Goal: Task Accomplishment & Management: Use online tool/utility

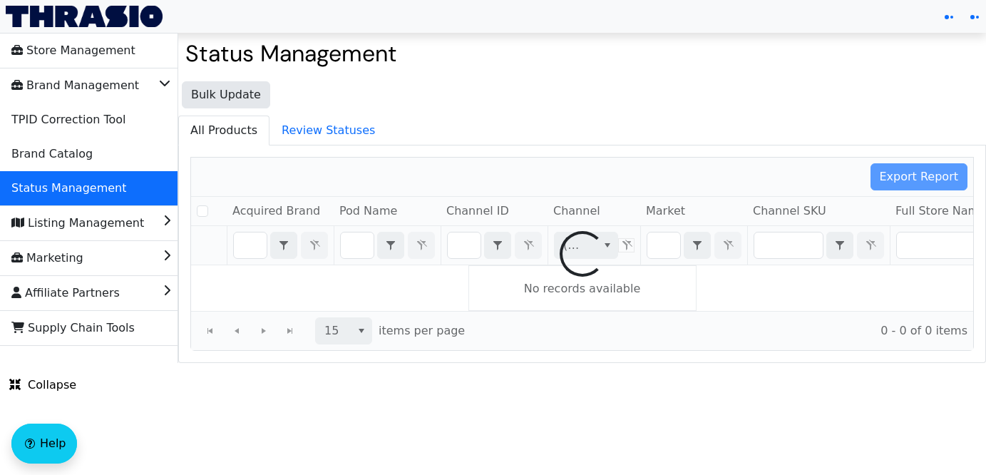
checkbox input "false"
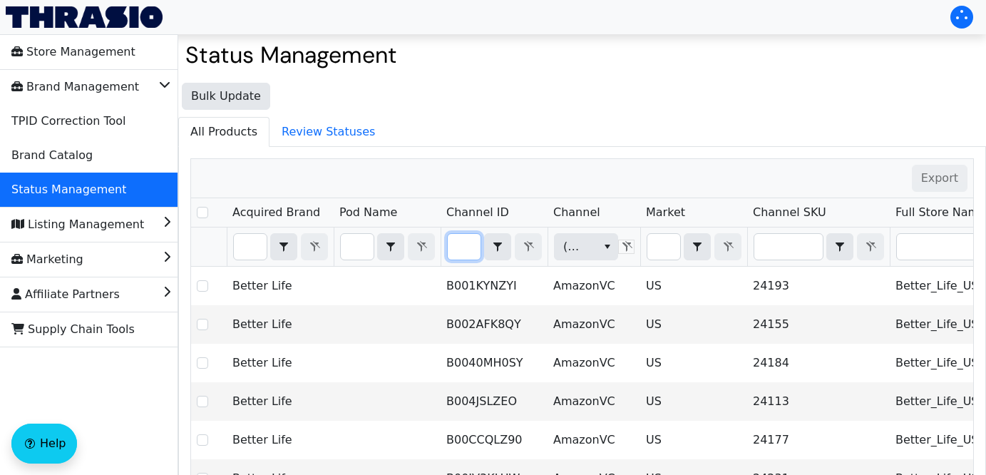
click at [462, 247] on input "Filter" at bounding box center [464, 247] width 33 height 26
type input "B0DHX5MJ7L"
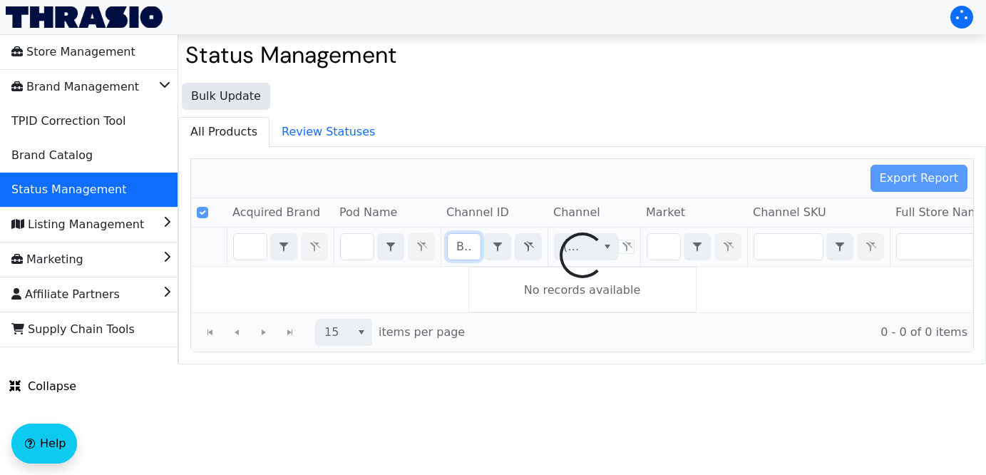
scroll to position [0, 56]
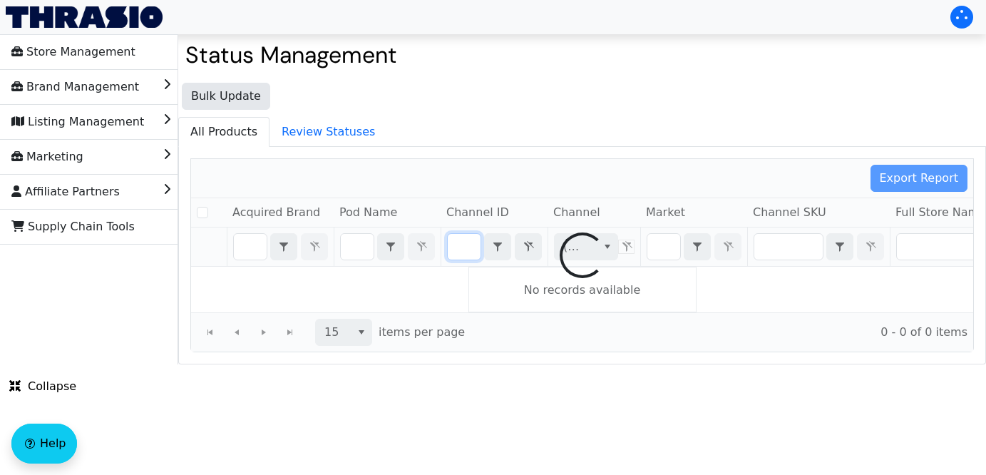
checkbox input "false"
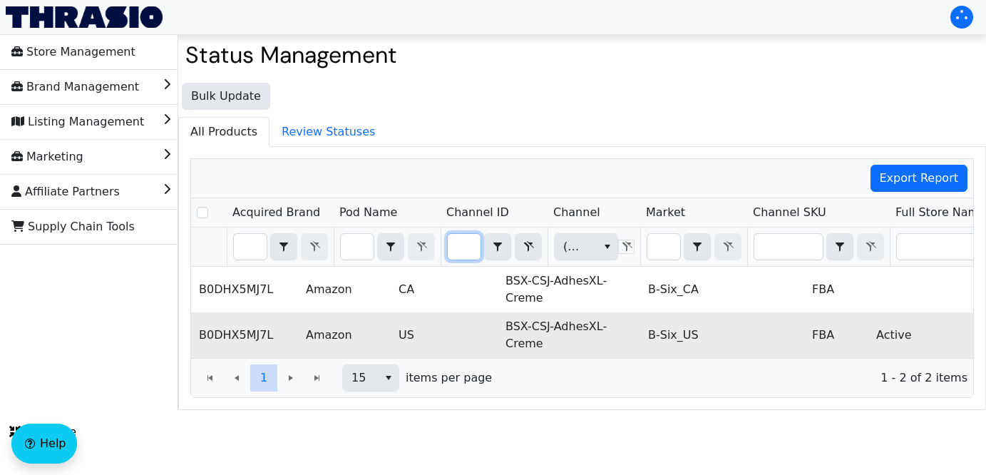
scroll to position [0, 508]
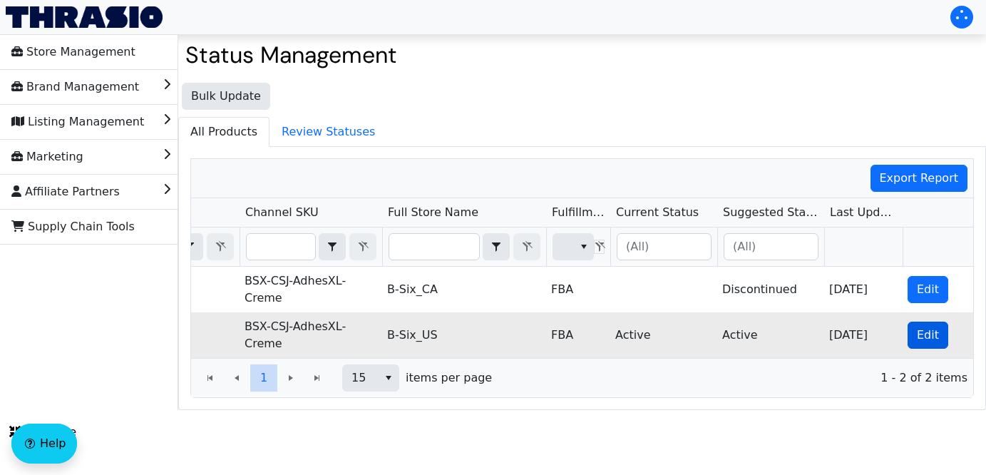
type input "B0DHX5MJ7L"
click at [911, 330] on button "Edit" at bounding box center [927, 334] width 41 height 27
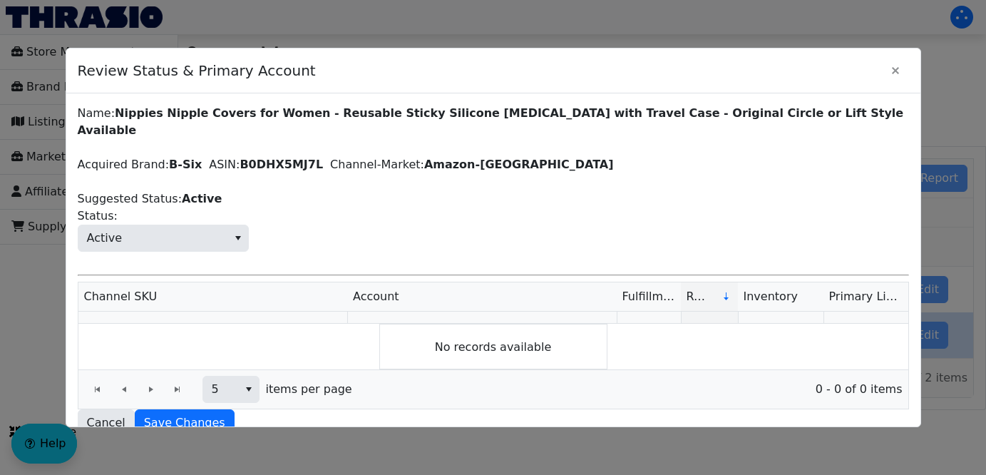
checkbox input "true"
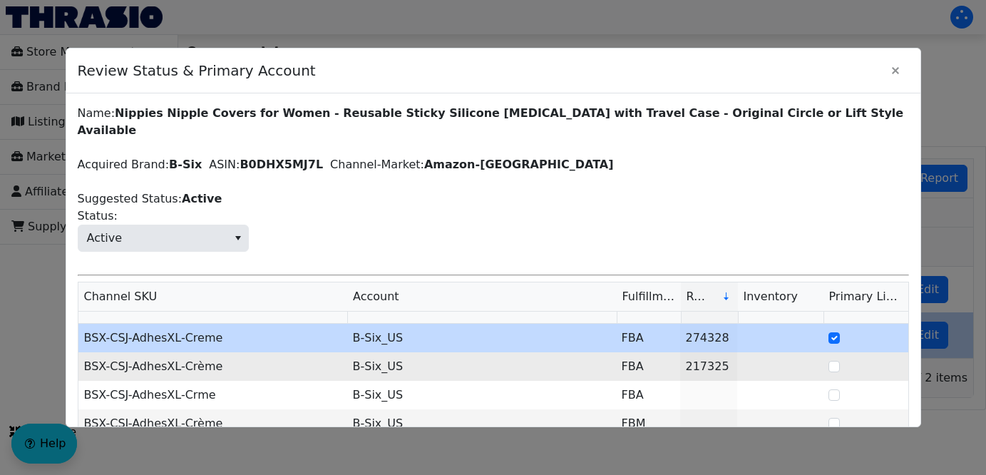
scroll to position [72, 0]
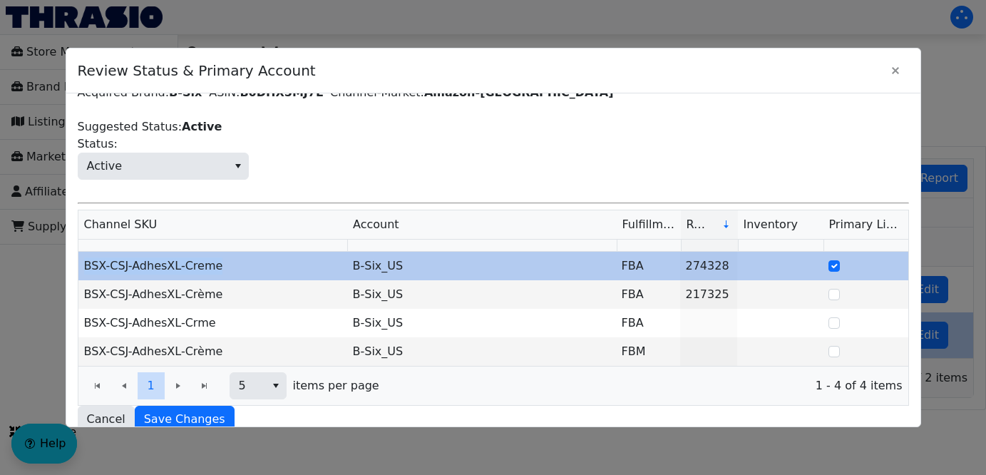
drag, startPoint x: 233, startPoint y: 249, endPoint x: 82, endPoint y: 251, distance: 151.1
click at [82, 252] on td "BSX-CSJ-AdhesXL-Creme" at bounding box center [212, 266] width 269 height 29
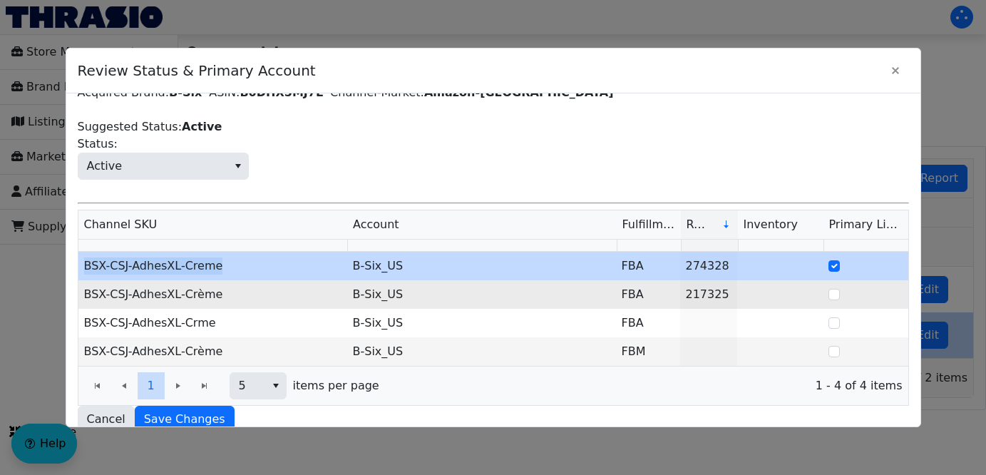
copy td "BSX-CSJ-AdhesXL-Creme"
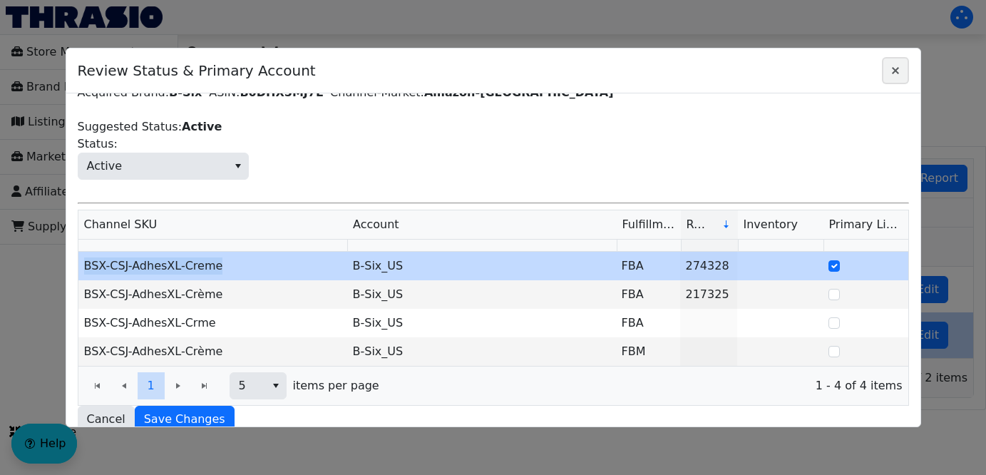
click at [899, 62] on span "Close" at bounding box center [895, 70] width 17 height 17
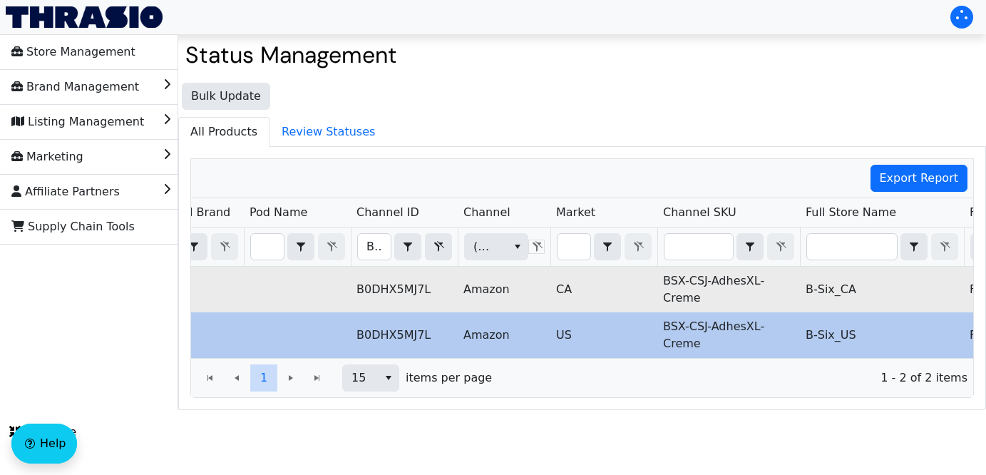
scroll to position [0, 64]
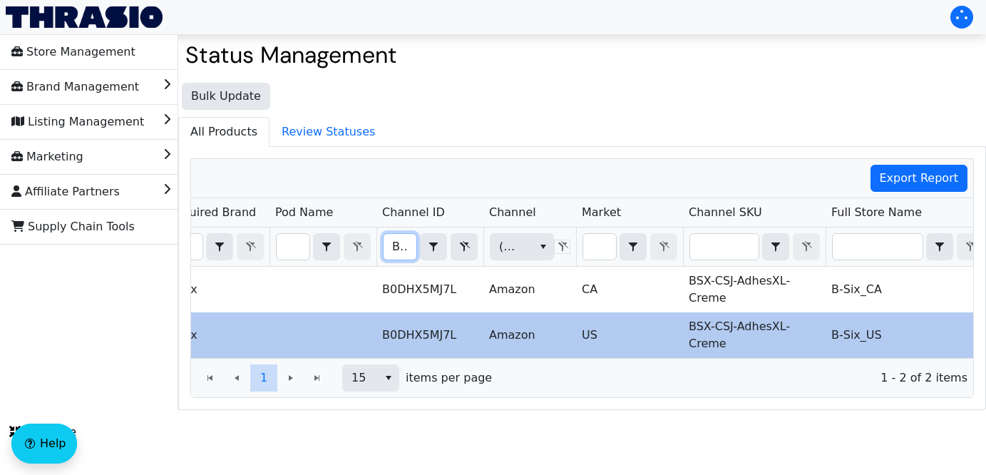
click at [390, 249] on input "B0DHX5MJ7L" at bounding box center [399, 247] width 33 height 26
type input "B0BGT8RLG1"
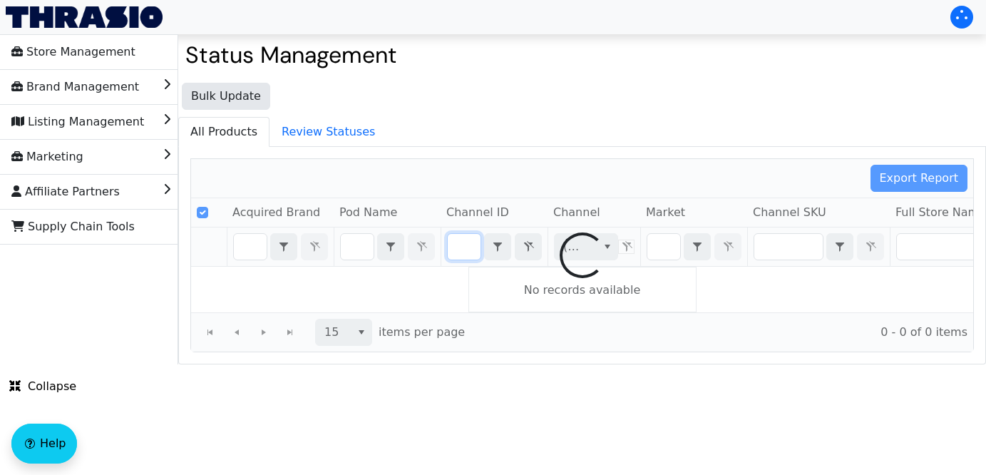
drag, startPoint x: 390, startPoint y: 249, endPoint x: 571, endPoint y: 252, distance: 181.1
click at [571, 252] on div "Export Report Acquired Brand Pod Name Channel ID Channel Market Channel SKU Ful…" at bounding box center [581, 255] width 783 height 194
checkbox input "false"
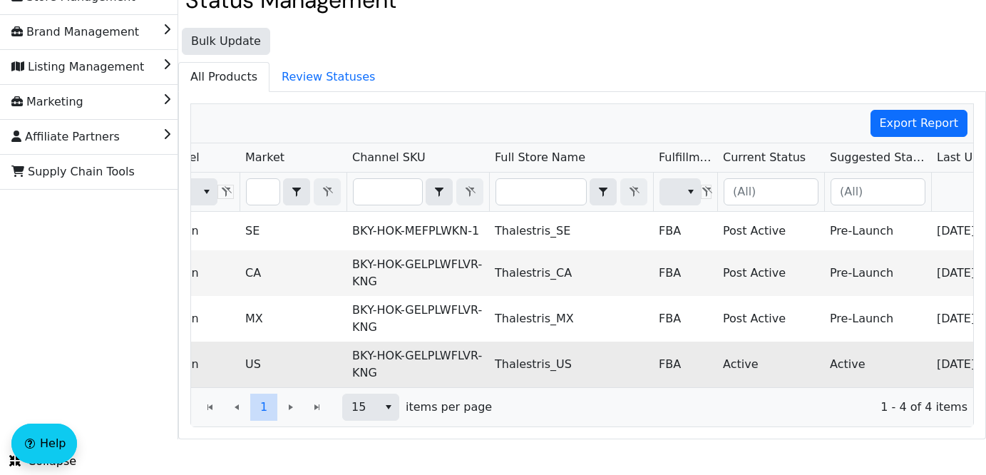
scroll to position [0, 459]
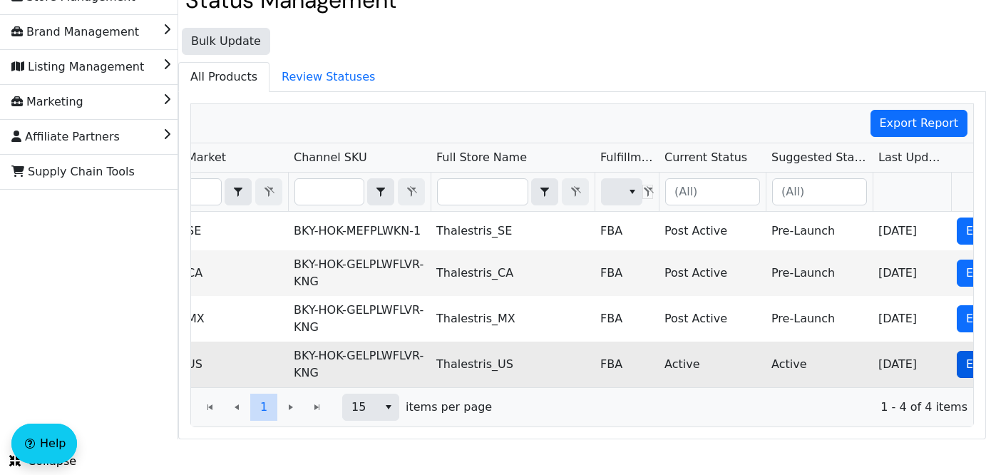
type input "B0BGT8RLG1"
click at [962, 360] on button "Edit" at bounding box center [977, 364] width 41 height 27
checkbox input "true"
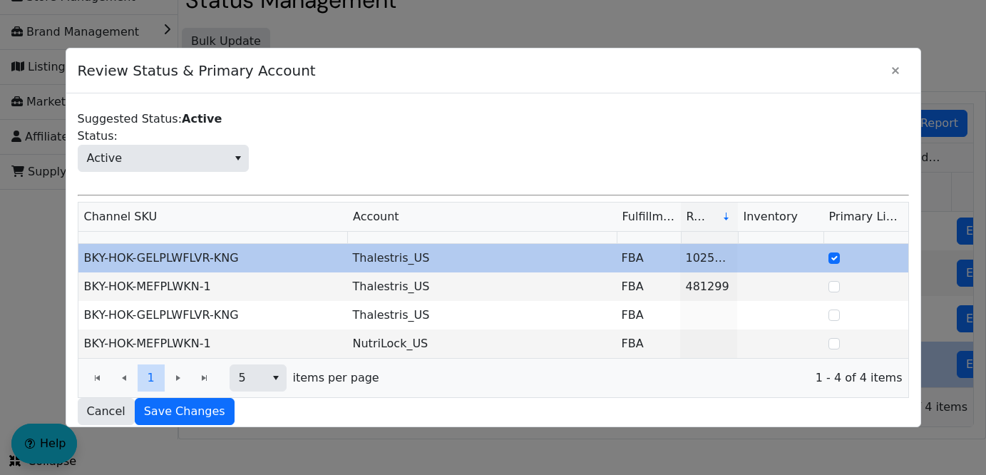
scroll to position [83, 0]
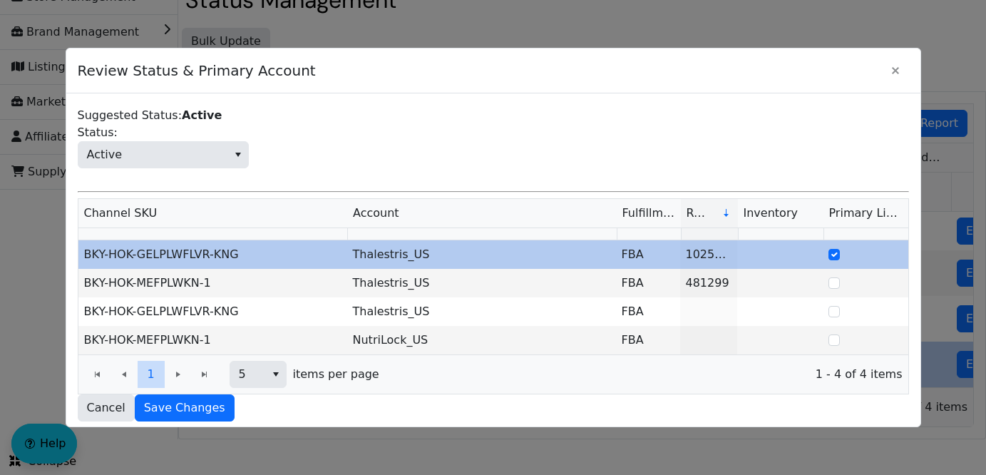
click at [105, 252] on td "BKY-HOK-GELPLWFLVR-KNG" at bounding box center [212, 254] width 269 height 29
drag, startPoint x: 86, startPoint y: 252, endPoint x: 251, endPoint y: 259, distance: 164.8
click at [251, 259] on td "BKY-HOK-GELPLWFLVR-KNG" at bounding box center [212, 254] width 269 height 29
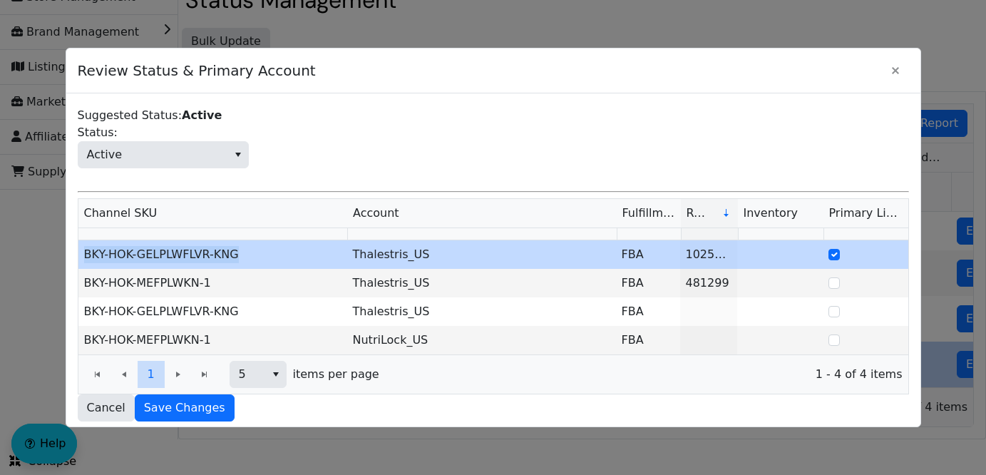
copy td "BKY-HOK-GELPLWFLVR-KNG"
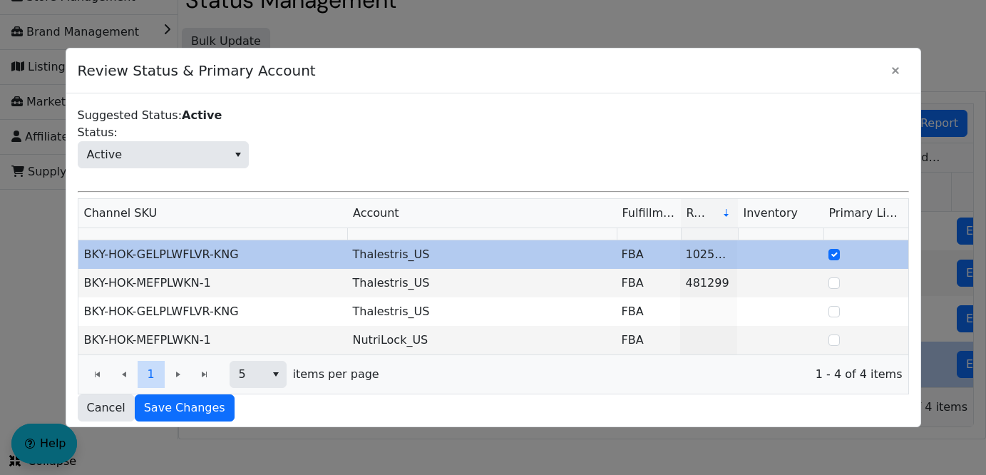
click at [252, 254] on td "BKY-HOK-GELPLWFLVR-KNG" at bounding box center [212, 254] width 269 height 29
drag, startPoint x: 249, startPoint y: 254, endPoint x: 80, endPoint y: 250, distance: 169.7
click at [80, 250] on td "BKY-HOK-GELPLWFLVR-KNG" at bounding box center [212, 254] width 269 height 29
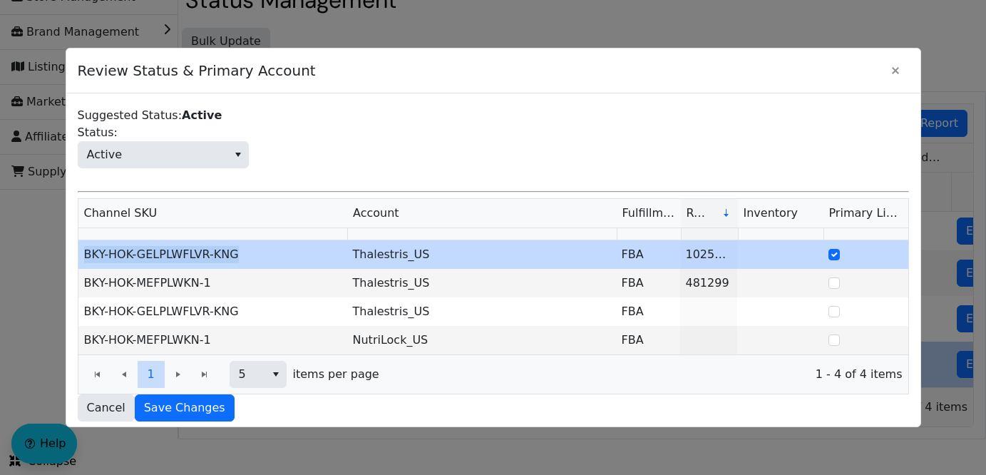
copy td "BKY-HOK-GELPLWFLVR-KNG"
click at [895, 71] on icon "Close" at bounding box center [895, 70] width 7 height 7
copy td "BKY-HOK-GELPLWFLVR-KNG"
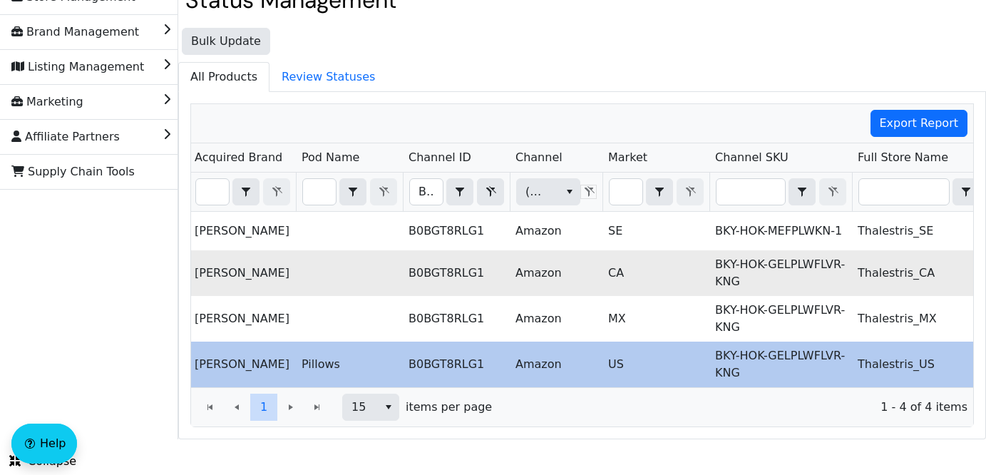
scroll to position [0, 0]
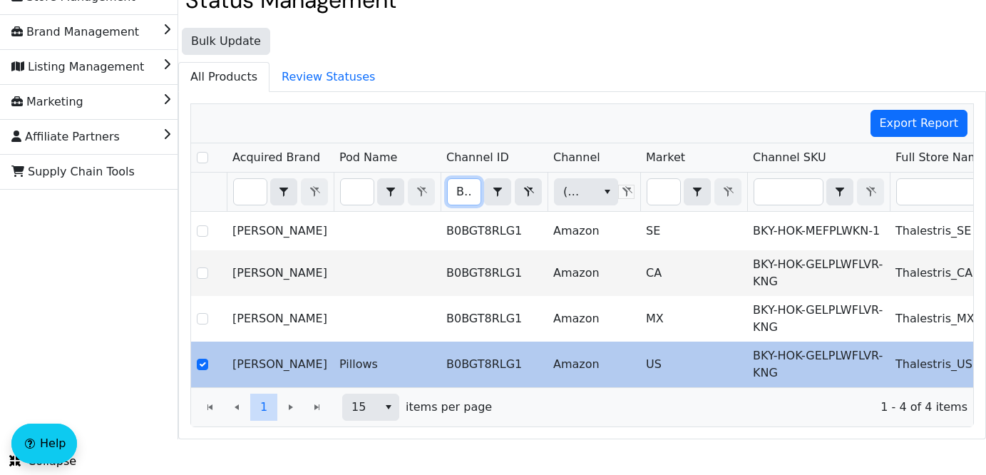
click at [459, 190] on input "B0BGT8RLG1" at bounding box center [464, 192] width 33 height 26
type input "B01LYC1XSM"
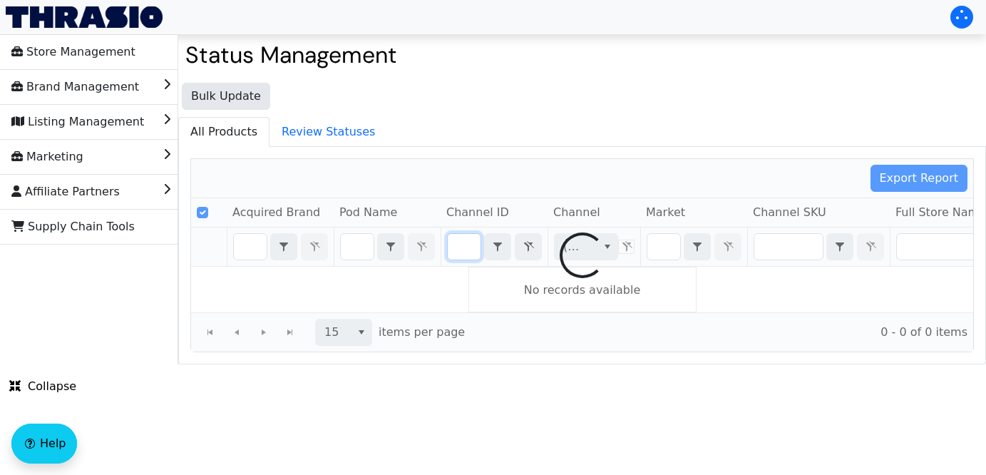
scroll to position [0, 52]
drag, startPoint x: 459, startPoint y: 191, endPoint x: 624, endPoint y: 206, distance: 165.3
click at [624, 206] on div "Export Report Acquired Brand Pod Name Channel ID Channel Market Channel SKU Ful…" at bounding box center [581, 255] width 783 height 194
checkbox input "false"
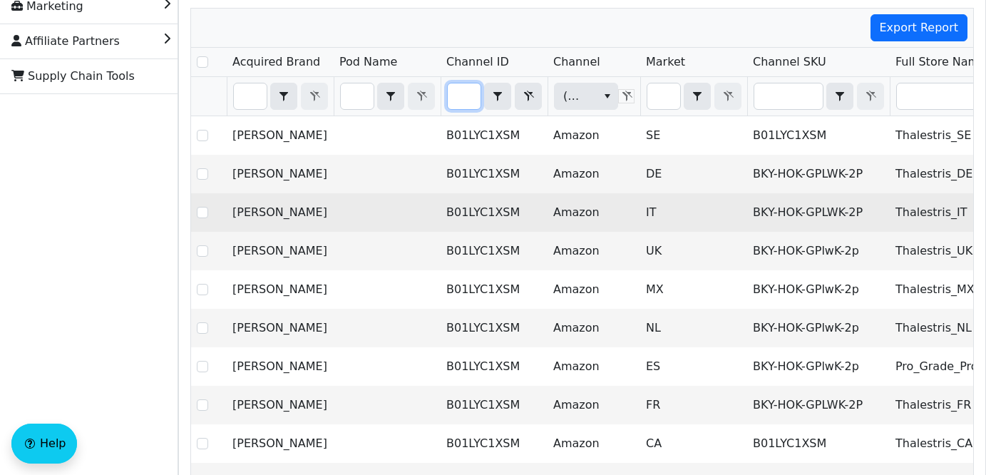
scroll to position [197, 0]
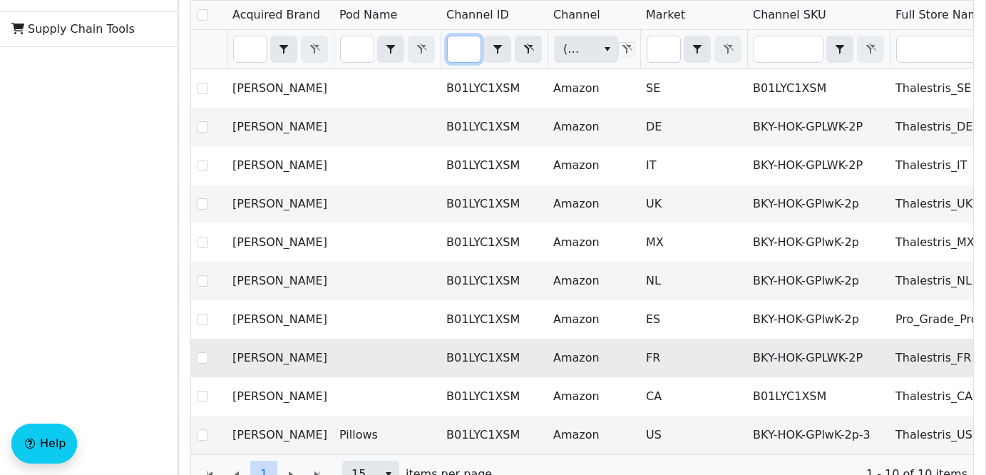
type input "B01LYC1XSM"
click at [716, 369] on td "FR" at bounding box center [693, 358] width 107 height 38
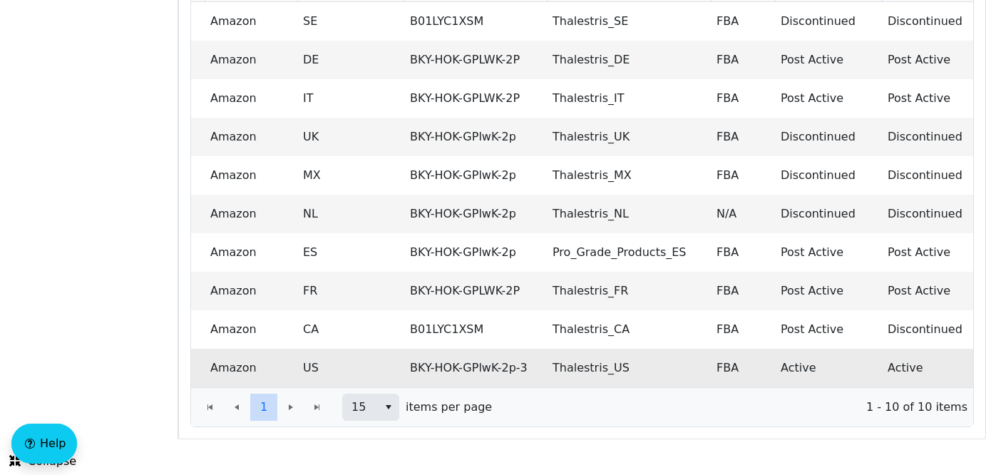
scroll to position [0, 508]
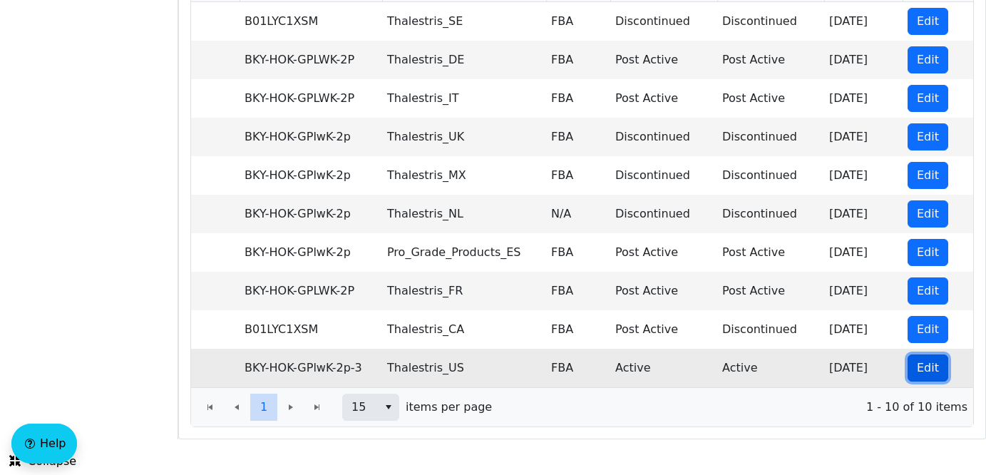
click at [922, 363] on span "Edit" at bounding box center [928, 367] width 22 height 17
checkbox input "true"
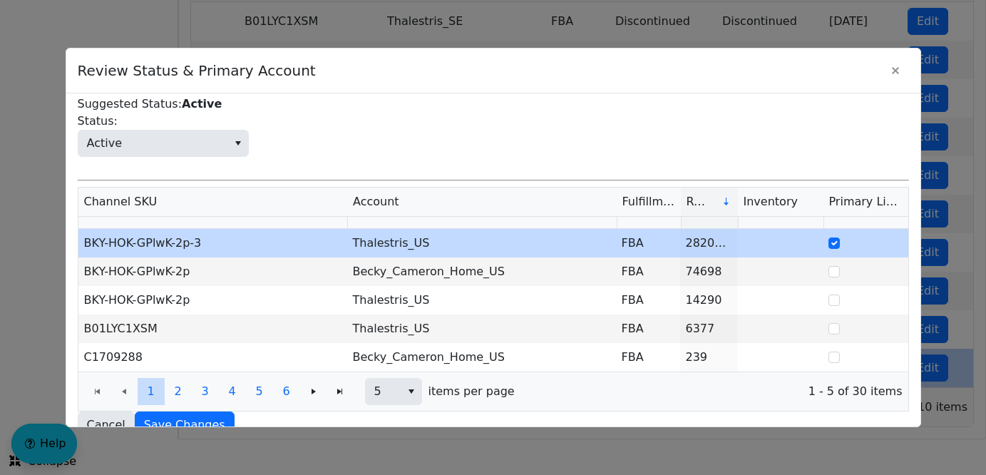
scroll to position [101, 0]
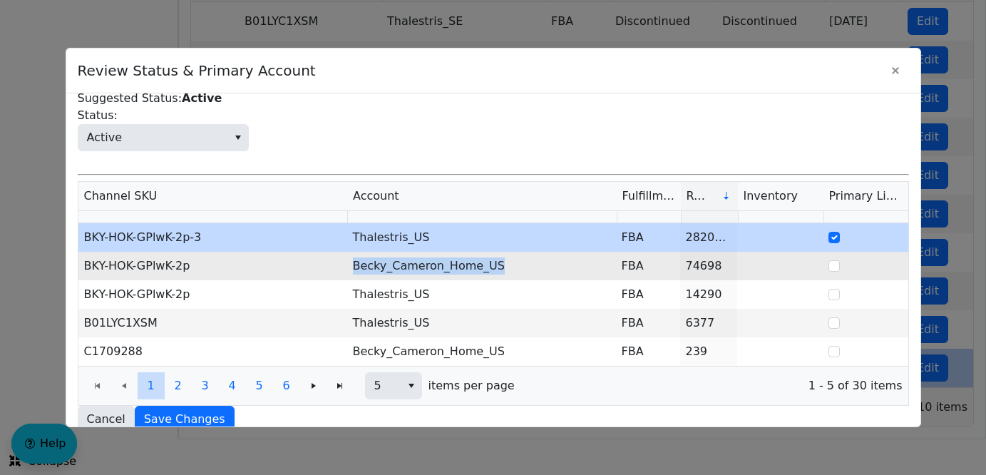
drag, startPoint x: 518, startPoint y: 247, endPoint x: 354, endPoint y: 254, distance: 164.1
click at [354, 254] on td "Becky_Cameron_Home_US" at bounding box center [481, 266] width 269 height 29
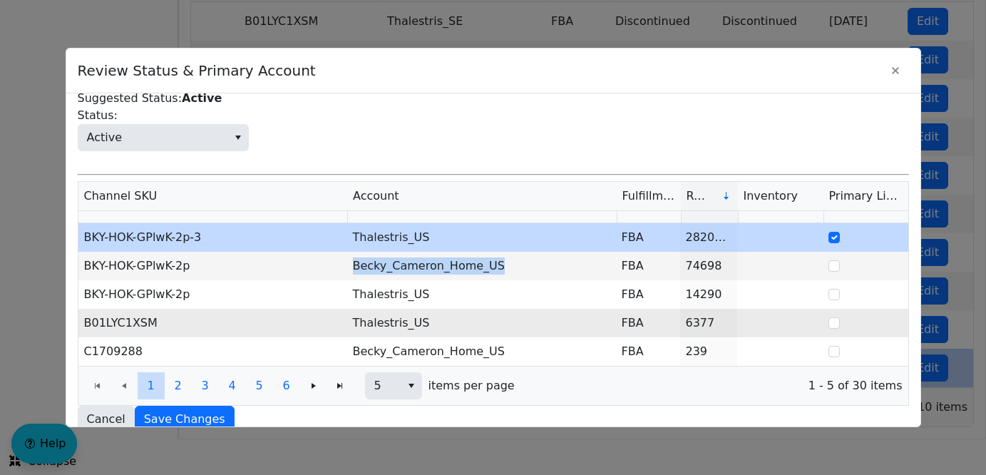
copy td "Becky_Cameron_Home_US"
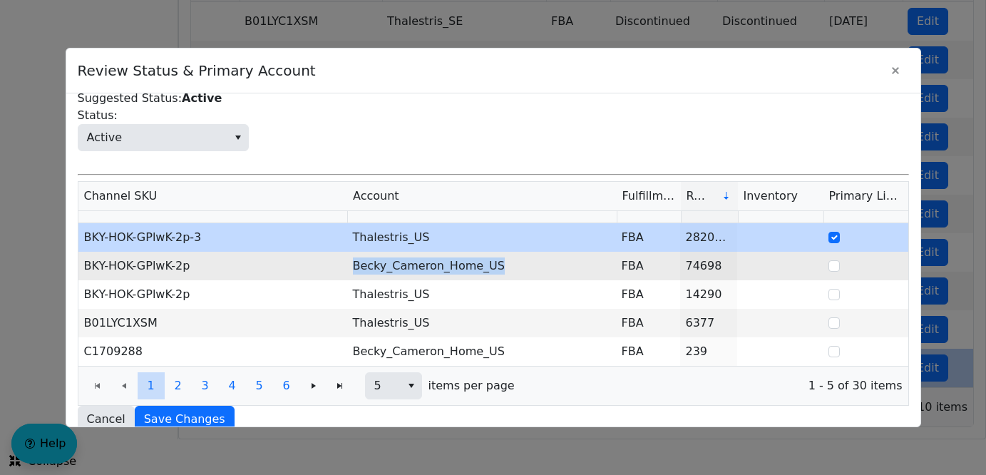
click at [512, 252] on td "Becky_Cameron_Home_US" at bounding box center [481, 266] width 269 height 29
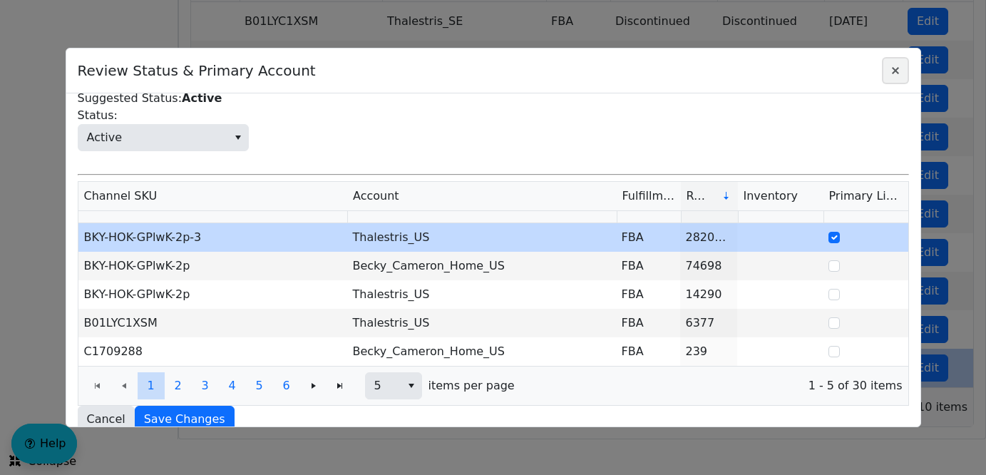
click at [897, 65] on icon "Close" at bounding box center [895, 70] width 17 height 11
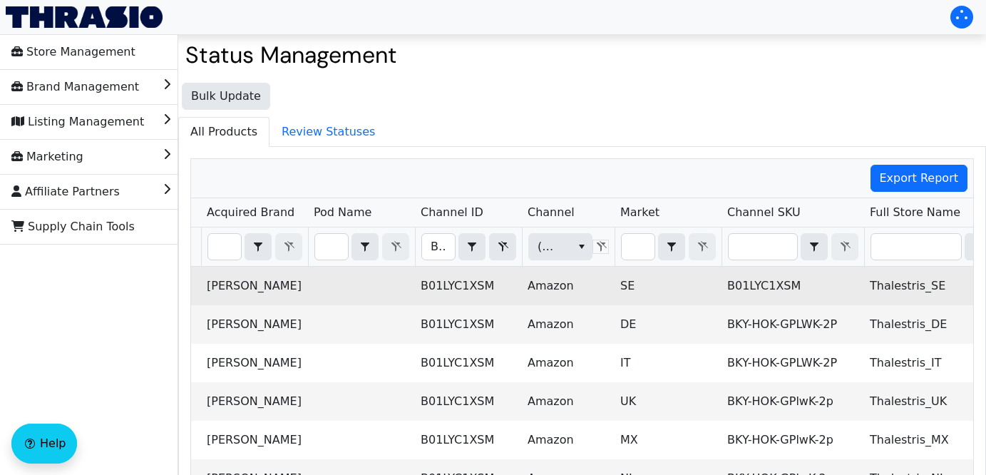
scroll to position [0, 0]
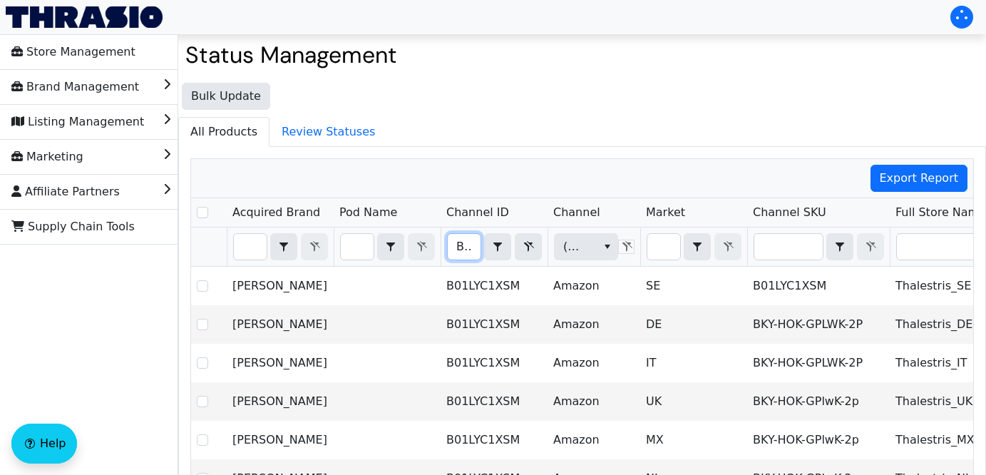
click at [456, 245] on input "B01LYC1XSM" at bounding box center [464, 247] width 33 height 26
drag, startPoint x: 456, startPoint y: 247, endPoint x: 655, endPoint y: 254, distance: 199.0
click at [655, 254] on tr "B01LYC1XSM Contains (All) (All)" at bounding box center [836, 246] width 1290 height 39
type input "B071Y3TY2Q"
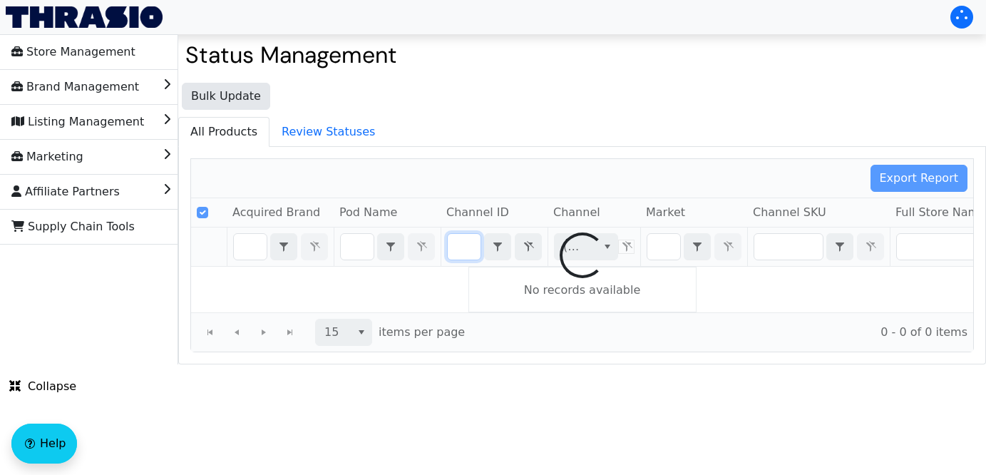
checkbox input "false"
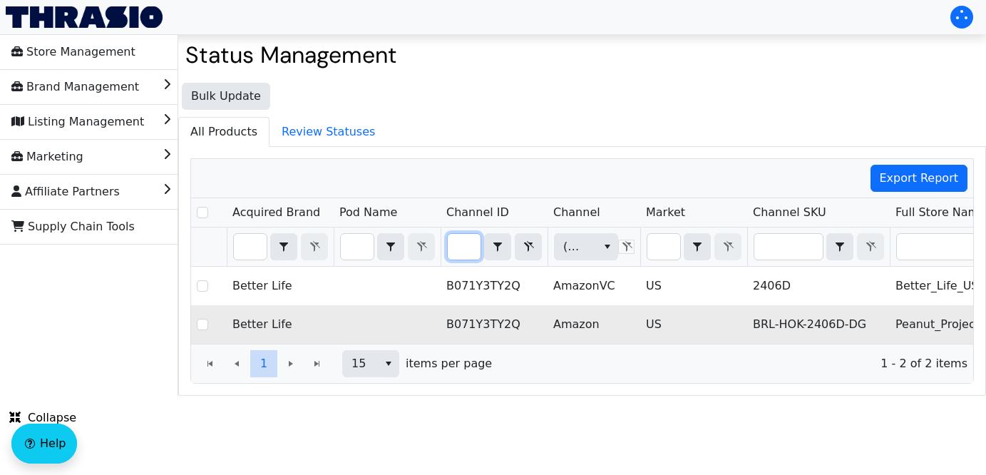
scroll to position [0, 508]
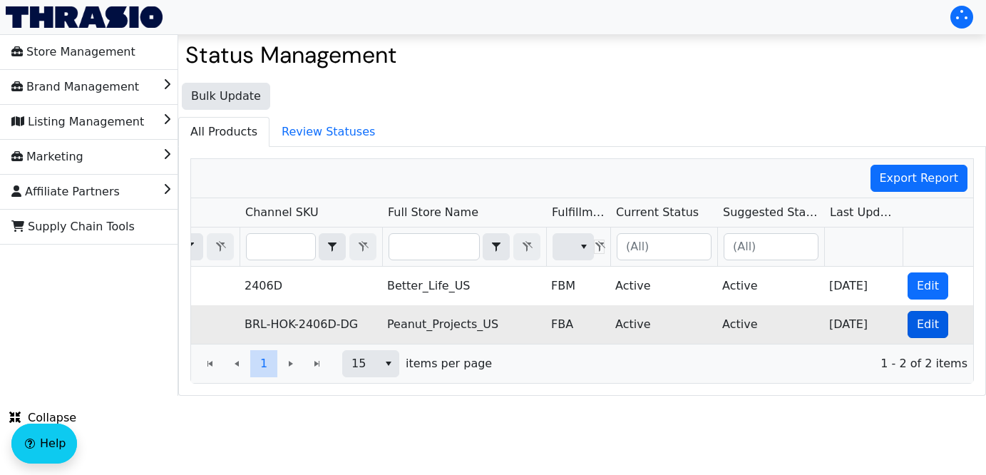
type input "B071Y3TY2Q"
click at [917, 322] on span "Edit" at bounding box center [928, 324] width 22 height 17
checkbox input "true"
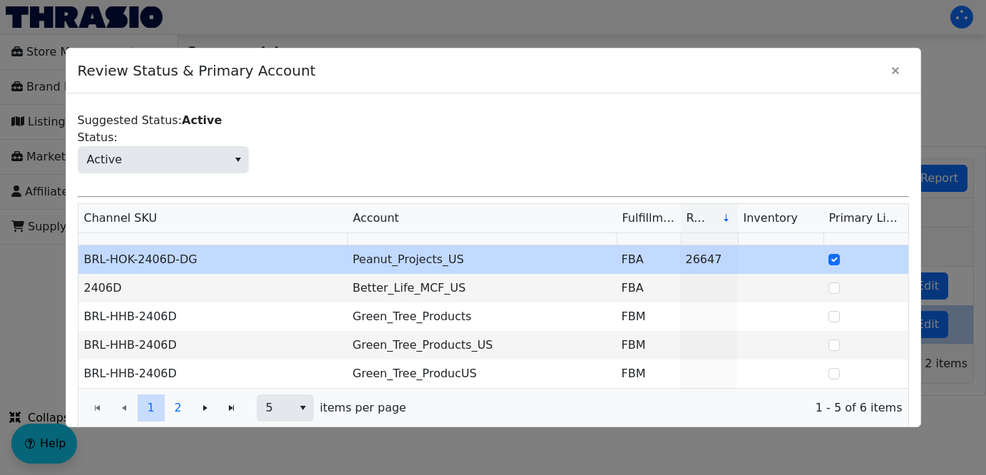
scroll to position [118, 0]
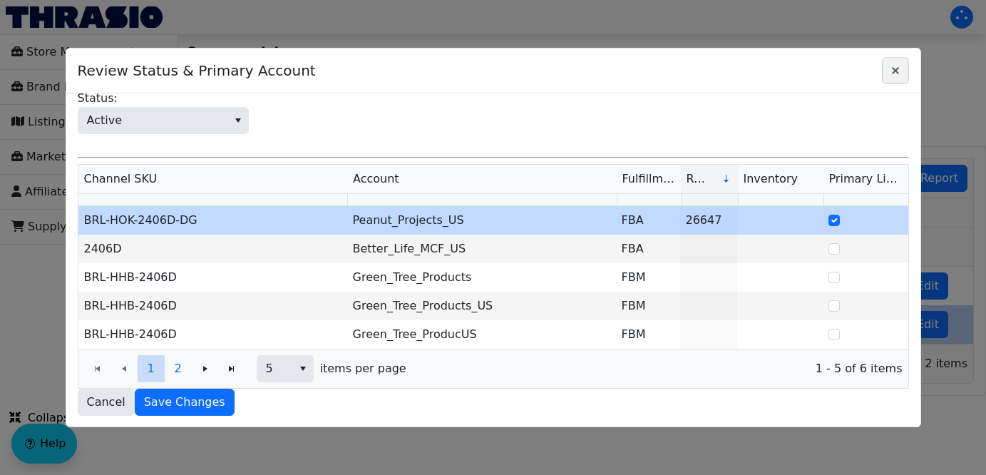
click at [892, 69] on icon "Close" at bounding box center [895, 70] width 17 height 11
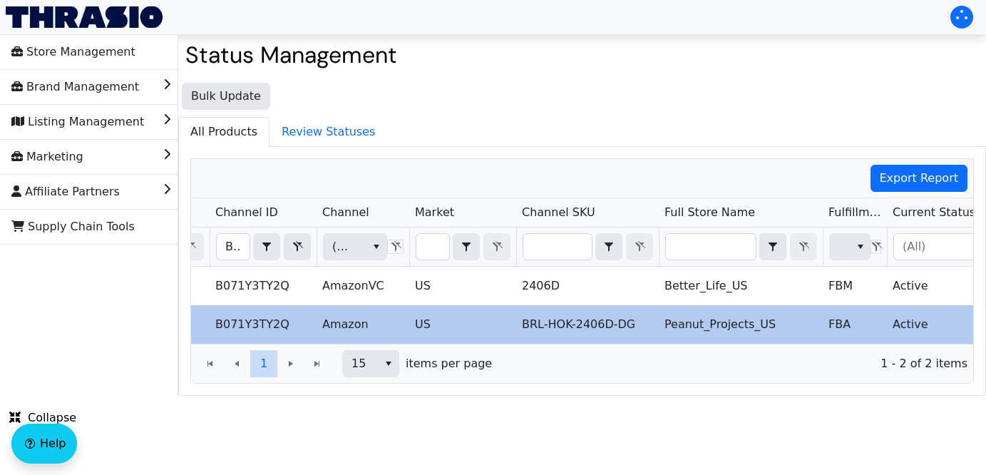
scroll to position [0, 205]
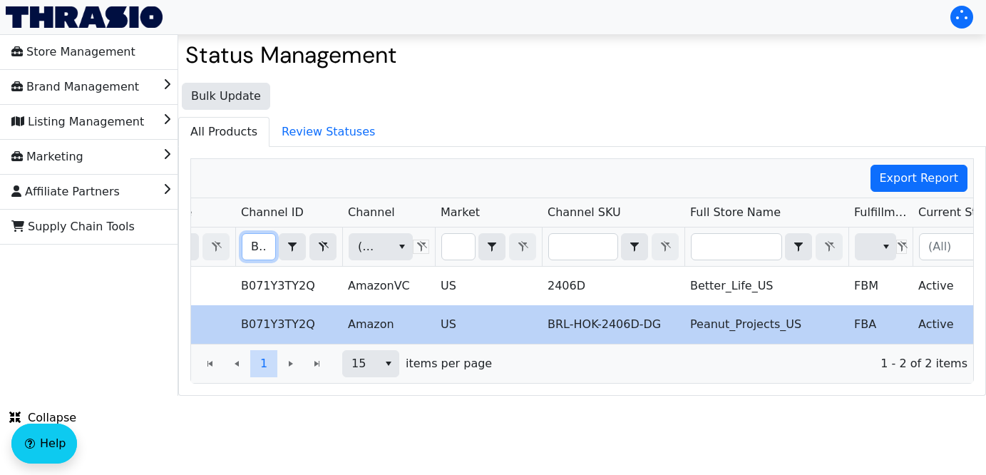
click at [250, 246] on input "B071Y3TY2Q" at bounding box center [258, 247] width 33 height 26
type input "B0DP59DJX8"
click at [436, 246] on div "Export Report Acquired Brand Pod Name Channel ID Channel Market Channel SKU Ful…" at bounding box center [581, 270] width 783 height 225
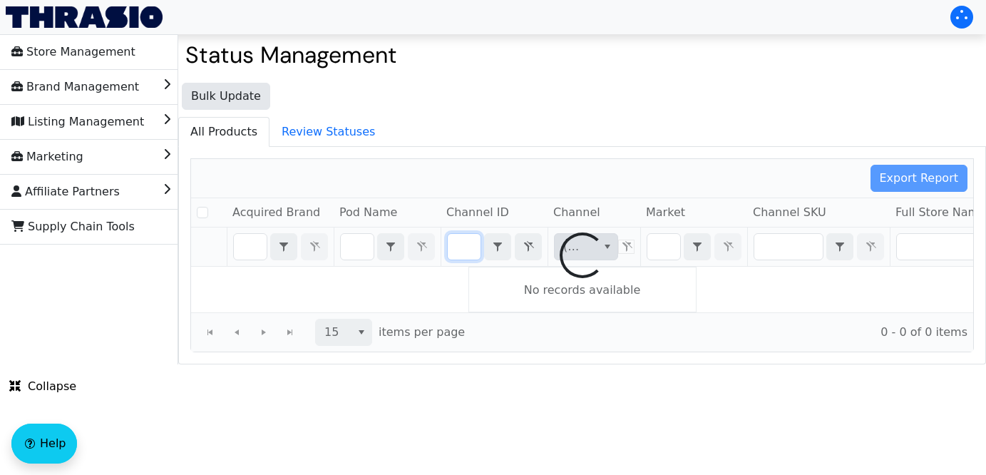
checkbox input "false"
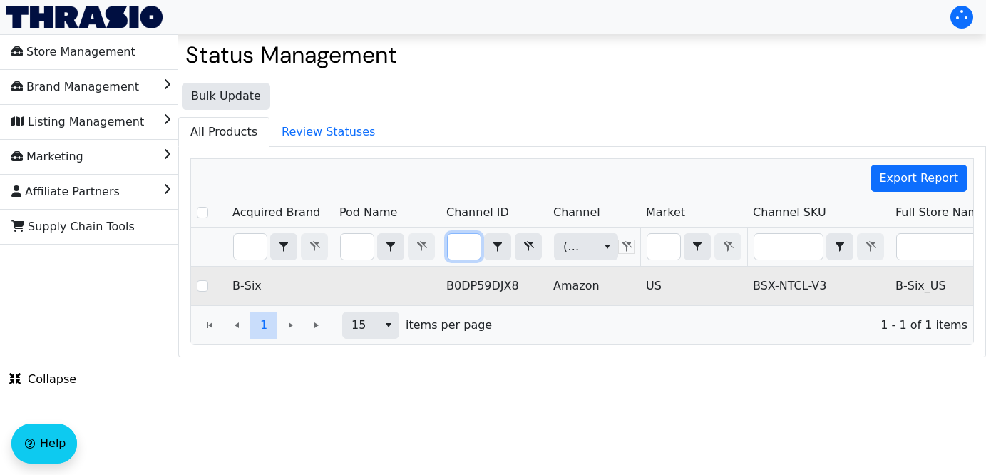
scroll to position [0, 508]
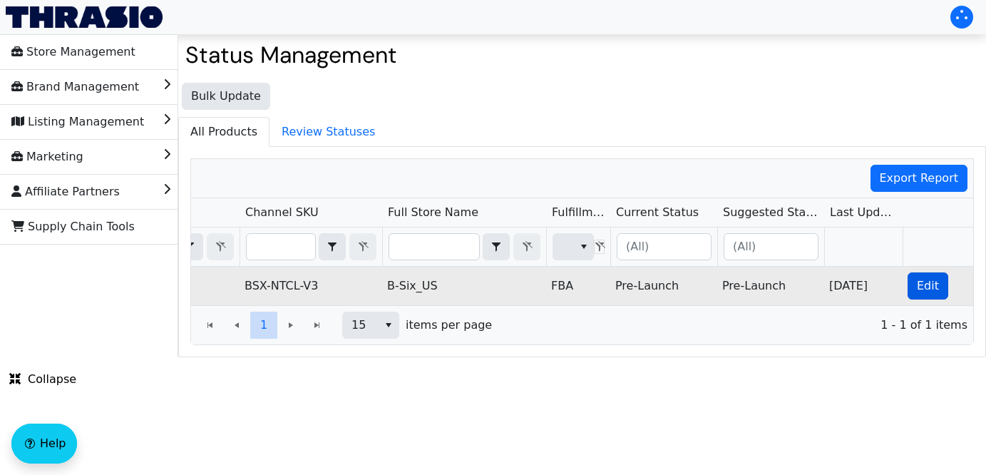
type input "B0DP59DJX8"
click at [924, 281] on span "Edit" at bounding box center [928, 285] width 22 height 17
checkbox input "true"
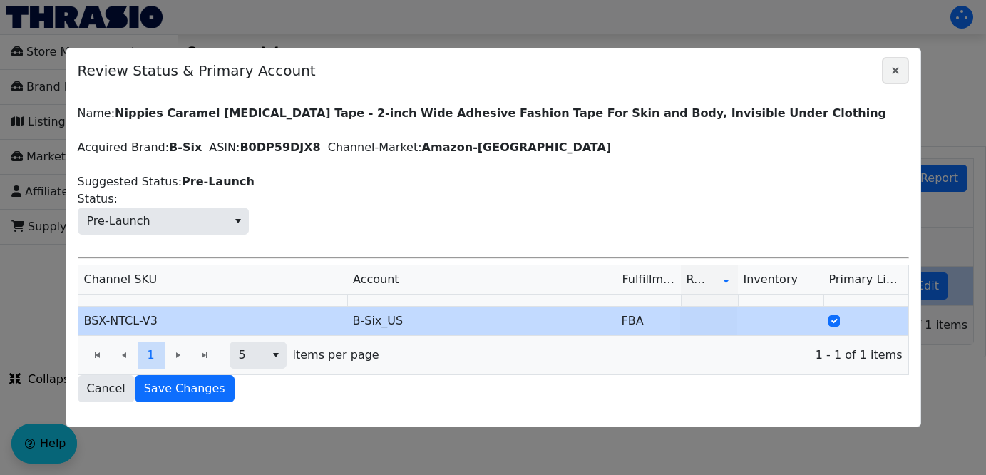
click at [895, 68] on icon "Close" at bounding box center [895, 70] width 17 height 11
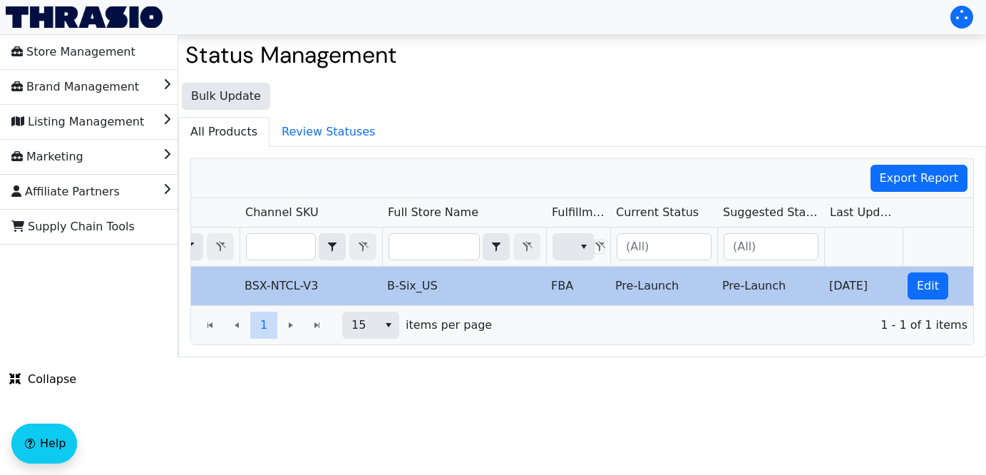
type input "B071Y3TY2Q"
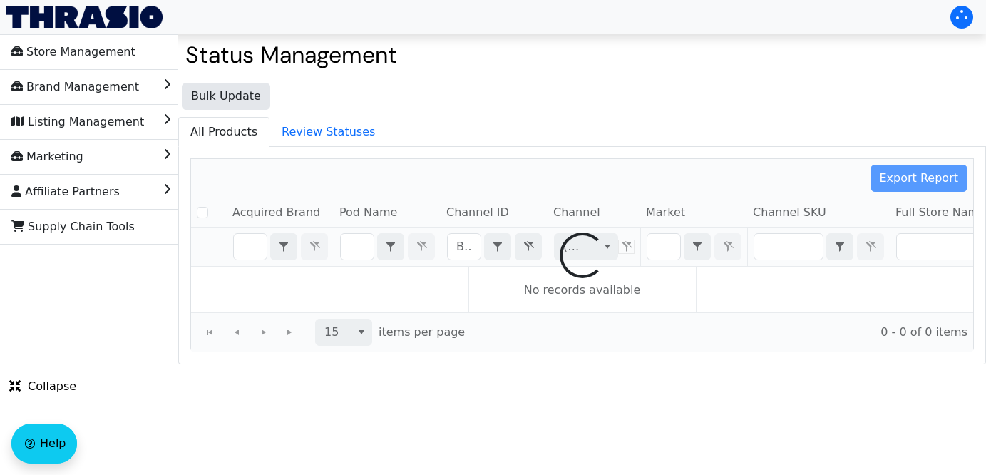
checkbox input "false"
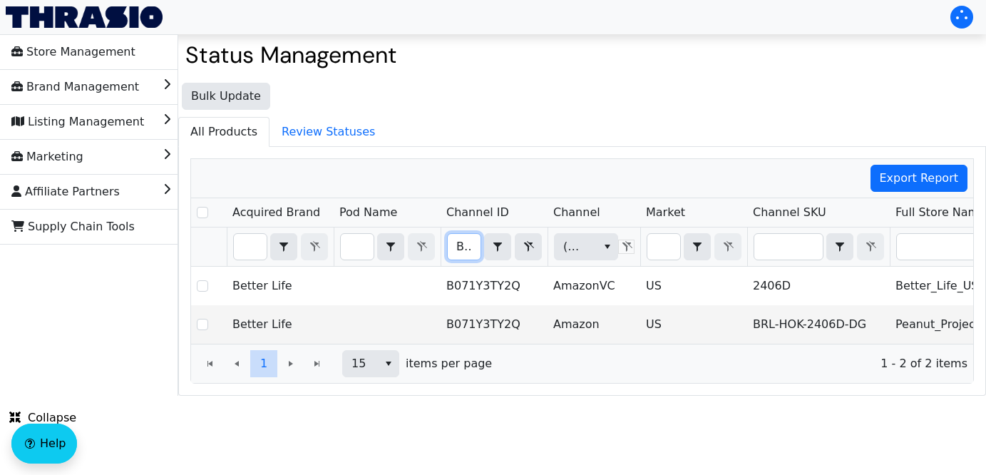
click at [457, 252] on input "B071Y3TY2Q" at bounding box center [464, 247] width 33 height 26
drag, startPoint x: 457, startPoint y: 252, endPoint x: 645, endPoint y: 242, distance: 188.4
click at [645, 242] on tr "B071Y3TY2Q Contains (All) (All)" at bounding box center [836, 246] width 1290 height 39
type input "B06ZZMKV5B"
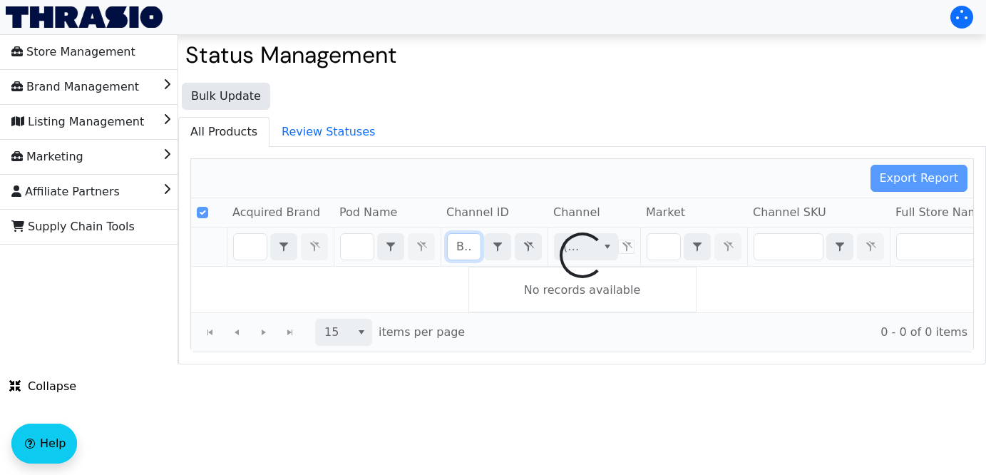
scroll to position [0, 58]
checkbox input "false"
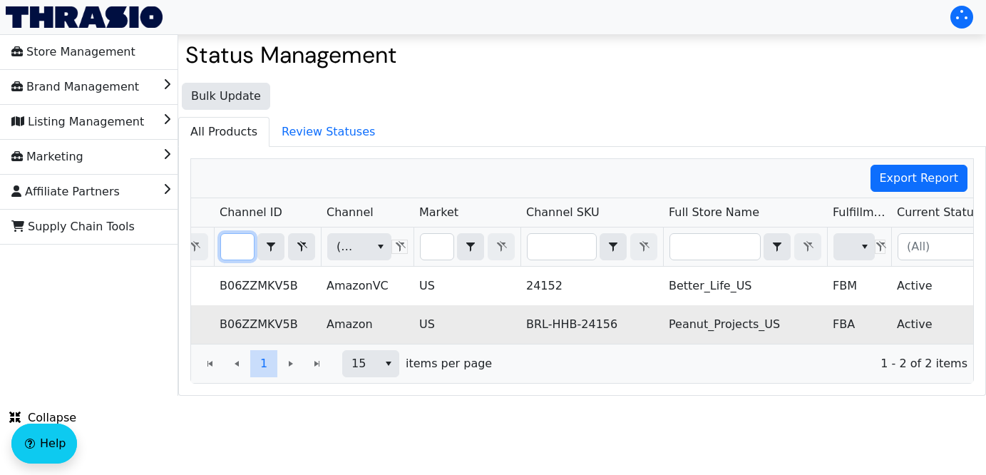
scroll to position [0, 0]
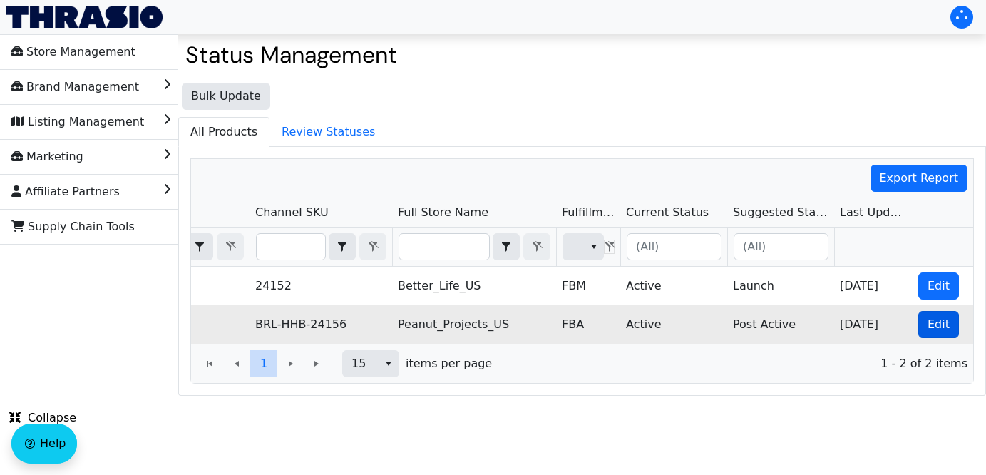
type input "B06ZZMKV5B"
click at [923, 324] on button "Edit" at bounding box center [938, 324] width 41 height 27
checkbox input "true"
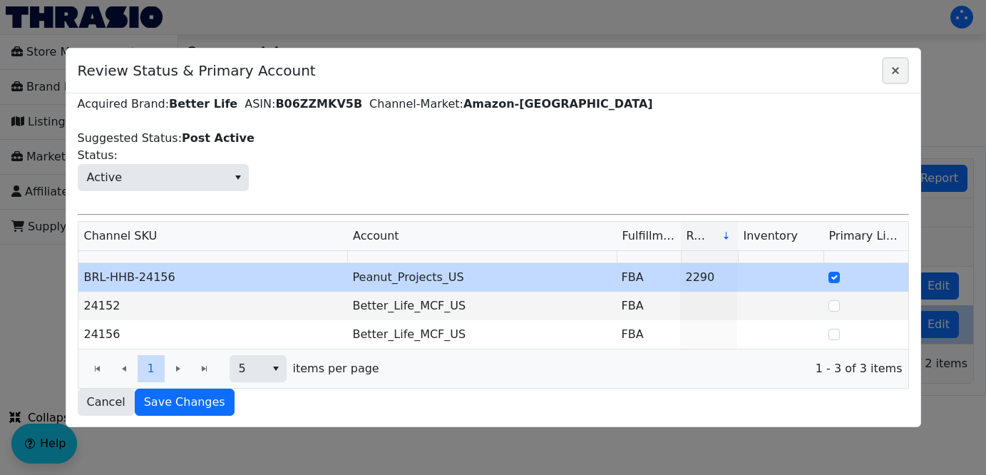
click at [895, 67] on icon "Close" at bounding box center [895, 70] width 17 height 11
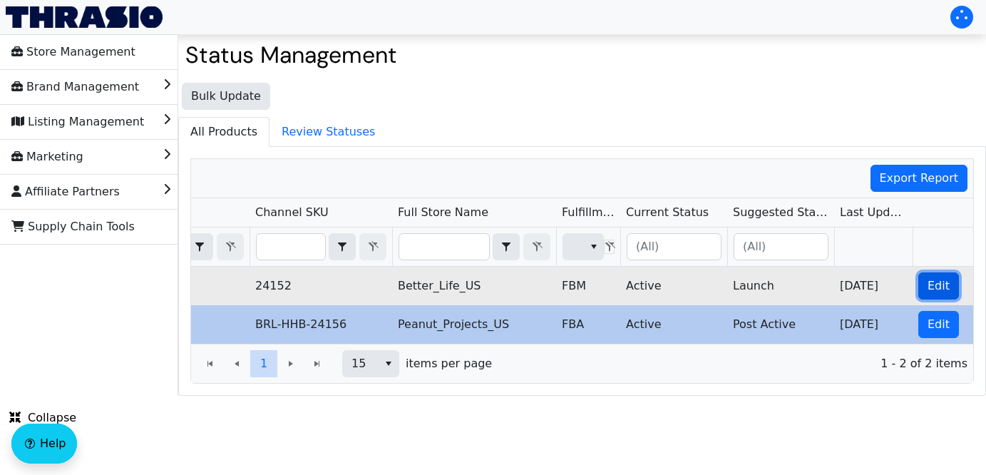
click at [934, 285] on span "Edit" at bounding box center [938, 285] width 22 height 17
checkbox input "true"
checkbox input "false"
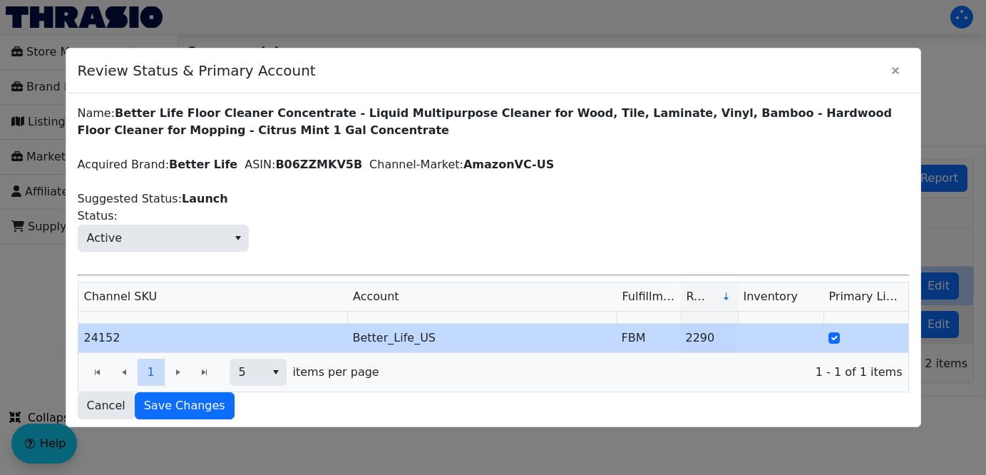
scroll to position [4, 0]
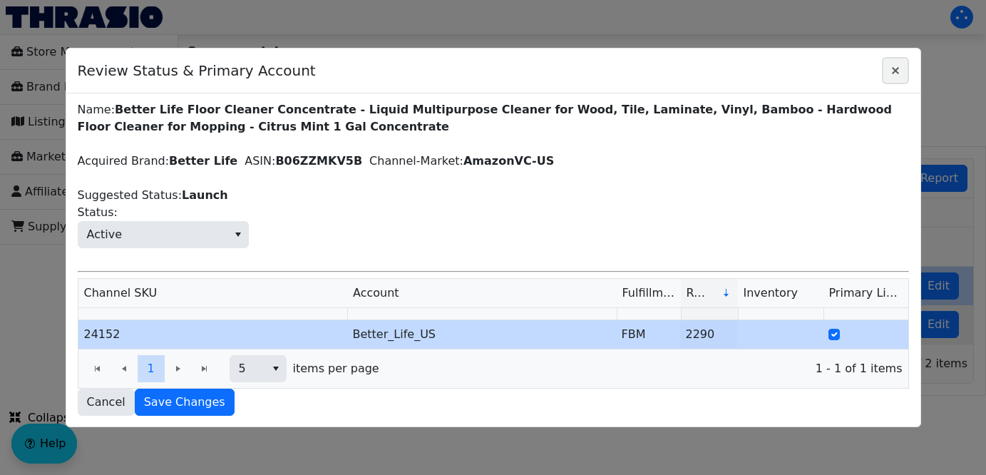
click at [892, 75] on icon "Close" at bounding box center [895, 70] width 17 height 11
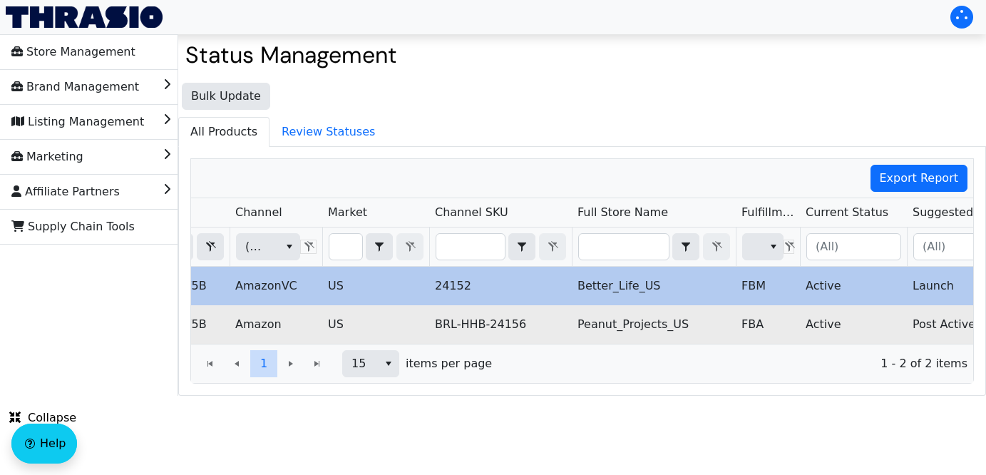
scroll to position [0, 257]
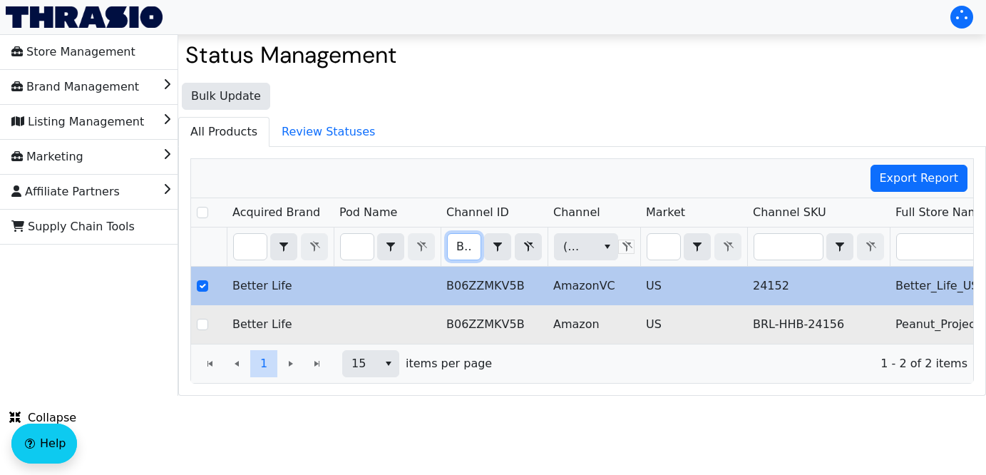
click at [454, 247] on input "B06ZZMKV5B" at bounding box center [464, 247] width 33 height 26
type input "B0BGT8RLG1"
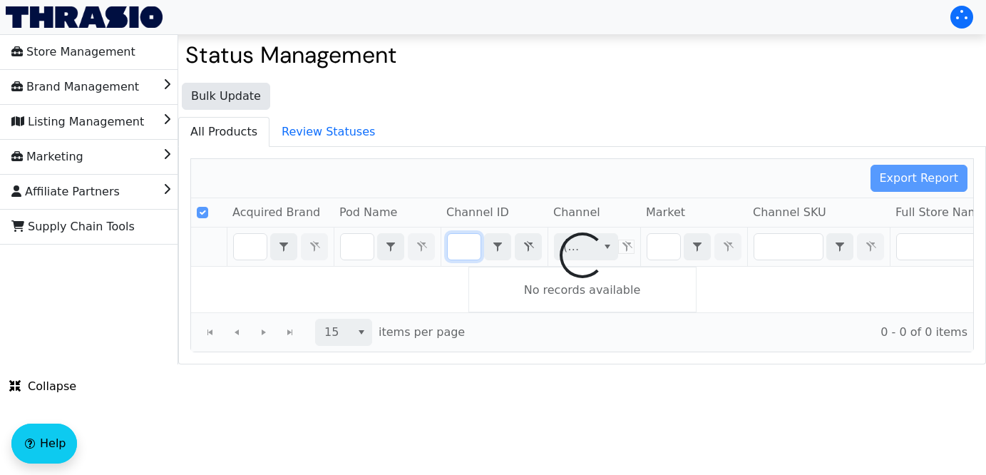
drag, startPoint x: 454, startPoint y: 247, endPoint x: 711, endPoint y: 258, distance: 257.5
click at [711, 258] on div "Export Report Acquired Brand Pod Name Channel ID Channel Market Channel SKU Ful…" at bounding box center [581, 255] width 783 height 194
checkbox input "false"
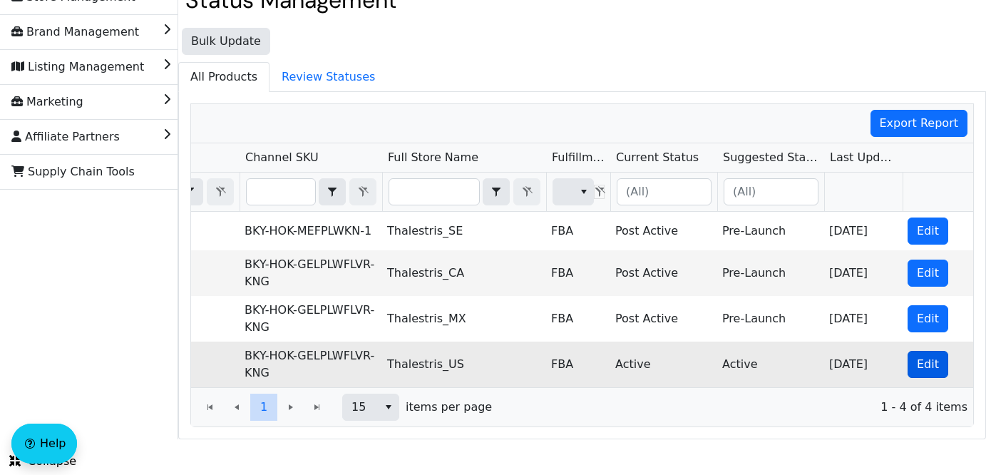
type input "B0BGT8RLG1"
click at [923, 361] on span "Edit" at bounding box center [928, 364] width 22 height 17
checkbox input "true"
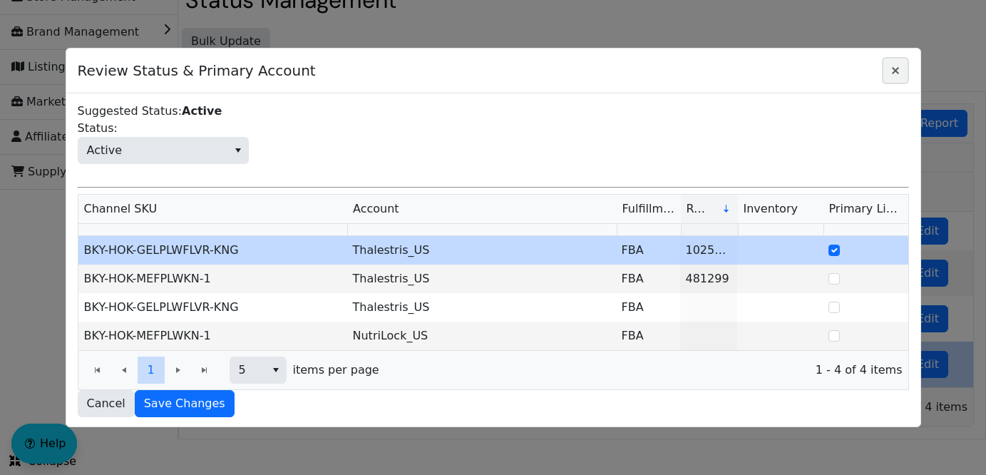
click at [890, 71] on icon "Close" at bounding box center [895, 70] width 17 height 11
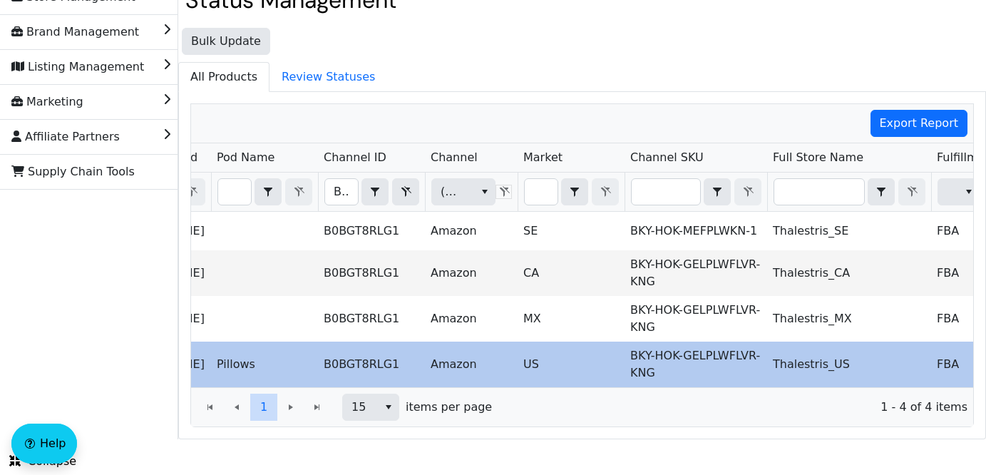
scroll to position [0, 48]
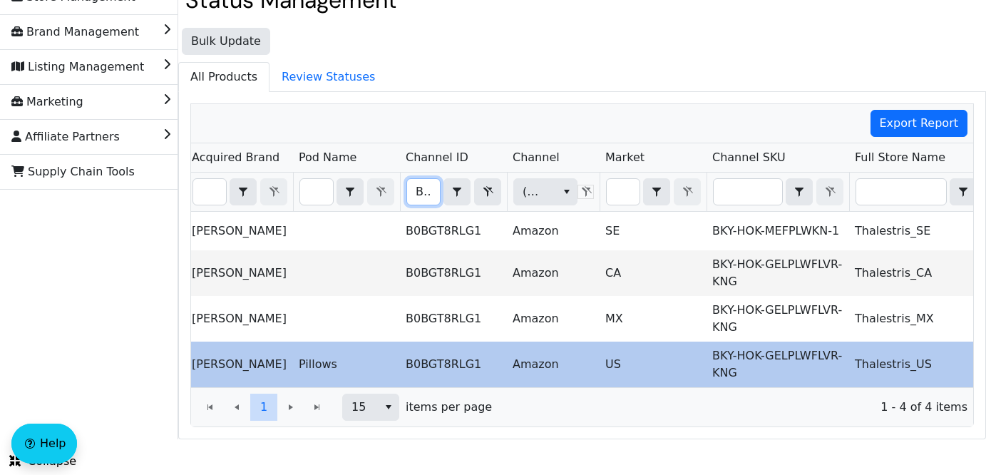
click at [415, 191] on input "B0BGT8RLG1" at bounding box center [423, 192] width 33 height 26
drag, startPoint x: 415, startPoint y: 191, endPoint x: 557, endPoint y: 189, distance: 142.6
click at [557, 189] on tr "B0BGT8RLG1 Contains (All) (All)" at bounding box center [795, 192] width 1290 height 39
type input "B094RDG6Q8"
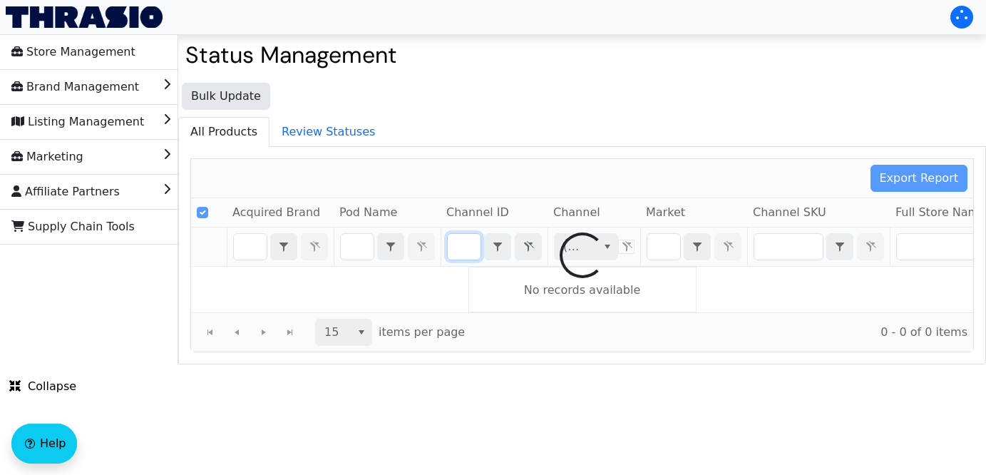
checkbox input "false"
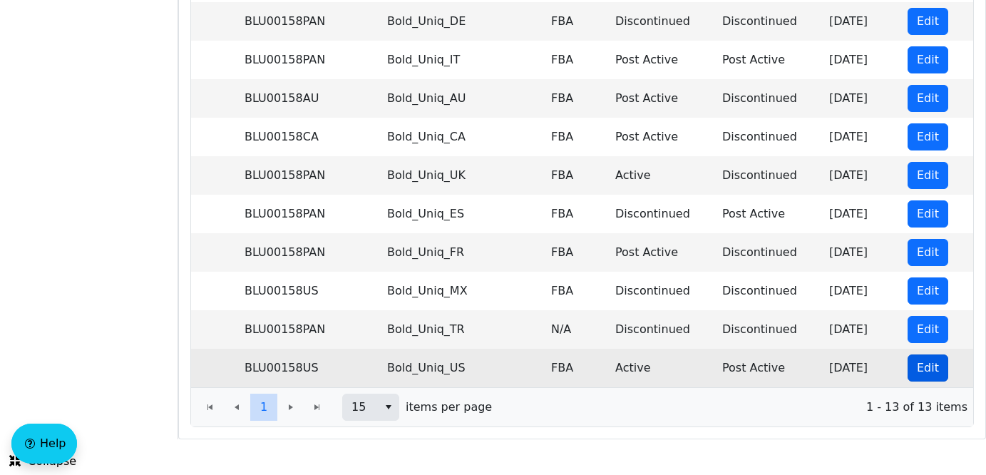
type input "B094RDG6Q8"
click at [921, 366] on span "Edit" at bounding box center [928, 367] width 22 height 17
checkbox input "true"
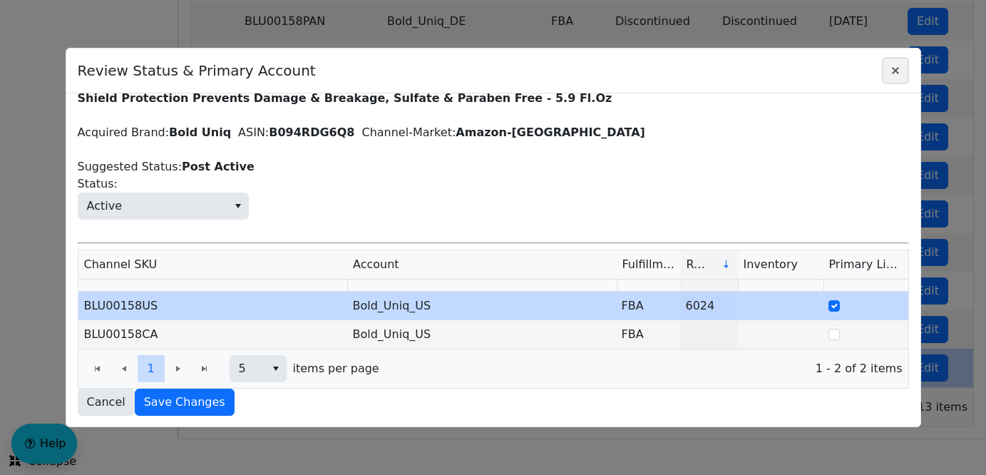
click at [890, 71] on icon "Close" at bounding box center [895, 70] width 17 height 11
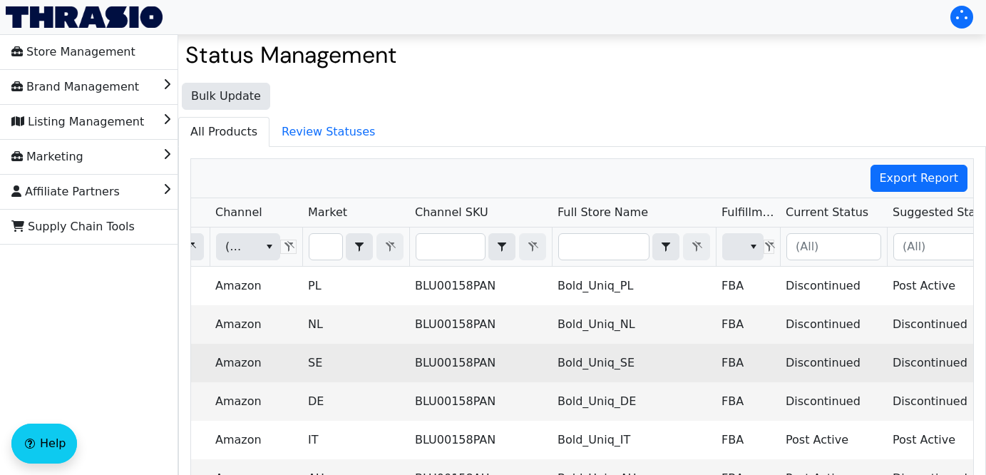
scroll to position [0, 325]
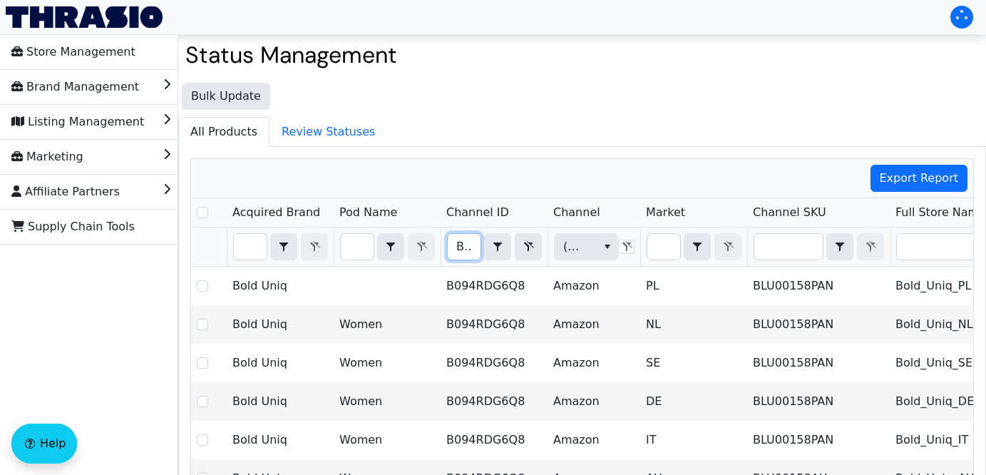
click at [453, 245] on input "B094RDG6Q8" at bounding box center [464, 247] width 33 height 26
drag, startPoint x: 454, startPoint y: 245, endPoint x: 629, endPoint y: 250, distance: 175.4
click at [629, 250] on tr "B094RDG6Q8 Contains (All) (All)" at bounding box center [836, 246] width 1290 height 39
type input "B06XH9GB75"
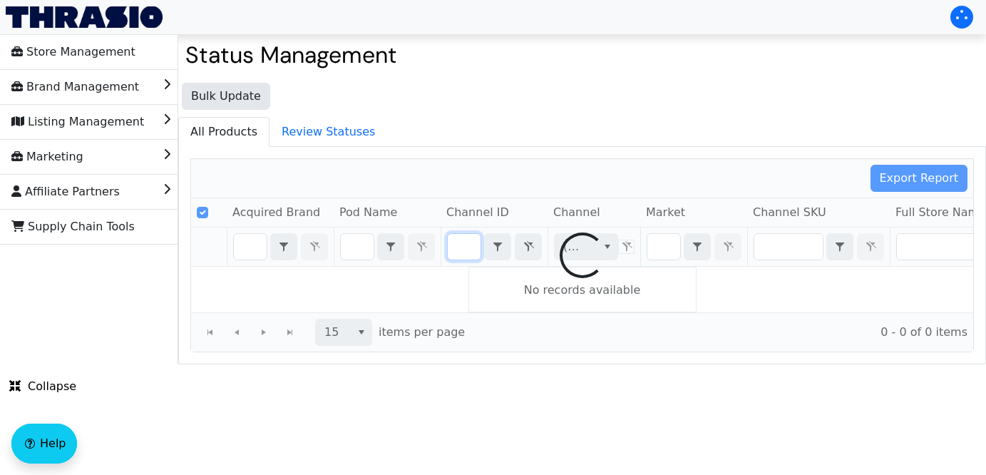
scroll to position [0, 56]
checkbox input "false"
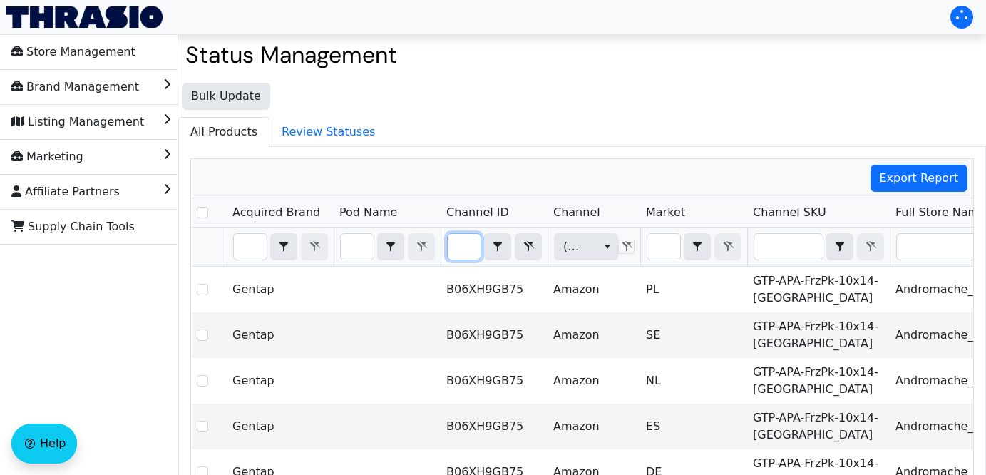
type input "B06XH9GB75"
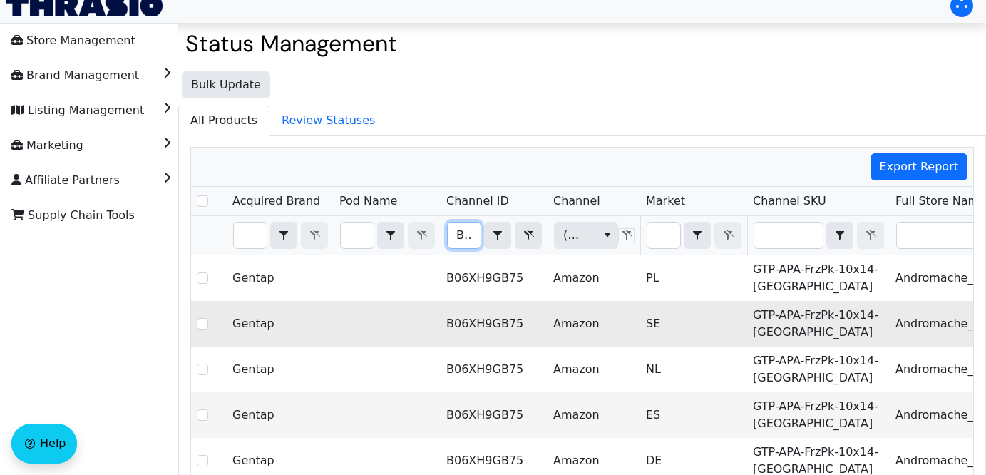
scroll to position [0, 0]
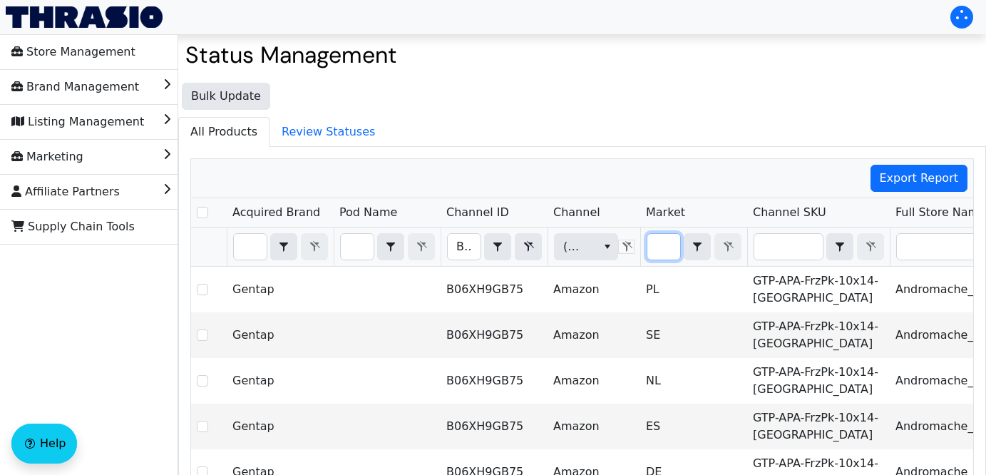
click at [658, 253] on input "Filter" at bounding box center [663, 247] width 33 height 26
type input "U"
checkbox input "true"
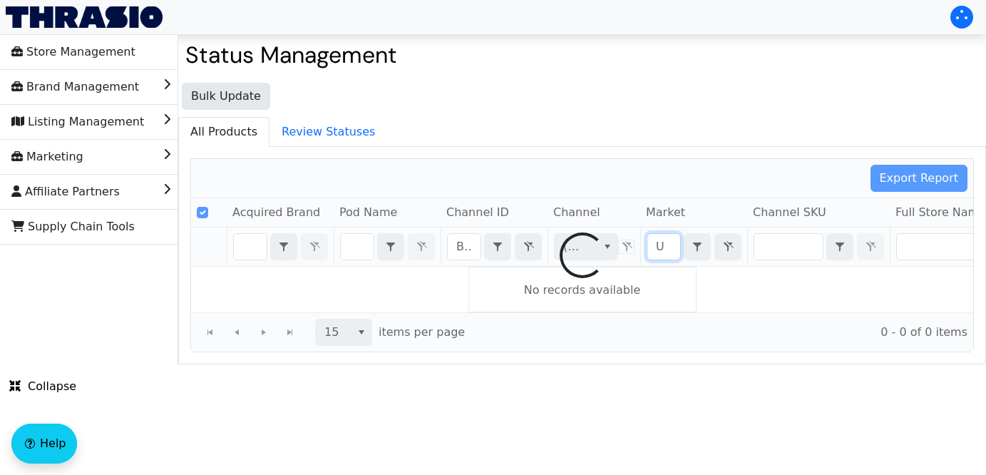
type input "US"
checkbox input "false"
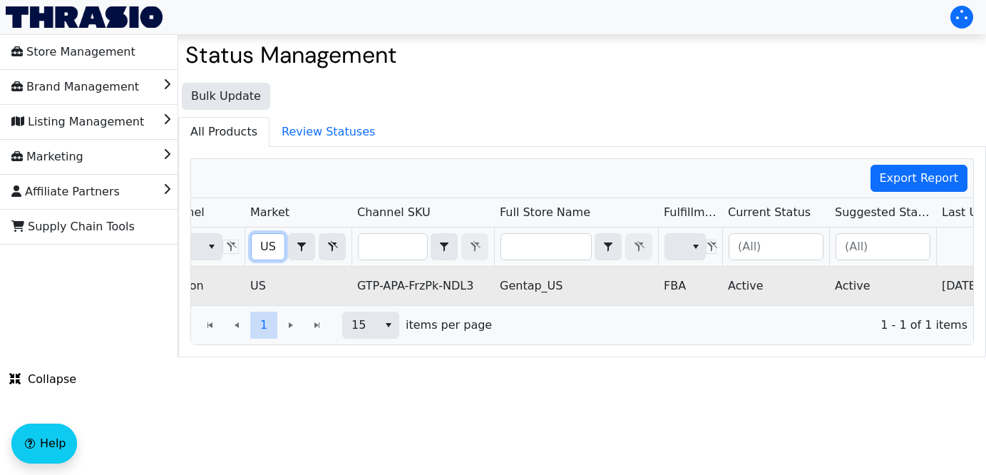
scroll to position [0, 508]
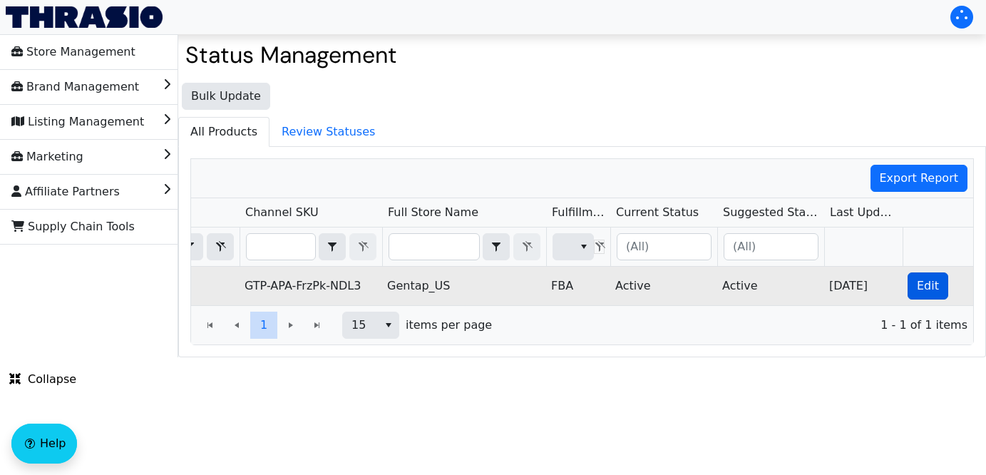
type input "US"
click at [924, 287] on span "Edit" at bounding box center [928, 285] width 22 height 17
checkbox input "true"
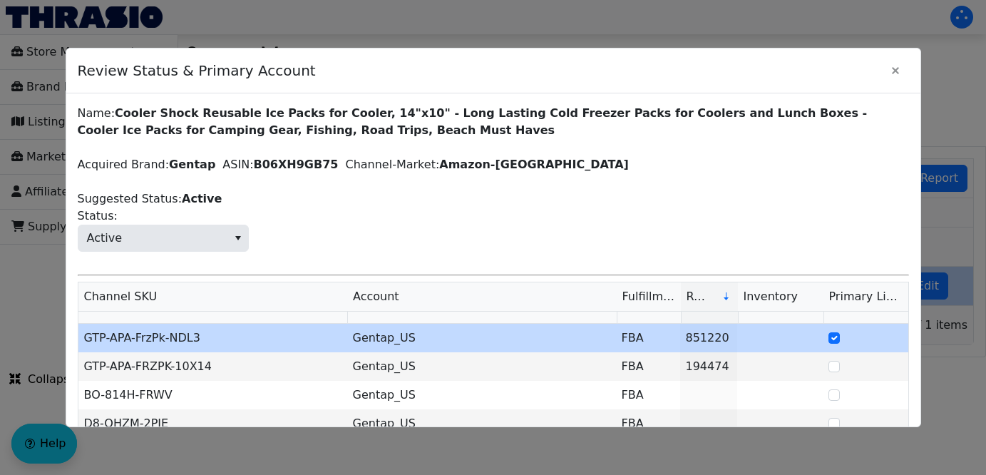
scroll to position [118, 0]
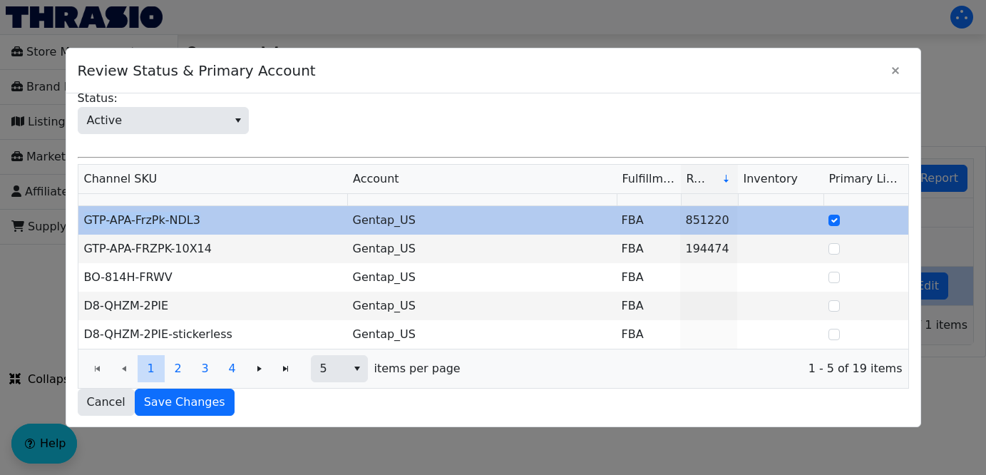
drag, startPoint x: 207, startPoint y: 220, endPoint x: 78, endPoint y: 221, distance: 128.3
click at [78, 221] on td "GTP-APA-FrzPk-NDL3" at bounding box center [212, 220] width 269 height 29
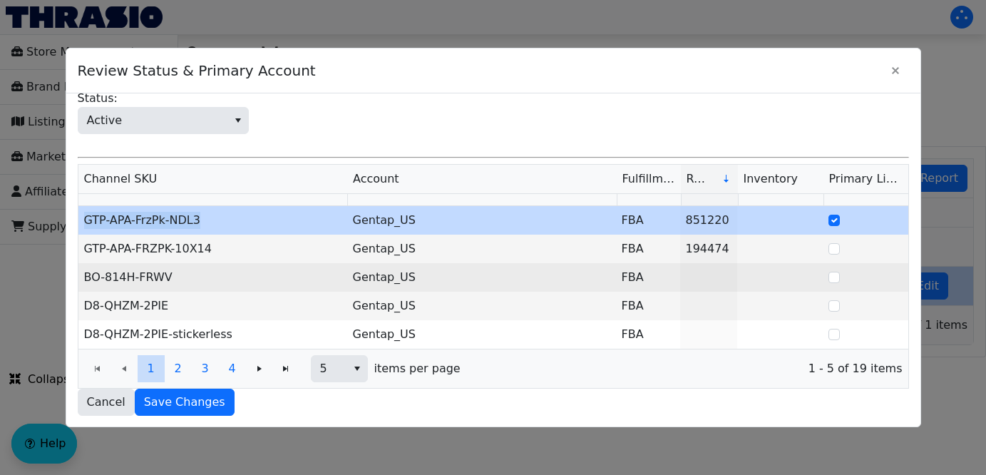
copy td "GTP-APA-FrzPk-NDL3"
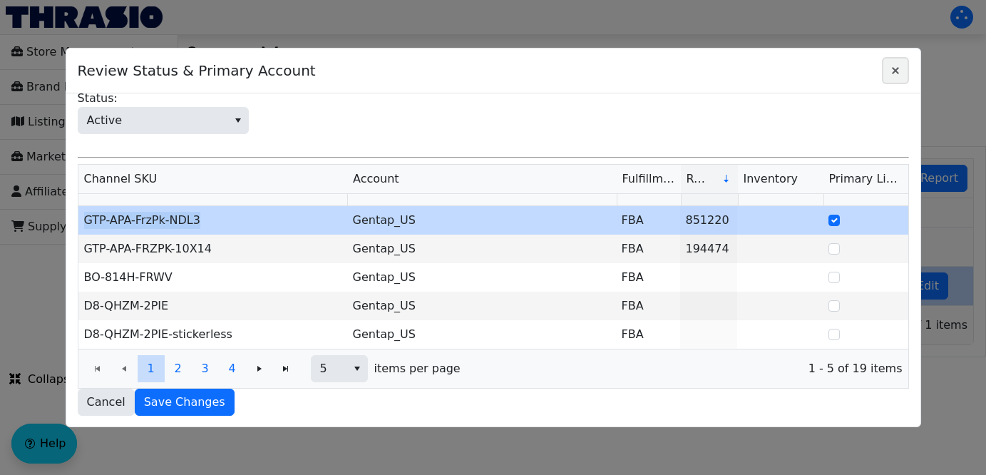
click at [895, 71] on icon "Close" at bounding box center [895, 70] width 17 height 11
click at [895, 71] on div "Status Management Bulk Update All Products Review Statuses Export Report Acquir…" at bounding box center [582, 199] width 808 height 316
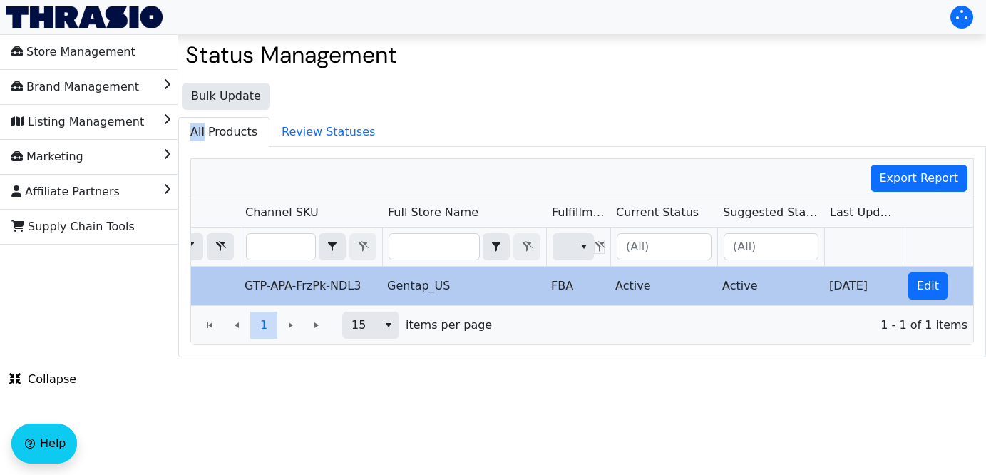
copy span "All"
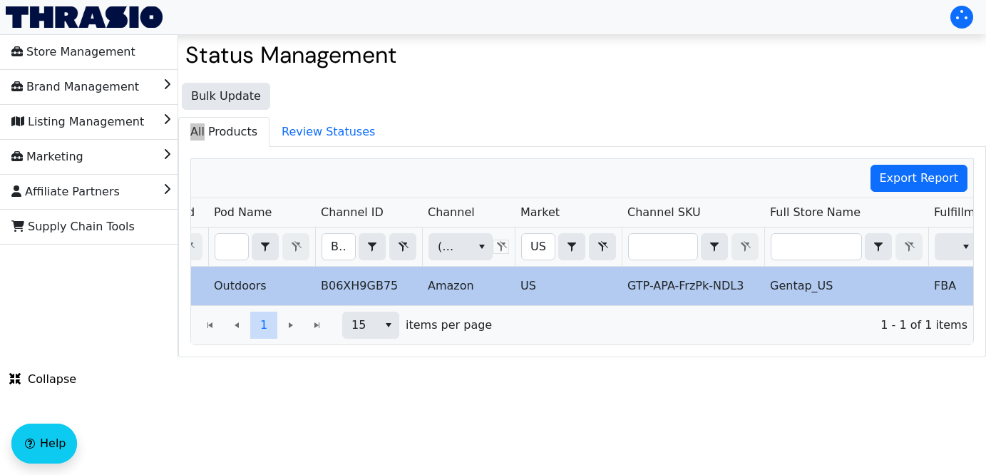
scroll to position [0, 86]
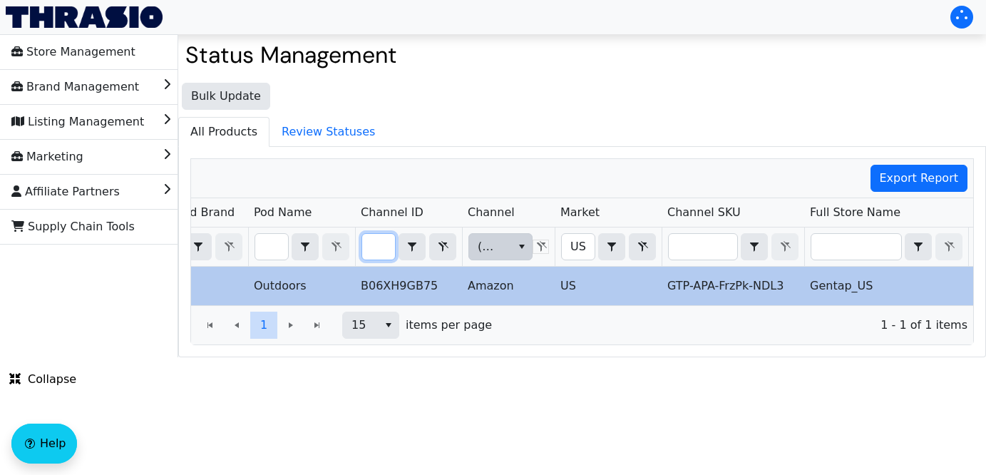
drag, startPoint x: 369, startPoint y: 249, endPoint x: 495, endPoint y: 254, distance: 126.2
click at [495, 254] on tr "B06XH9GB75 Contains (All) US Contains (All)" at bounding box center [750, 246] width 1290 height 39
type input "B06WLJL9YC"
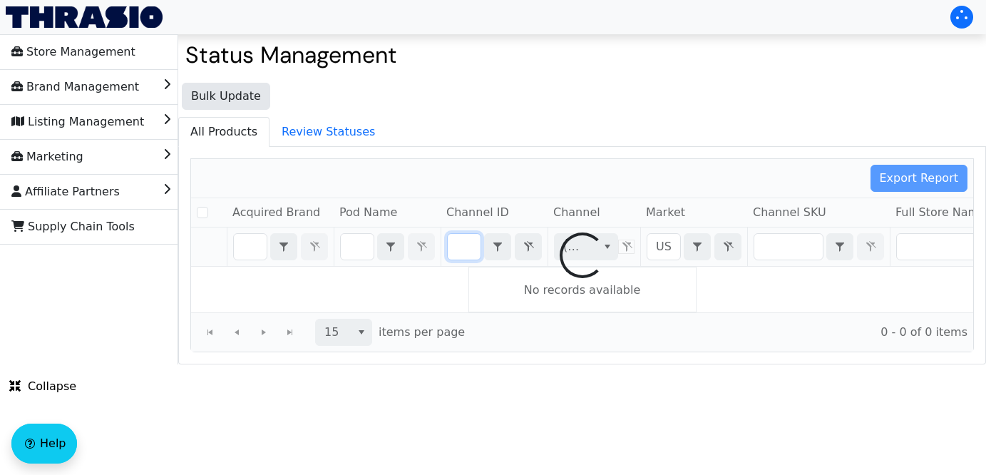
checkbox input "false"
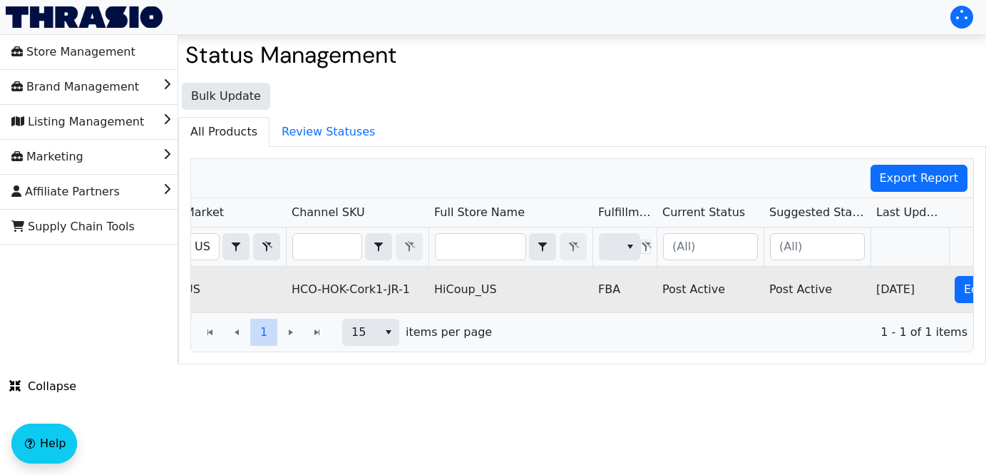
scroll to position [0, 508]
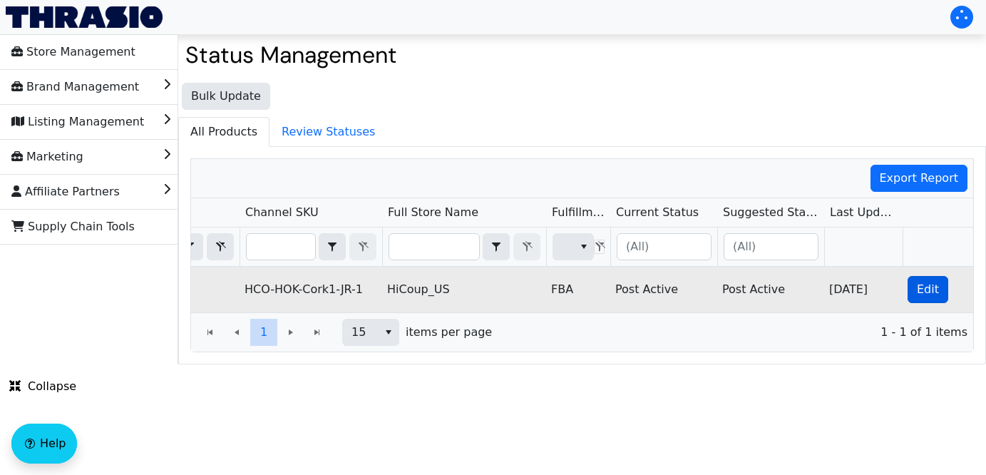
type input "B06WLJL9YC"
click at [939, 292] on button "Edit" at bounding box center [927, 289] width 41 height 27
checkbox input "true"
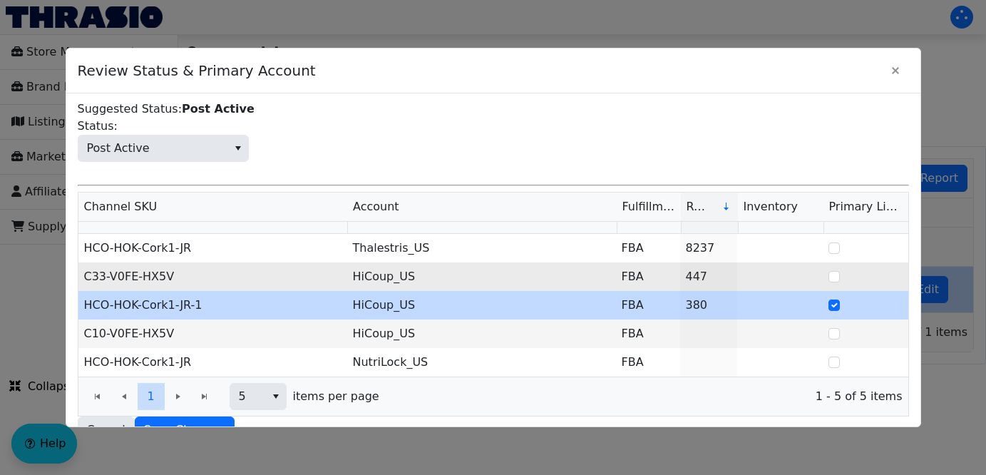
scroll to position [118, 0]
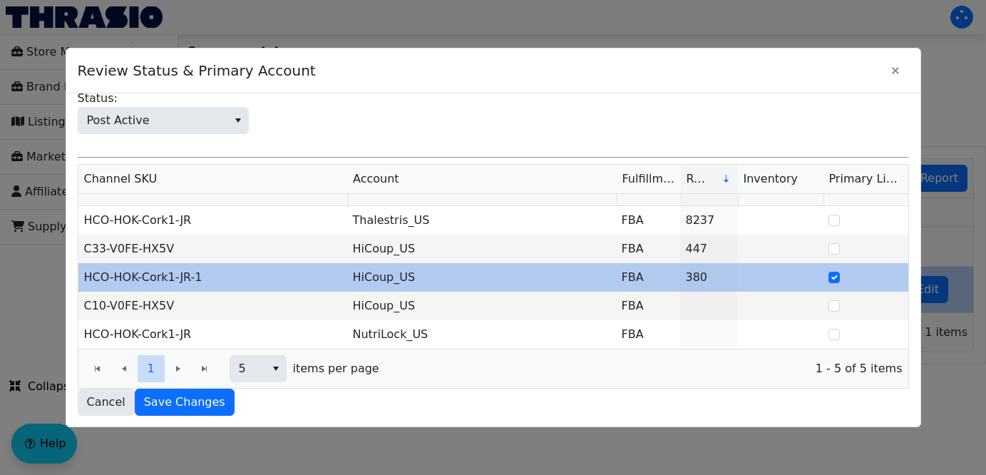
click at [225, 280] on td "HCO-HOK-Cork1-JR-1" at bounding box center [212, 277] width 269 height 29
drag, startPoint x: 202, startPoint y: 280, endPoint x: 78, endPoint y: 272, distance: 124.3
click at [78, 272] on td "HCO-HOK-Cork1-JR-1" at bounding box center [212, 277] width 269 height 29
copy td "HCO-HOK-Cork1-JR-1"
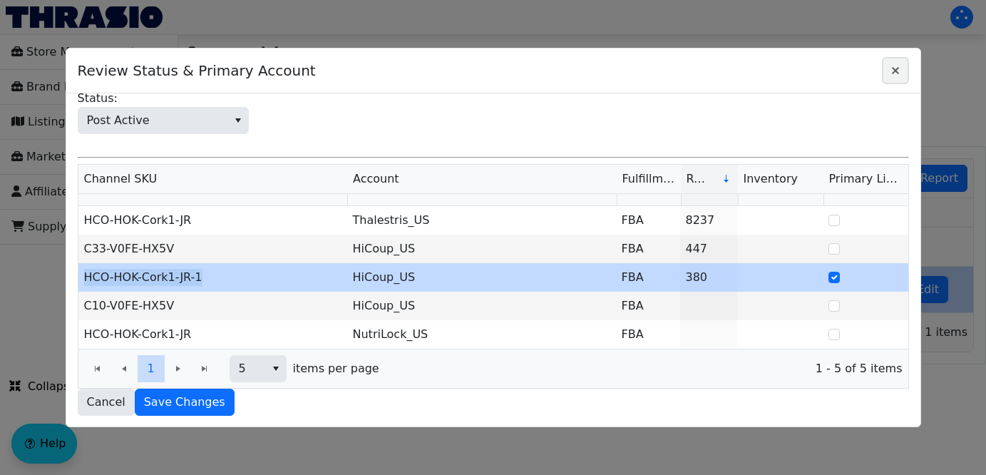
click at [895, 73] on icon "Close" at bounding box center [895, 70] width 17 height 11
copy td "HCO-HOK-Cork1-JR-1"
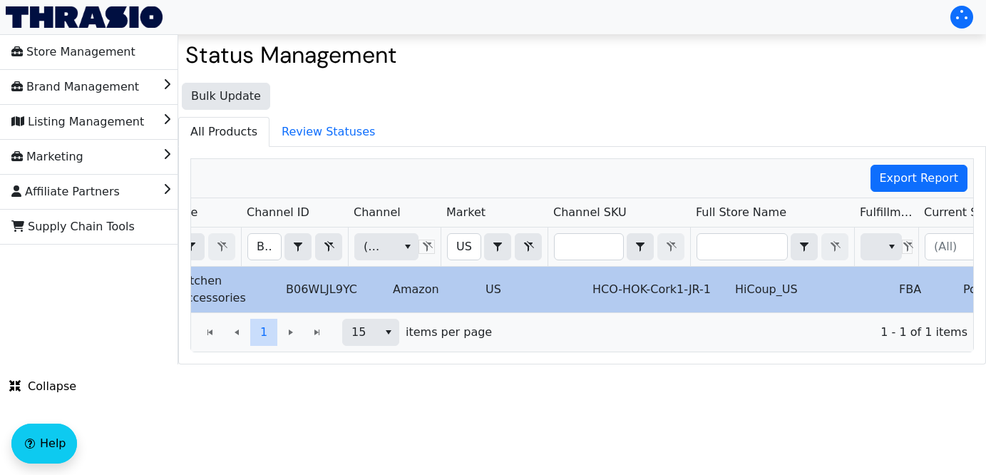
scroll to position [0, 160]
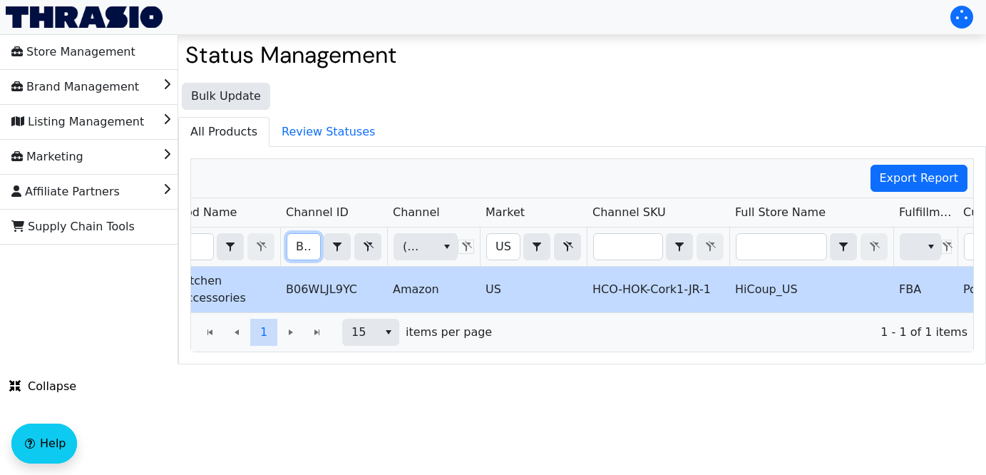
click at [294, 242] on input "B06WLJL9YC" at bounding box center [303, 247] width 33 height 26
type input "B001ONNNJW"
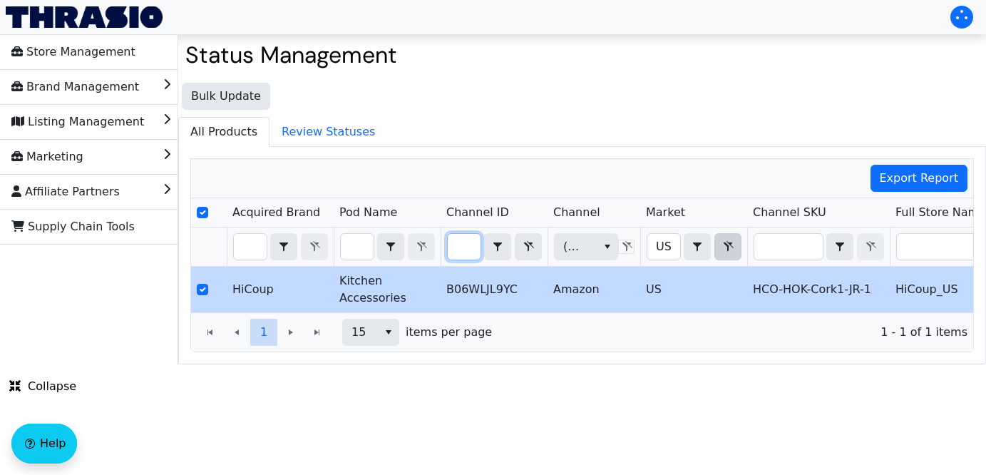
click at [561, 258] on div "Export Report Acquired Brand Pod Name Channel ID Channel Market Channel SKU Ful…" at bounding box center [581, 255] width 783 height 194
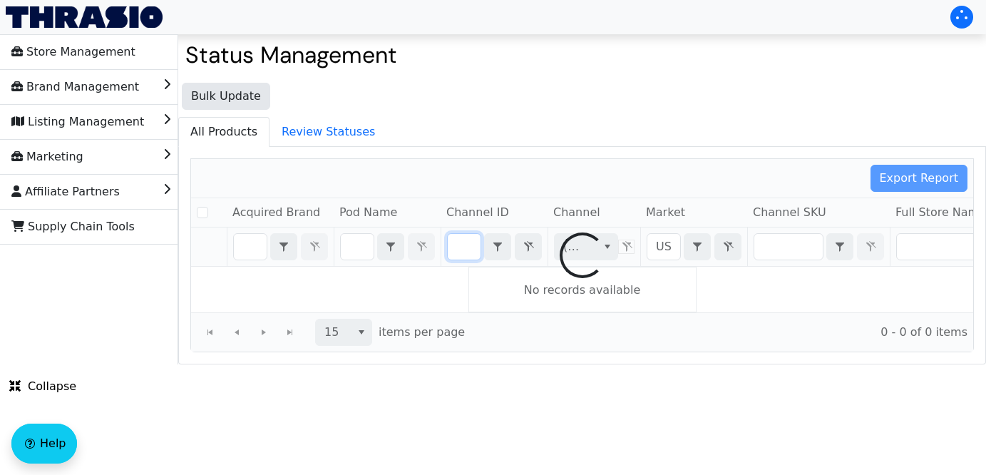
checkbox input "false"
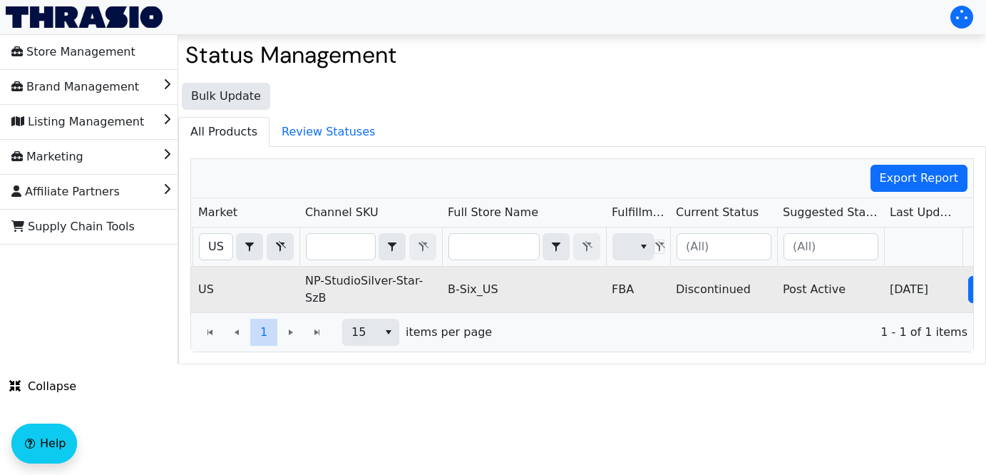
scroll to position [0, 508]
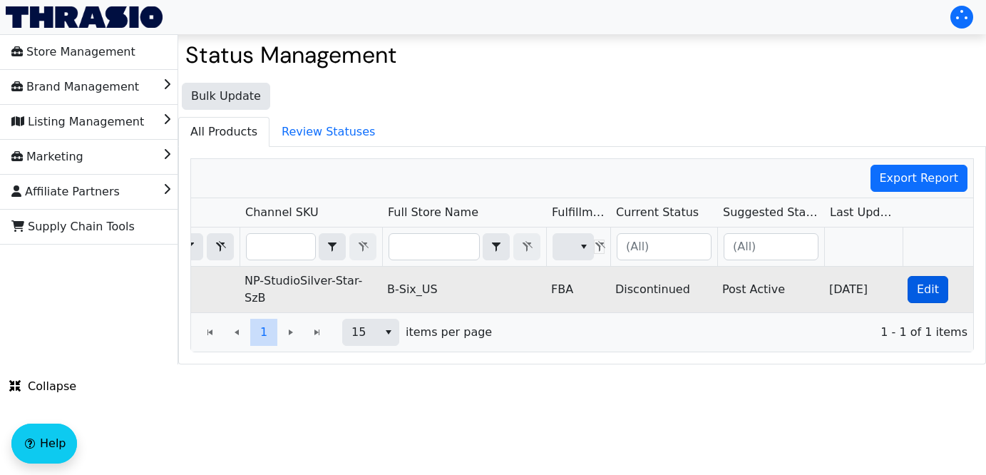
type input "B001ONNNJW"
click at [921, 295] on span "Edit" at bounding box center [928, 289] width 22 height 17
checkbox input "true"
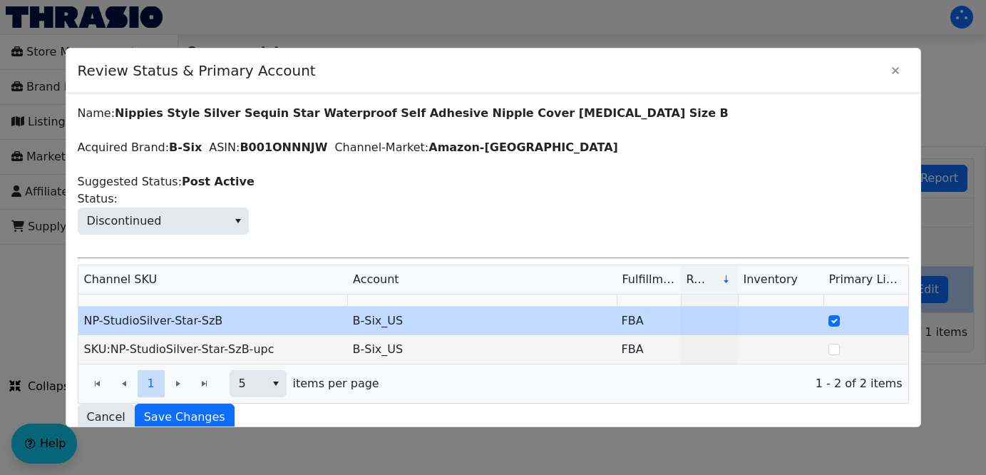
scroll to position [15, 0]
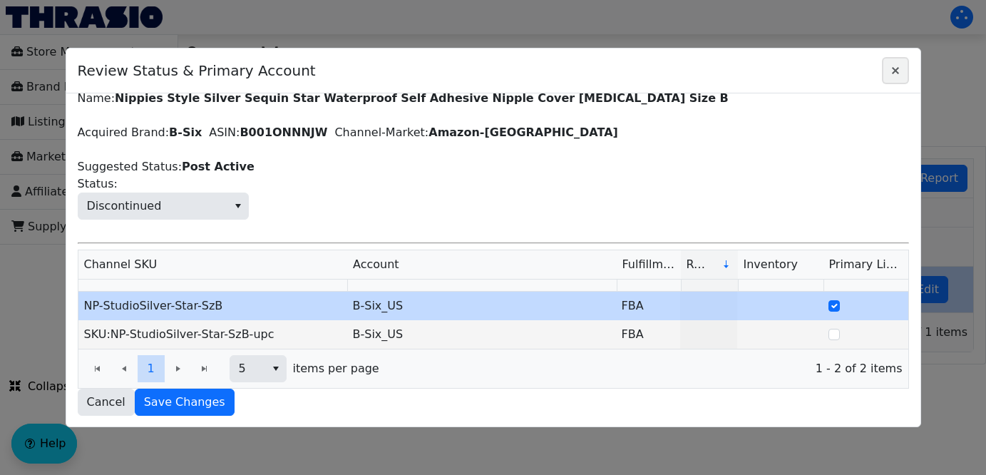
click at [901, 74] on icon "Close" at bounding box center [895, 70] width 17 height 11
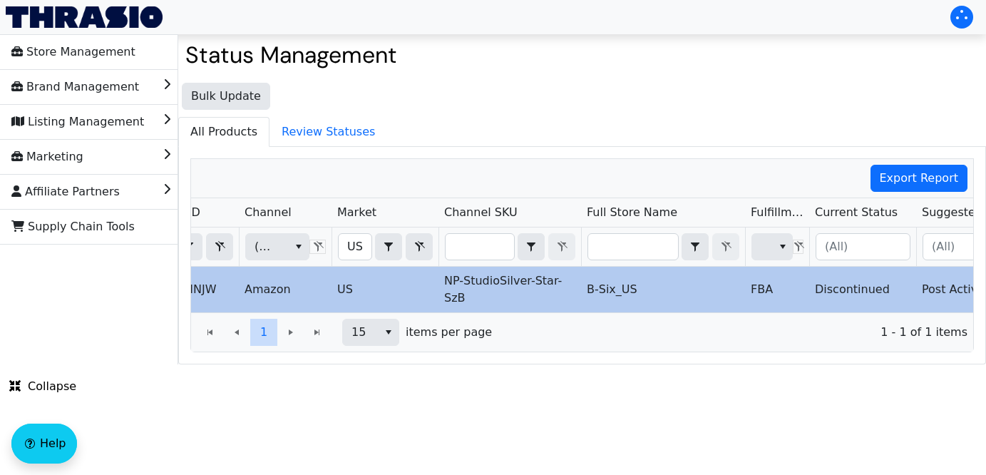
scroll to position [0, 222]
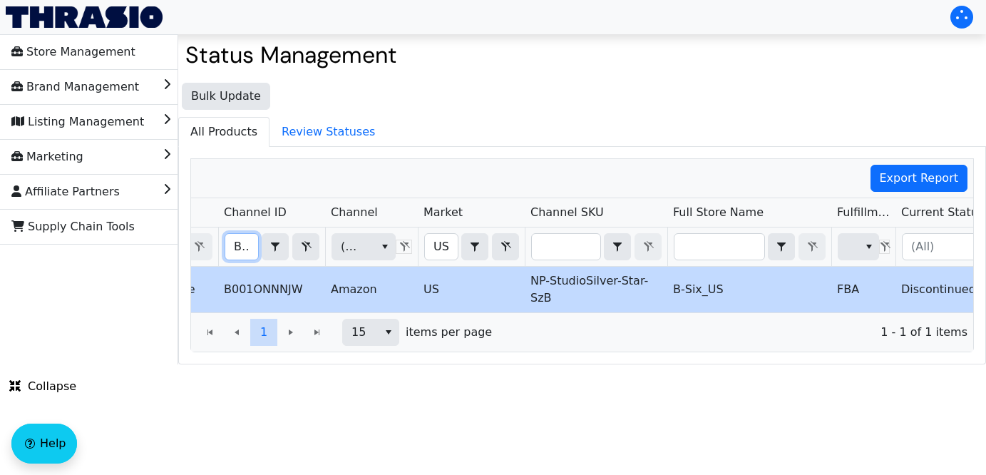
click at [236, 246] on input "B001ONNNJW" at bounding box center [241, 247] width 33 height 26
drag, startPoint x: 236, startPoint y: 246, endPoint x: 517, endPoint y: 245, distance: 280.8
click at [517, 245] on tr "B001ONNNJW Contains (All) US Contains (All)" at bounding box center [614, 246] width 1290 height 39
type input "B07HJP9V58"
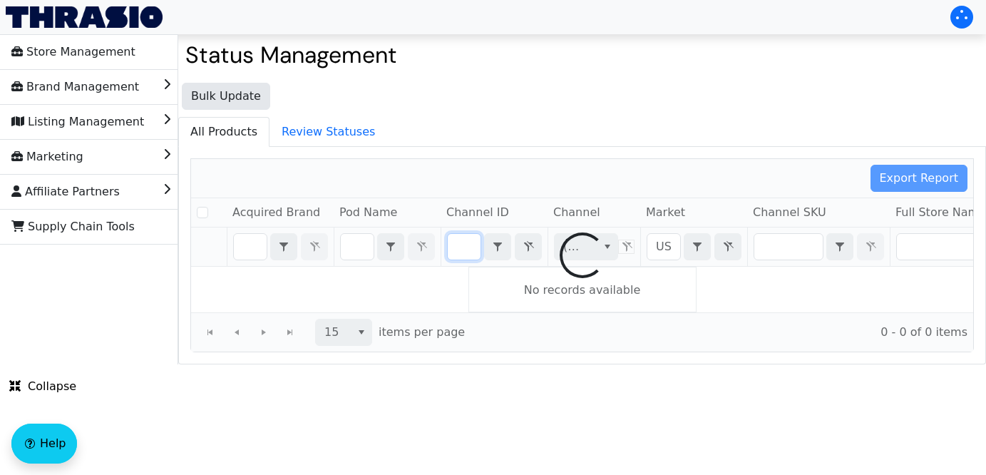
checkbox input "false"
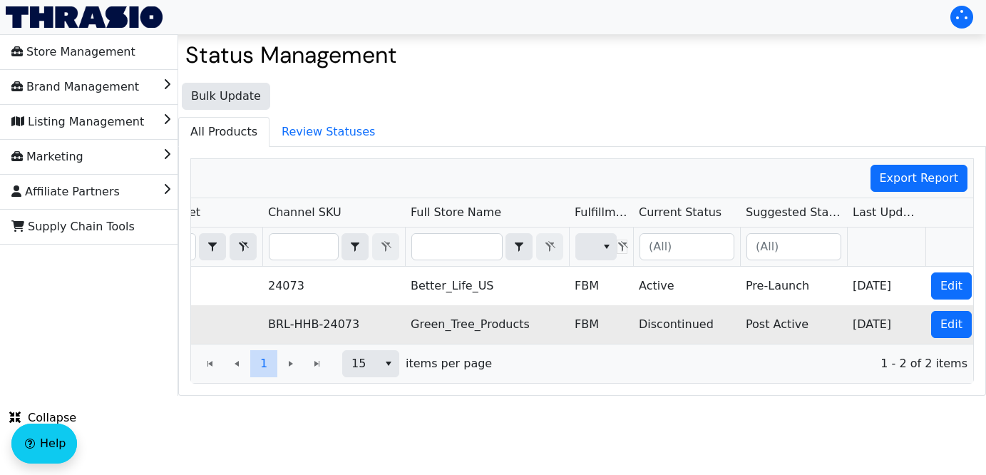
scroll to position [0, 508]
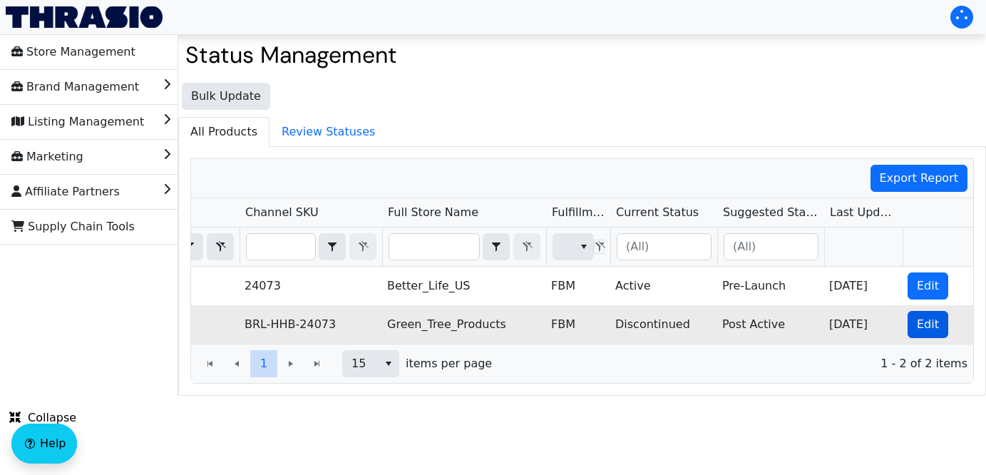
type input "B07HJP9V58"
click at [931, 324] on span "Edit" at bounding box center [928, 324] width 22 height 17
checkbox input "true"
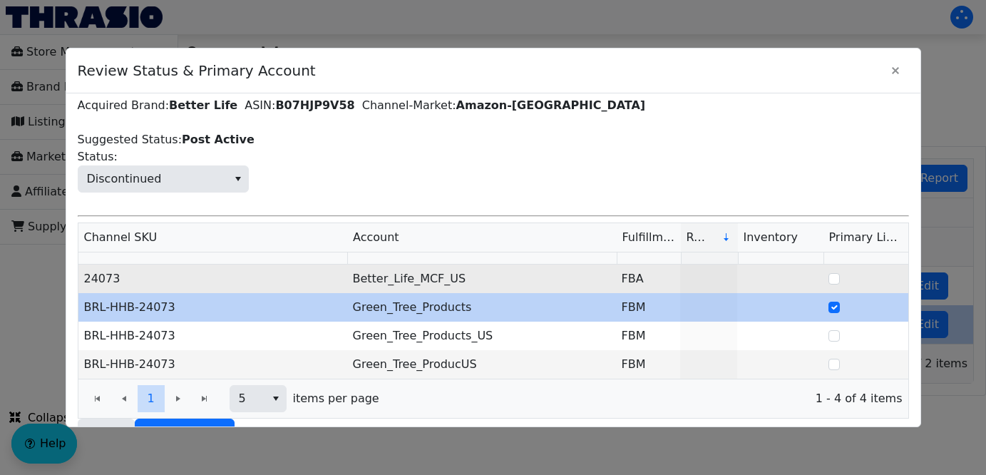
scroll to position [72, 0]
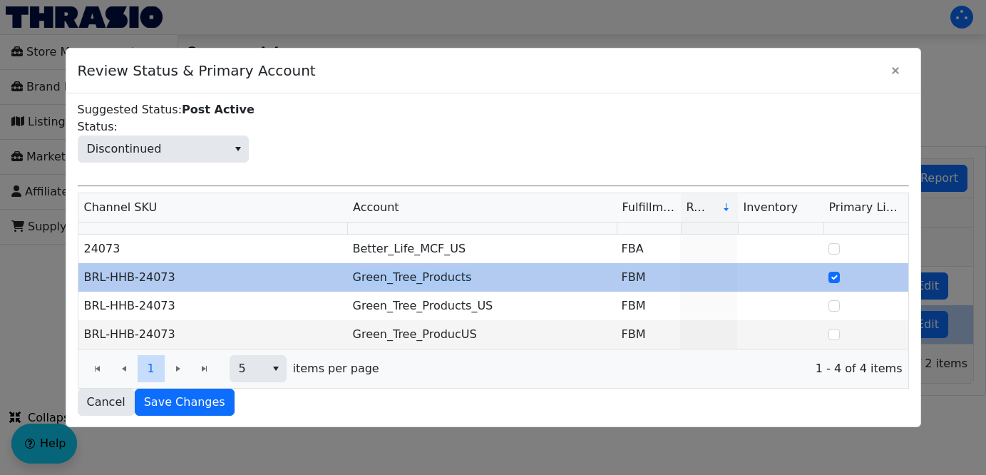
drag, startPoint x: 474, startPoint y: 276, endPoint x: 351, endPoint y: 279, distance: 122.7
click at [351, 279] on td "Green_Tree_Products" at bounding box center [481, 277] width 269 height 29
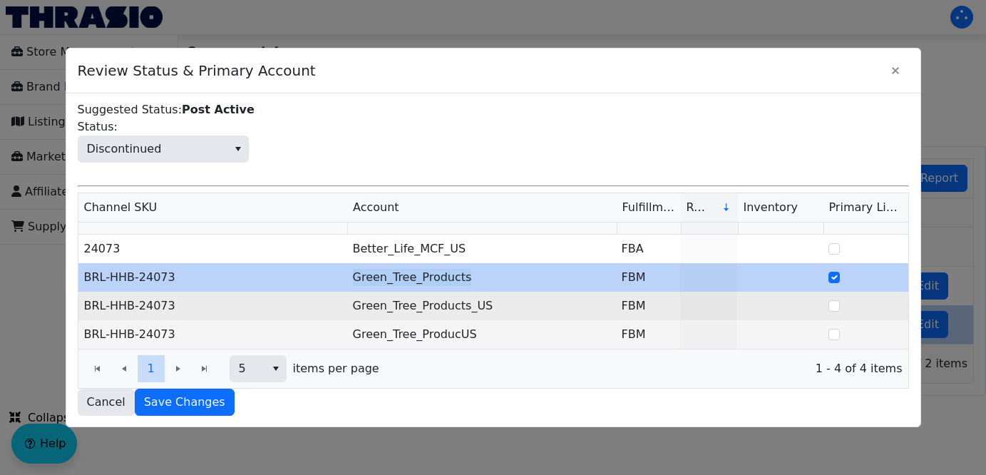
copy td "Green_Tree_Products"
click at [438, 307] on td "Green_Tree_Products_US" at bounding box center [481, 306] width 269 height 29
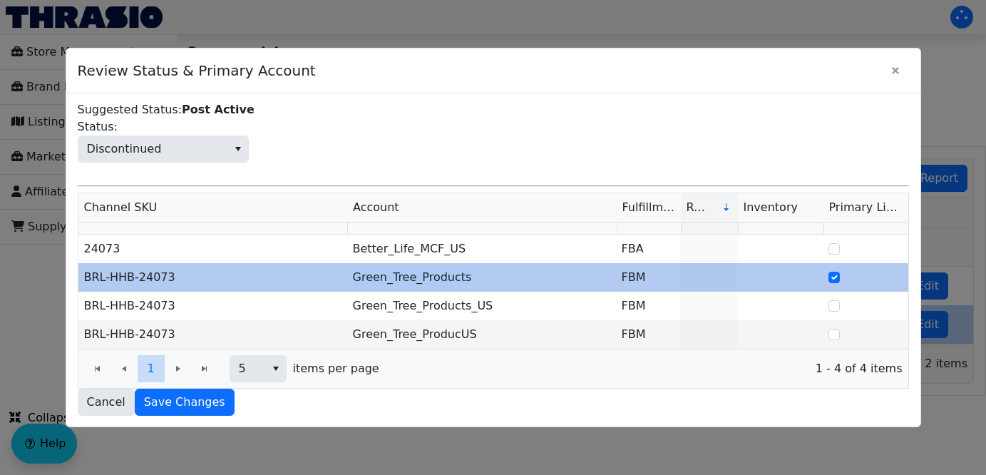
drag, startPoint x: 469, startPoint y: 277, endPoint x: 338, endPoint y: 279, distance: 131.2
click at [338, 279] on tr "BRL-HHB-24073 Green_Tree_Products FBM" at bounding box center [493, 277] width 830 height 29
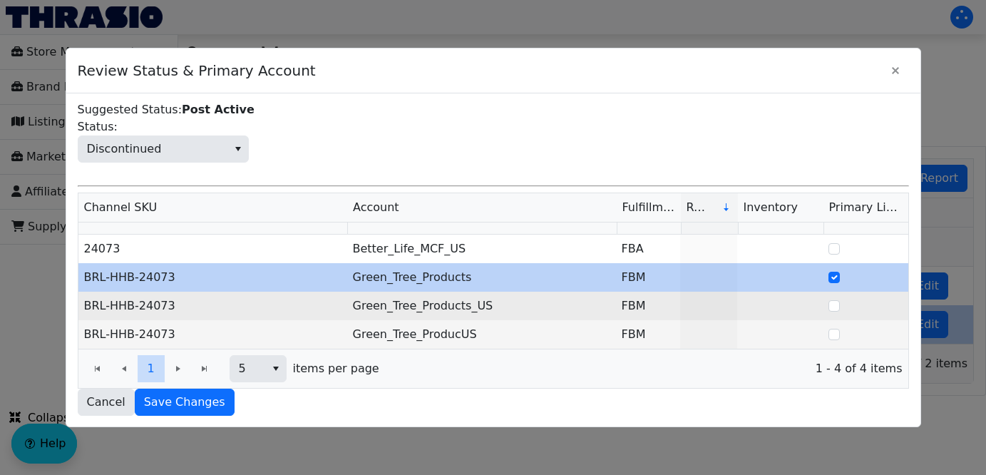
click at [414, 299] on td "Green_Tree_Products_US" at bounding box center [481, 306] width 269 height 29
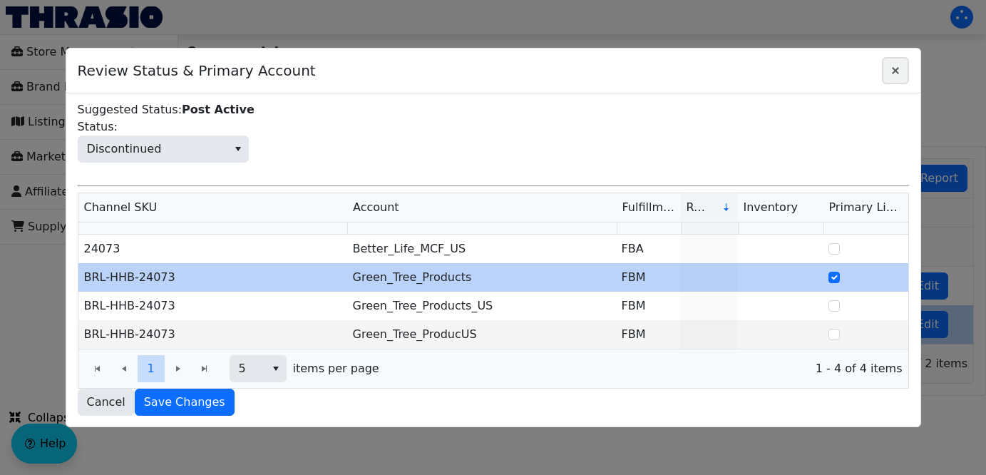
click at [893, 76] on span "Close" at bounding box center [895, 70] width 17 height 17
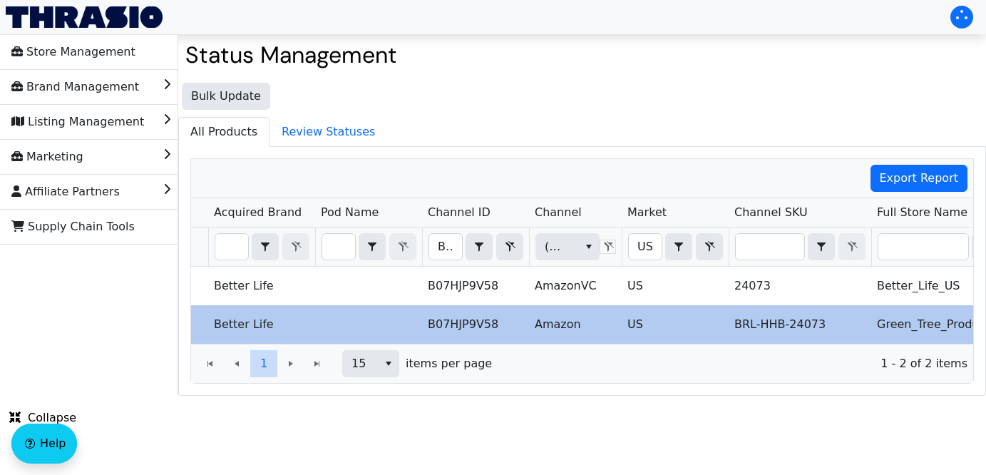
scroll to position [0, 0]
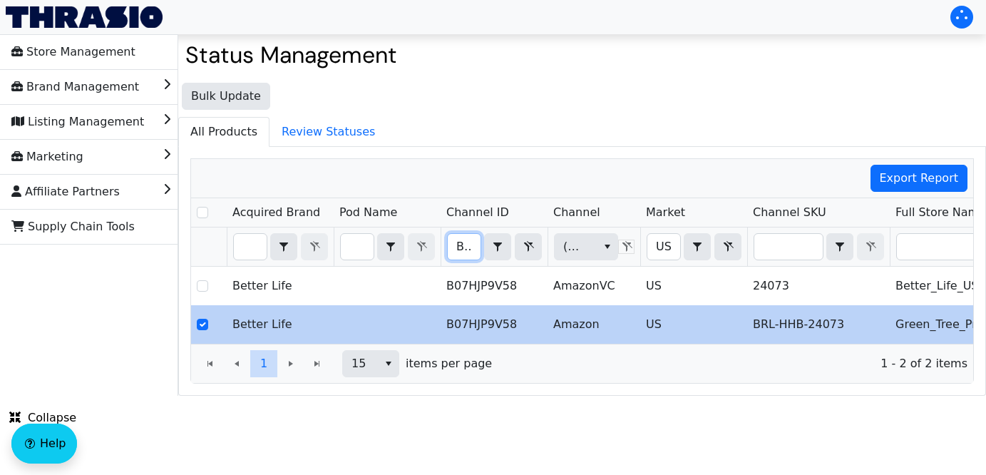
click at [452, 242] on input "B07HJP9V58" at bounding box center [464, 247] width 33 height 26
drag, startPoint x: 452, startPoint y: 244, endPoint x: 767, endPoint y: 228, distance: 315.5
click at [767, 228] on tr "B07HJP9V58 Contains (All) US Contains (All)" at bounding box center [836, 246] width 1290 height 39
type input "B08V5KLDW7"
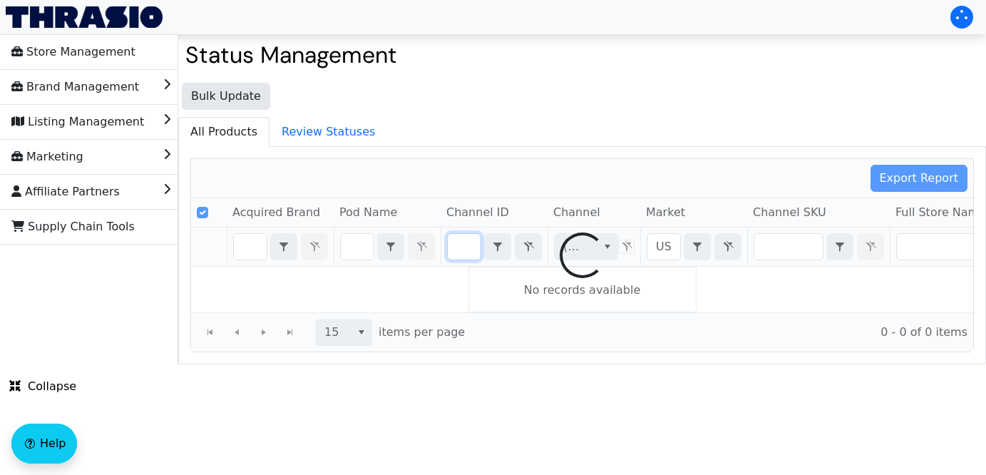
drag, startPoint x: 456, startPoint y: 248, endPoint x: 730, endPoint y: 260, distance: 274.0
click at [730, 260] on div "Export Report Acquired Brand Pod Name Channel ID Channel Market Channel SKU Ful…" at bounding box center [581, 255] width 783 height 194
checkbox input "false"
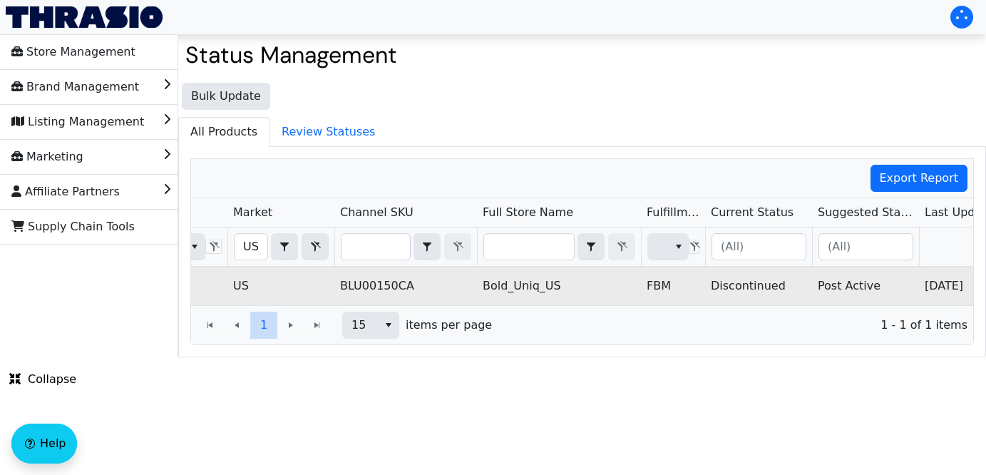
scroll to position [0, 498]
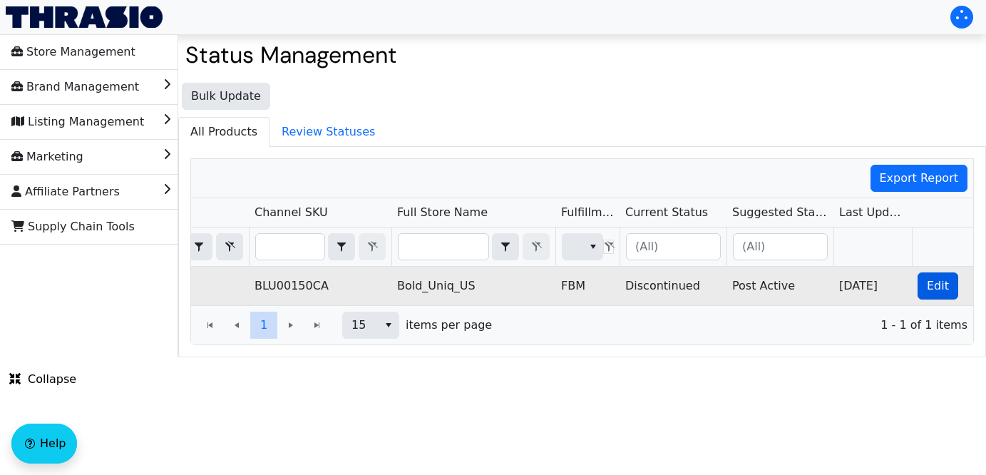
type input "B08V5KLDW7"
click at [937, 284] on span "Edit" at bounding box center [938, 285] width 22 height 17
checkbox input "true"
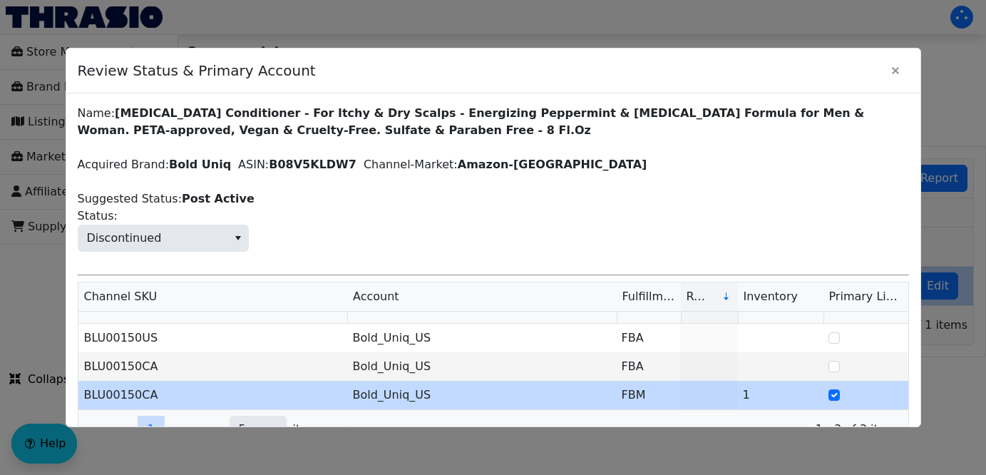
scroll to position [61, 0]
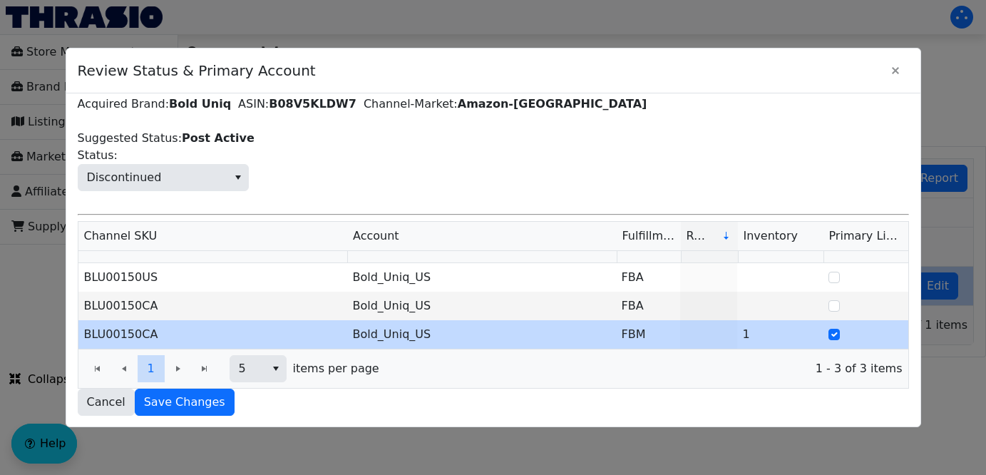
click at [182, 367] on div "1 1" at bounding box center [151, 368] width 134 height 27
click at [892, 65] on icon "Close" at bounding box center [895, 70] width 17 height 11
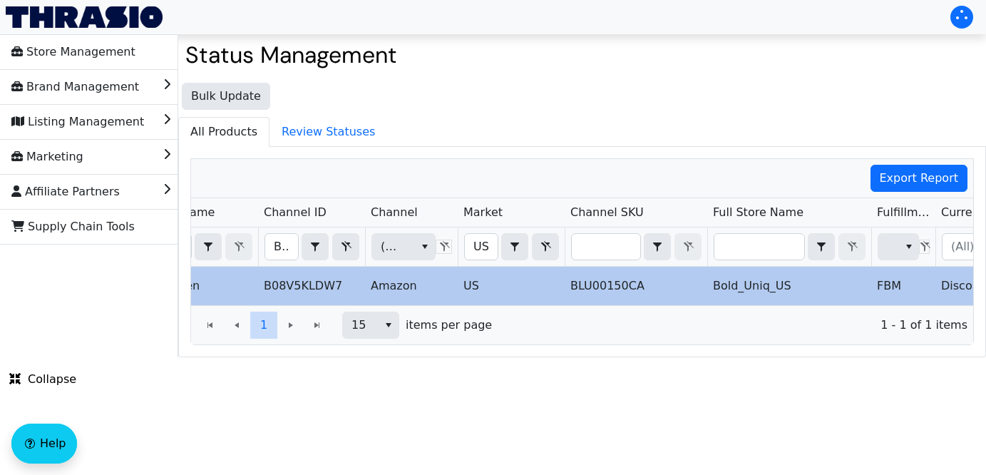
scroll to position [0, 147]
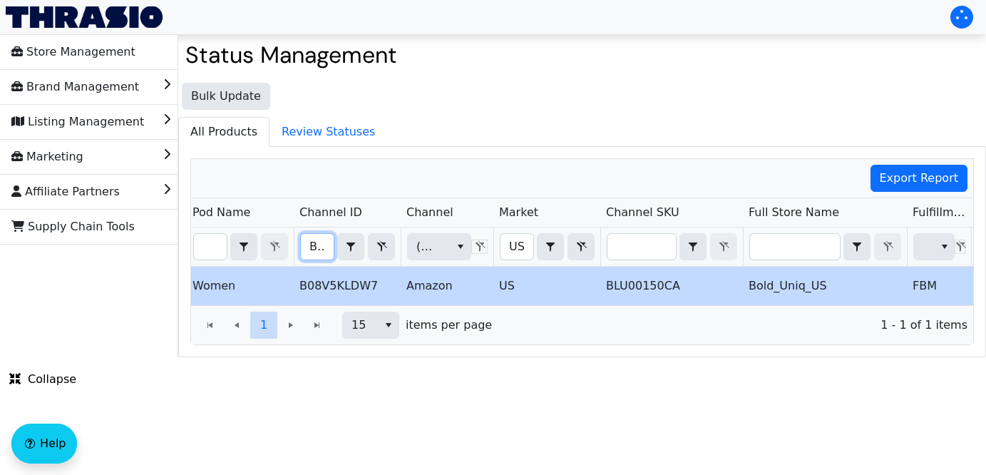
click at [310, 247] on input "B08V5KLDW7" at bounding box center [317, 247] width 33 height 26
drag, startPoint x: 310, startPoint y: 247, endPoint x: 527, endPoint y: 253, distance: 216.8
click at [527, 253] on tr "B08V5KLDW7 Contains (All) US Contains (All)" at bounding box center [689, 246] width 1290 height 39
type input "B01HQFR400"
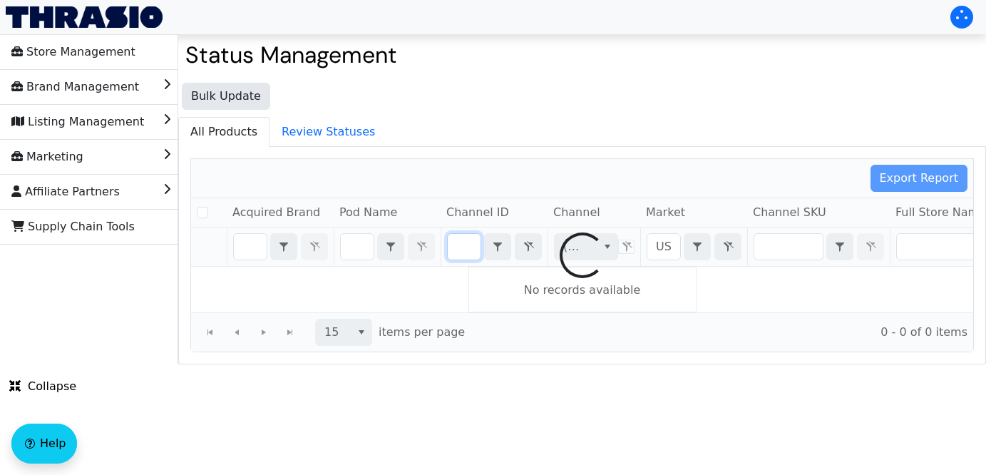
checkbox input "false"
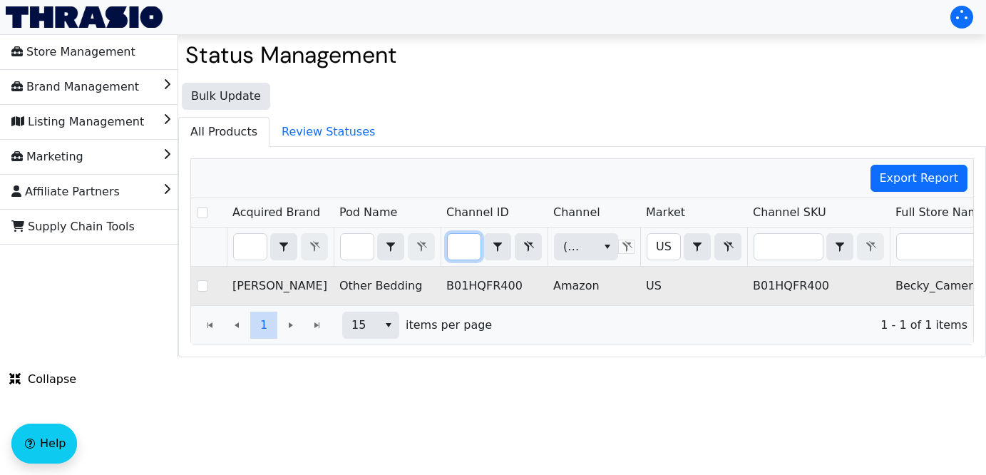
scroll to position [0, 508]
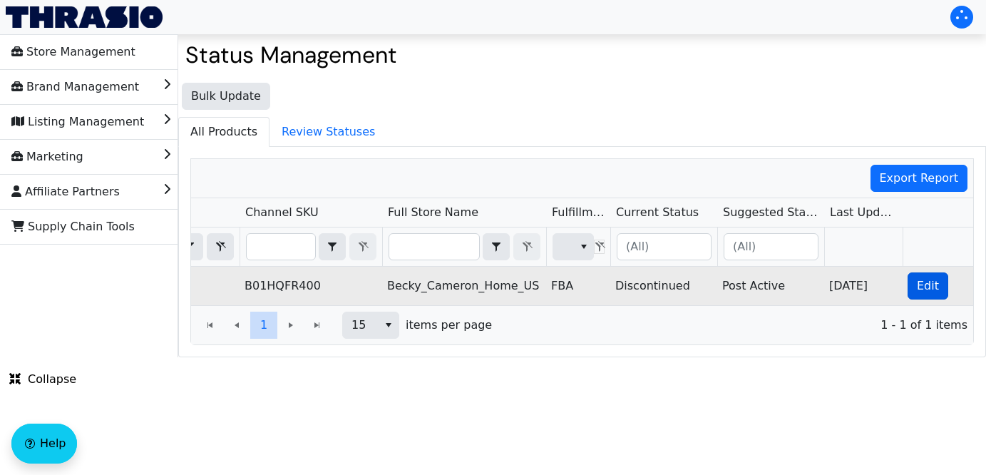
type input "B01HQFR400"
click at [934, 286] on span "Edit" at bounding box center [928, 285] width 22 height 17
checkbox input "true"
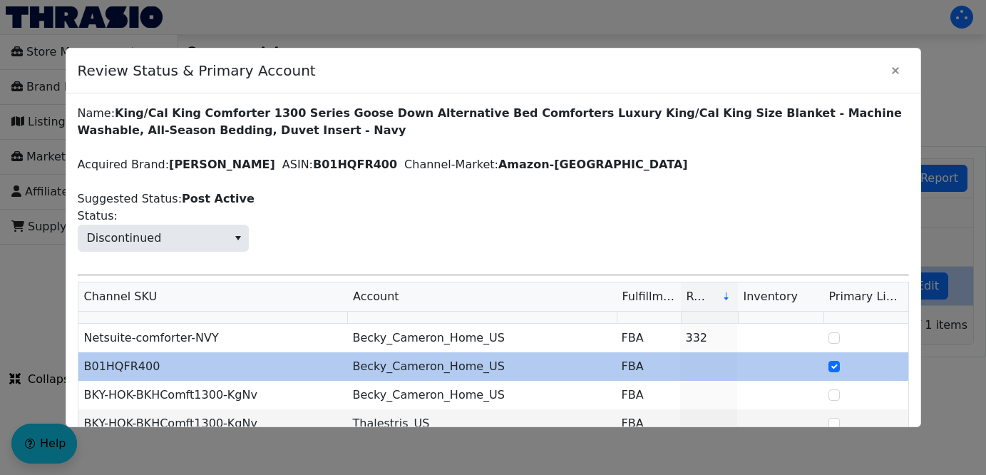
scroll to position [118, 0]
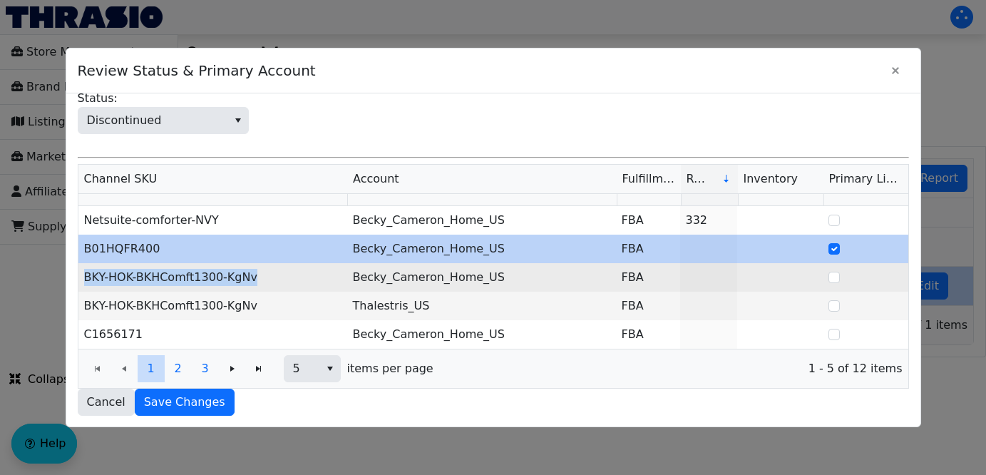
drag, startPoint x: 262, startPoint y: 272, endPoint x: 131, endPoint y: 268, distance: 130.5
click at [131, 268] on td "BKY-HOK-BKHComft1300-KgNv" at bounding box center [212, 277] width 269 height 29
click at [254, 273] on td "BKY-HOK-BKHComft1300-KgNv" at bounding box center [212, 277] width 269 height 29
drag, startPoint x: 252, startPoint y: 273, endPoint x: 83, endPoint y: 279, distance: 168.3
click at [83, 279] on td "BKY-HOK-BKHComft1300-KgNv" at bounding box center [212, 277] width 269 height 29
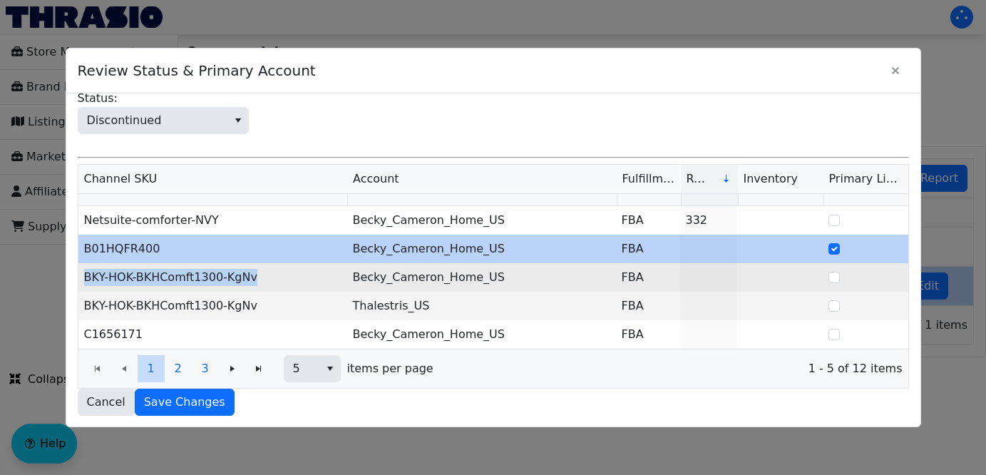
click at [277, 279] on td "BKY-HOK-BKHComft1300-KgNv" at bounding box center [212, 277] width 269 height 29
drag, startPoint x: 249, startPoint y: 279, endPoint x: 93, endPoint y: 277, distance: 156.1
click at [93, 277] on td "BKY-HOK-BKHComft1300-KgNv" at bounding box center [212, 277] width 269 height 29
click at [284, 278] on td "BKY-HOK-BKHComft1300-KgNv" at bounding box center [212, 277] width 269 height 29
drag, startPoint x: 258, startPoint y: 279, endPoint x: 83, endPoint y: 279, distance: 175.4
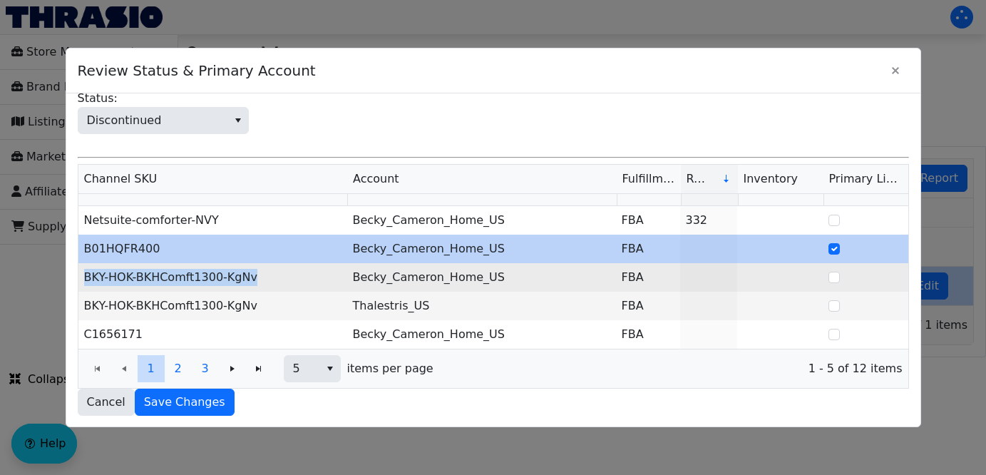
click at [83, 279] on td "BKY-HOK-BKHComft1300-KgNv" at bounding box center [212, 277] width 269 height 29
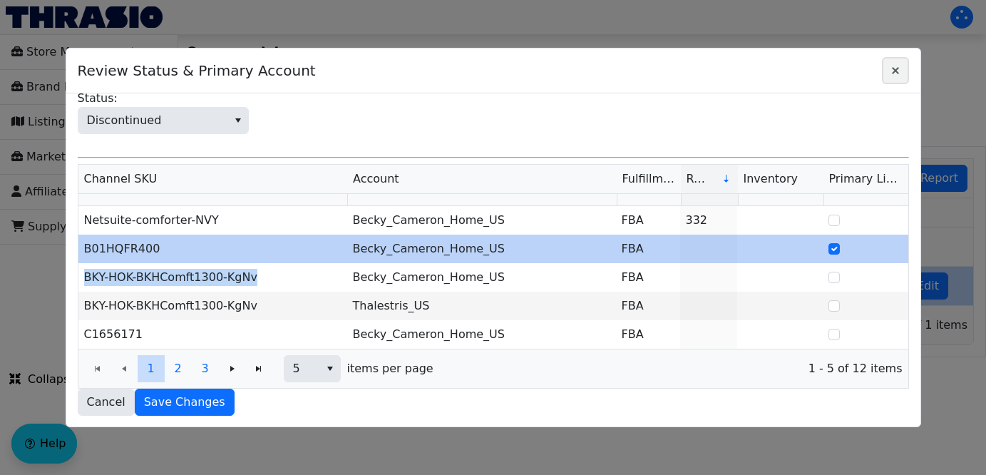
click at [891, 72] on icon "Close" at bounding box center [895, 70] width 17 height 11
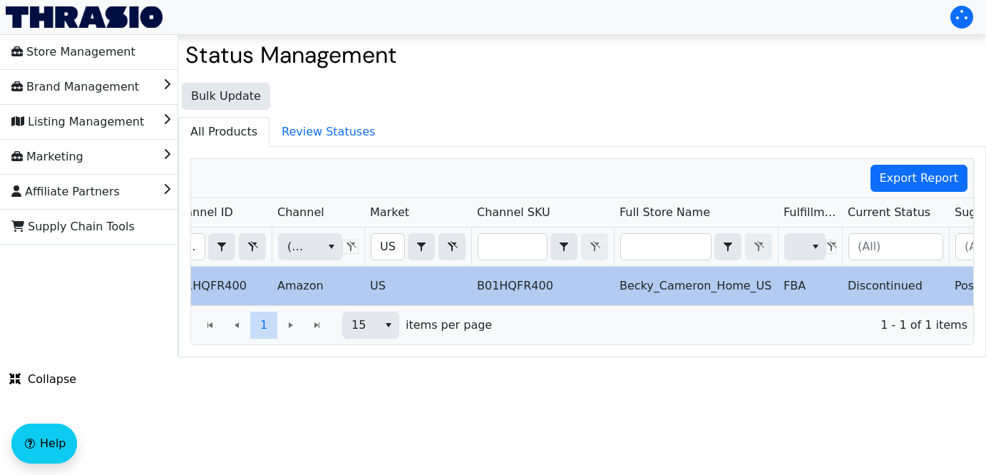
scroll to position [0, 145]
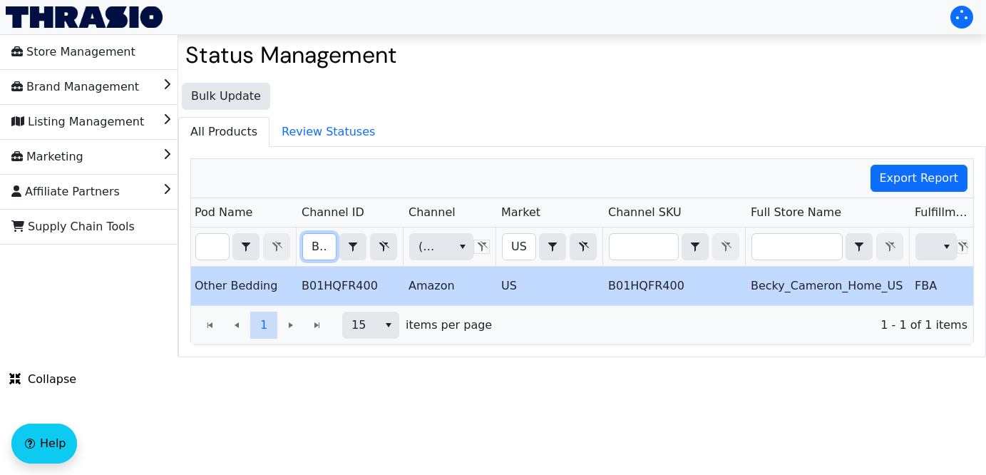
click at [309, 247] on input "B01HQFR400" at bounding box center [319, 247] width 33 height 26
type input "B0F8PG9V7X"
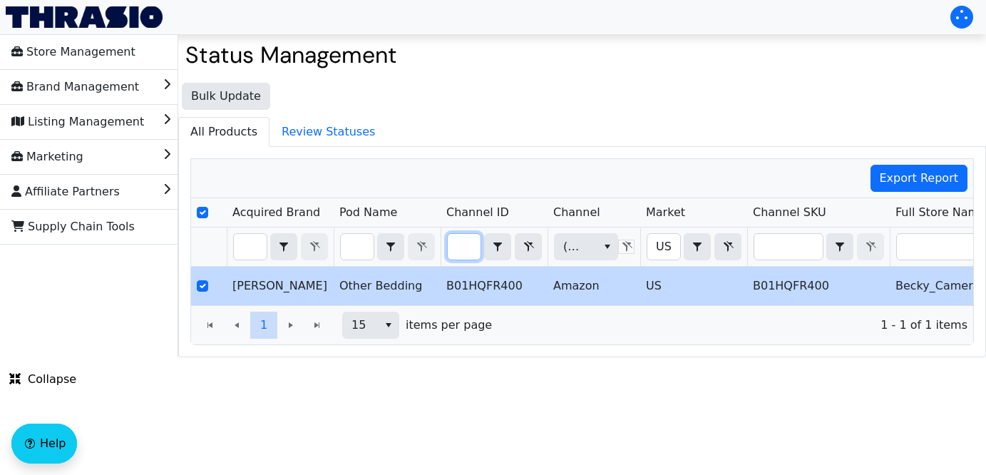
click at [577, 264] on div "Export Report Acquired Brand Pod Name Channel ID Channel Market Channel SKU Ful…" at bounding box center [581, 251] width 783 height 187
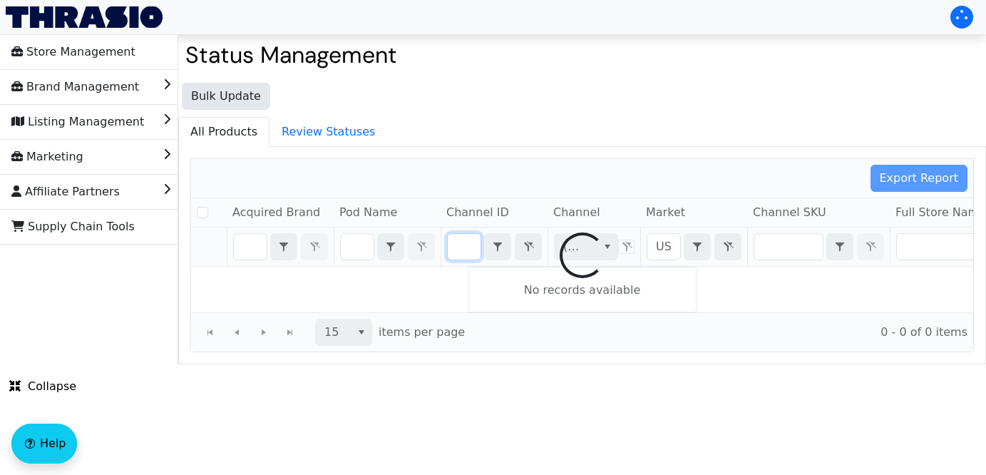
checkbox input "false"
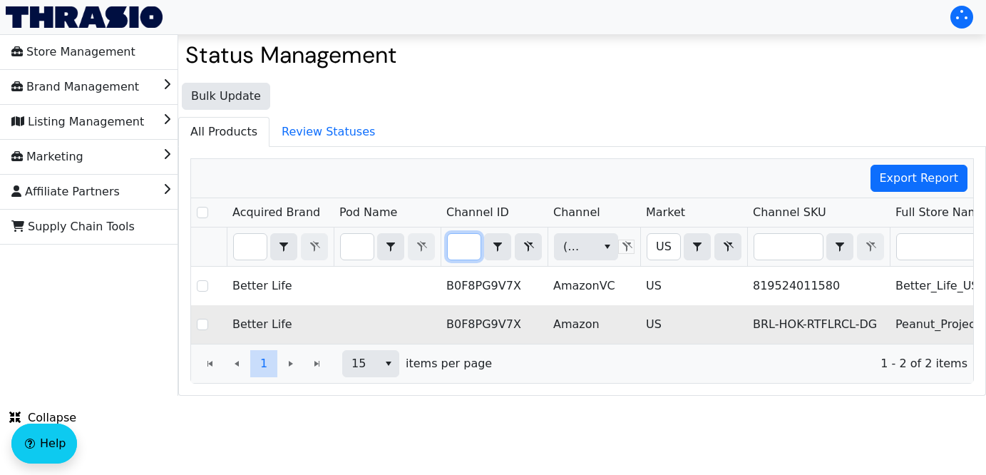
scroll to position [0, 508]
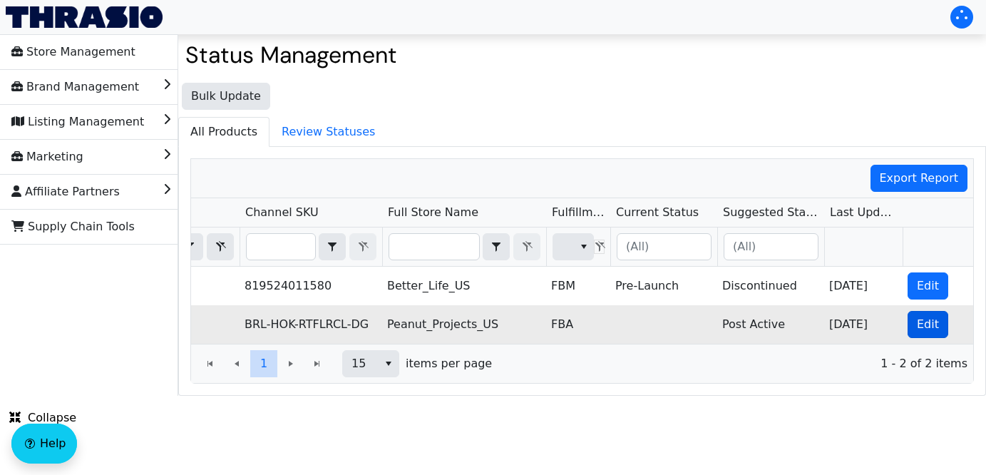
type input "B0F8PG9V7X"
click at [918, 327] on span "Edit" at bounding box center [928, 324] width 22 height 17
checkbox input "true"
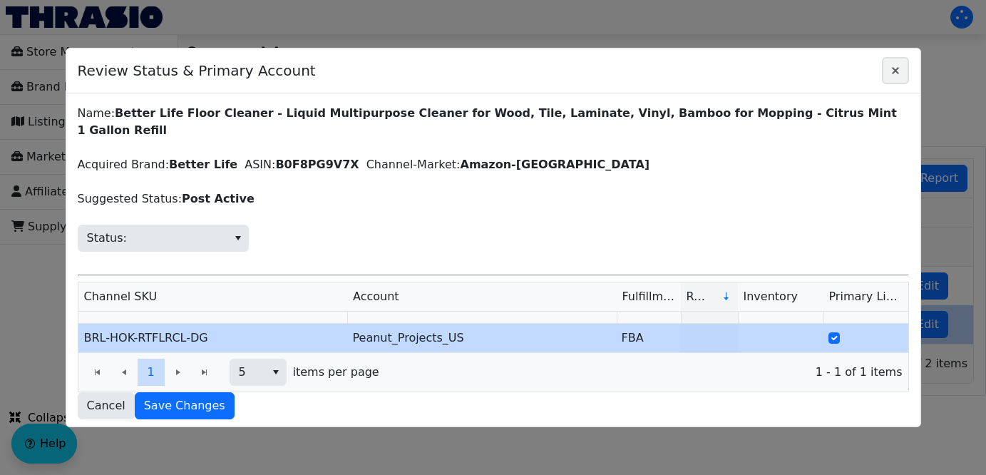
click at [897, 66] on icon "Close" at bounding box center [895, 70] width 17 height 11
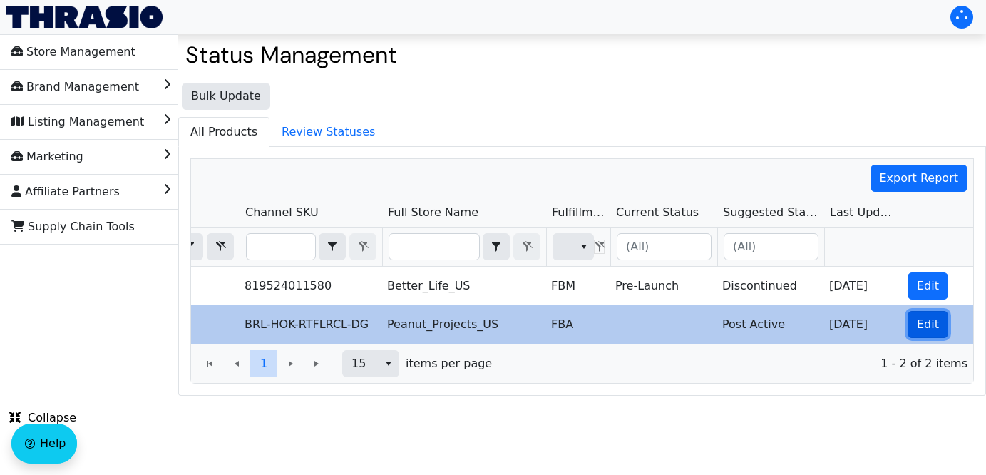
click at [927, 326] on span "Edit" at bounding box center [928, 324] width 22 height 17
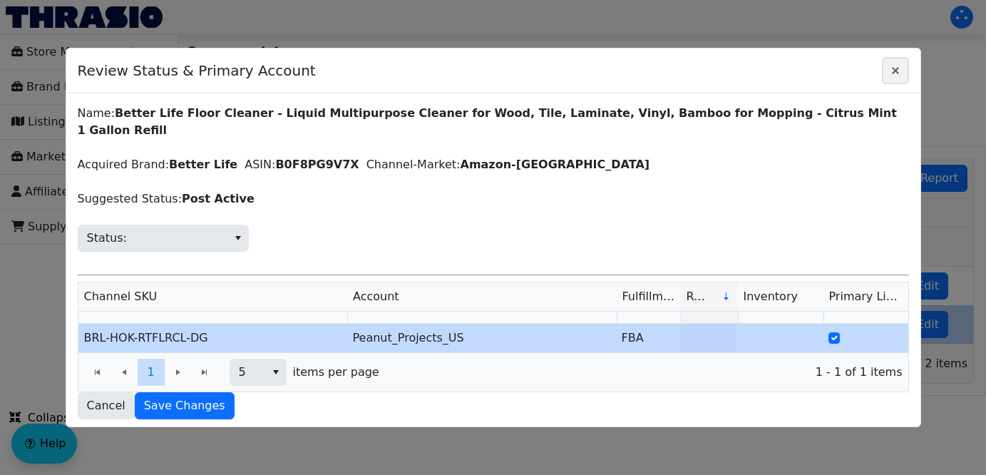
click at [895, 71] on icon "Close" at bounding box center [895, 70] width 7 height 7
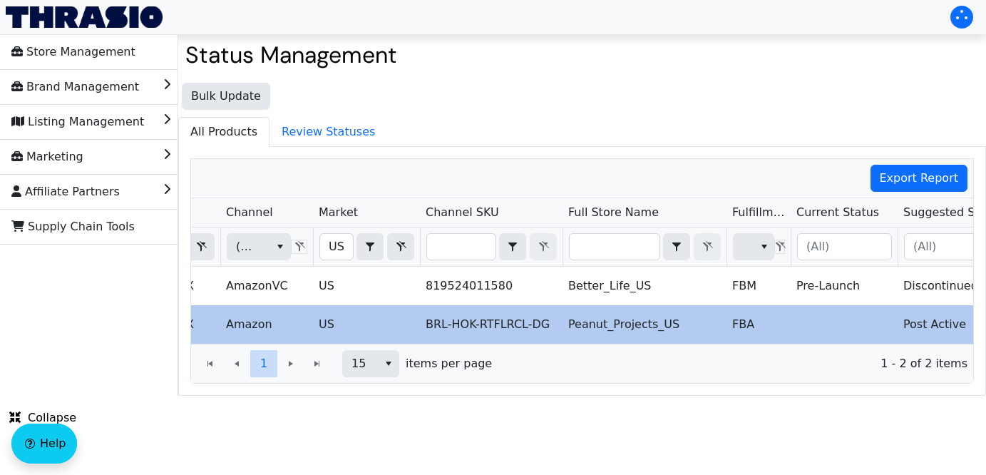
scroll to position [0, 154]
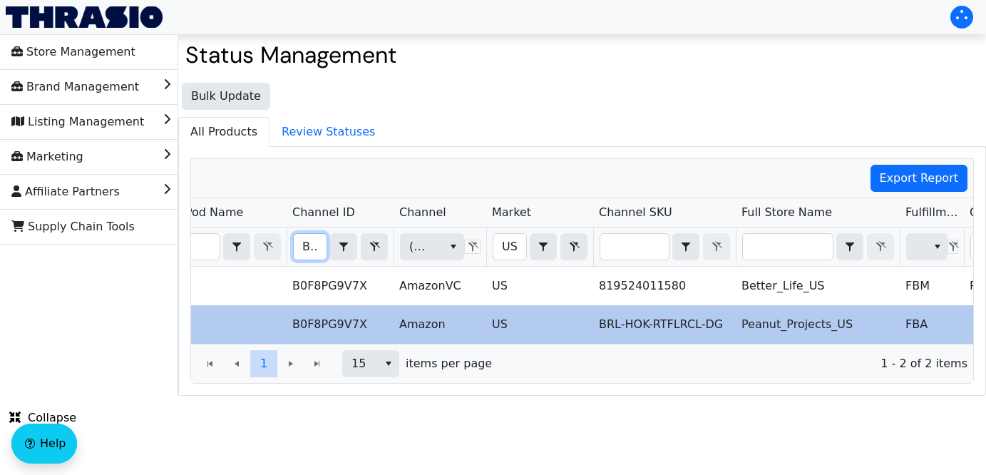
click at [304, 247] on input "B0F8PG9V7X" at bounding box center [310, 247] width 33 height 26
drag, startPoint x: 304, startPoint y: 247, endPoint x: 507, endPoint y: 249, distance: 202.5
click at [507, 249] on tr "B0F8PG9V7X Contains (All) US Contains (All)" at bounding box center [682, 246] width 1290 height 39
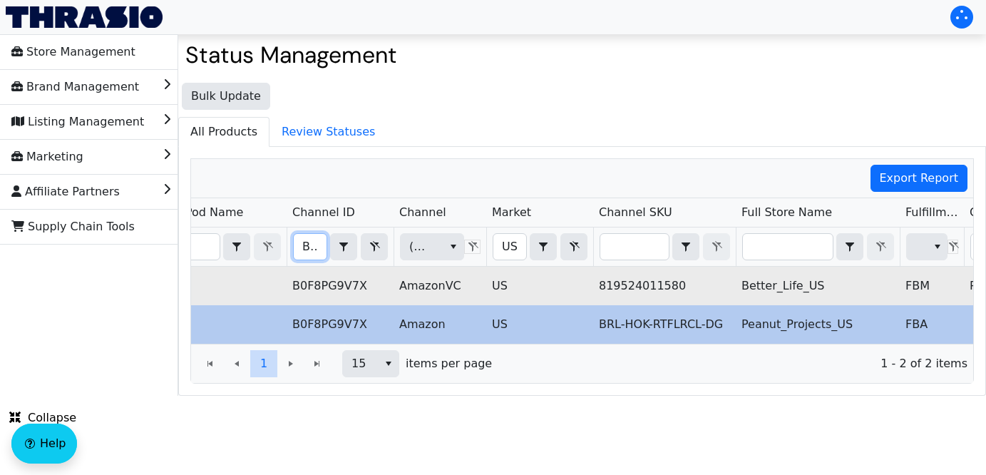
type input "B009GIZ0IE"
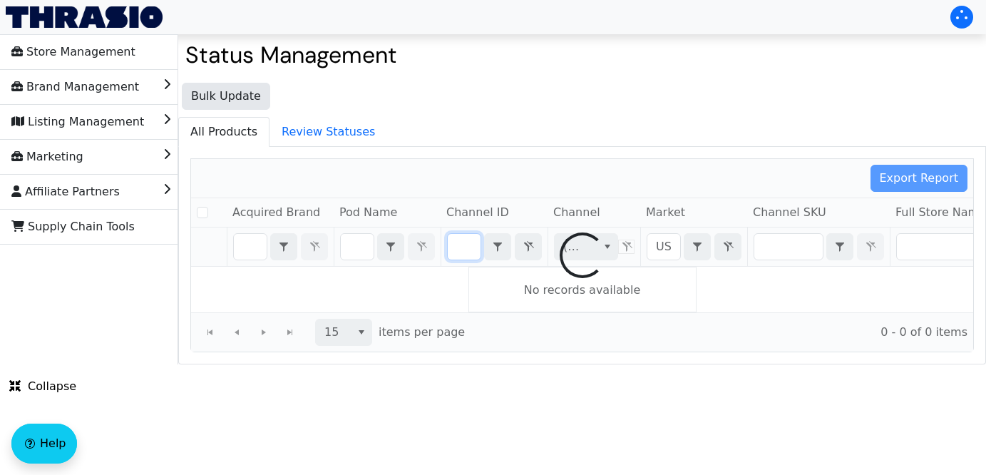
checkbox input "false"
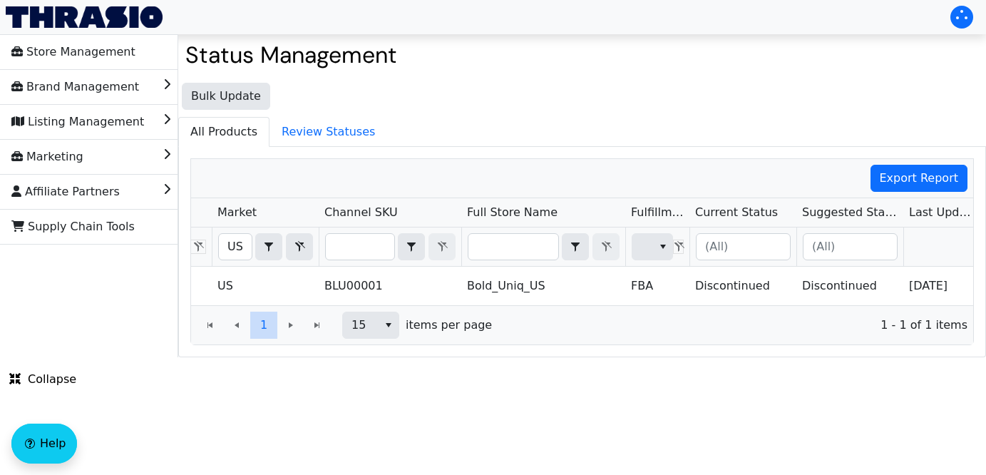
scroll to position [0, 487]
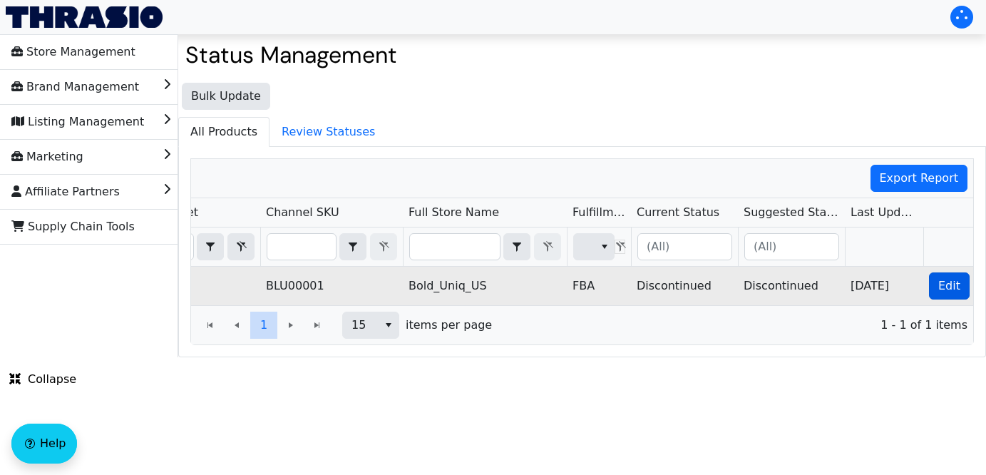
type input "B009GIZ0IE"
click at [947, 283] on span "Edit" at bounding box center [949, 285] width 22 height 17
checkbox input "true"
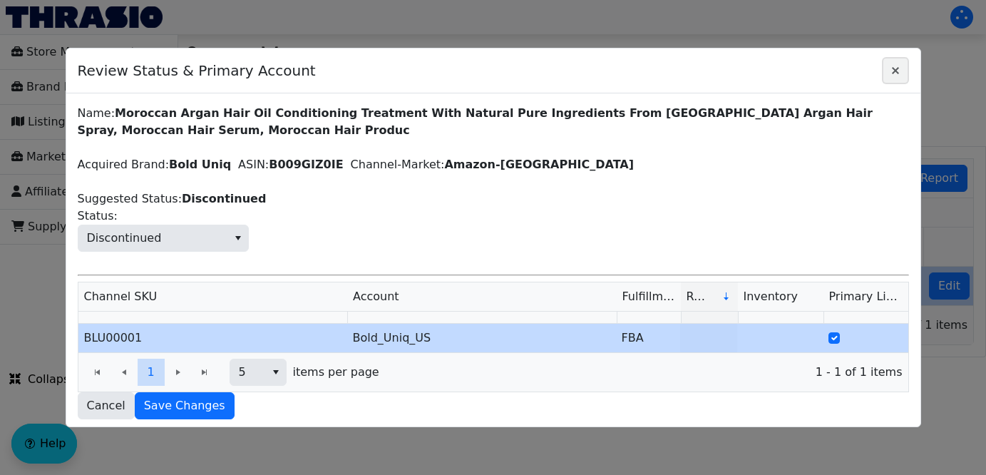
click at [892, 71] on icon "Close" at bounding box center [895, 70] width 17 height 11
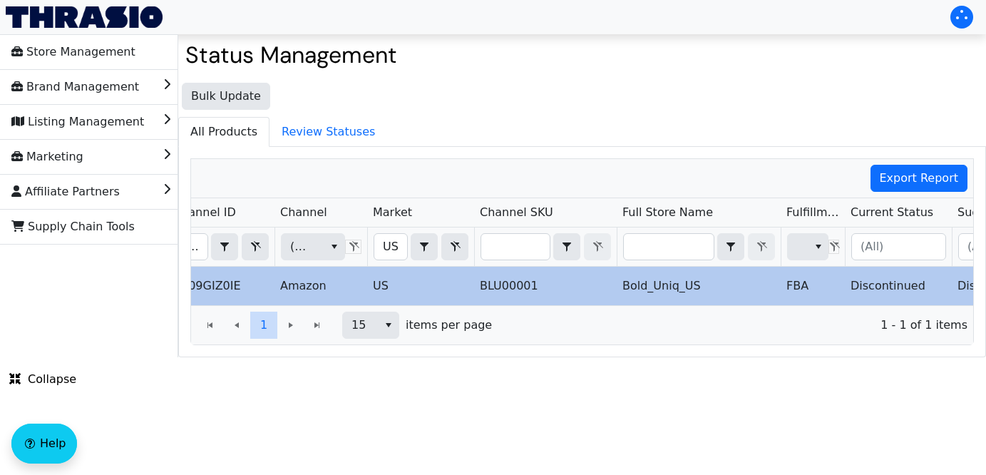
scroll to position [0, 135]
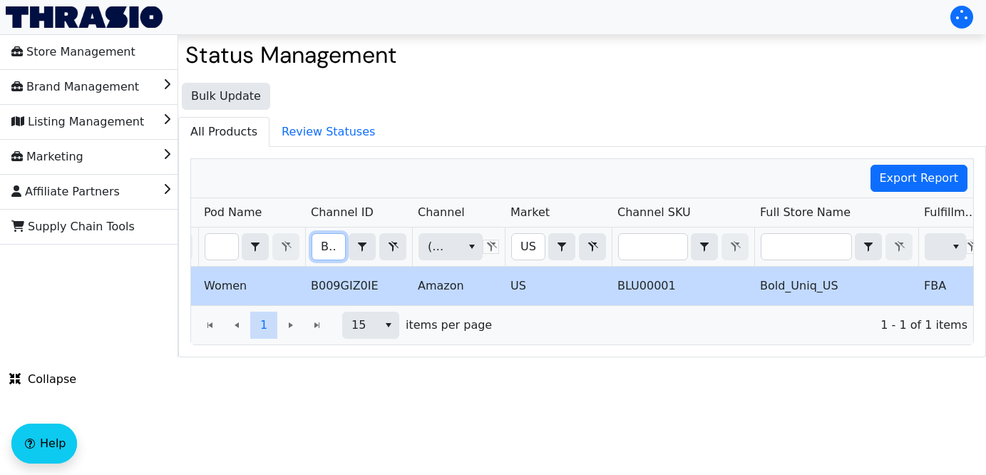
click at [317, 245] on input "B009GIZ0IE" at bounding box center [328, 247] width 33 height 26
drag, startPoint x: 317, startPoint y: 245, endPoint x: 525, endPoint y: 262, distance: 208.8
click at [525, 262] on tr "B009GIZ0IE Contains (All) US Contains (All)" at bounding box center [701, 246] width 1290 height 39
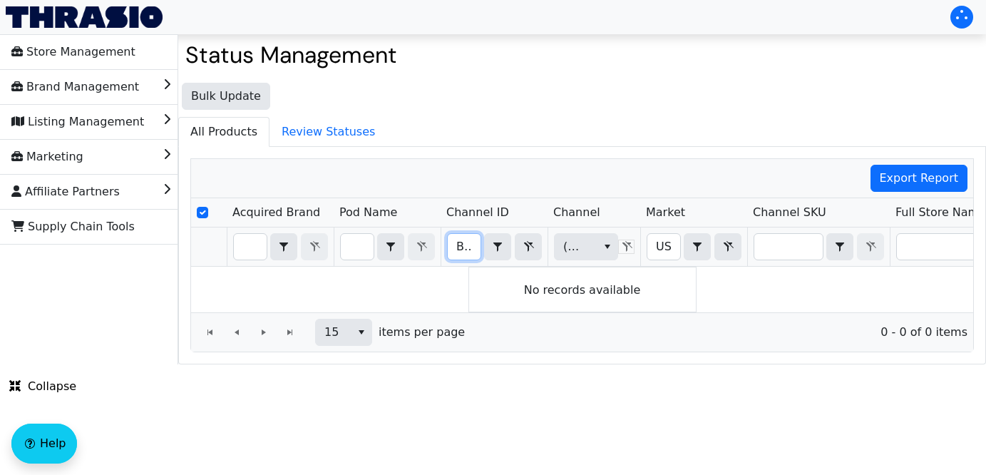
click at [449, 244] on input "B016U3VLOO" at bounding box center [464, 247] width 33 height 26
drag, startPoint x: 453, startPoint y: 244, endPoint x: 697, endPoint y: 247, distance: 243.8
click at [697, 247] on tr "B016U3VLOO Contains (All) US Contains (All)" at bounding box center [836, 246] width 1290 height 39
type input "B01LYNW421"
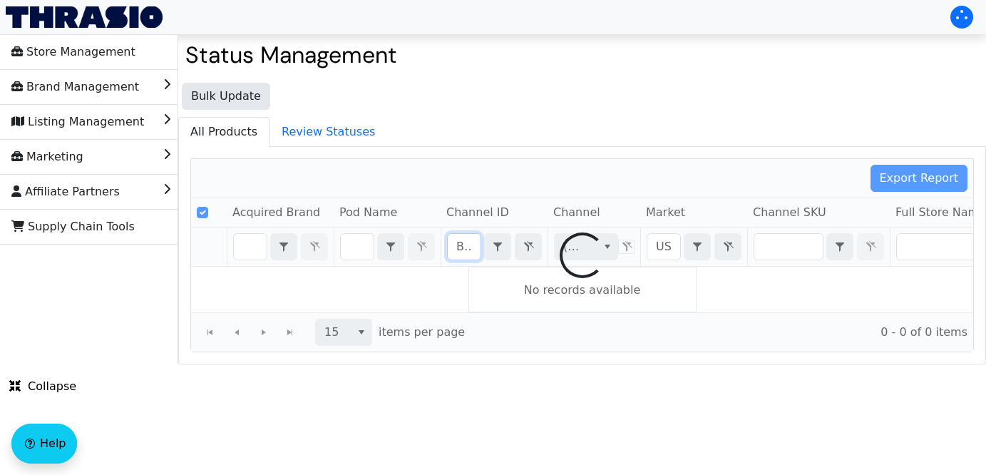
scroll to position [0, 53]
checkbox input "false"
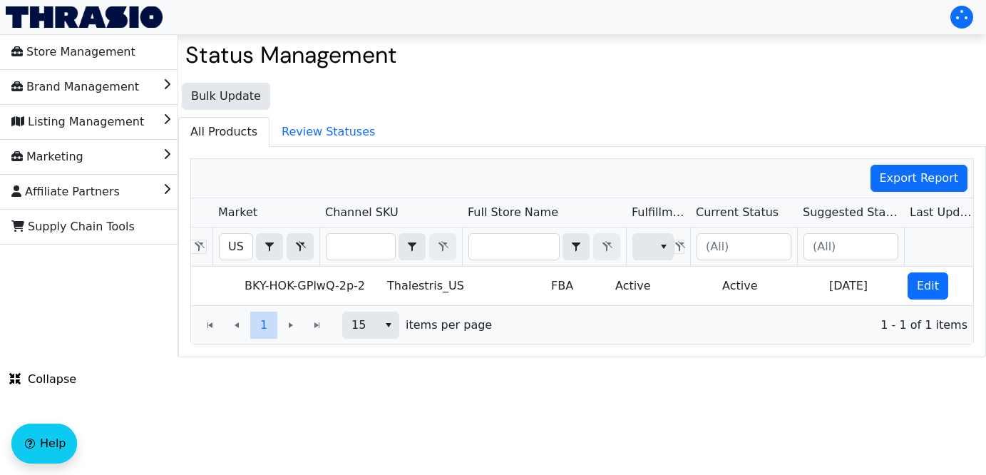
scroll to position [0, 508]
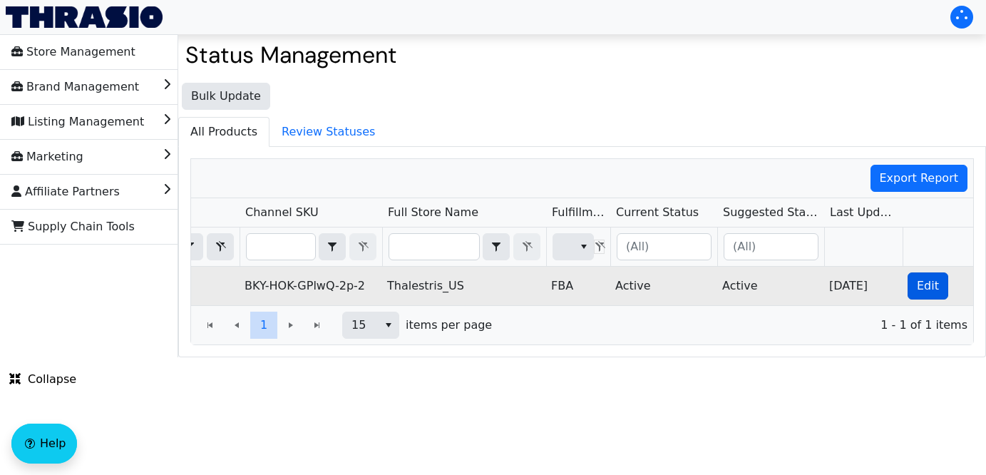
type input "B01LYNW421"
click at [930, 287] on span "Edit" at bounding box center [928, 285] width 22 height 17
checkbox input "true"
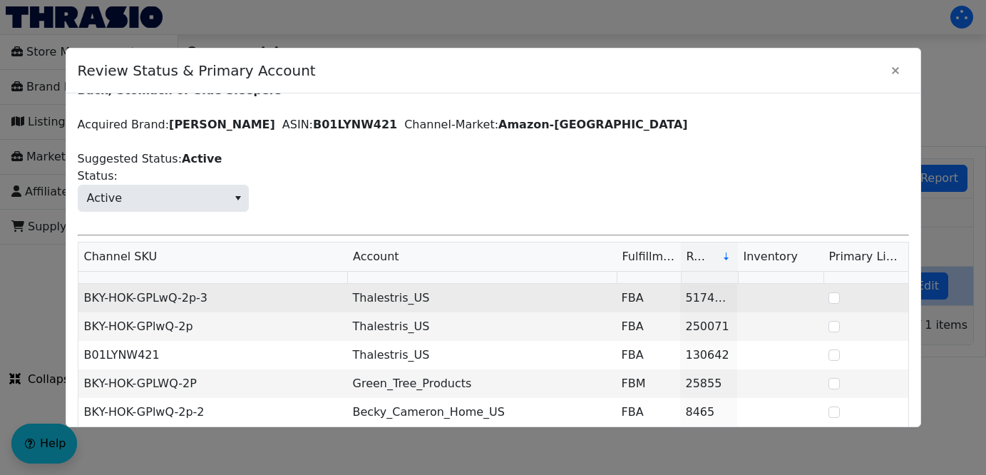
scroll to position [118, 0]
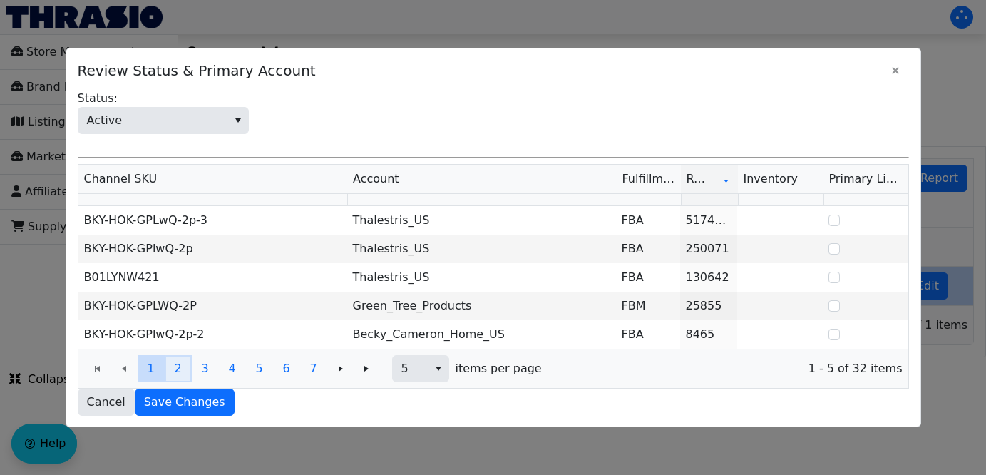
click at [177, 374] on span "2" at bounding box center [177, 368] width 7 height 17
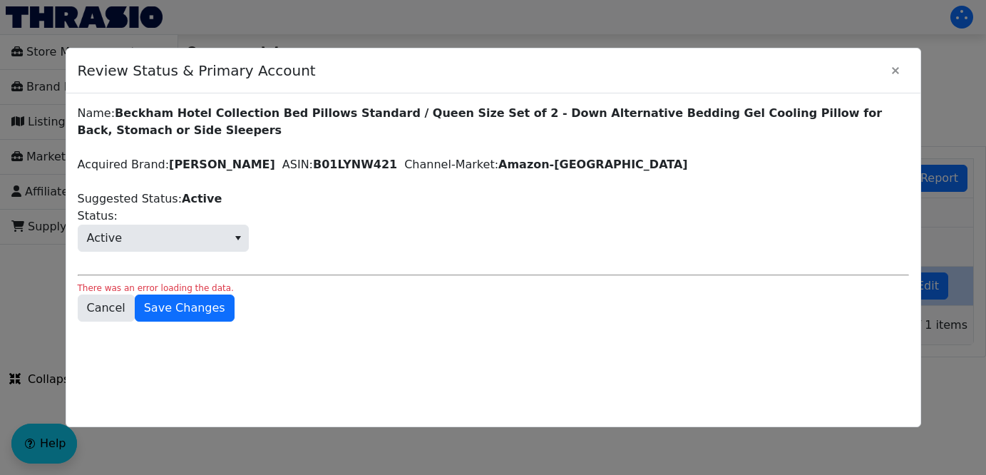
scroll to position [0, 0]
click at [895, 72] on icon "Close" at bounding box center [895, 70] width 17 height 11
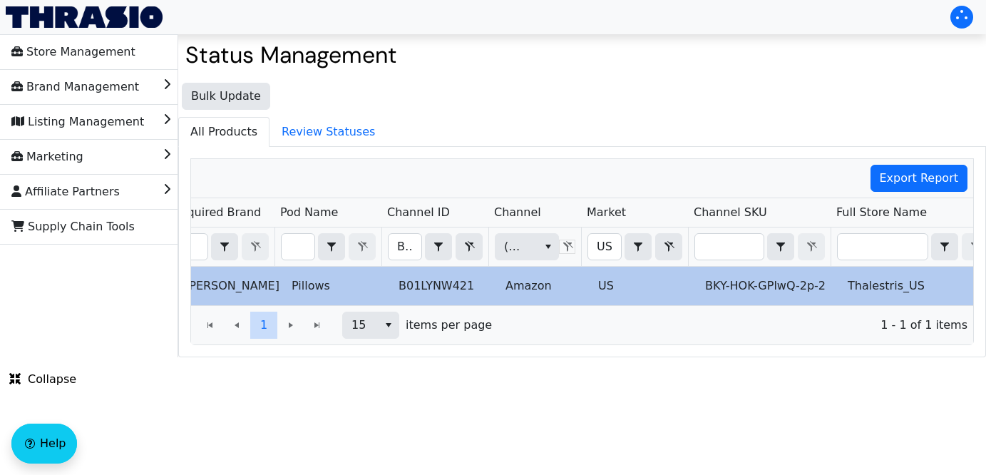
scroll to position [0, 48]
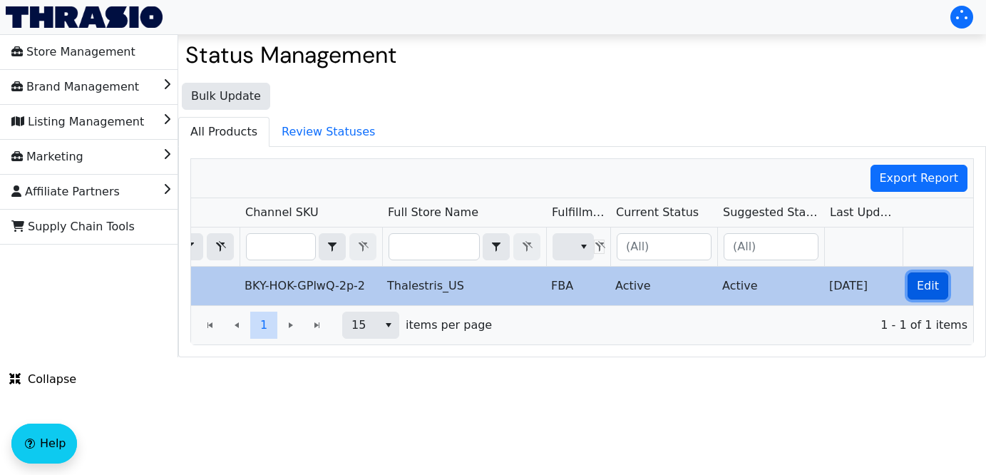
click at [926, 293] on span "Edit" at bounding box center [928, 285] width 22 height 17
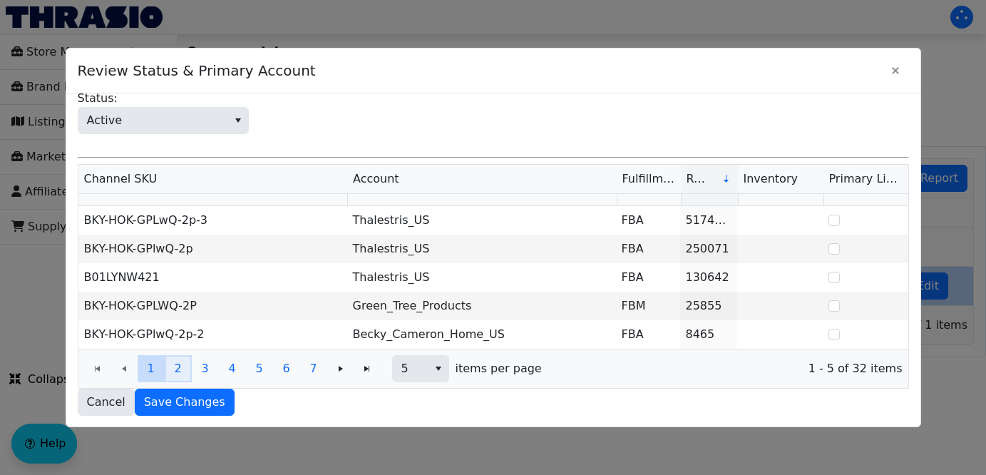
click at [174, 374] on span "2" at bounding box center [177, 368] width 7 height 17
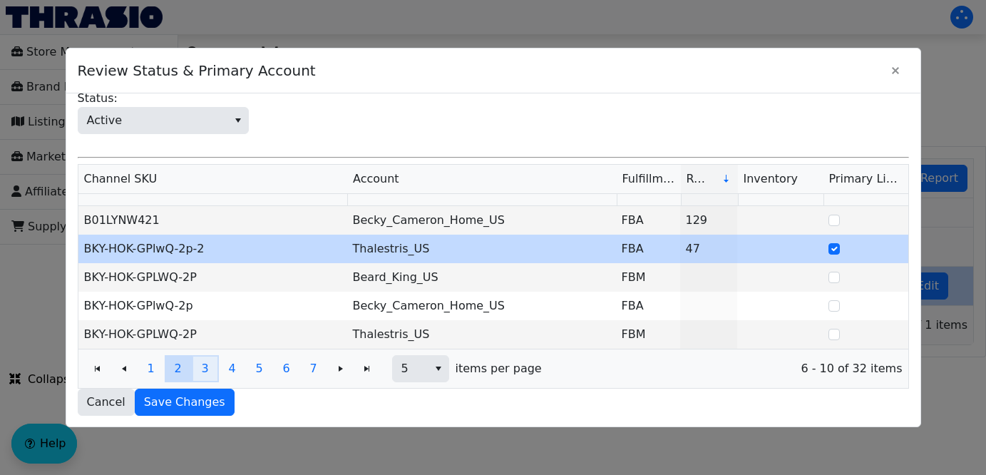
click at [209, 370] on button "3" at bounding box center [205, 368] width 27 height 27
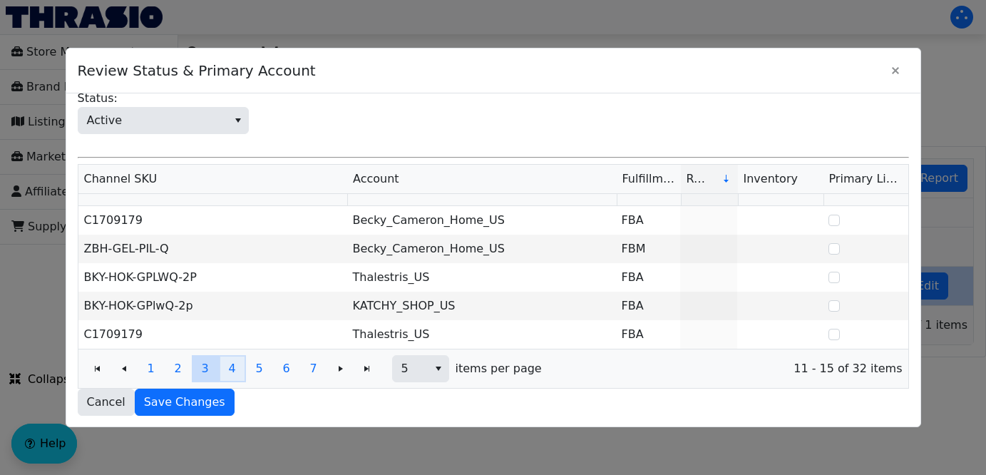
click at [230, 375] on span "4" at bounding box center [231, 368] width 7 height 17
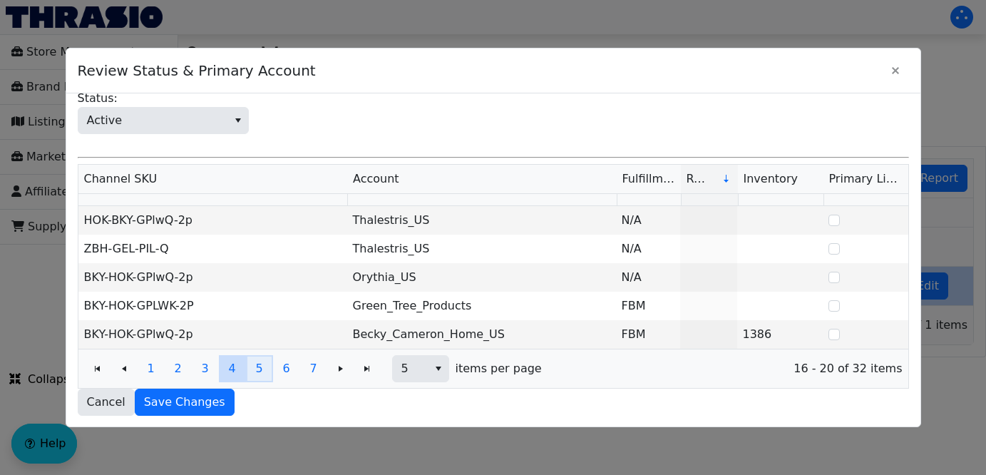
click at [267, 373] on button "5" at bounding box center [259, 368] width 27 height 27
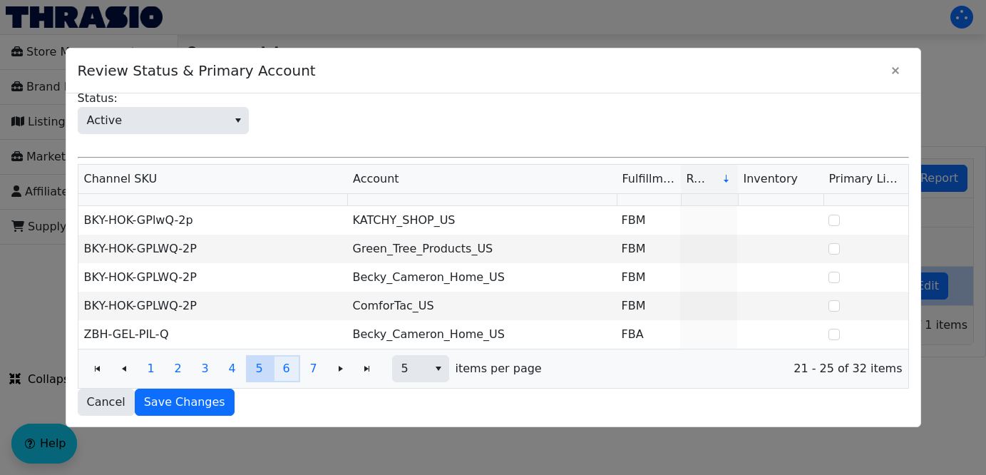
click at [292, 372] on button "6" at bounding box center [286, 368] width 27 height 27
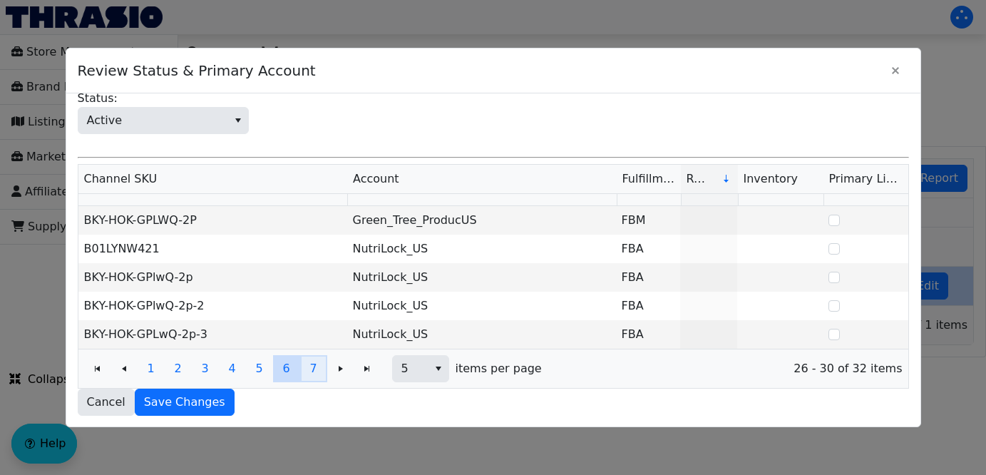
click at [306, 379] on button "7" at bounding box center [313, 368] width 27 height 27
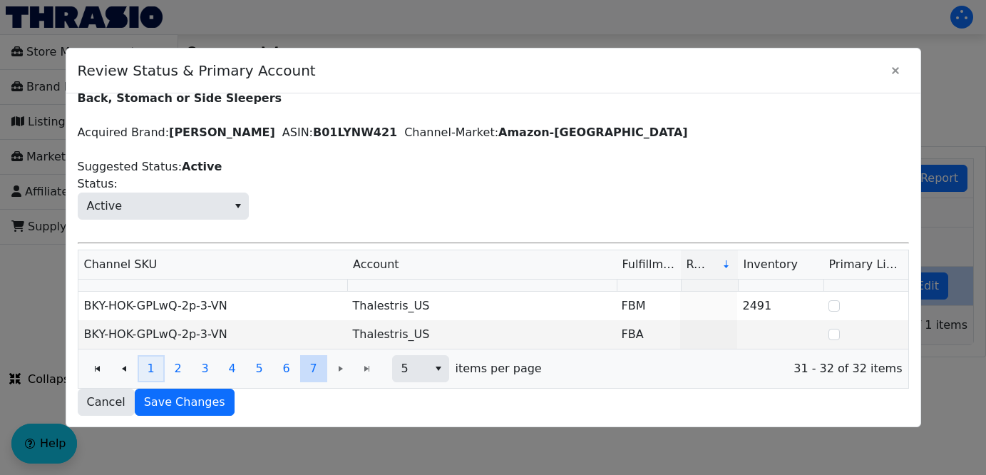
click at [156, 369] on button "1" at bounding box center [151, 368] width 27 height 27
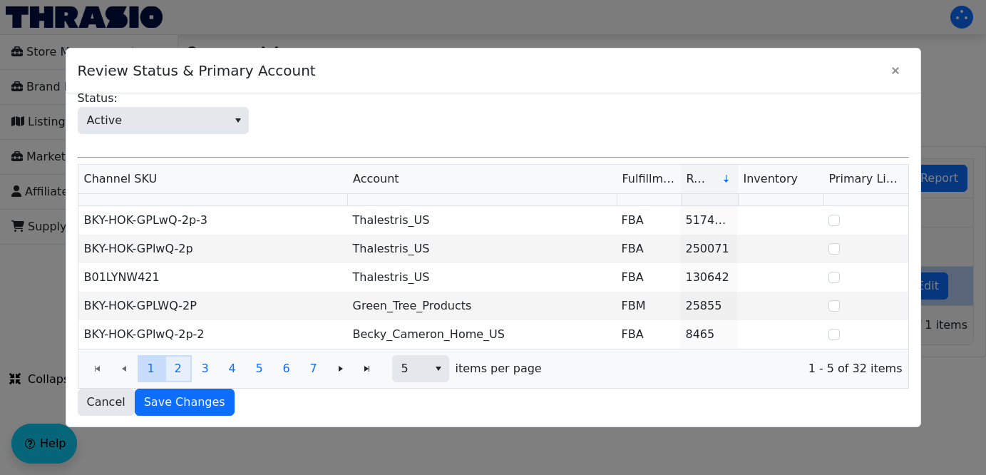
click at [177, 365] on span "2" at bounding box center [177, 368] width 7 height 17
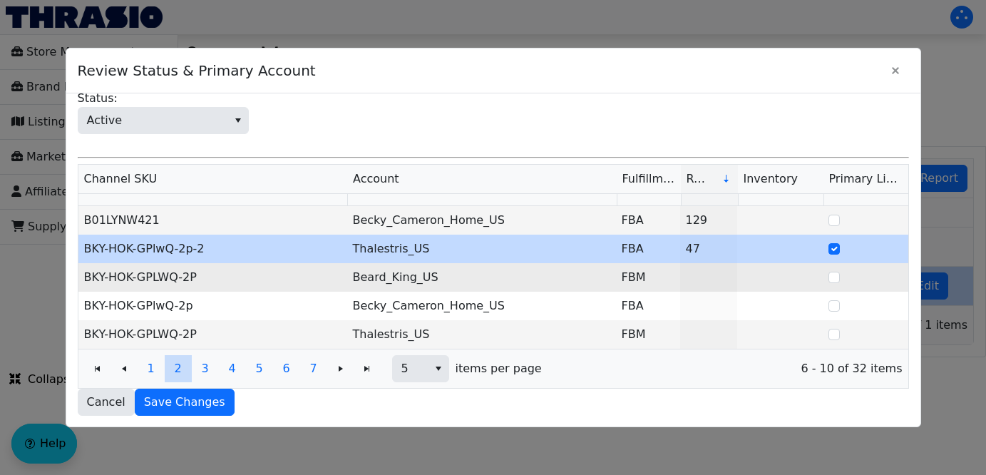
click at [274, 272] on td "BKY-HOK-GPLWQ-2P" at bounding box center [212, 277] width 269 height 29
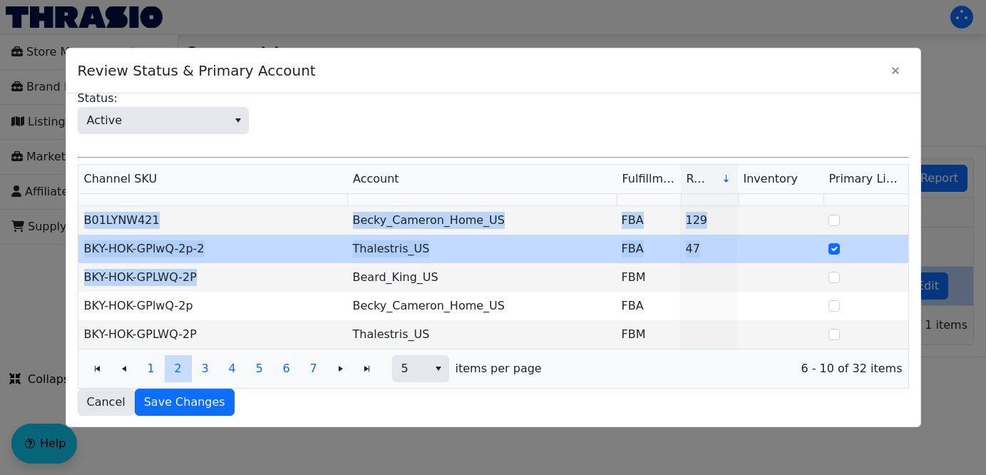
drag, startPoint x: 221, startPoint y: 277, endPoint x: 76, endPoint y: 278, distance: 144.7
click at [76, 278] on div "Name: Beckham Hotel Collection Bed Pillows Standard / Queen Size Set of 2 - Dow…" at bounding box center [493, 260] width 854 height 334
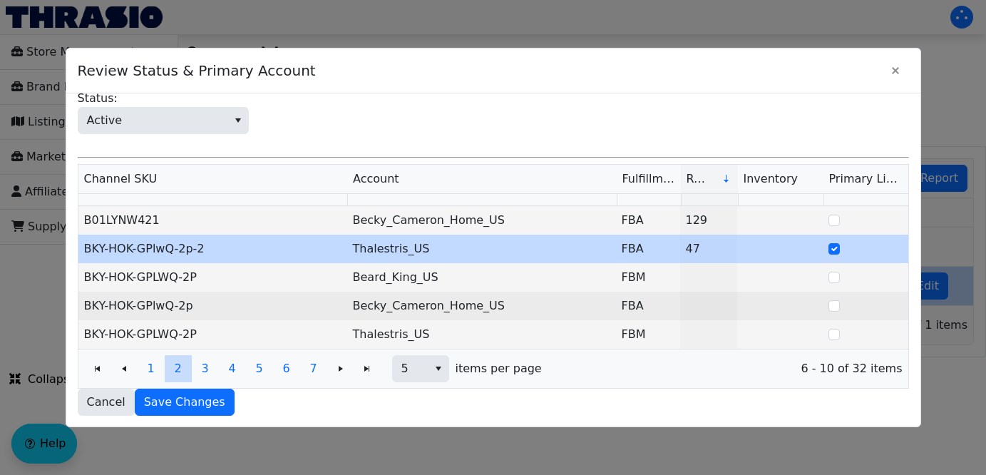
click at [240, 316] on td "BKY-HOK-GPlwQ-2p" at bounding box center [212, 306] width 269 height 29
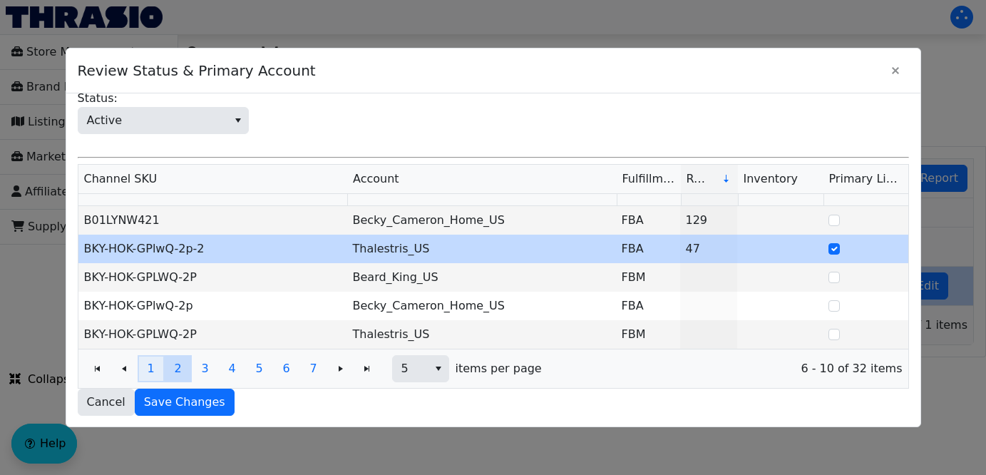
click at [155, 369] on button "1" at bounding box center [151, 368] width 27 height 27
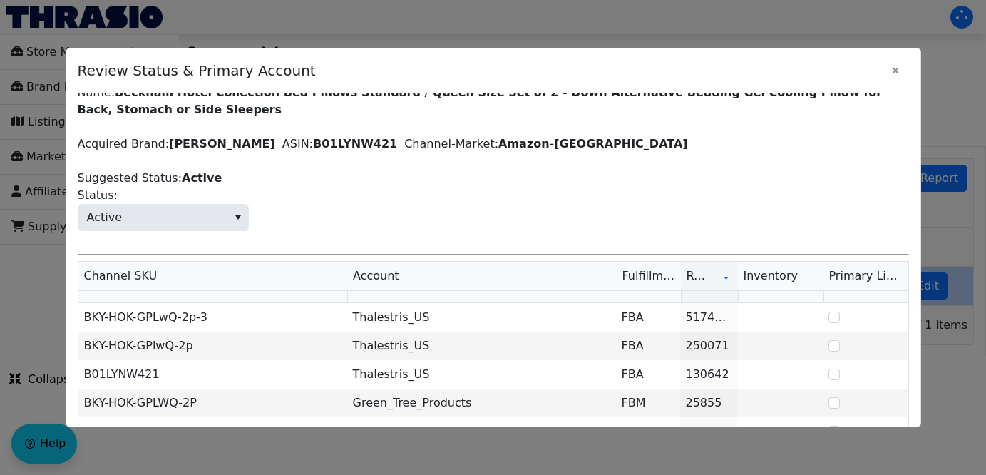
scroll to position [118, 0]
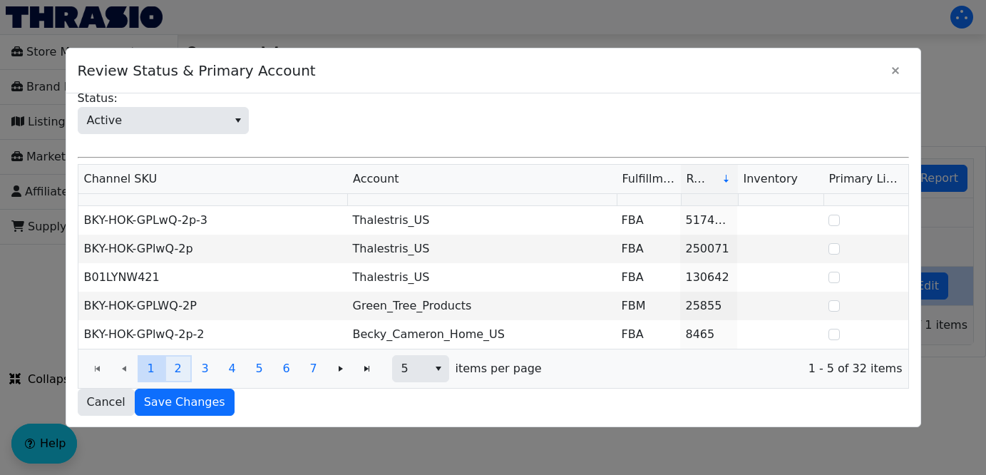
click at [175, 374] on span "2" at bounding box center [177, 368] width 7 height 17
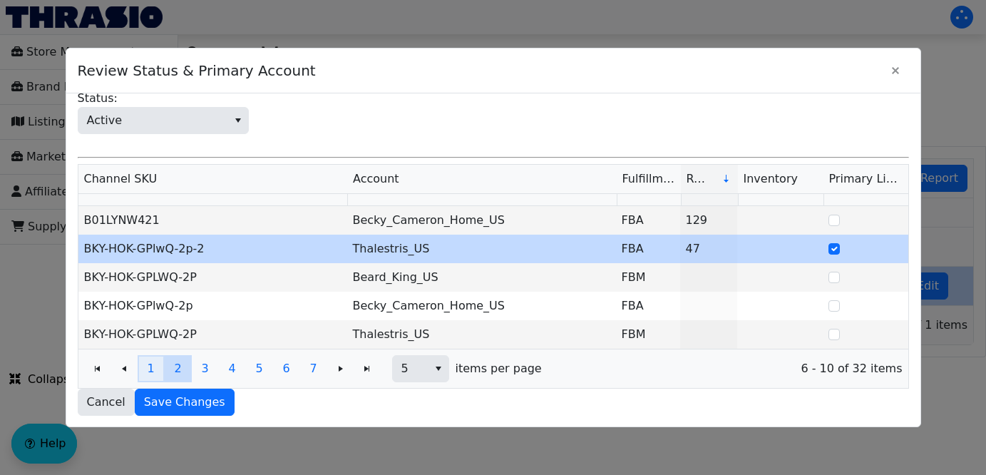
click at [146, 368] on button "1" at bounding box center [151, 368] width 27 height 27
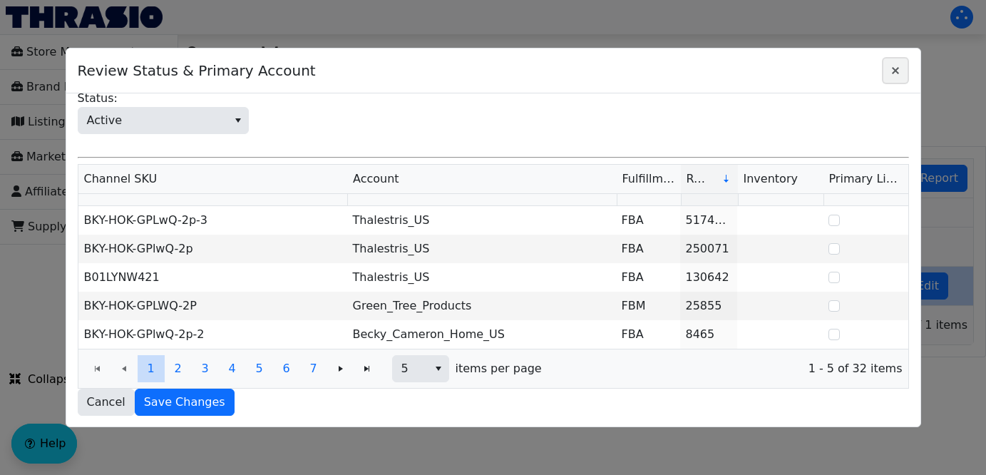
click at [900, 72] on icon "Close" at bounding box center [895, 70] width 17 height 11
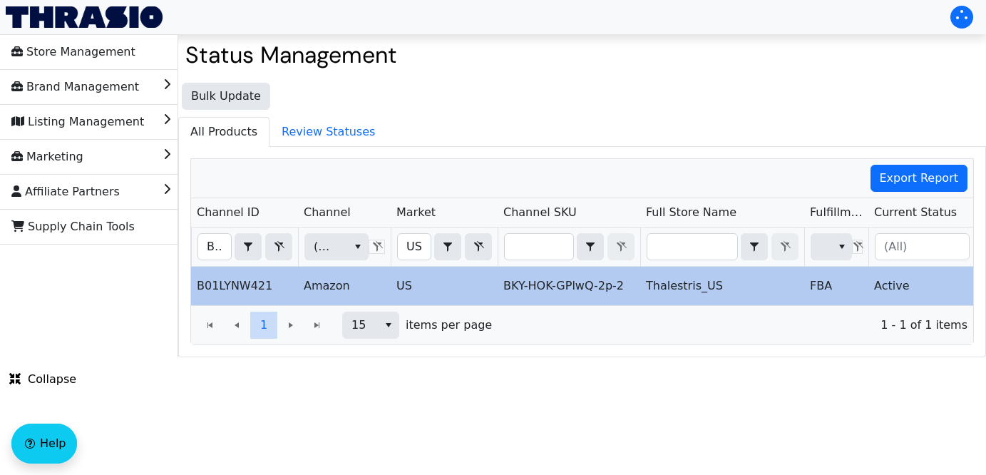
scroll to position [0, 77]
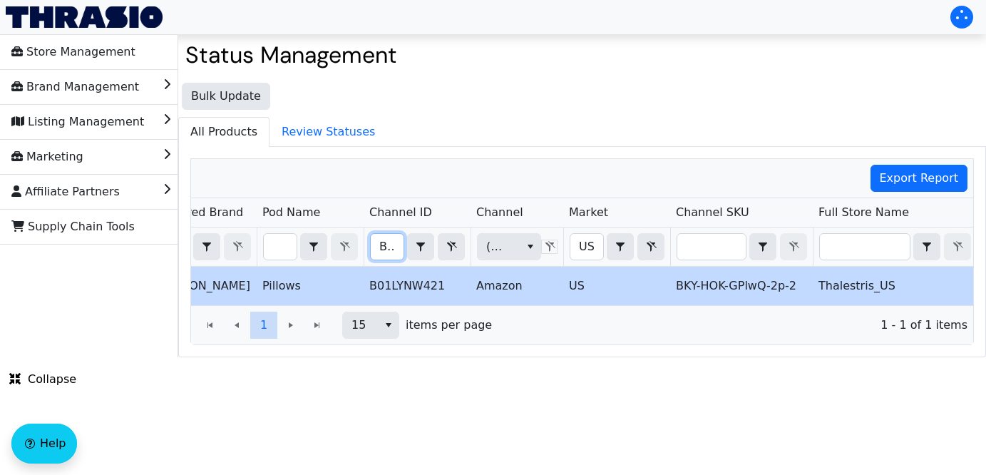
click at [381, 249] on input "B01LYNW421" at bounding box center [387, 247] width 33 height 26
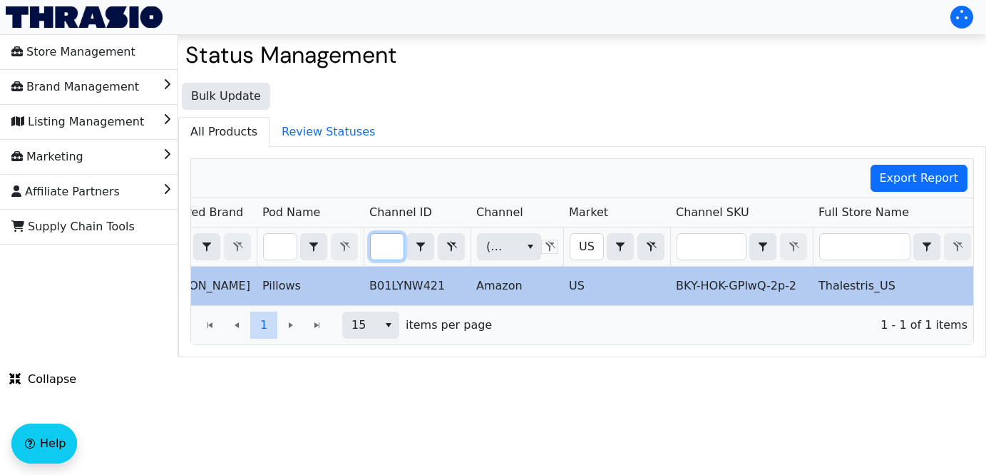
type input "B06ZZMKV5B"
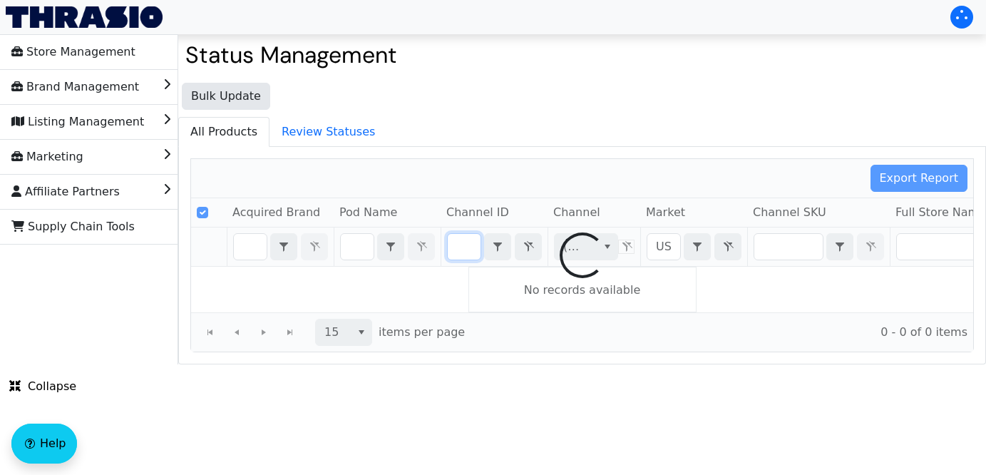
drag, startPoint x: 381, startPoint y: 249, endPoint x: 641, endPoint y: 282, distance: 262.1
click at [641, 282] on div "Export Report Acquired Brand Pod Name Channel ID Channel Market Channel SKU Ful…" at bounding box center [581, 255] width 783 height 194
checkbox input "false"
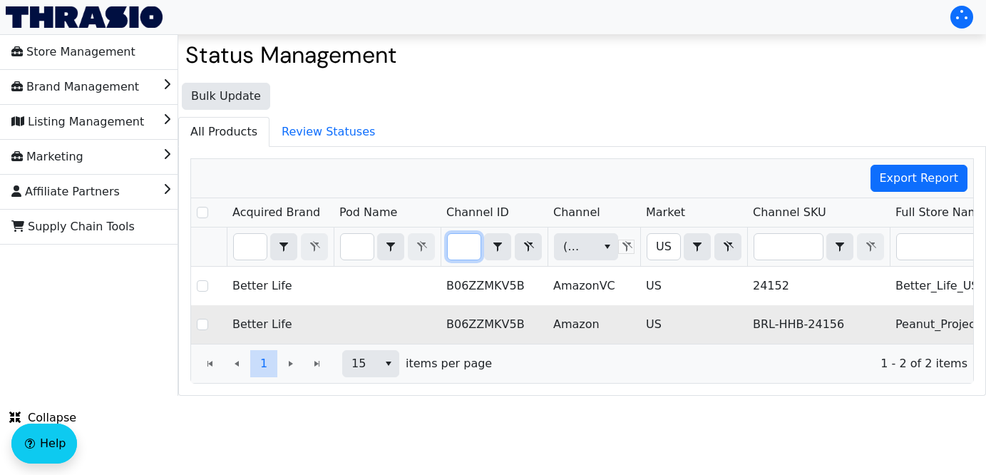
scroll to position [0, 508]
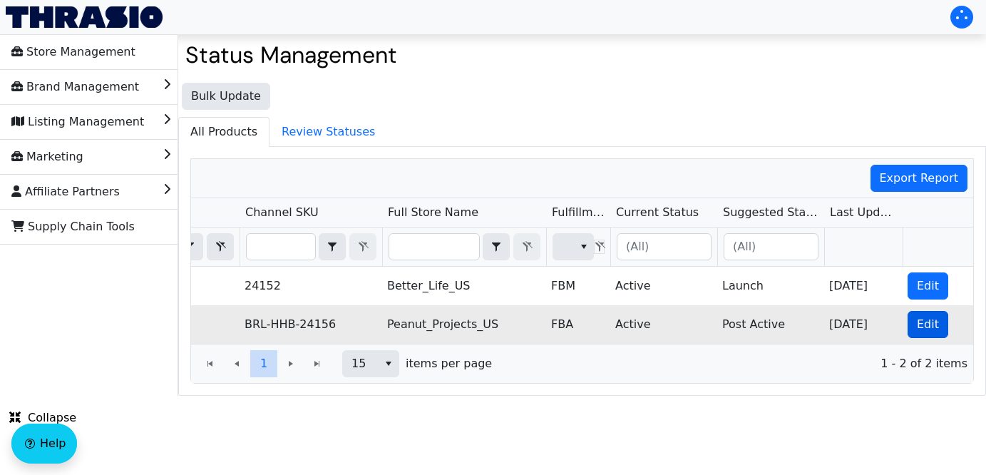
type input "B06ZZMKV5B"
click at [924, 331] on span "Edit" at bounding box center [928, 324] width 22 height 17
checkbox input "true"
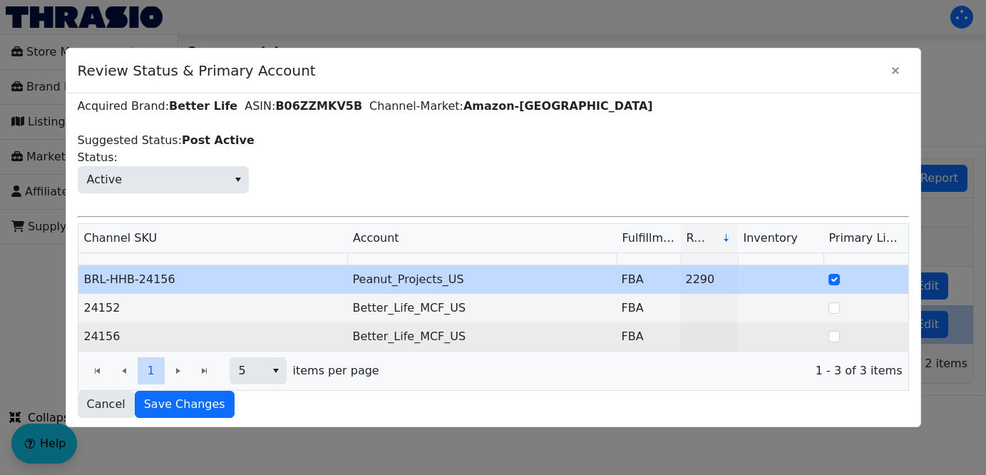
scroll to position [61, 0]
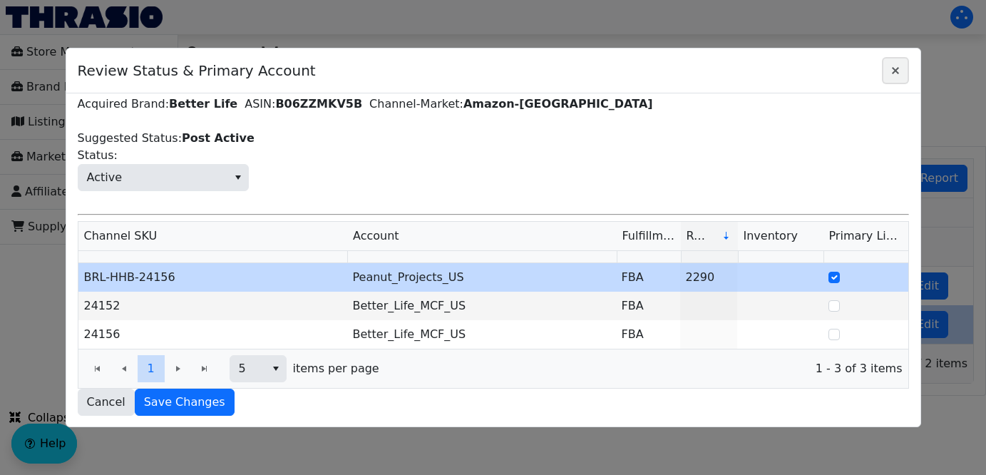
click at [892, 76] on span "Close" at bounding box center [895, 70] width 17 height 17
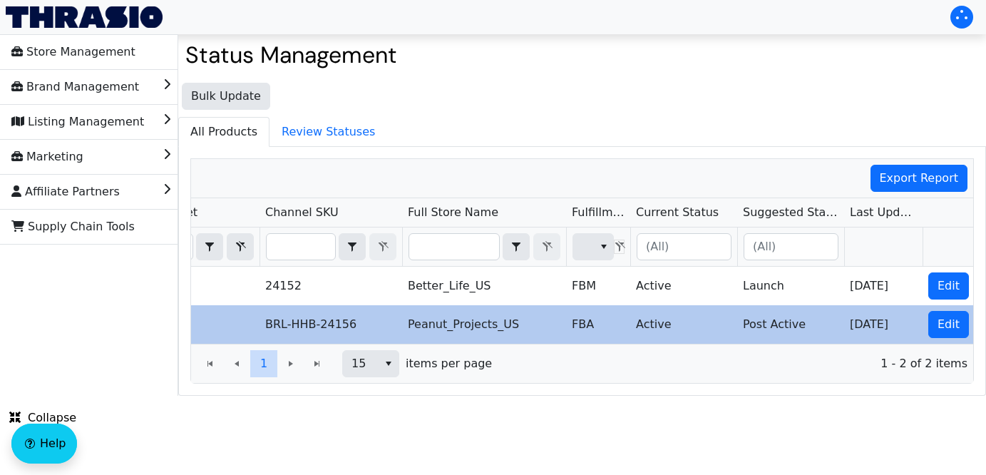
scroll to position [0, 508]
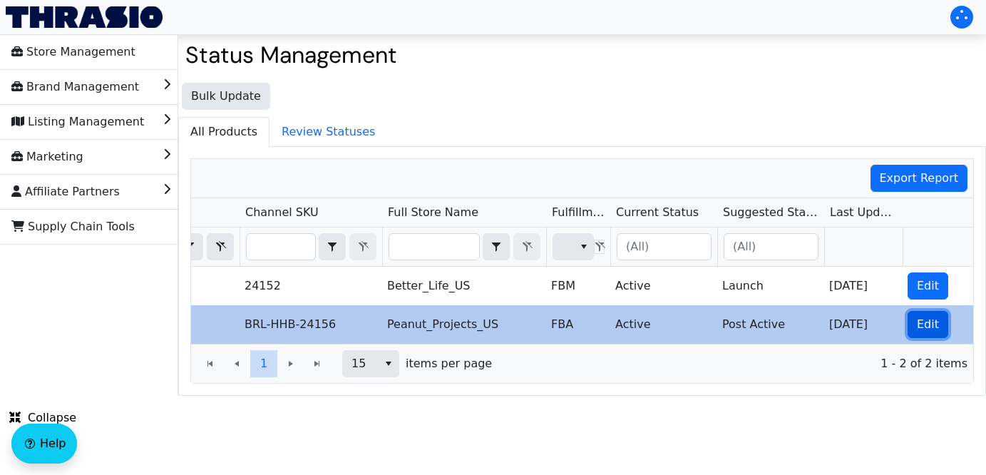
click at [921, 323] on span "Edit" at bounding box center [928, 324] width 22 height 17
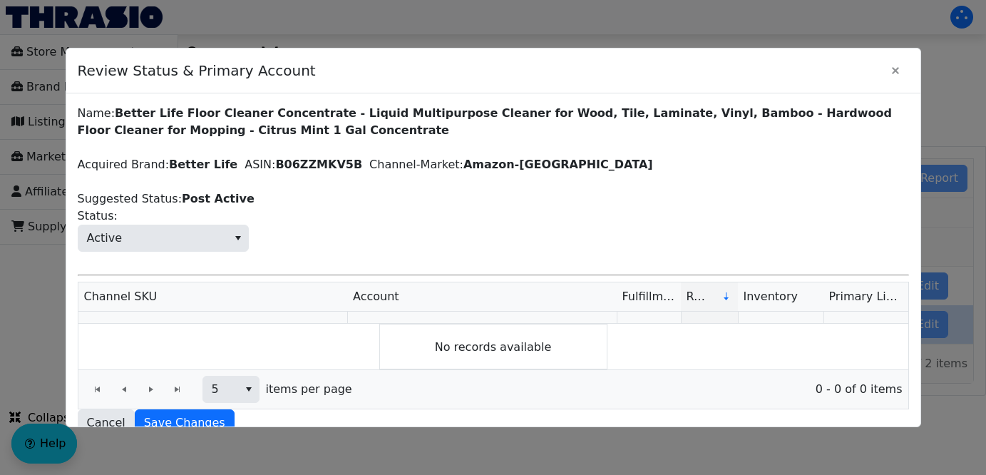
scroll to position [61, 0]
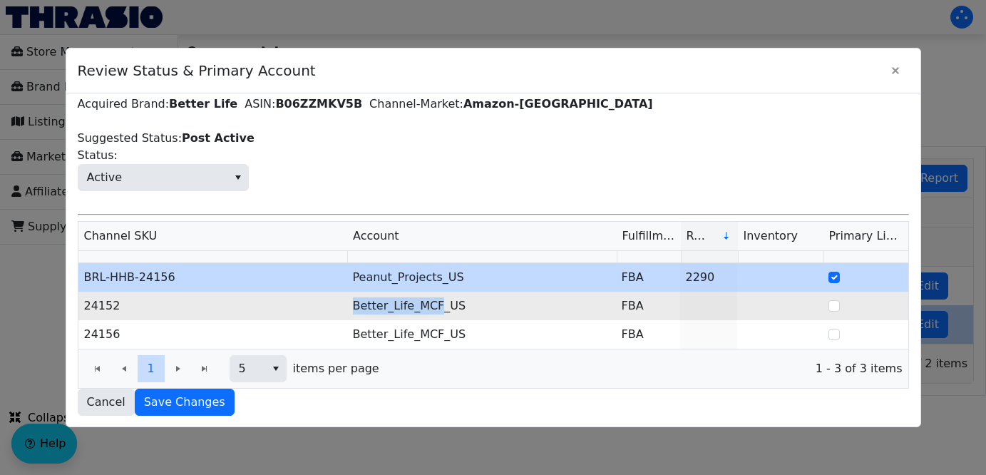
drag, startPoint x: 436, startPoint y: 305, endPoint x: 345, endPoint y: 306, distance: 91.2
click at [345, 306] on tr "24152 Better_Life_MCF_US FBA" at bounding box center [493, 306] width 830 height 29
click at [509, 319] on td "Better_Life_MCF_US" at bounding box center [481, 306] width 269 height 29
drag, startPoint x: 480, startPoint y: 302, endPoint x: 342, endPoint y: 305, distance: 137.6
click at [342, 305] on tr "24152 Better_Life_MCF_US FBA" at bounding box center [493, 306] width 830 height 29
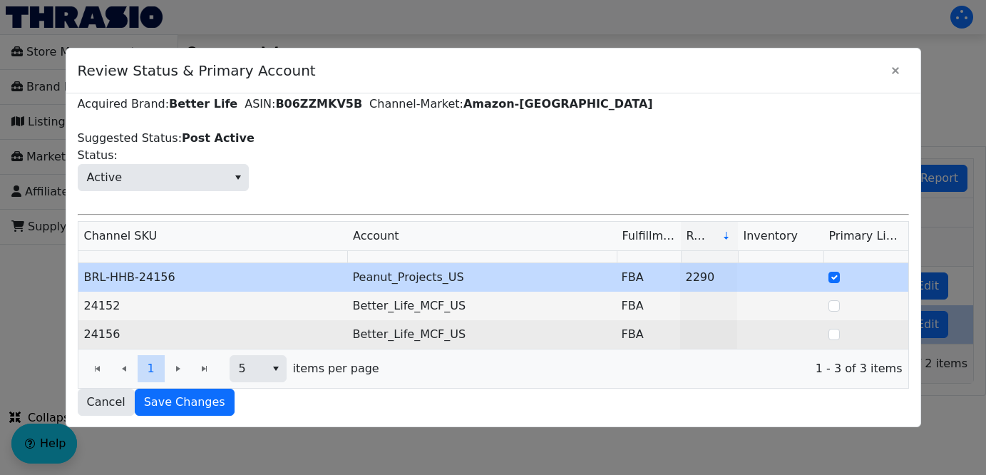
click at [435, 339] on td "Better_Life_MCF_US" at bounding box center [481, 334] width 269 height 29
drag, startPoint x: 453, startPoint y: 339, endPoint x: 306, endPoint y: 323, distance: 148.4
click at [306, 323] on tr "24156 Better_Life_MCF_US FBA" at bounding box center [493, 334] width 830 height 29
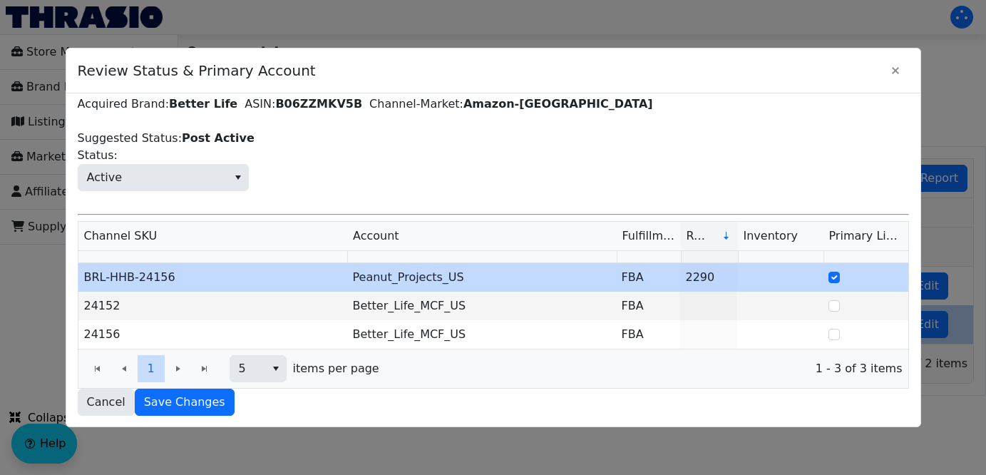
click at [426, 255] on th at bounding box center [481, 257] width 269 height 12
click at [893, 66] on icon "Close" at bounding box center [895, 70] width 17 height 11
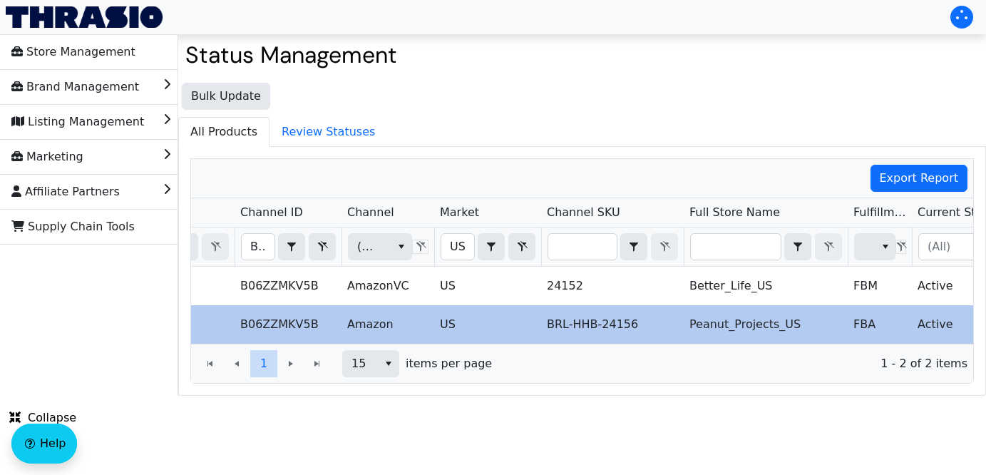
scroll to position [0, 175]
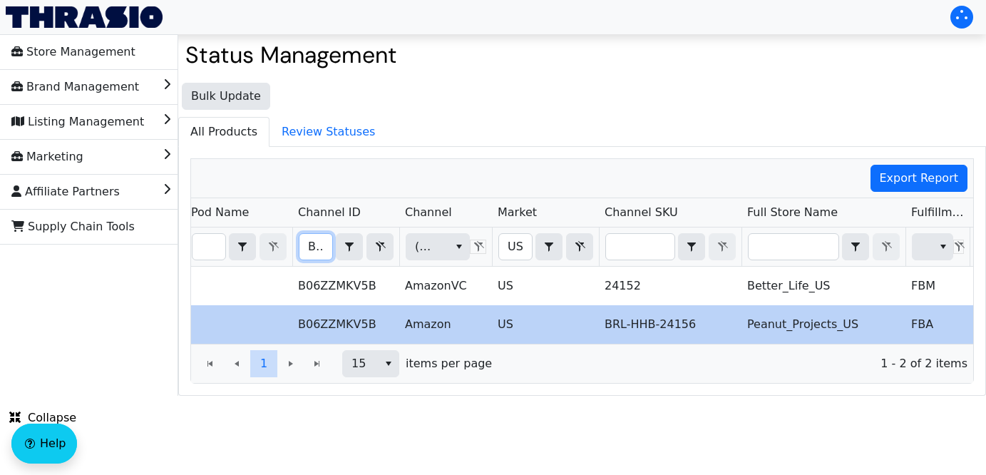
click at [304, 247] on input "B06ZZMKV5B" at bounding box center [315, 247] width 33 height 26
type input "B07SFJL3M9"
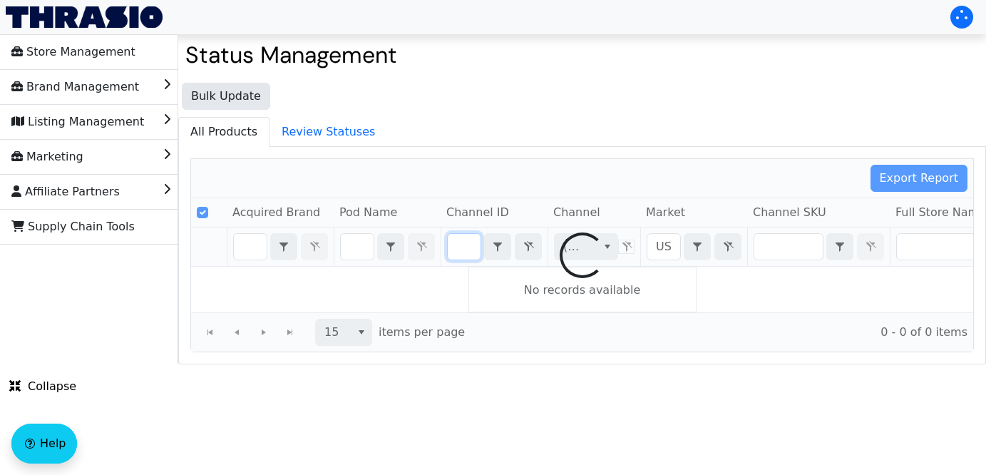
drag, startPoint x: 304, startPoint y: 247, endPoint x: 620, endPoint y: 255, distance: 316.6
click at [620, 255] on div "Export Report Acquired Brand Pod Name Channel ID Channel Market Channel SKU Ful…" at bounding box center [581, 255] width 783 height 194
checkbox input "false"
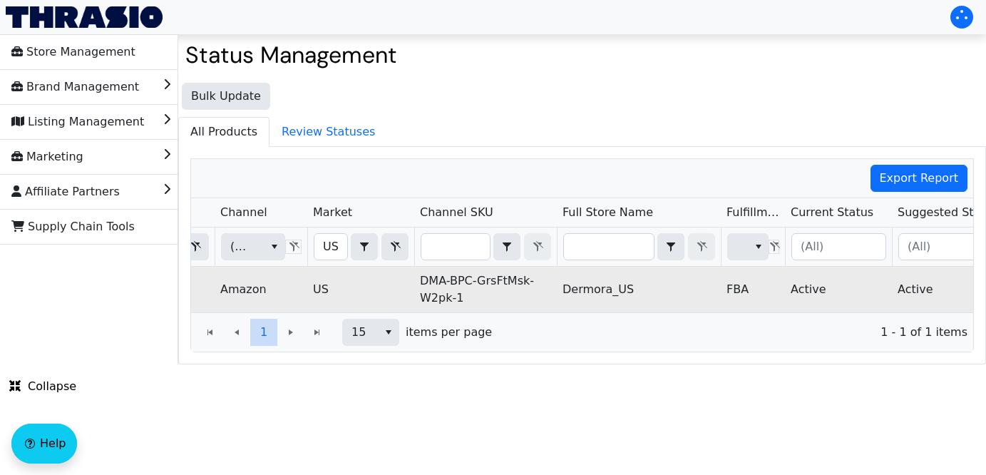
scroll to position [0, 508]
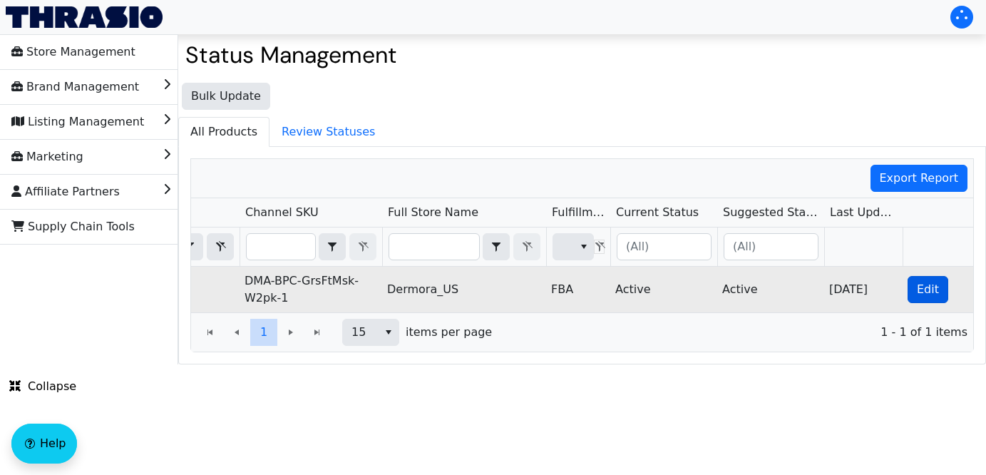
type input "B07SFJL3M9"
click at [933, 288] on span "Edit" at bounding box center [928, 289] width 22 height 17
checkbox input "true"
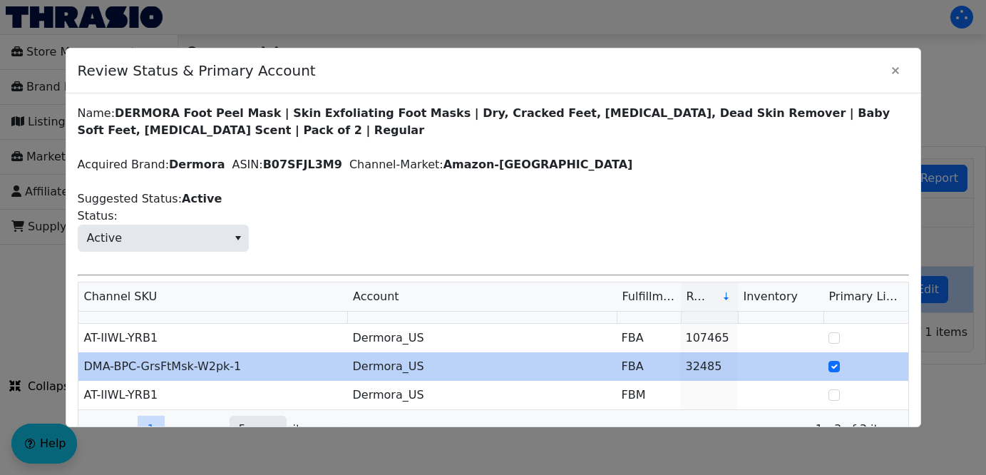
scroll to position [61, 0]
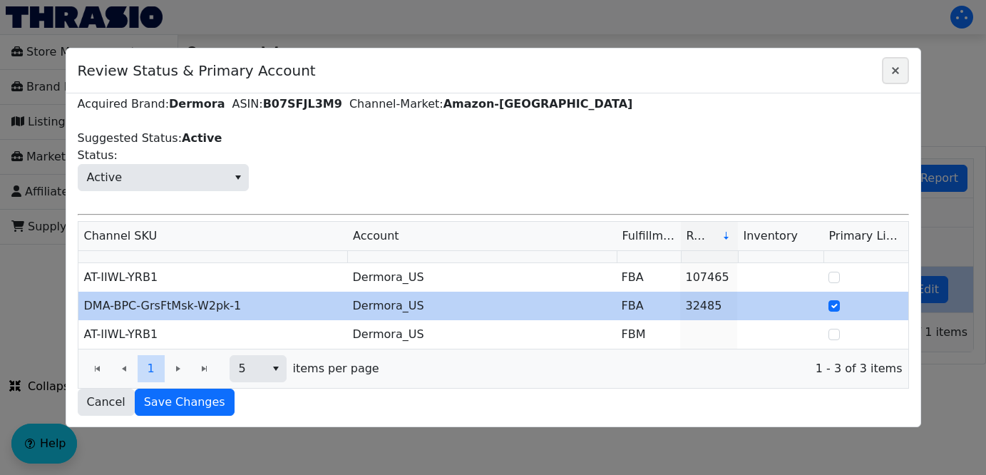
click at [896, 66] on icon "Close" at bounding box center [895, 70] width 17 height 11
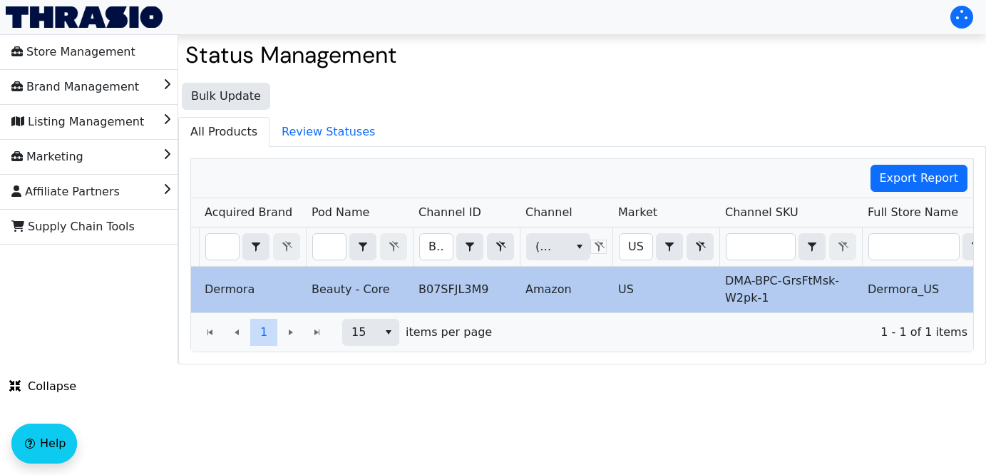
scroll to position [0, 11]
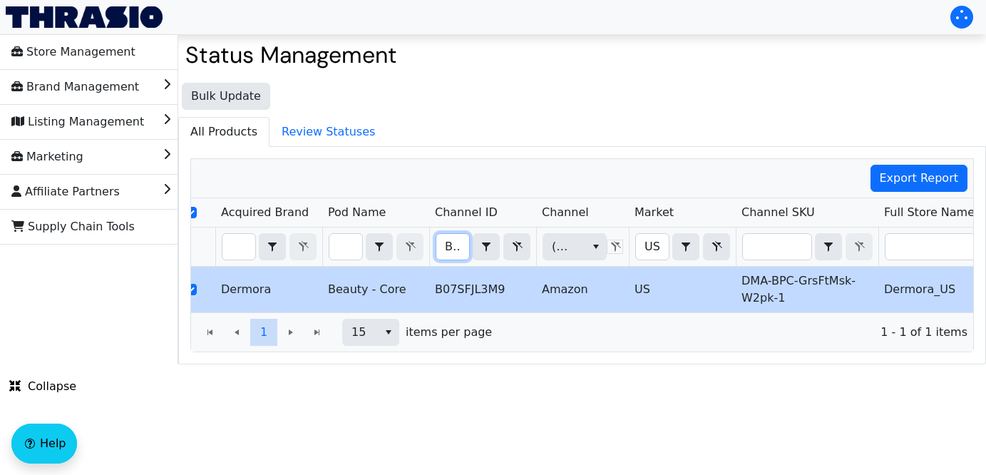
click at [441, 247] on input "B07SFJL3M9" at bounding box center [452, 247] width 33 height 26
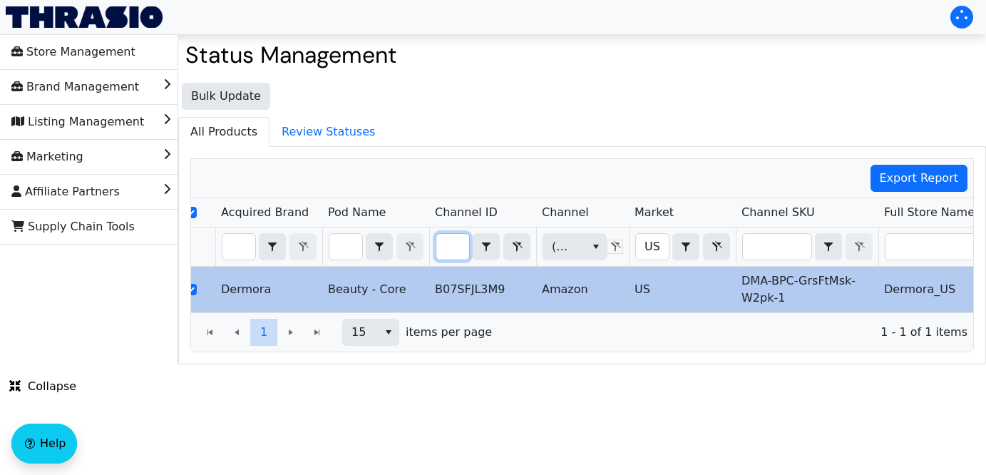
drag, startPoint x: 441, startPoint y: 247, endPoint x: 704, endPoint y: 276, distance: 264.6
click at [704, 276] on div "Acquired Brand Pod Name Channel ID Channel Market Channel SKU Full Store Name F…" at bounding box center [582, 255] width 782 height 114
type input "B07BDPL2RP"
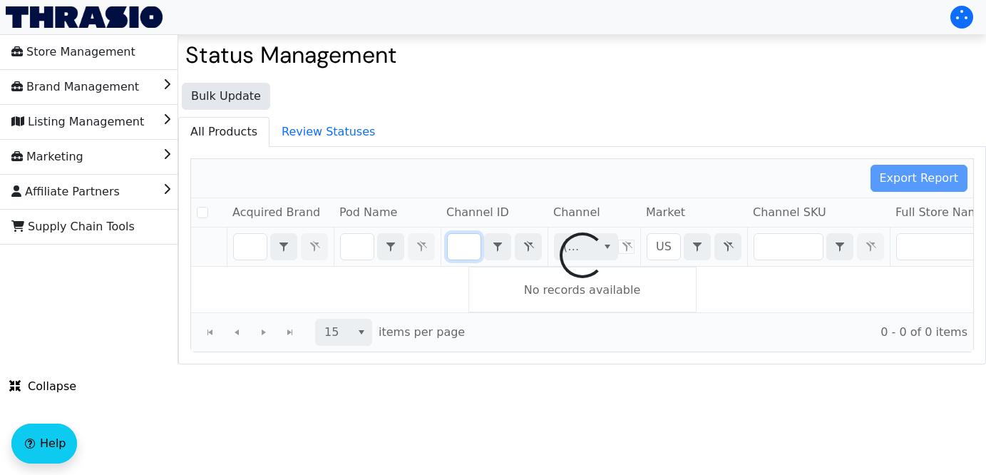
checkbox input "false"
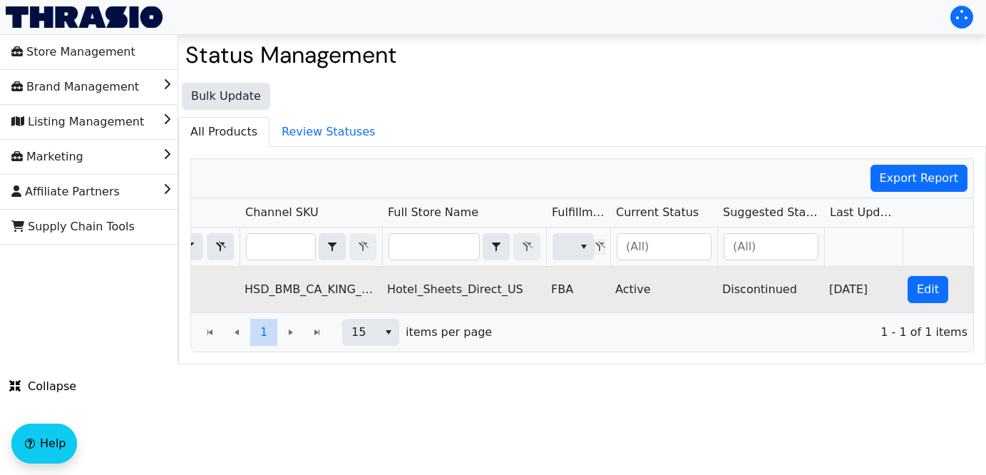
scroll to position [0, 490]
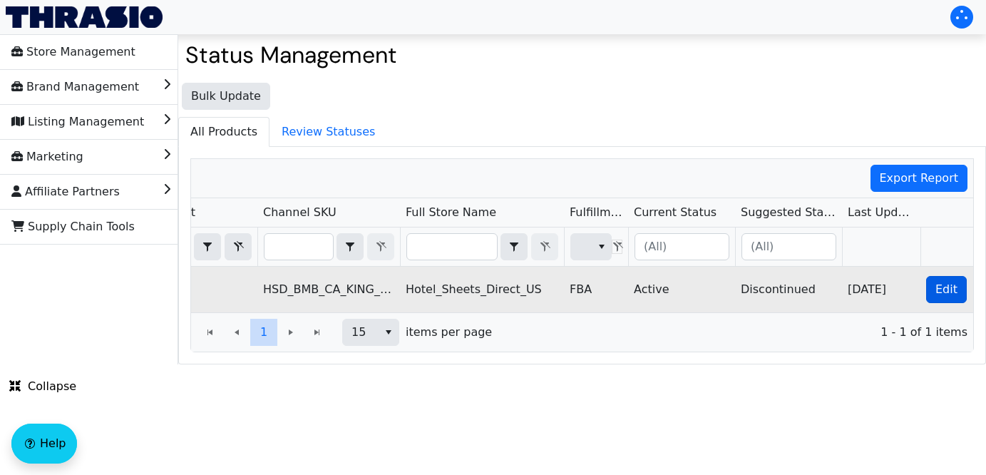
type input "B07BDPL2RP"
click at [942, 290] on span "Edit" at bounding box center [946, 289] width 22 height 17
checkbox input "true"
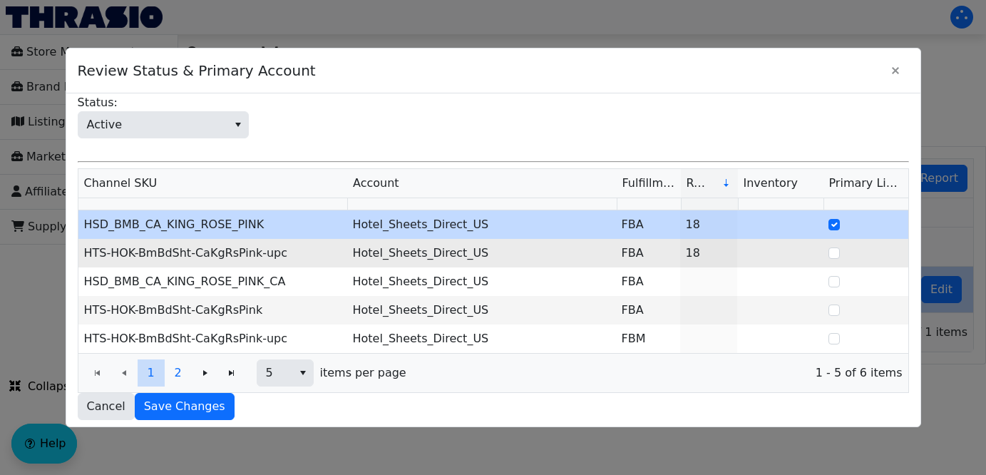
scroll to position [118, 0]
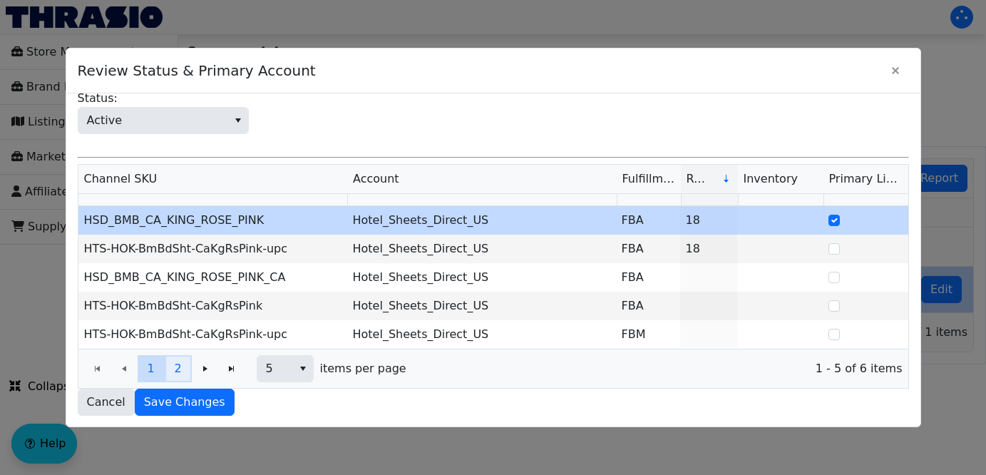
click at [179, 371] on span "2" at bounding box center [177, 368] width 7 height 17
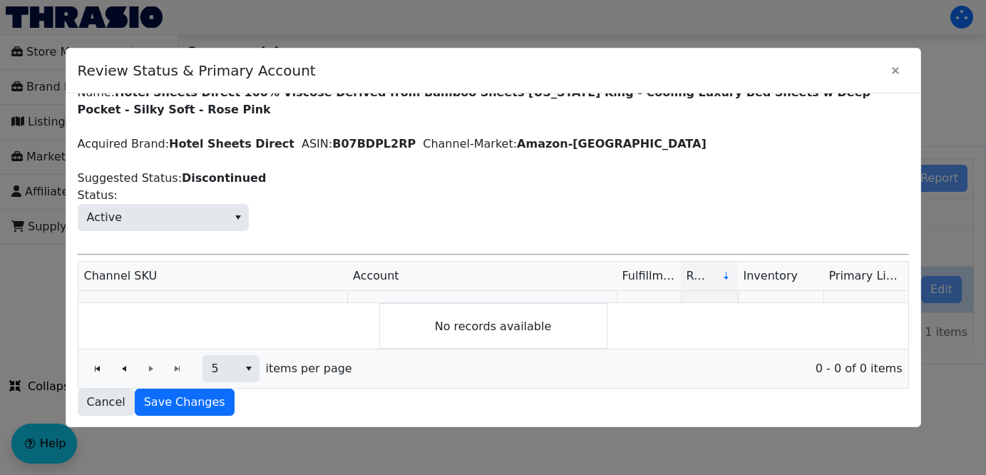
scroll to position [4, 0]
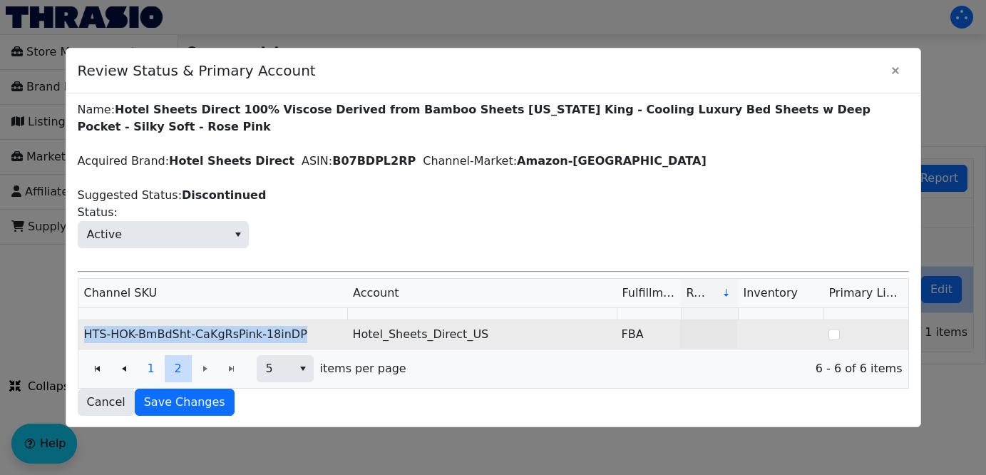
drag, startPoint x: 299, startPoint y: 330, endPoint x: 81, endPoint y: 334, distance: 217.5
click at [81, 334] on td "HTS-HOK-BmBdSht-CaKgRsPink-18inDP" at bounding box center [212, 334] width 269 height 29
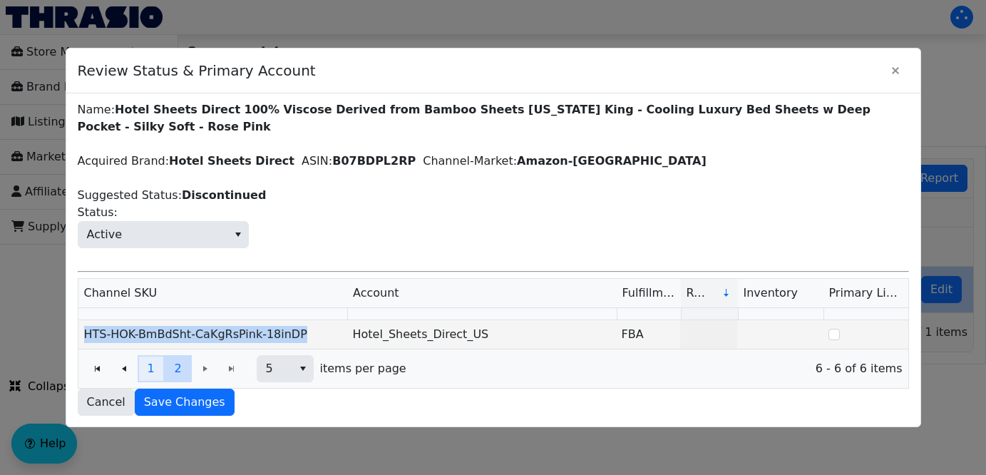
click at [150, 366] on span "1" at bounding box center [150, 368] width 7 height 17
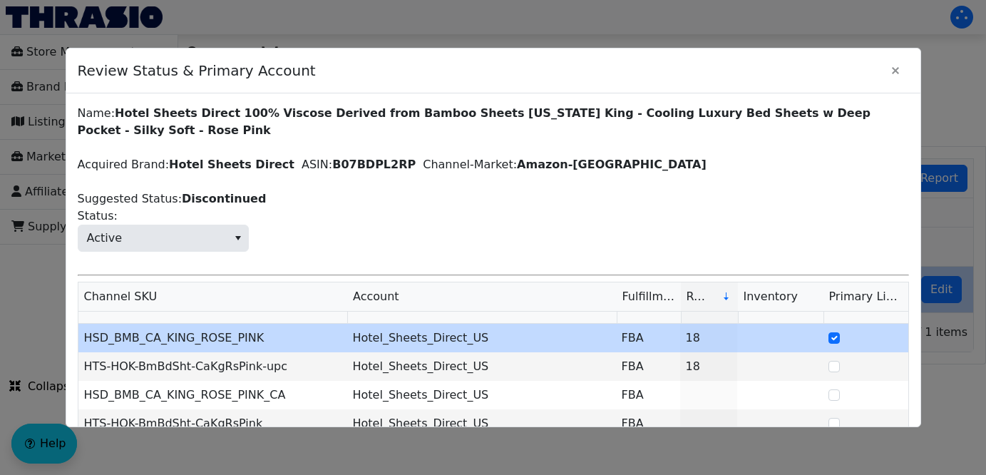
scroll to position [118, 0]
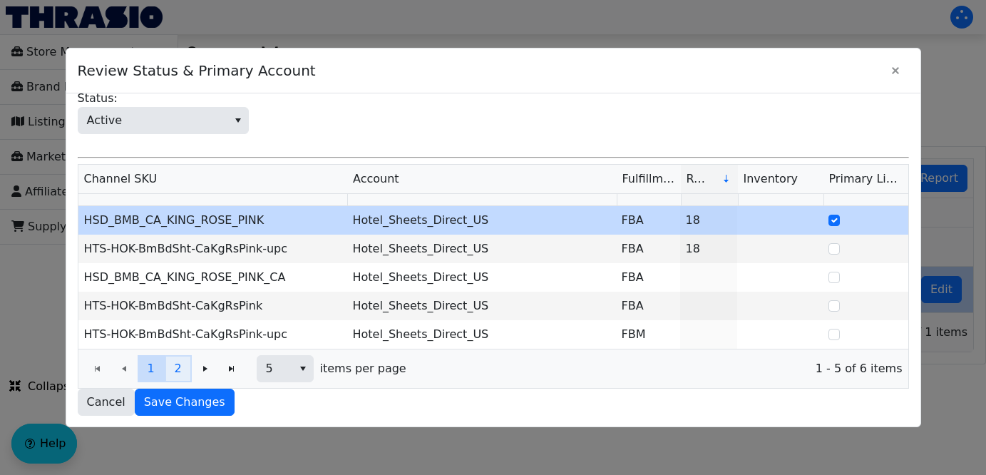
click at [173, 369] on button "2" at bounding box center [178, 368] width 27 height 27
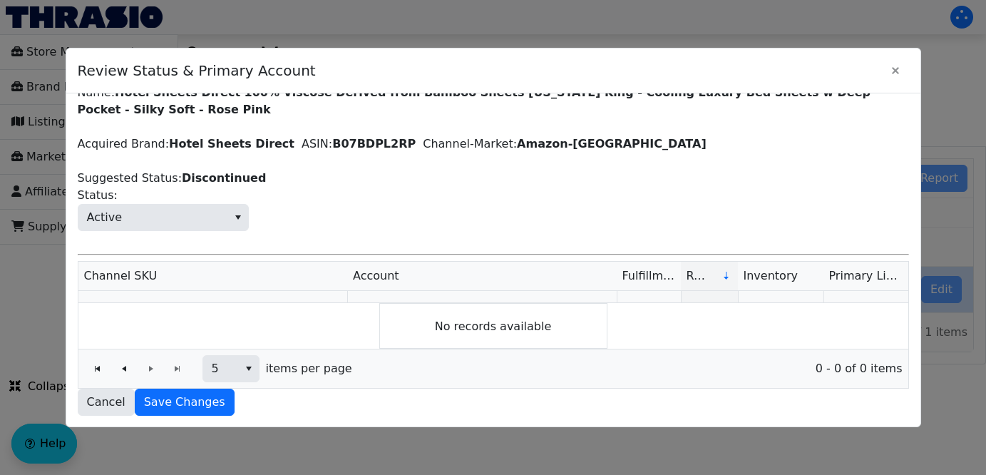
scroll to position [4, 0]
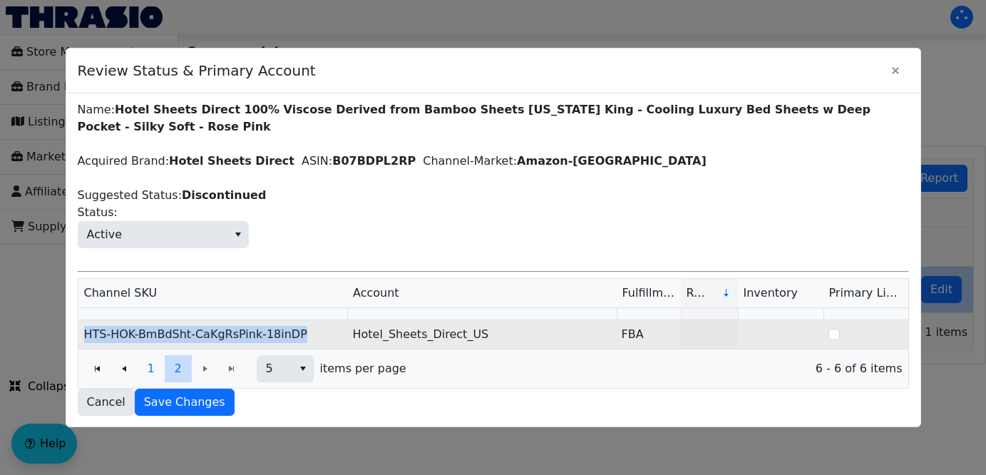
drag, startPoint x: 299, startPoint y: 335, endPoint x: 84, endPoint y: 334, distance: 214.6
click at [84, 334] on td "HTS-HOK-BmBdSht-CaKgRsPink-18inDP" at bounding box center [212, 334] width 269 height 29
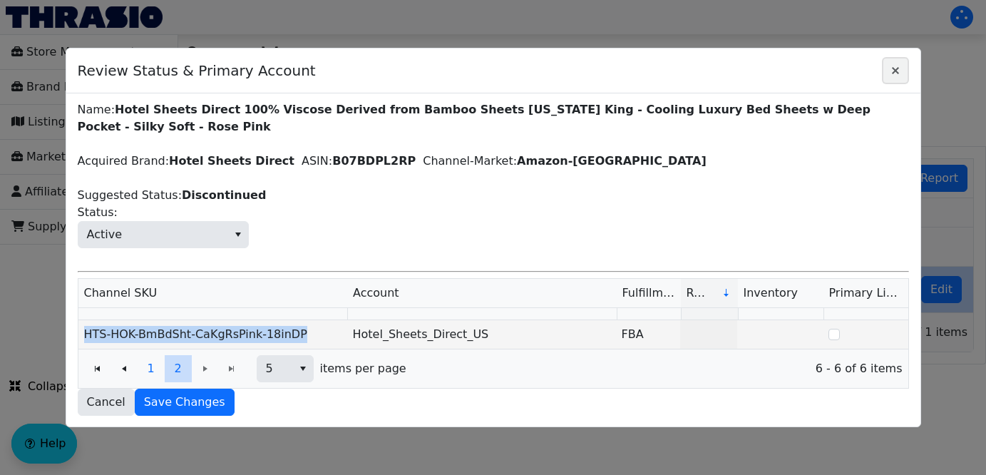
click at [889, 70] on icon "Close" at bounding box center [895, 70] width 17 height 11
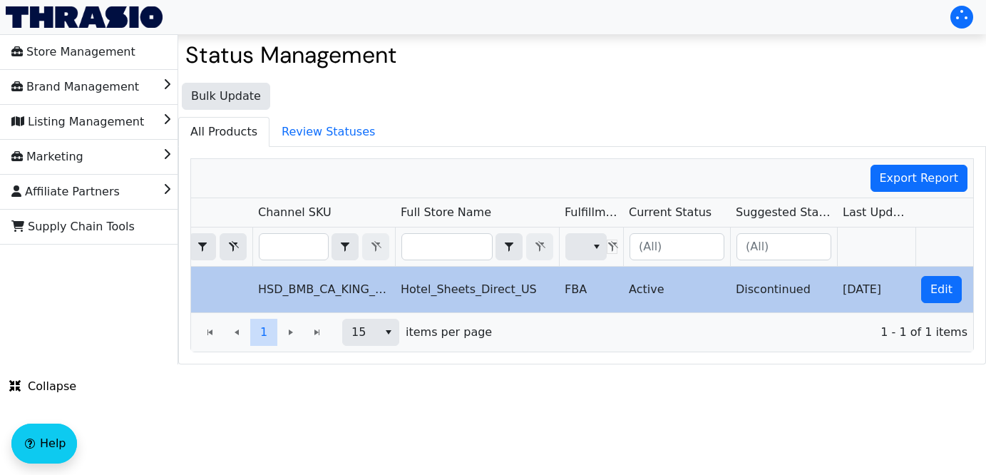
type input "B07SFJL3M9"
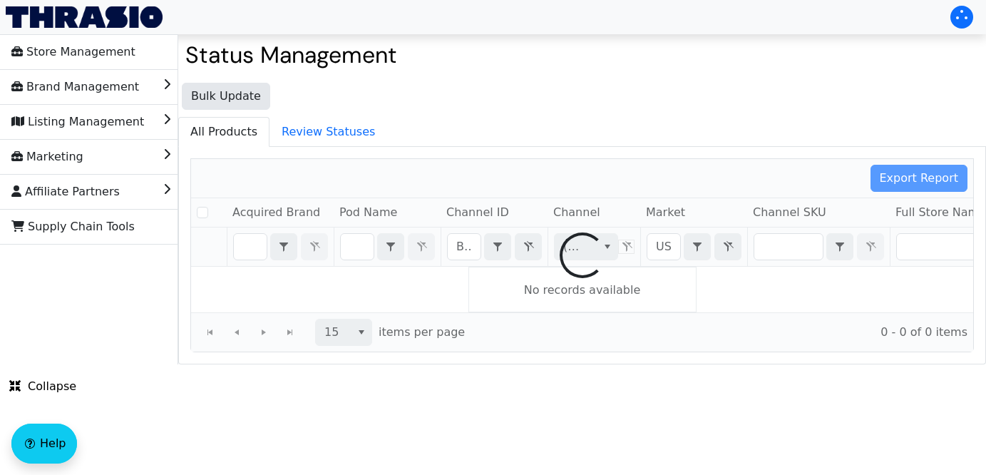
checkbox input "false"
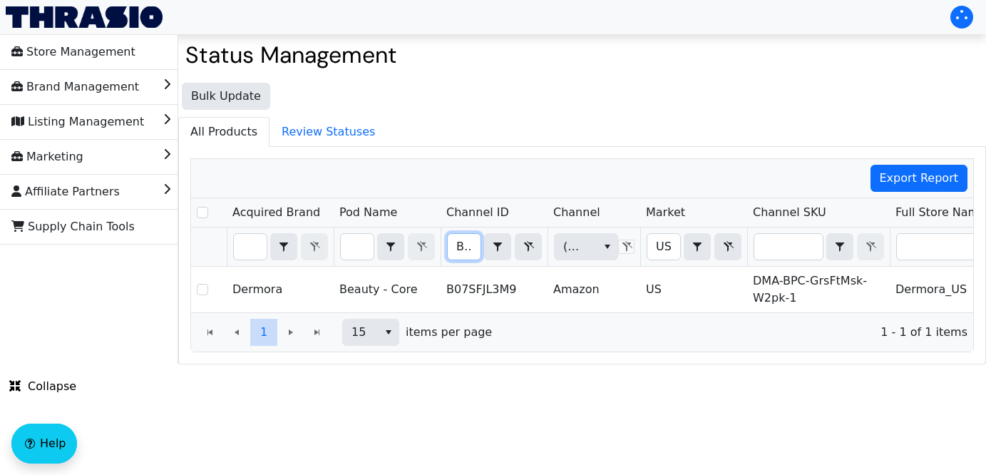
click at [460, 247] on input "B07SFJL3M9" at bounding box center [464, 247] width 33 height 26
drag, startPoint x: 453, startPoint y: 247, endPoint x: 660, endPoint y: 248, distance: 207.4
click at [660, 248] on tr "B07SFJL3M9 Contains (All) US Contains (All)" at bounding box center [836, 246] width 1290 height 39
type input "B0DHX5MJ7L"
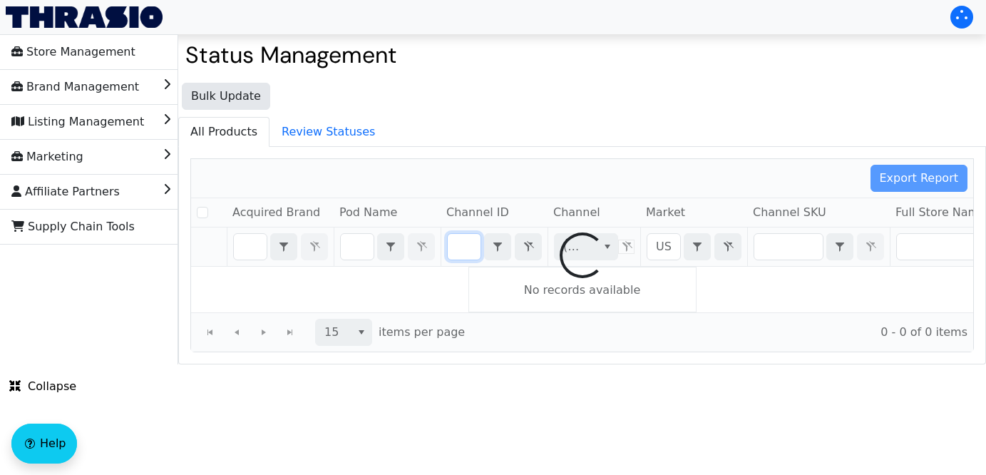
checkbox input "false"
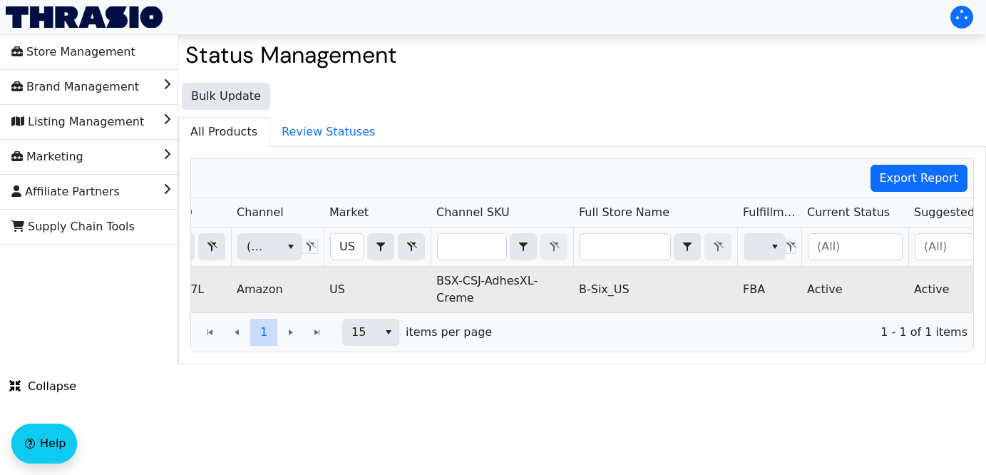
scroll to position [0, 508]
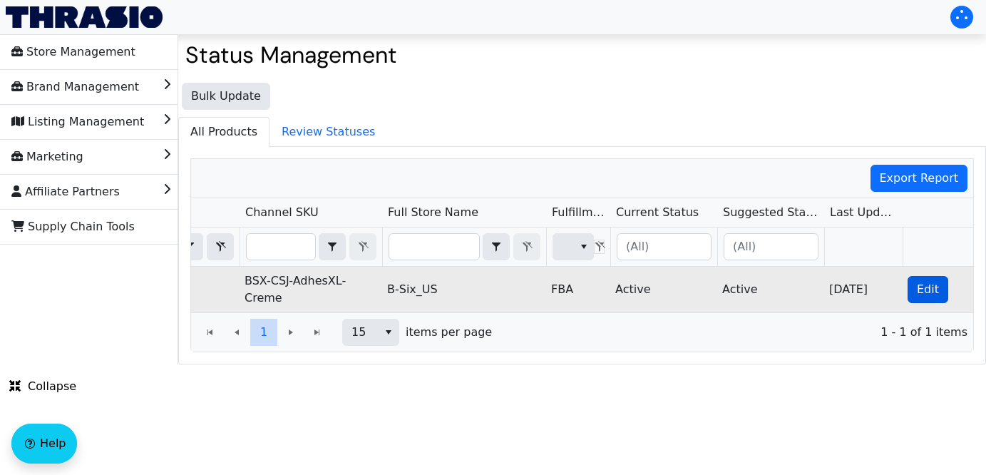
type input "B0DHX5MJ7L"
click at [936, 288] on span "Edit" at bounding box center [928, 289] width 22 height 17
checkbox input "true"
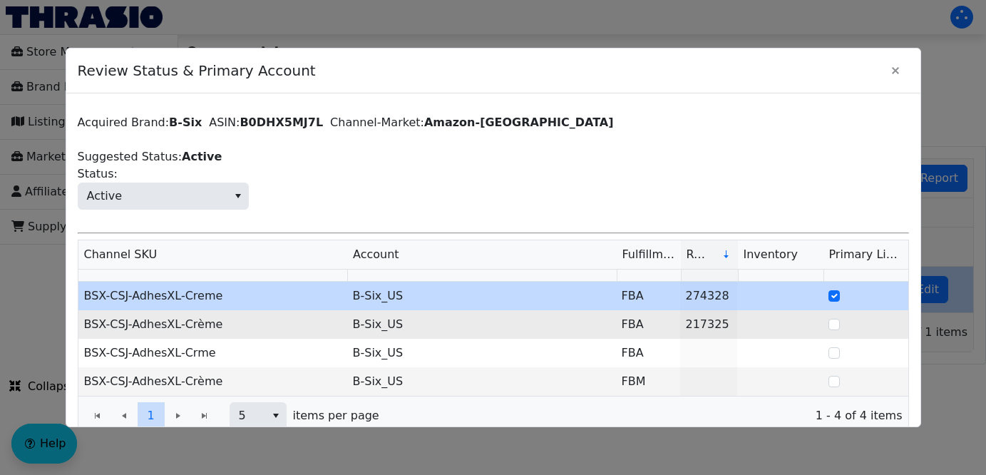
scroll to position [46, 0]
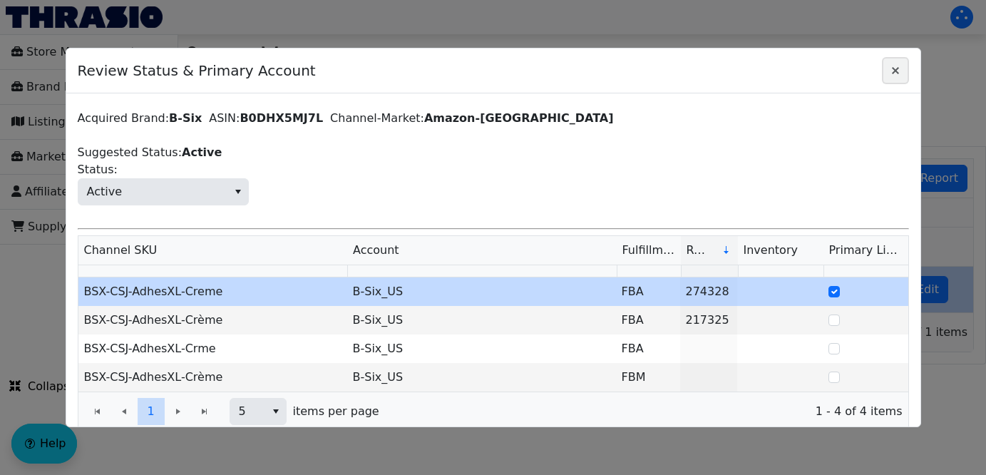
click at [895, 73] on icon "Close" at bounding box center [895, 70] width 17 height 11
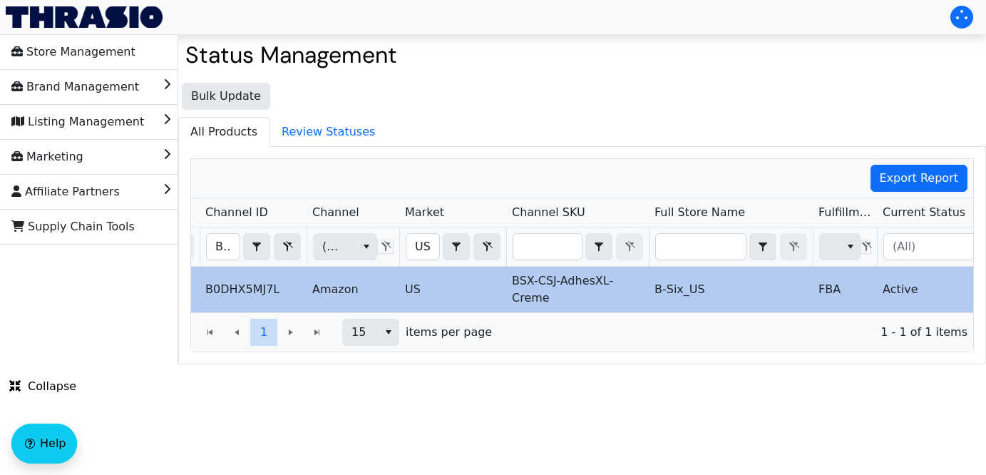
scroll to position [0, 188]
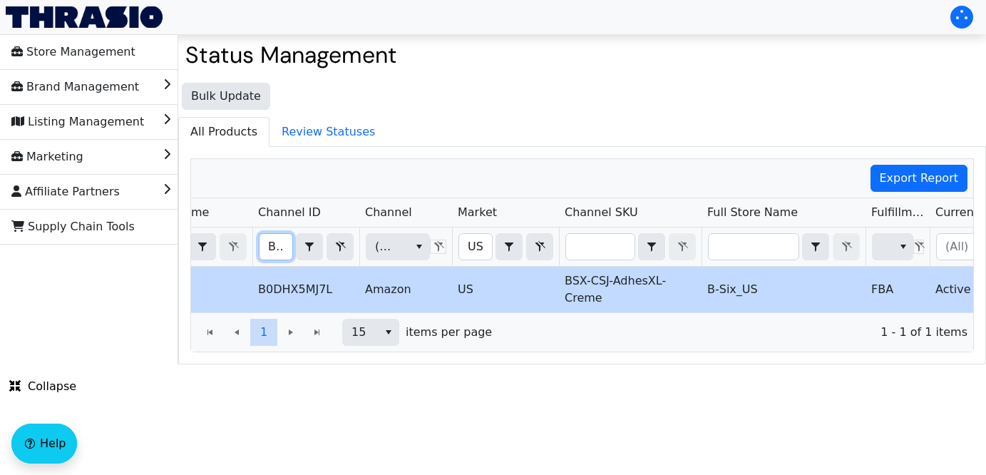
click at [267, 245] on input "B0DHX5MJ7L" at bounding box center [275, 247] width 33 height 26
drag, startPoint x: 267, startPoint y: 245, endPoint x: 456, endPoint y: 249, distance: 189.6
click at [456, 249] on tr "B0DHX5MJ7L Contains (All) US Contains (All)" at bounding box center [648, 246] width 1290 height 39
type input "B072WD91XH"
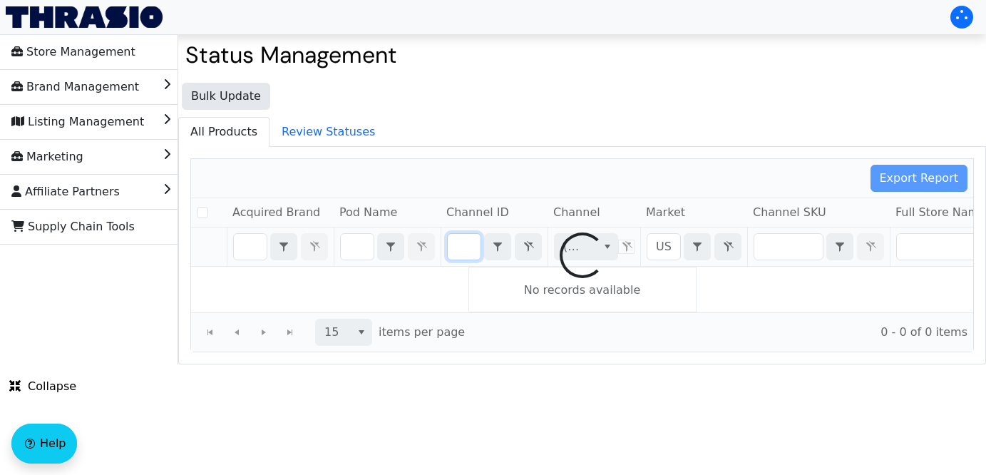
checkbox input "false"
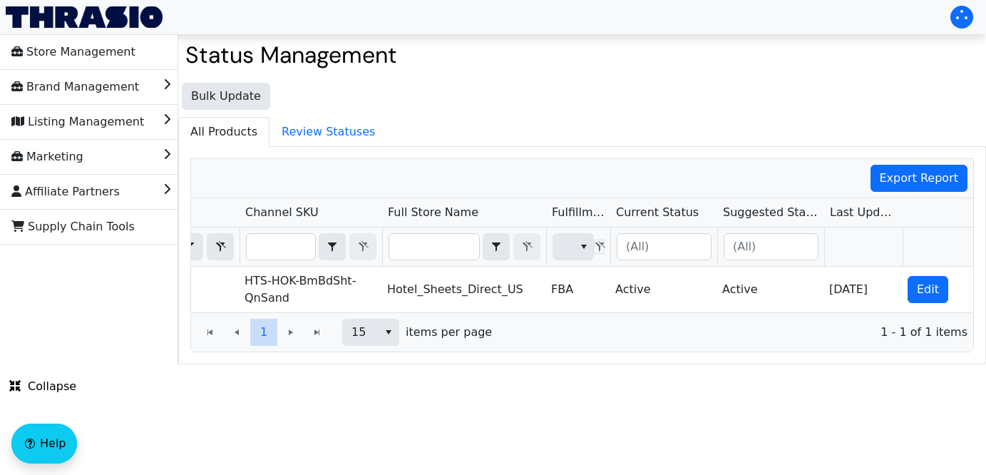
type input "B072WD91XH"
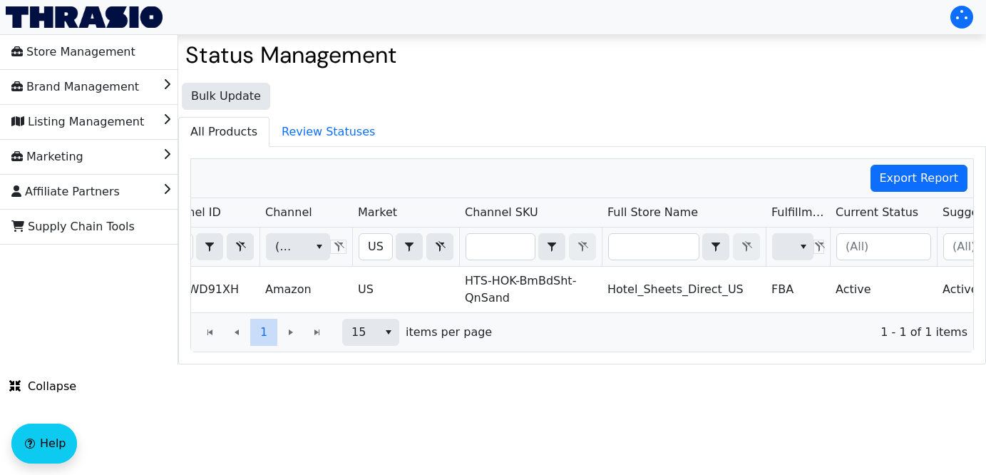
scroll to position [0, 227]
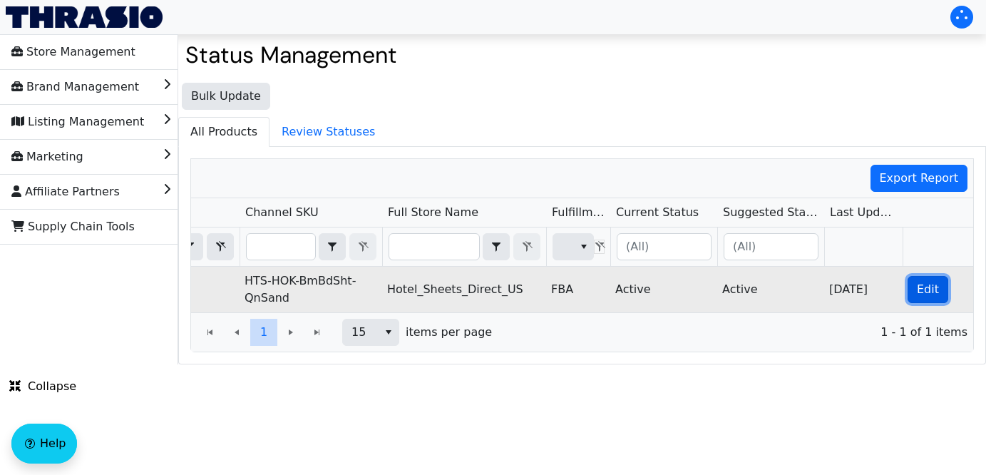
click at [922, 294] on span "Edit" at bounding box center [928, 289] width 22 height 17
checkbox input "true"
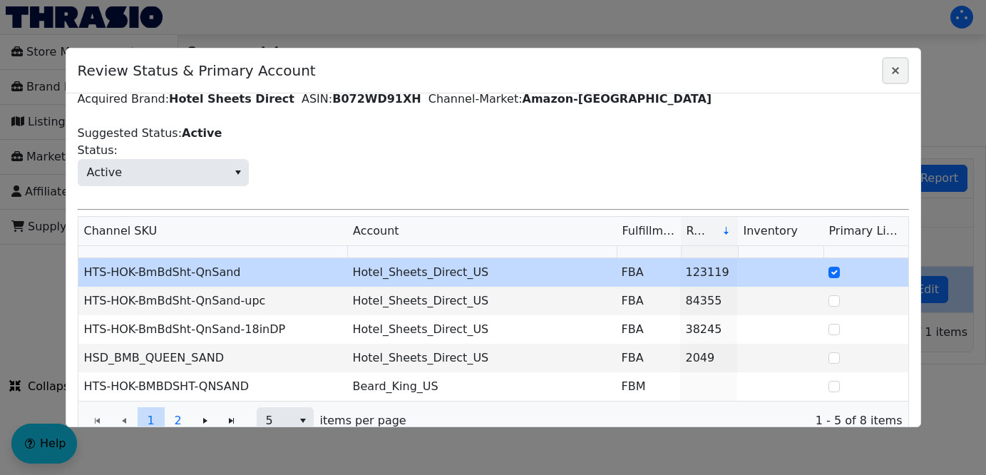
click at [895, 65] on icon "Close" at bounding box center [895, 70] width 17 height 11
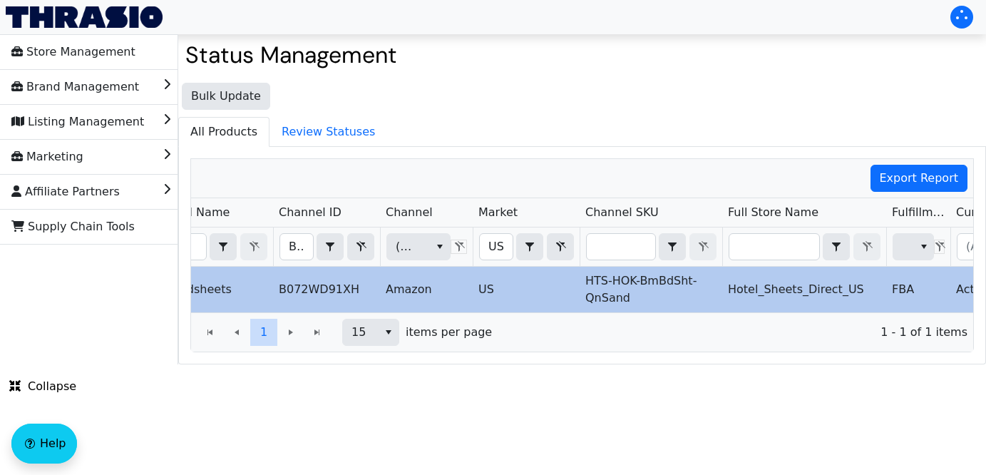
scroll to position [0, 124]
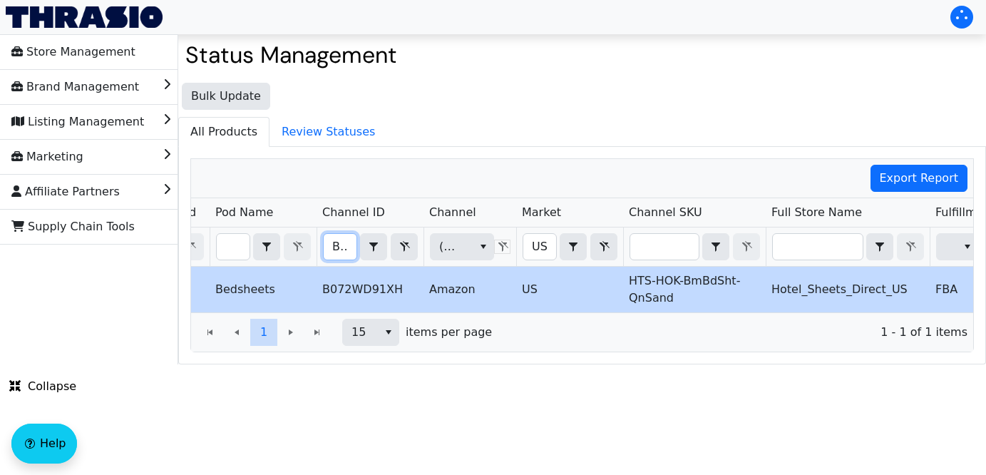
click at [331, 242] on input "B072WD91XH" at bounding box center [340, 247] width 33 height 26
drag, startPoint x: 331, startPoint y: 244, endPoint x: 512, endPoint y: 242, distance: 181.1
click at [512, 242] on tr "B072WD91XH Contains (All) US Contains (All)" at bounding box center [712, 246] width 1290 height 39
type input "B01EKHP3Y6"
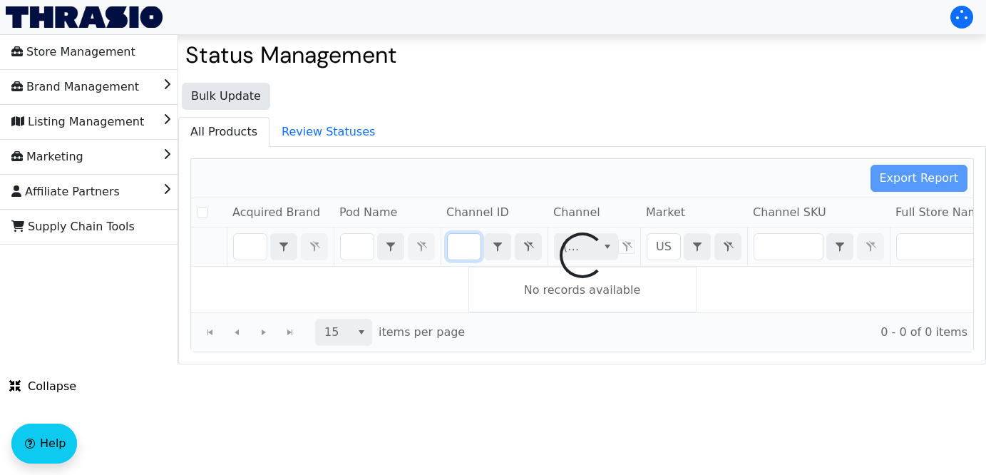
checkbox input "false"
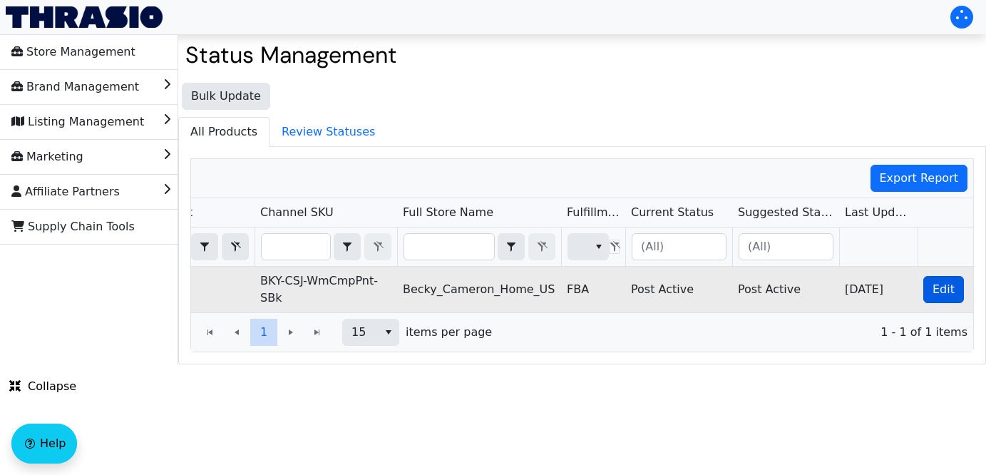
scroll to position [0, 503]
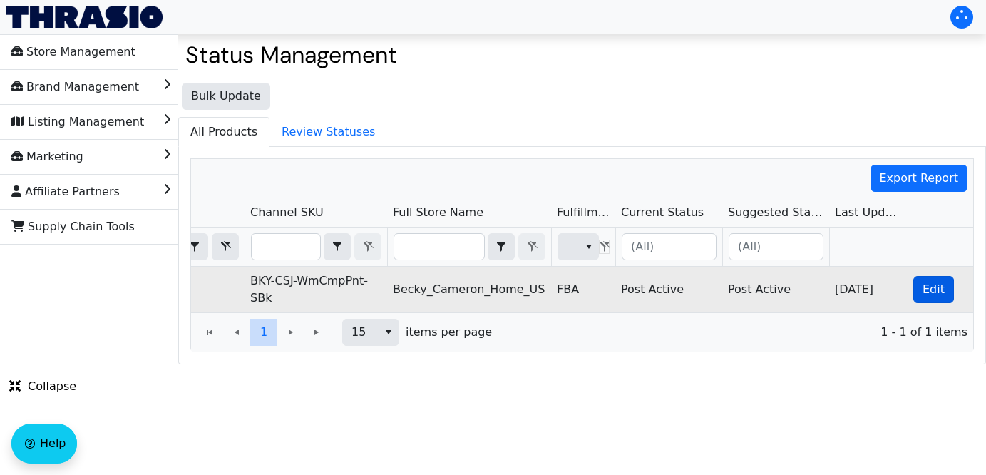
type input "B01EKHP3Y6"
click at [933, 287] on span "Edit" at bounding box center [933, 289] width 22 height 17
checkbox input "true"
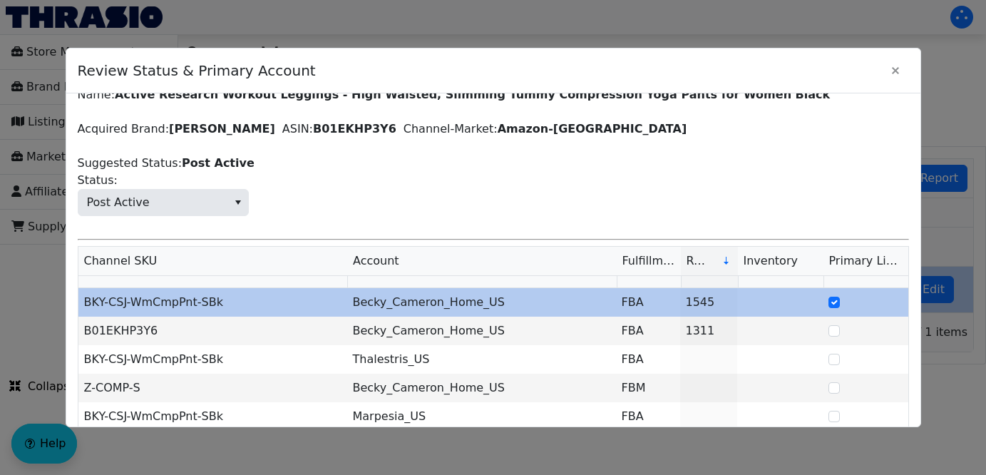
scroll to position [19, 0]
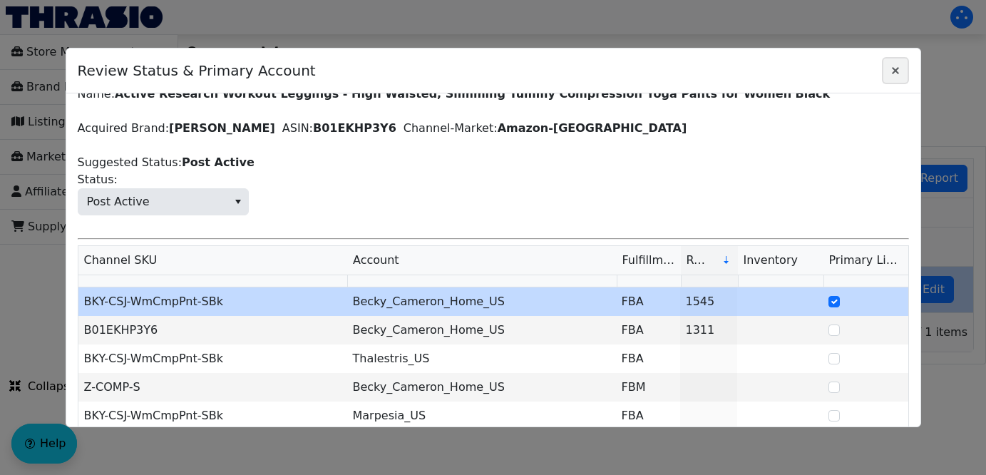
click at [893, 69] on icon "Close" at bounding box center [895, 70] width 7 height 7
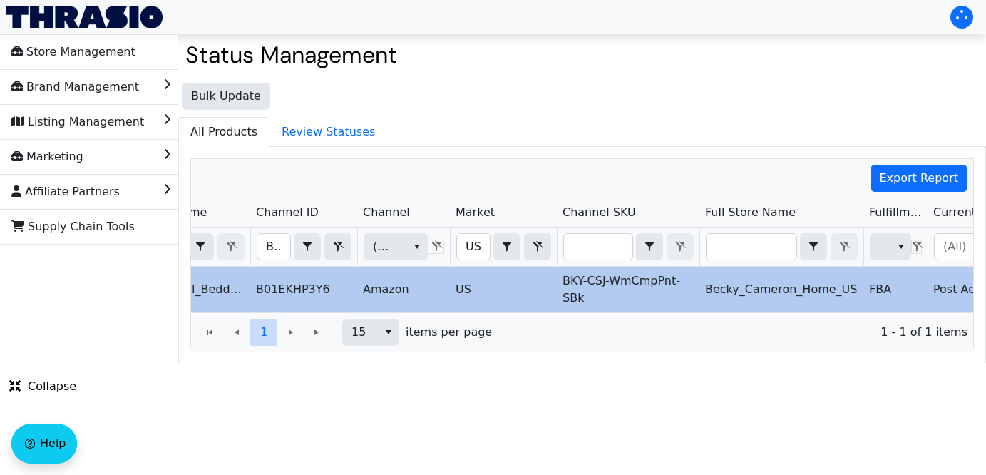
scroll to position [0, 135]
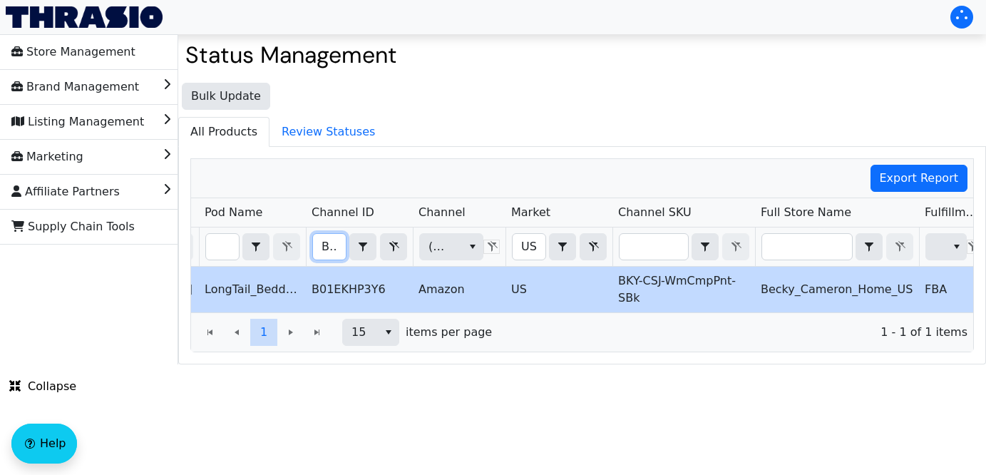
click at [319, 247] on input "B01EKHP3Y6" at bounding box center [329, 247] width 33 height 26
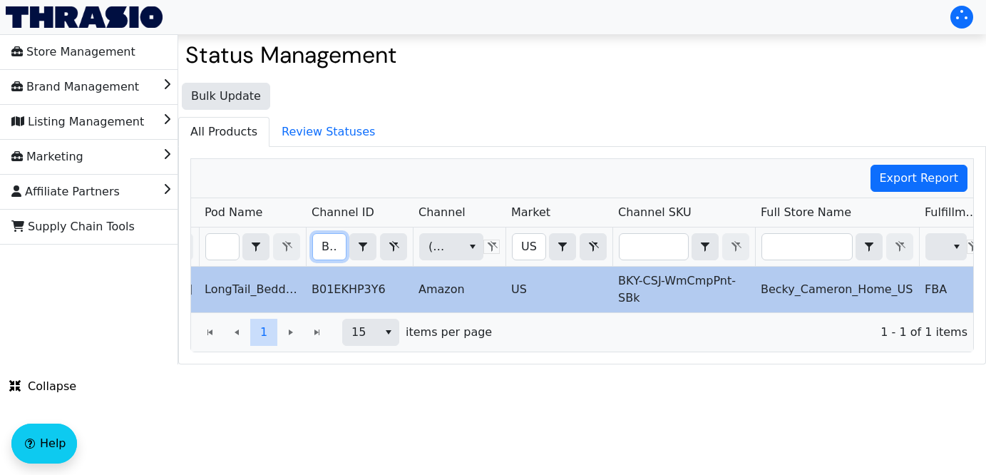
drag, startPoint x: 319, startPoint y: 247, endPoint x: 592, endPoint y: 304, distance: 279.0
click at [592, 304] on div "Acquired Brand Pod Name Channel ID Channel Market Channel SKU Full Store Name F…" at bounding box center [582, 255] width 782 height 114
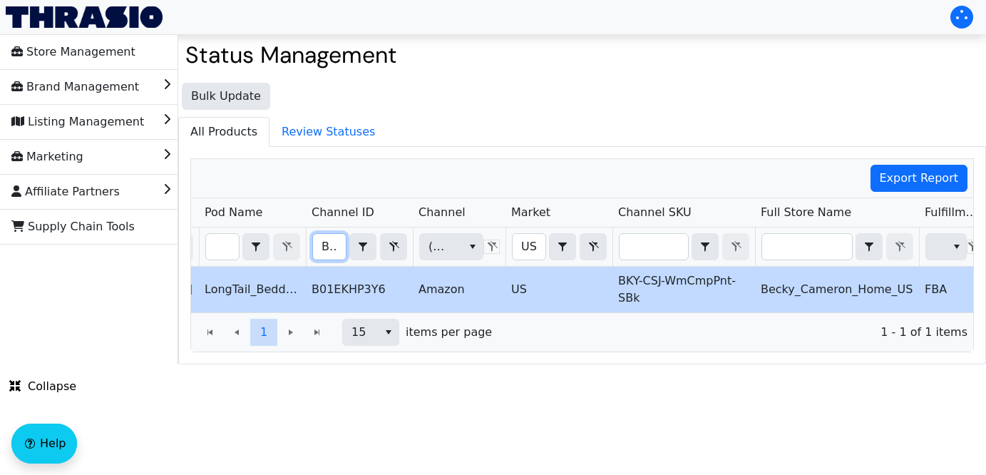
type input "B09JHF5PNY"
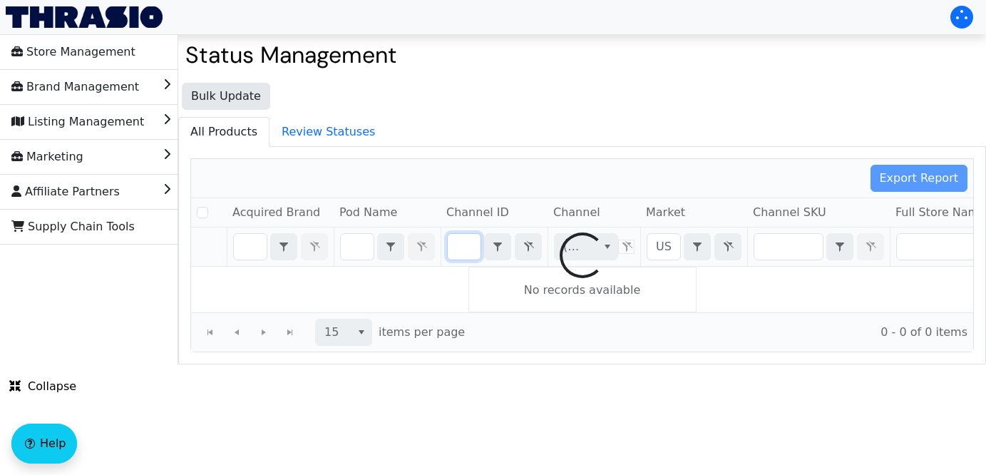
checkbox input "false"
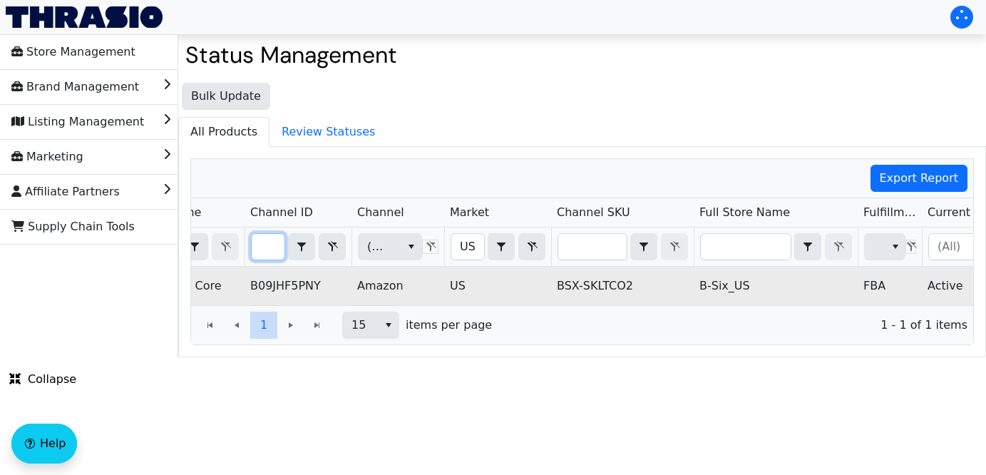
scroll to position [0, 508]
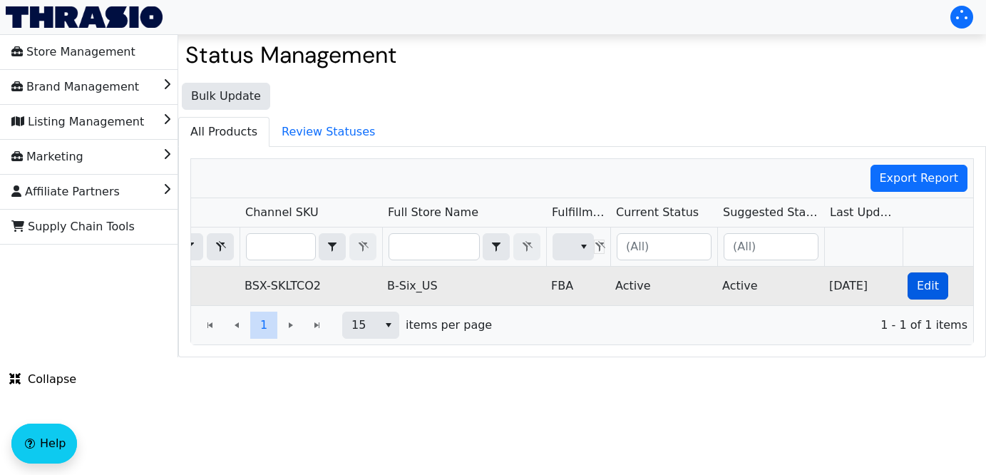
type input "B09JHF5PNY"
click at [926, 286] on span "Edit" at bounding box center [928, 285] width 22 height 17
checkbox input "true"
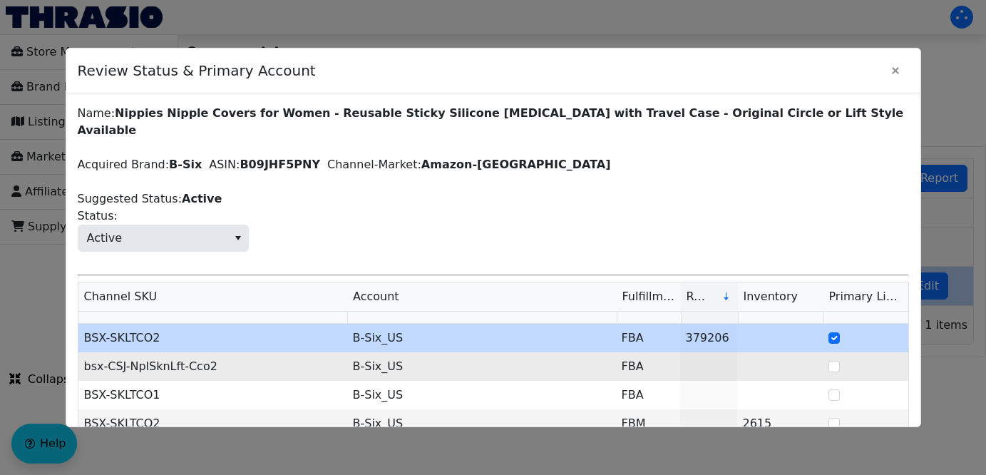
scroll to position [72, 0]
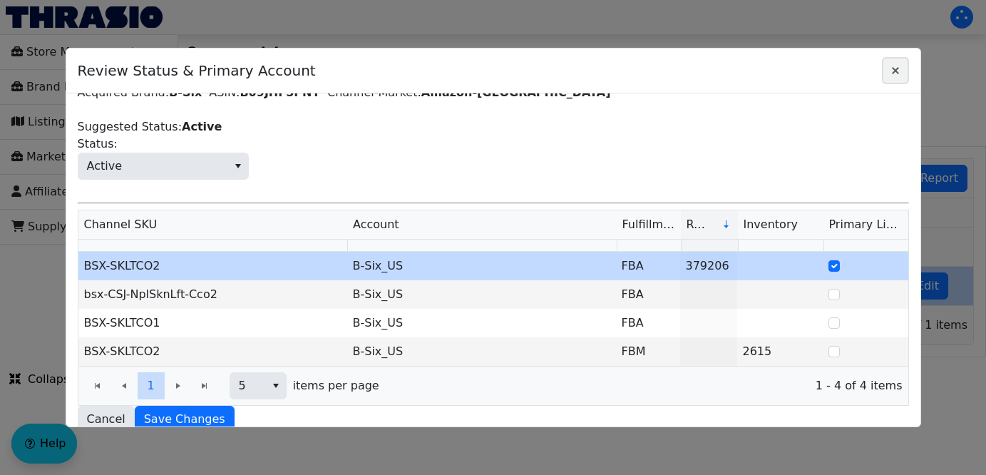
click at [897, 70] on icon "Close" at bounding box center [895, 70] width 17 height 11
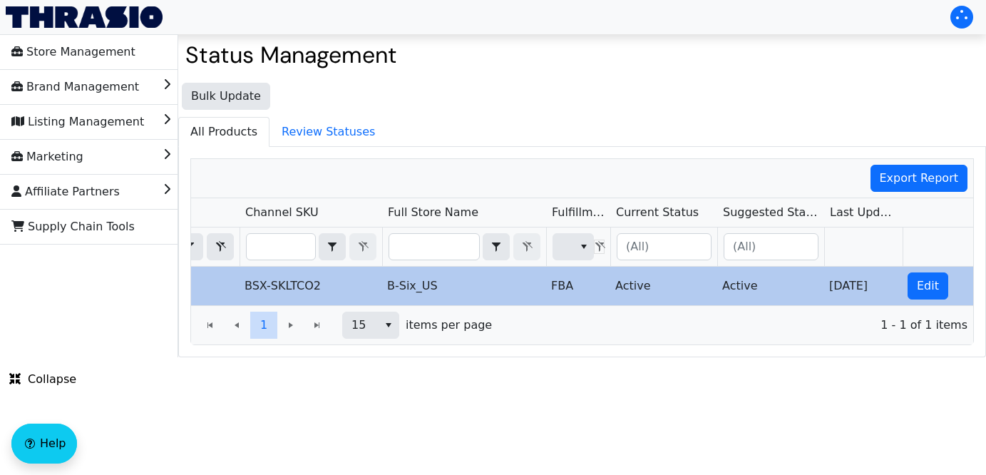
click at [441, 291] on td "B-Six_US" at bounding box center [463, 286] width 164 height 38
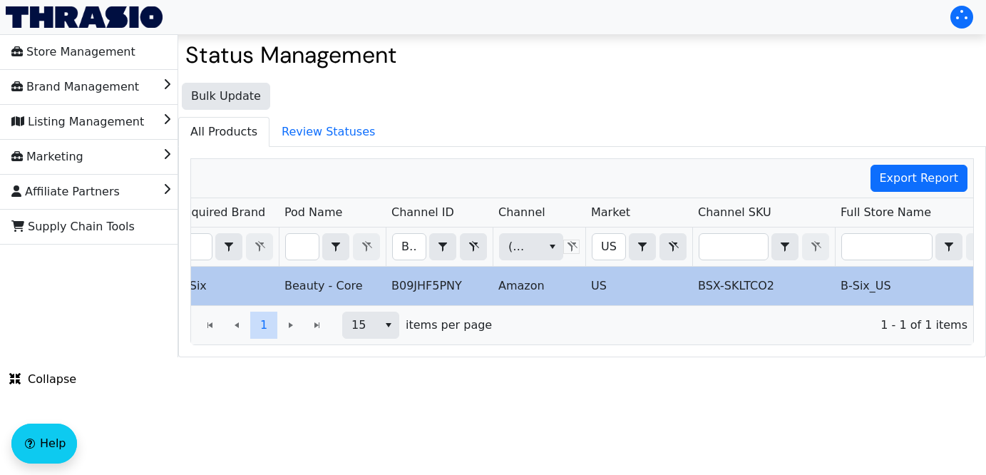
scroll to position [0, 0]
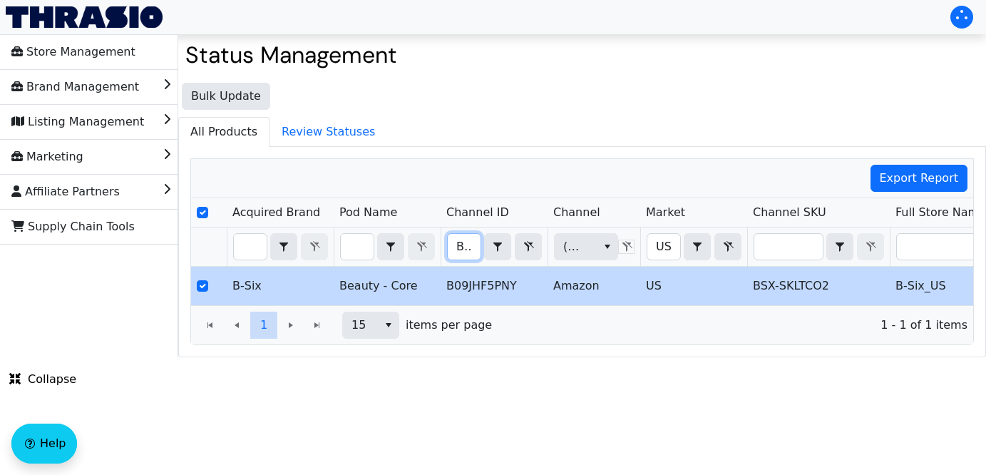
click at [455, 245] on input "B09JHF5PNY" at bounding box center [464, 247] width 33 height 26
drag, startPoint x: 455, startPoint y: 253, endPoint x: 724, endPoint y: 247, distance: 268.8
click at [724, 247] on tr "B09JHF5PNY Contains (All) US Contains (All)" at bounding box center [836, 246] width 1290 height 39
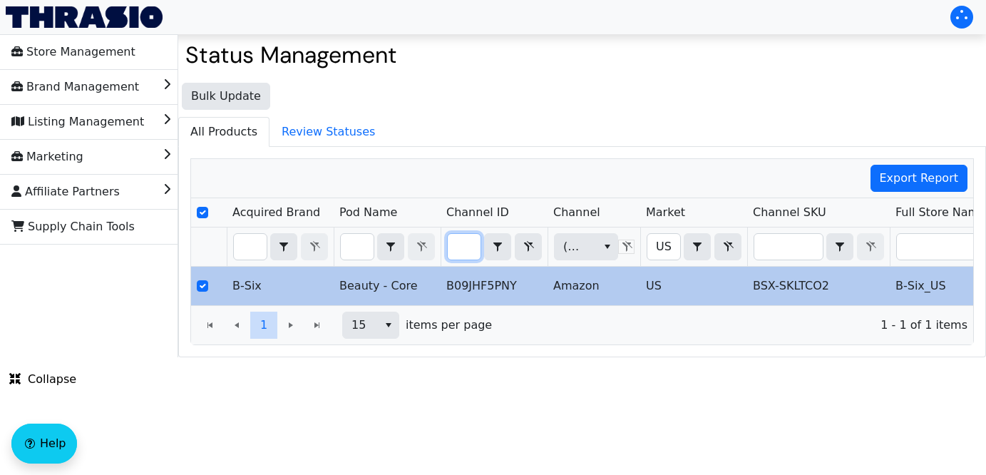
type input "B08WHKK2N4"
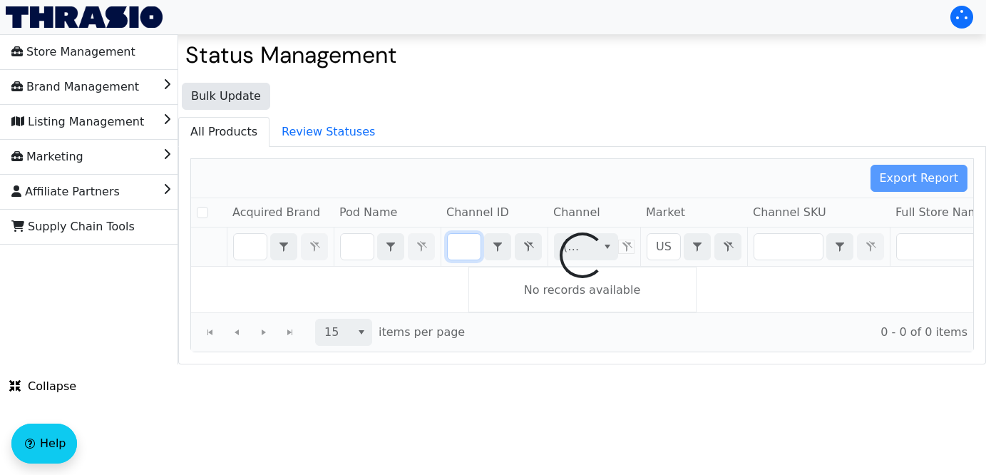
checkbox input "false"
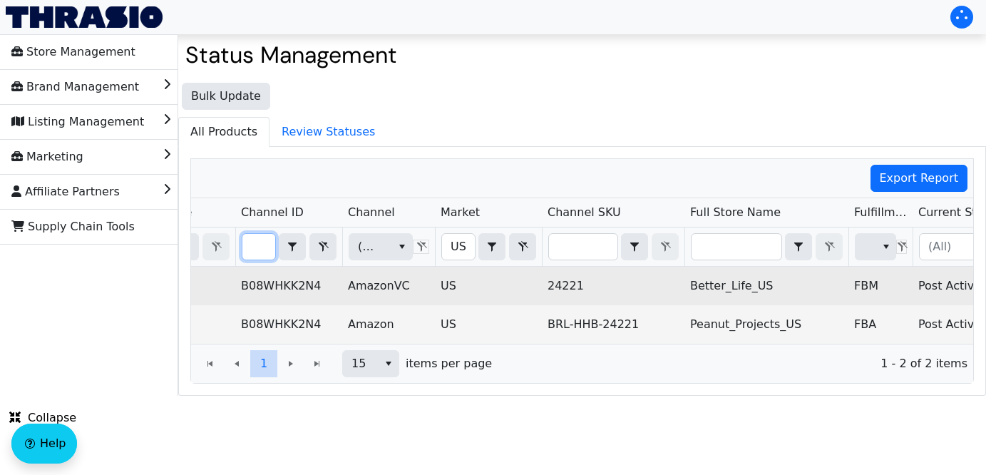
scroll to position [0, 508]
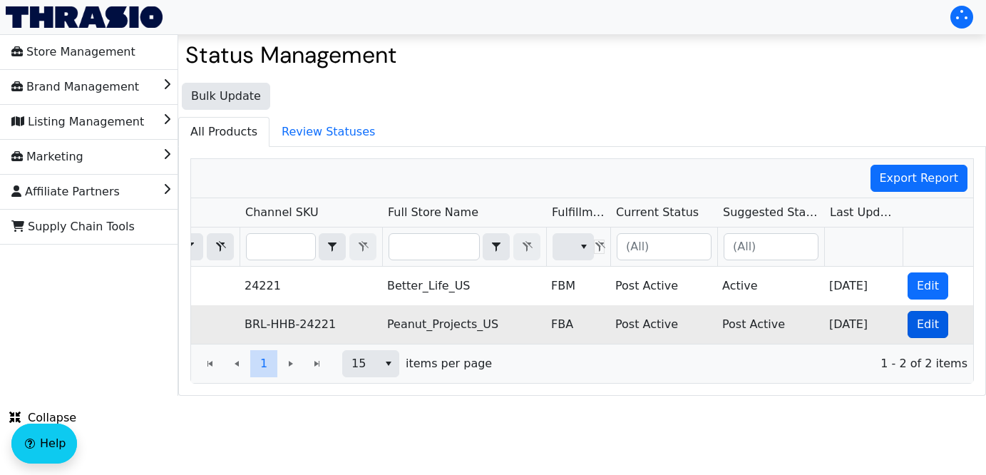
type input "B08WHKK2N4"
click at [911, 326] on button "Edit" at bounding box center [927, 324] width 41 height 27
checkbox input "true"
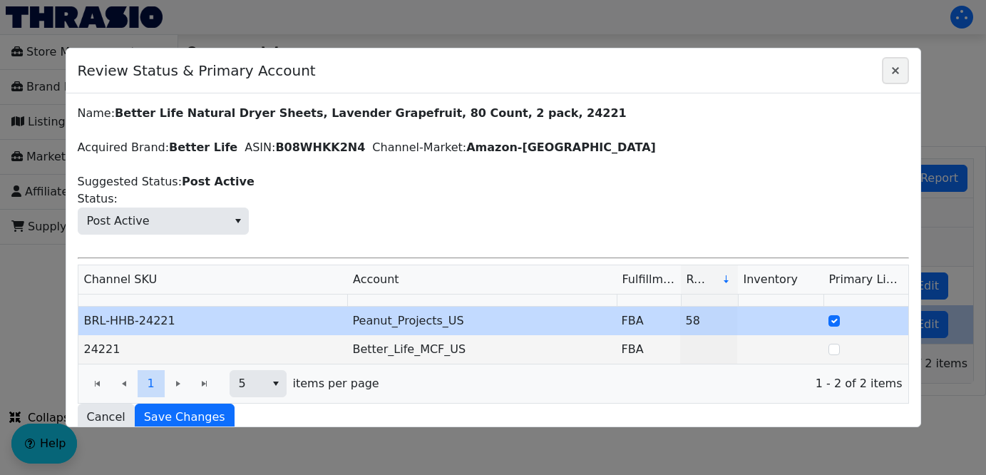
click at [892, 68] on icon "Close" at bounding box center [895, 70] width 7 height 7
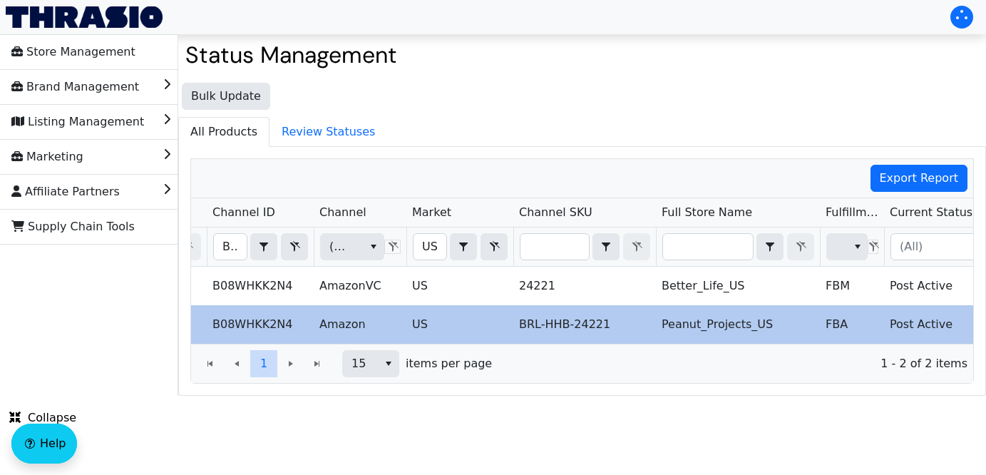
scroll to position [0, 201]
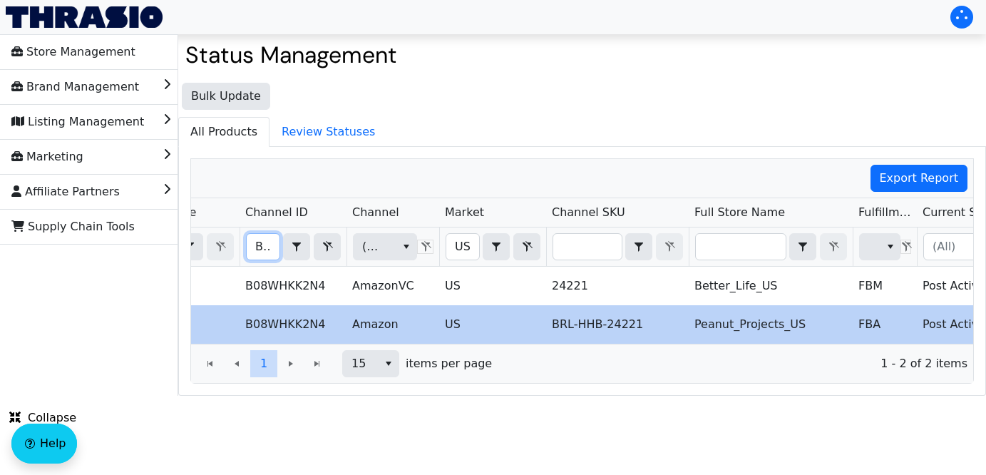
click at [258, 242] on input "B08WHKK2N4" at bounding box center [263, 247] width 33 height 26
drag, startPoint x: 258, startPoint y: 242, endPoint x: 570, endPoint y: 248, distance: 311.6
click at [570, 248] on tr "B08WHKK2N4 Contains (All) US Contains (All)" at bounding box center [635, 246] width 1290 height 39
type input "B087XL2NX7"
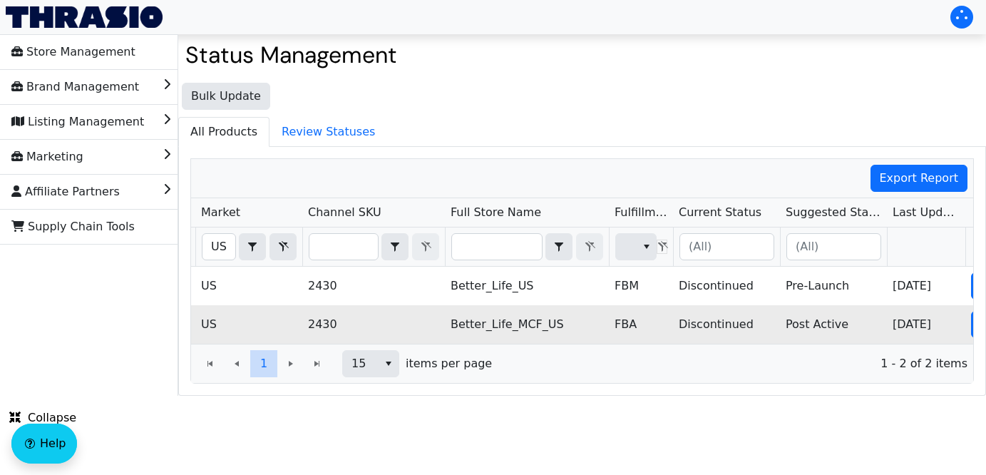
scroll to position [0, 508]
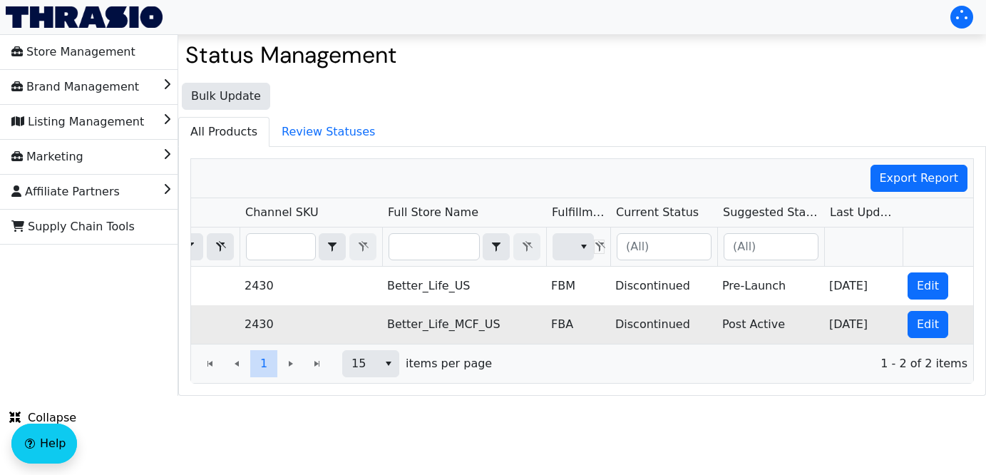
checkbox input "true"
type input "B08WHKK2N4"
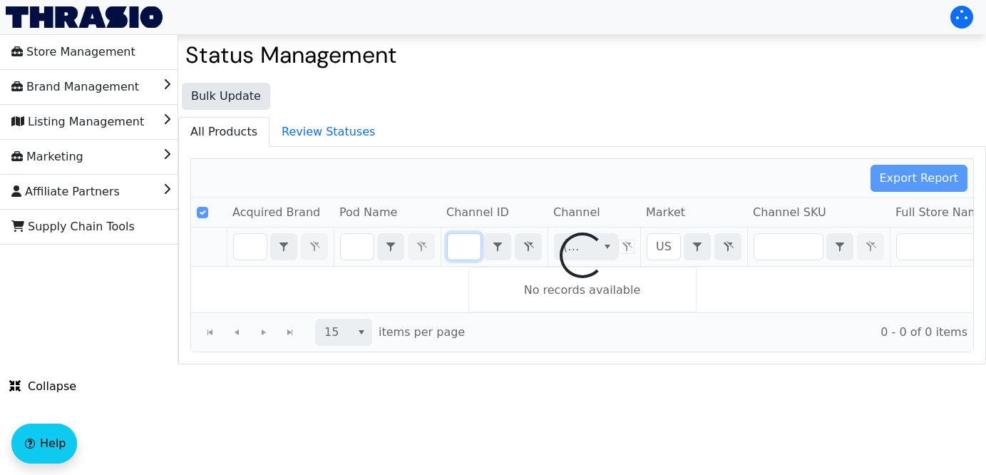
checkbox input "false"
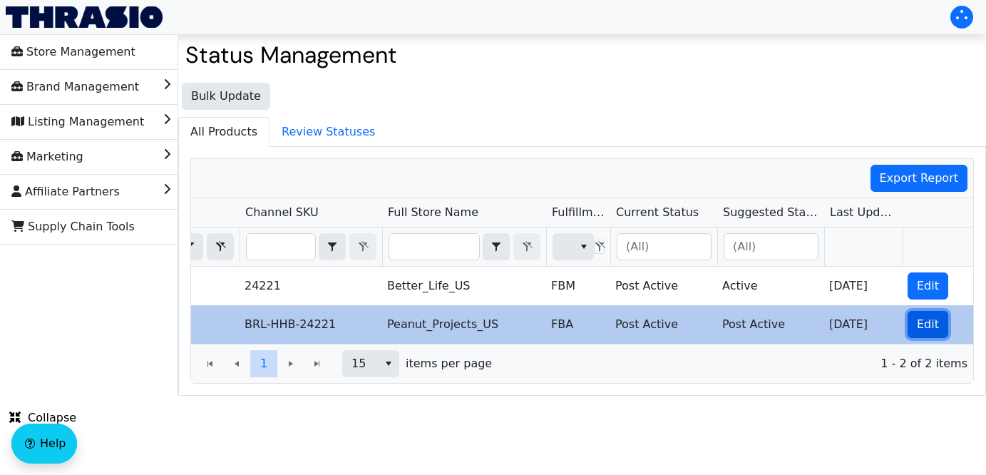
click at [931, 318] on span "Edit" at bounding box center [928, 324] width 22 height 17
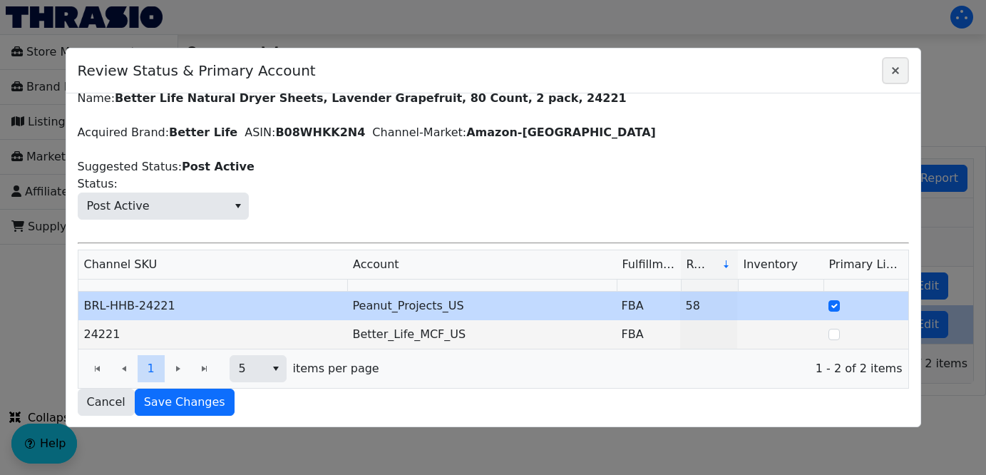
click at [900, 65] on icon "Close" at bounding box center [895, 70] width 17 height 11
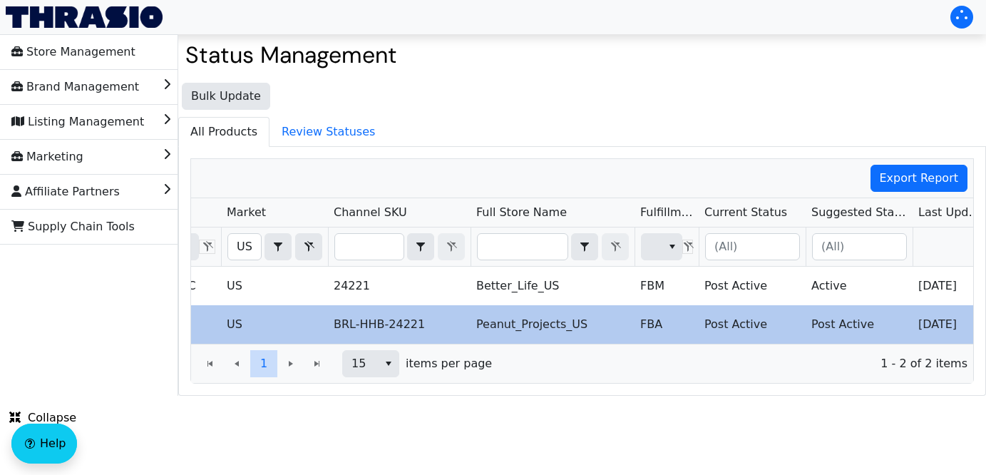
scroll to position [0, 276]
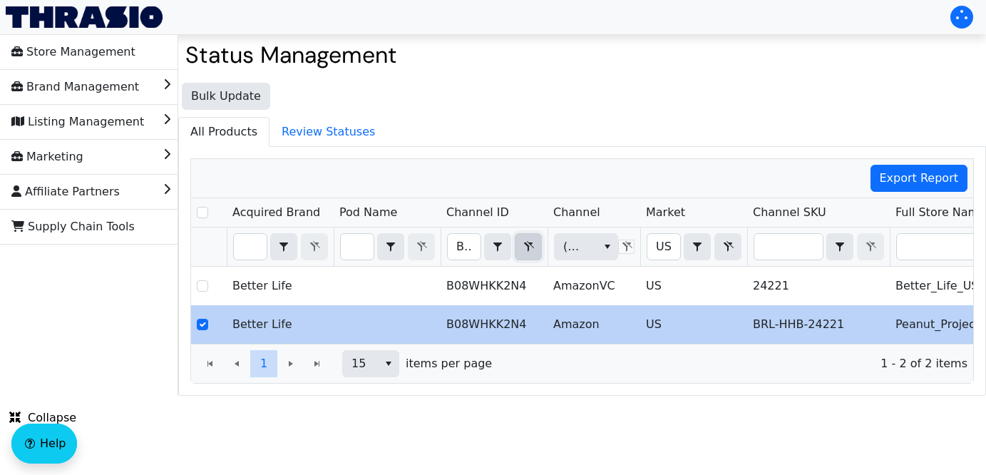
click at [525, 249] on icon "Filter" at bounding box center [528, 246] width 17 height 11
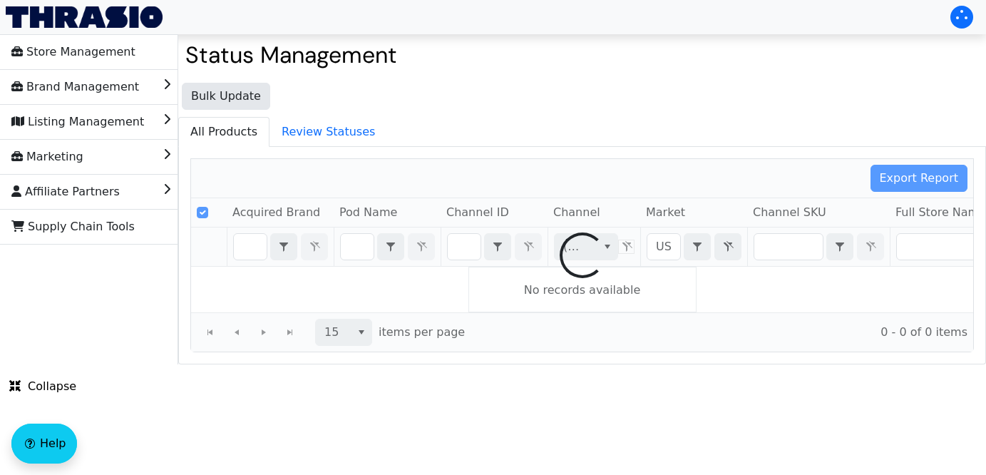
click at [254, 251] on div at bounding box center [582, 255] width 782 height 192
click at [247, 252] on div at bounding box center [582, 255] width 782 height 192
click at [248, 249] on div at bounding box center [582, 255] width 782 height 192
checkbox input "false"
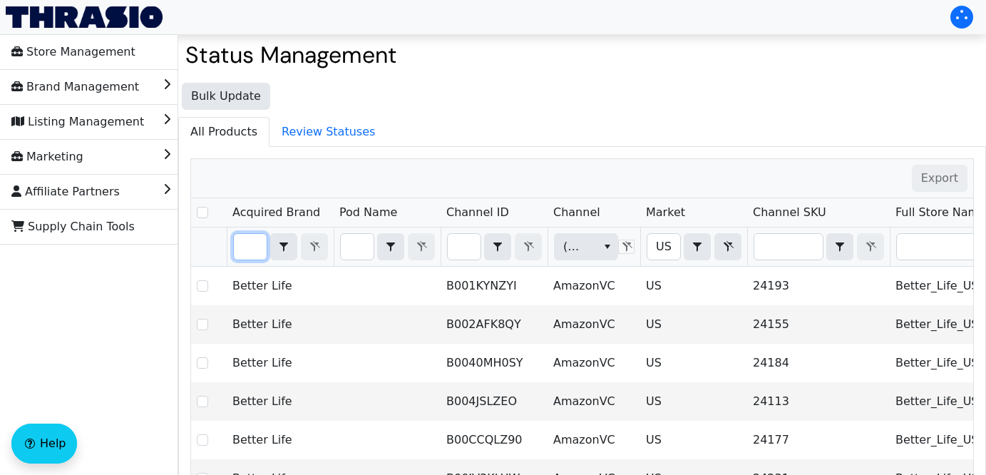
click at [249, 247] on input "Filter" at bounding box center [250, 247] width 33 height 26
type input "B"
checkbox input "true"
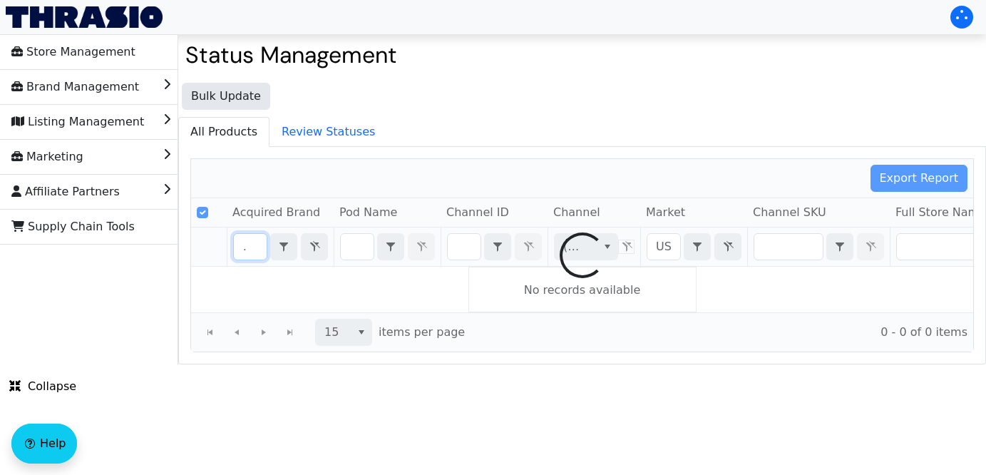
type input "Better"
click at [575, 249] on div at bounding box center [582, 255] width 782 height 192
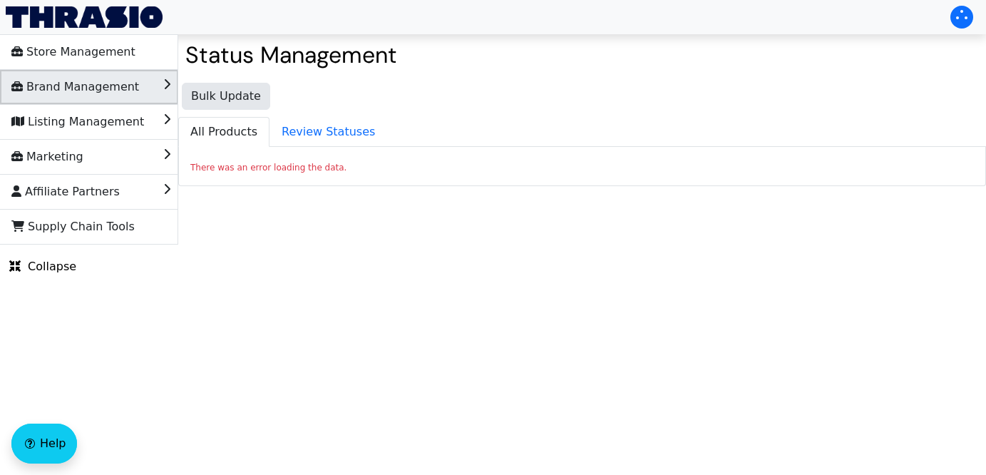
click at [143, 87] on li "Brand Management" at bounding box center [89, 87] width 178 height 34
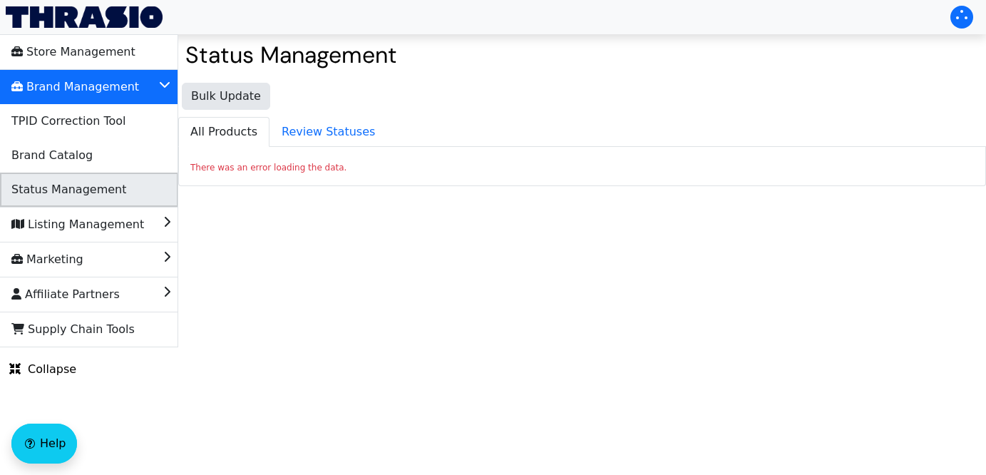
click at [130, 185] on li "Status Management" at bounding box center [89, 190] width 178 height 34
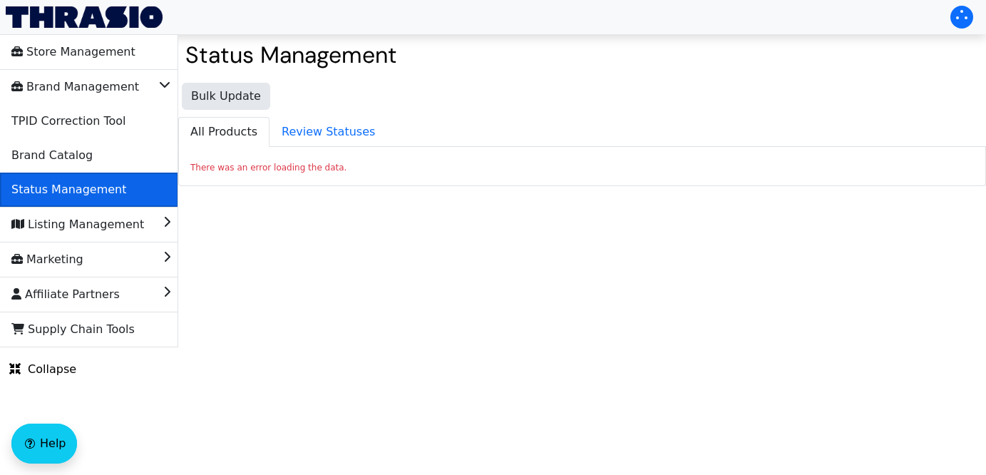
click at [118, 180] on li "Status Management" at bounding box center [89, 190] width 178 height 34
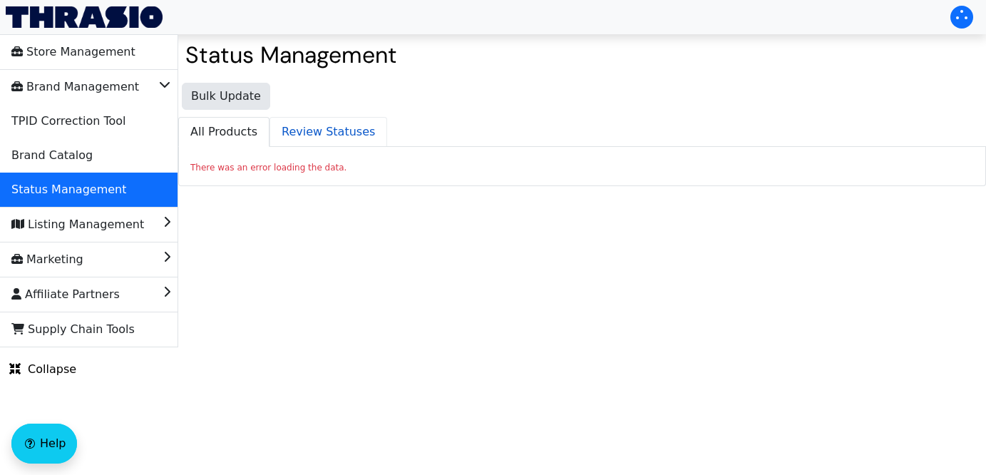
click at [309, 137] on span "Review Statuses" at bounding box center [328, 132] width 116 height 29
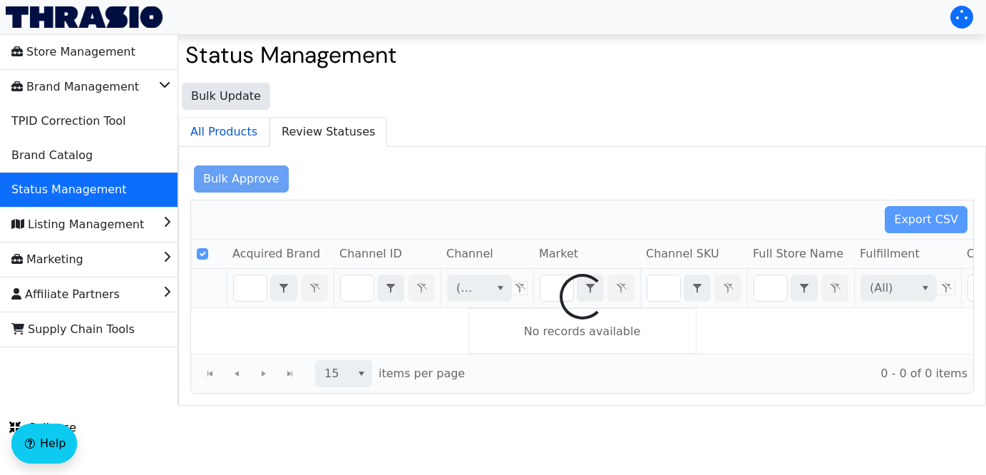
click at [220, 128] on span "All Products" at bounding box center [224, 132] width 90 height 29
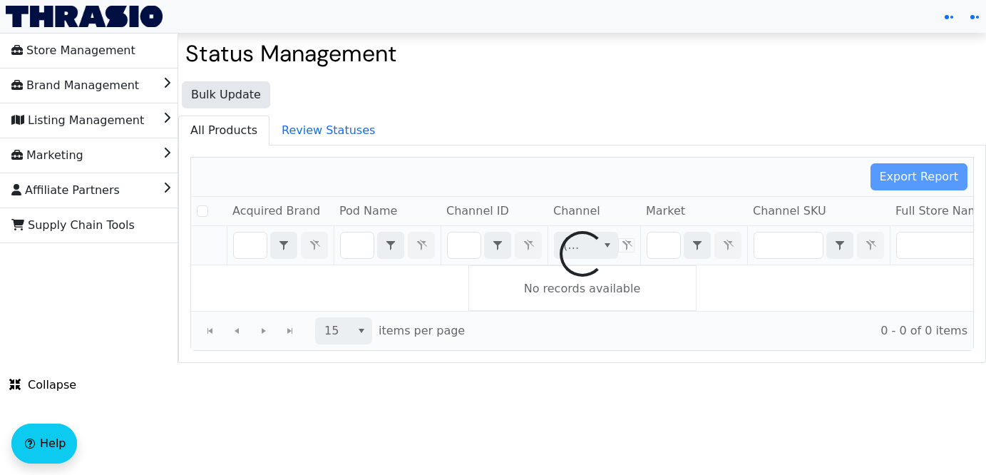
checkbox input "false"
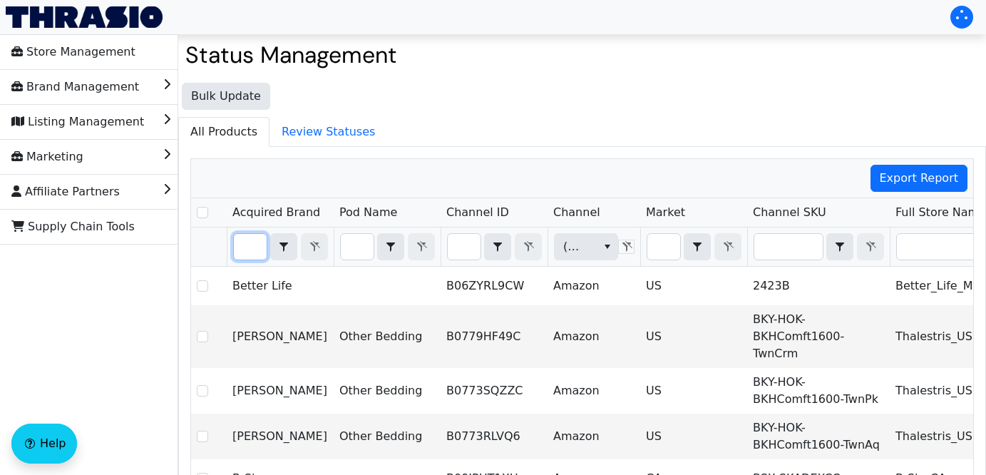
click at [246, 246] on input "Filter" at bounding box center [250, 247] width 33 height 26
type input "B"
checkbox input "true"
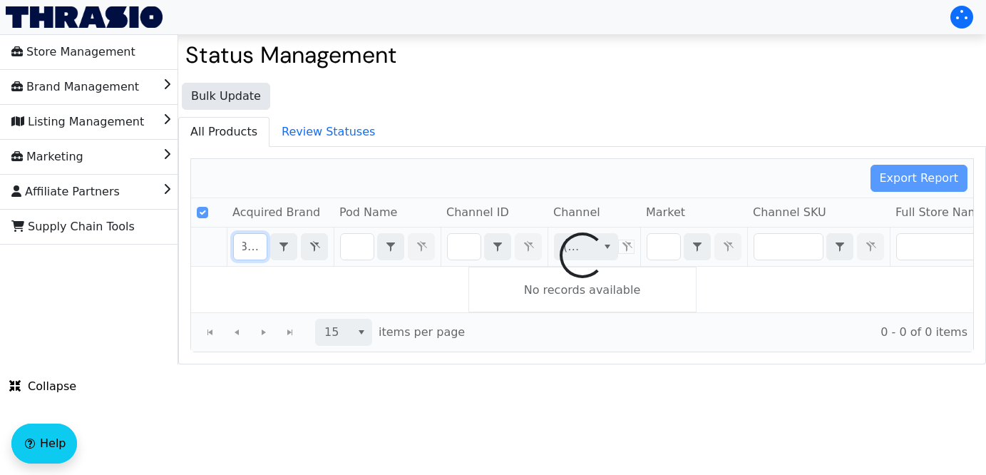
scroll to position [0, 7]
type input "B"
type input "Better Life"
checkbox input "false"
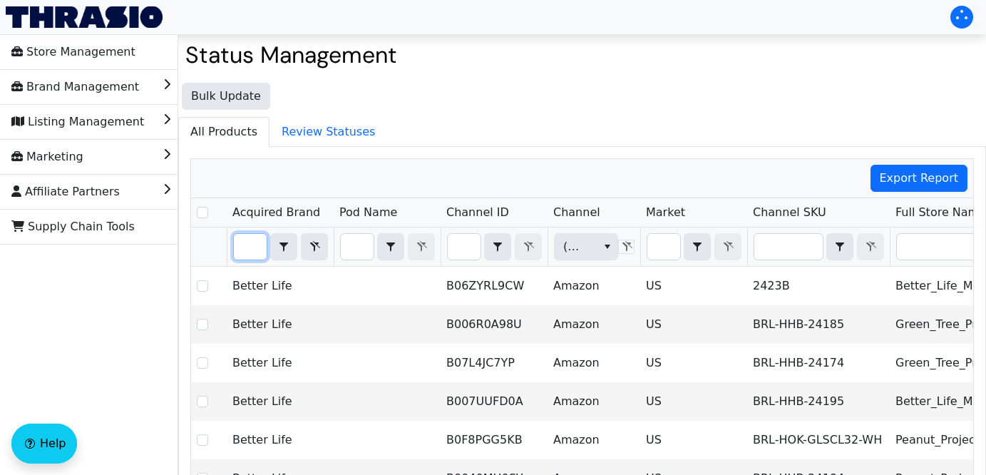
type input "Better Life"
click at [428, 123] on ul "All Products Review Statuses" at bounding box center [582, 131] width 808 height 29
click at [596, 252] on span "(All)" at bounding box center [586, 246] width 64 height 27
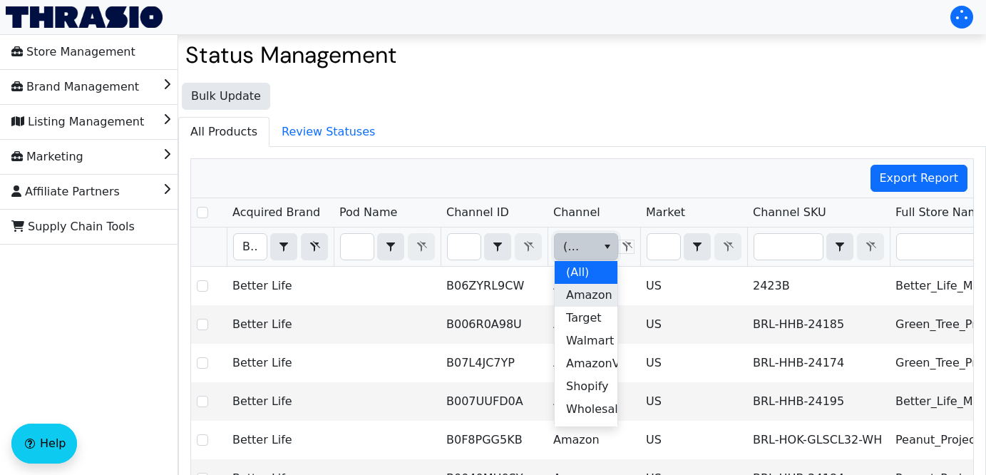
click at [592, 293] on span "Amazon" at bounding box center [589, 295] width 46 height 17
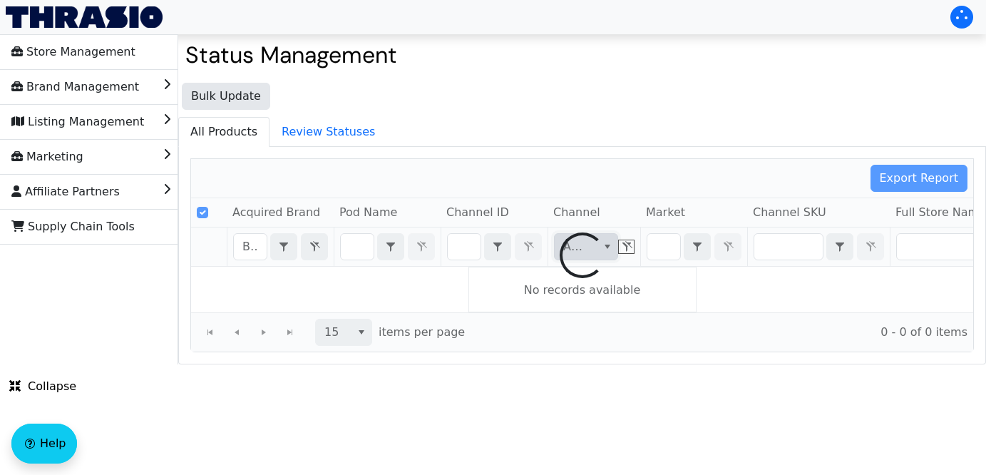
checkbox input "false"
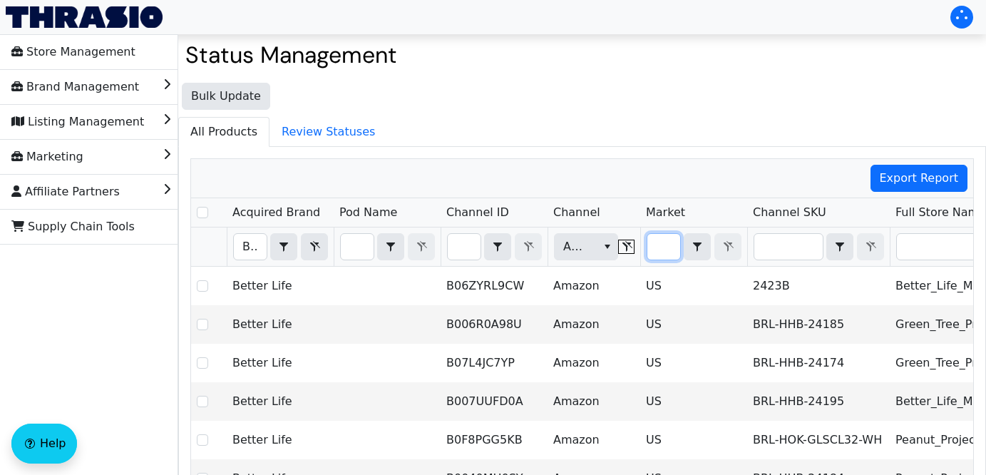
click at [653, 247] on input "Filter" at bounding box center [663, 247] width 33 height 26
type input "U"
checkbox input "true"
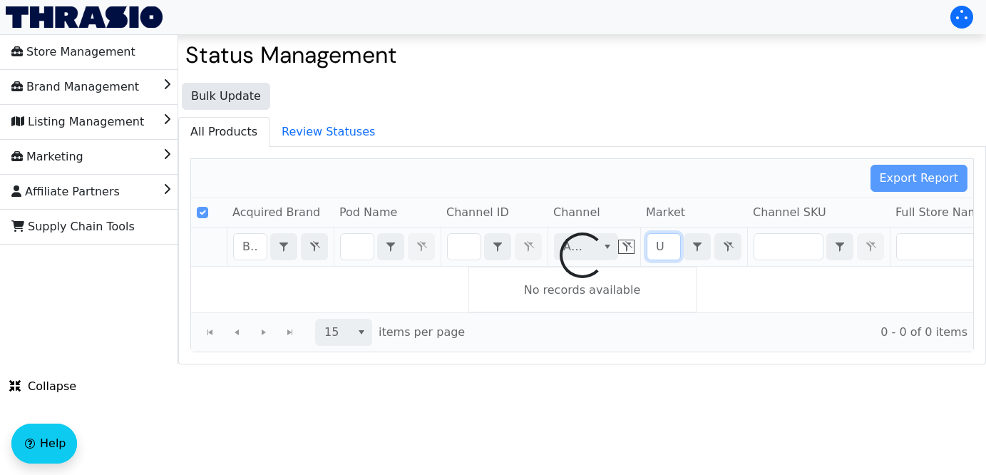
type input "US"
checkbox input "false"
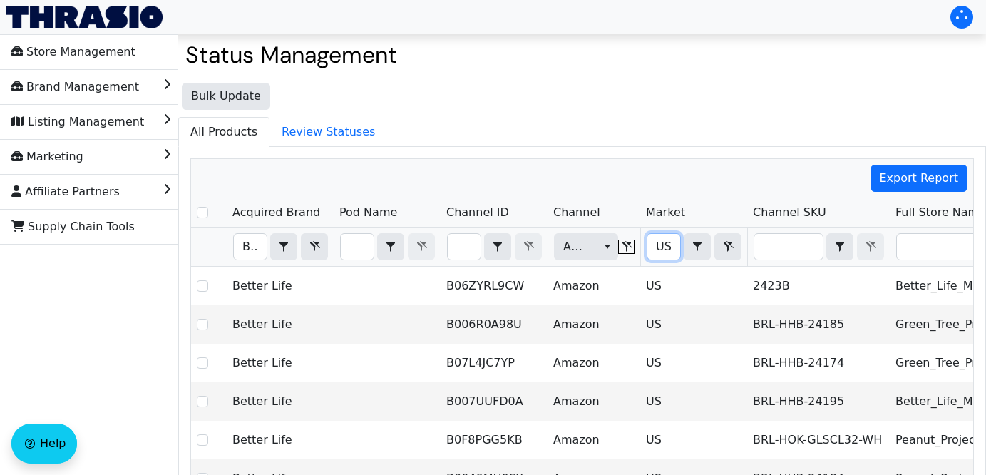
type input "US"
click at [200, 212] on input "Select Row" at bounding box center [202, 212] width 11 height 11
checkbox input "true"
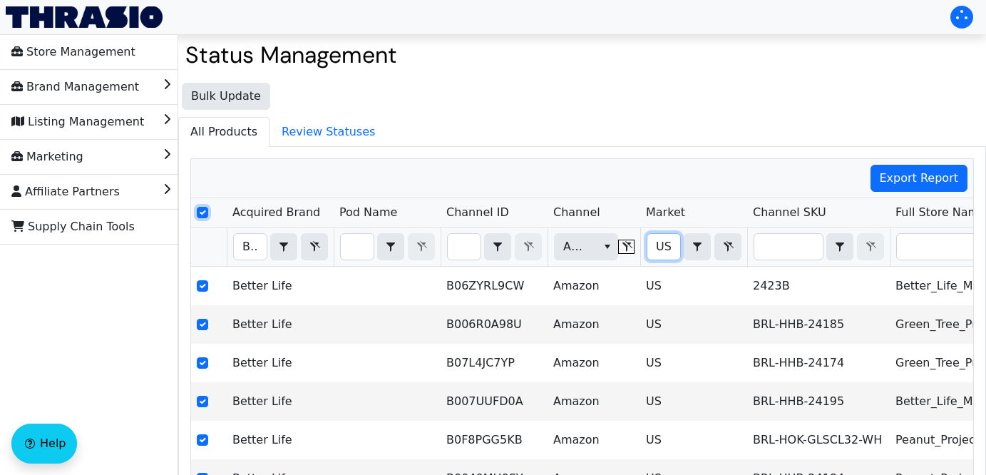
checkbox input "true"
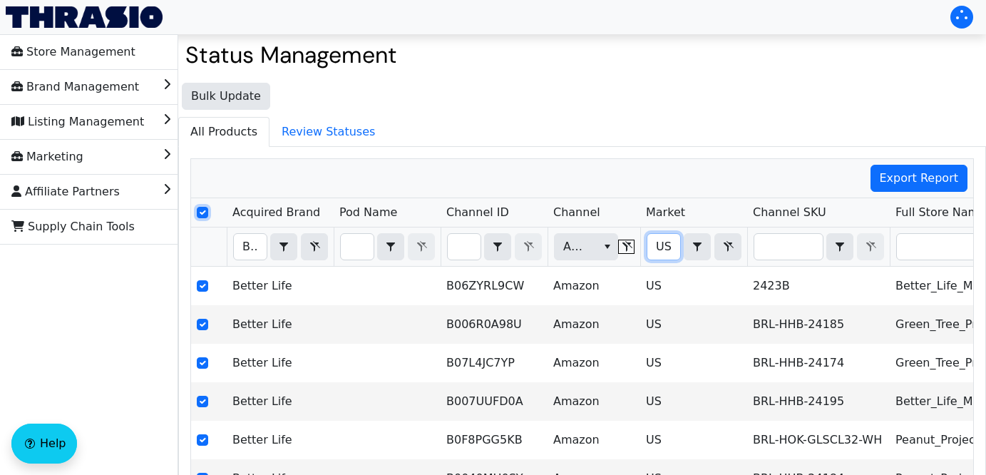
checkbox input "true"
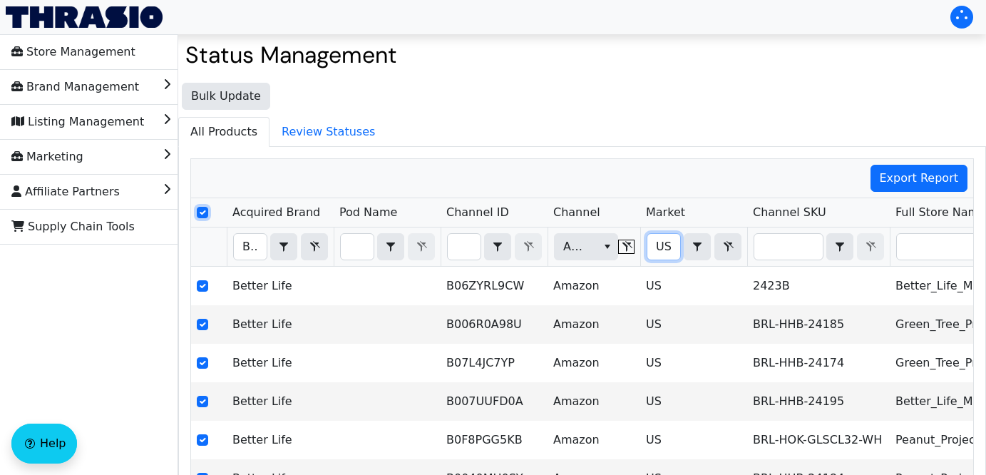
checkbox input "true"
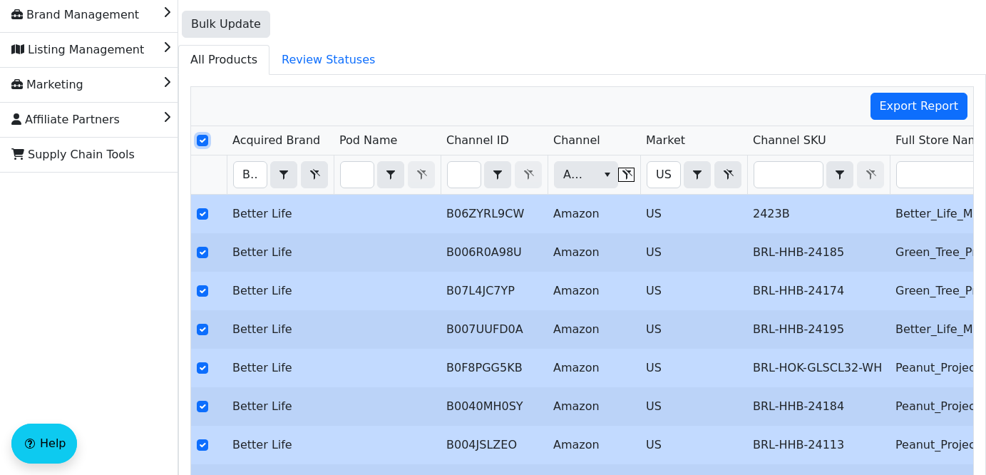
scroll to position [44, 0]
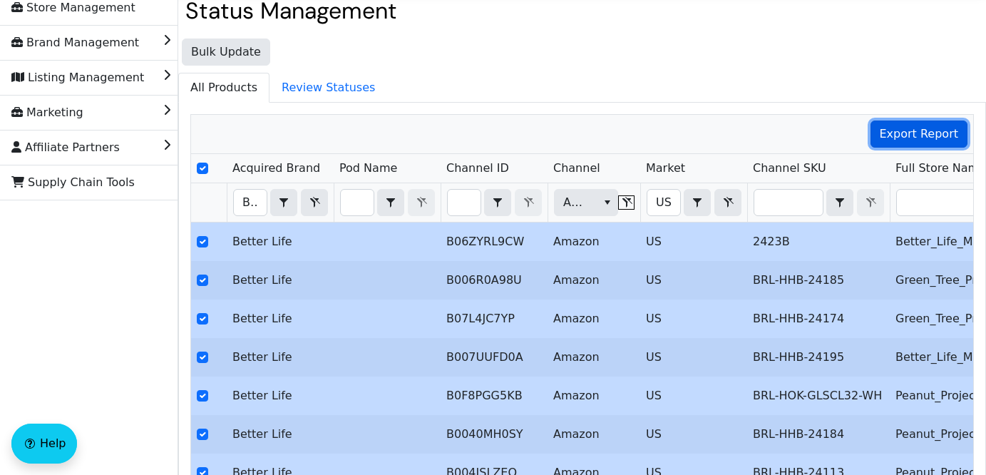
click at [920, 139] on span "Export Report" at bounding box center [919, 133] width 79 height 17
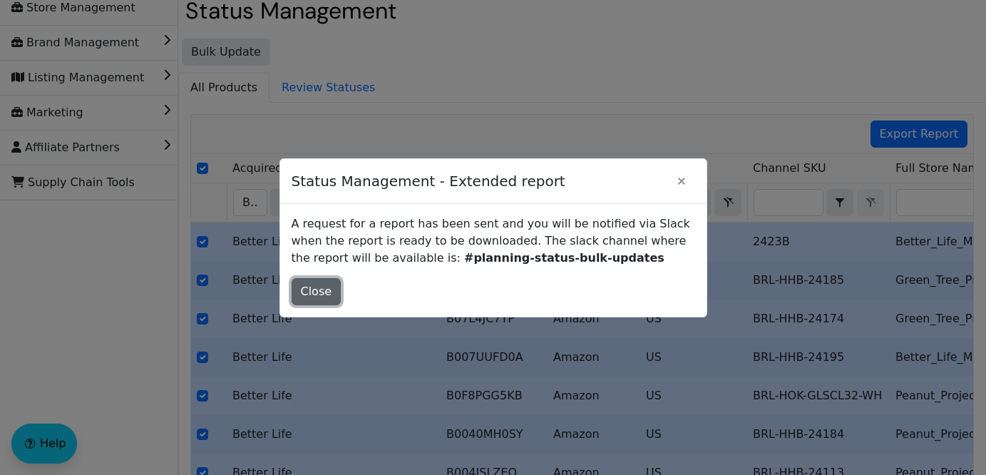
click at [316, 294] on span "Close" at bounding box center [316, 291] width 31 height 17
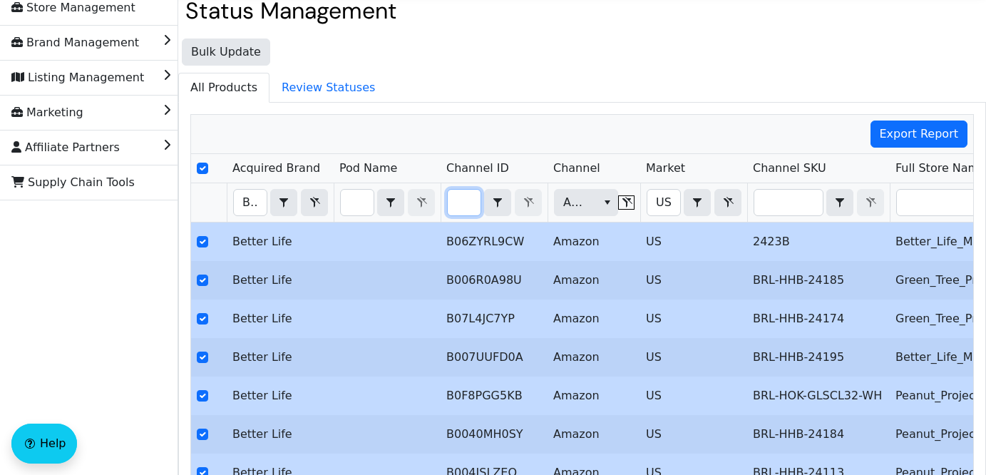
click at [454, 202] on input "Filter" at bounding box center [464, 203] width 33 height 26
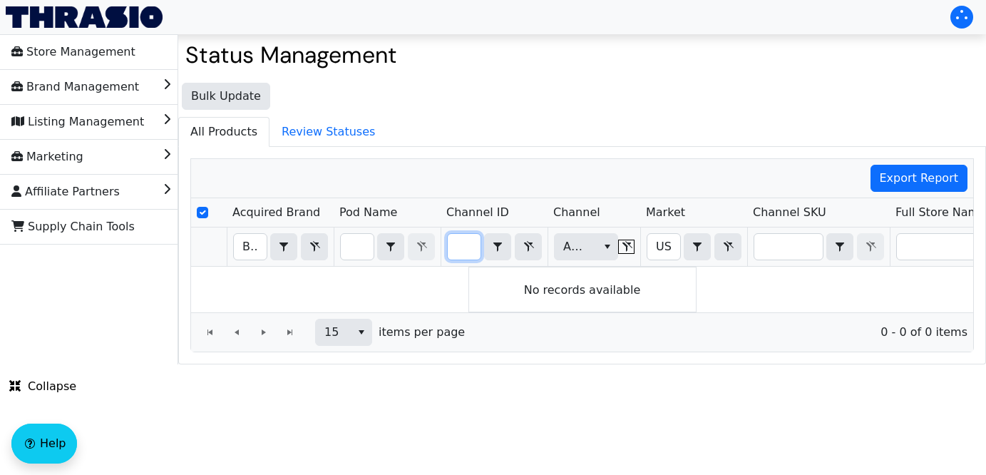
type input "B08WHKK2N4"
click at [204, 212] on input "Select Row" at bounding box center [202, 212] width 11 height 11
checkbox input "true"
click at [310, 251] on icon "Filter" at bounding box center [314, 246] width 17 height 11
click at [719, 249] on icon "Filter" at bounding box center [727, 246] width 17 height 11
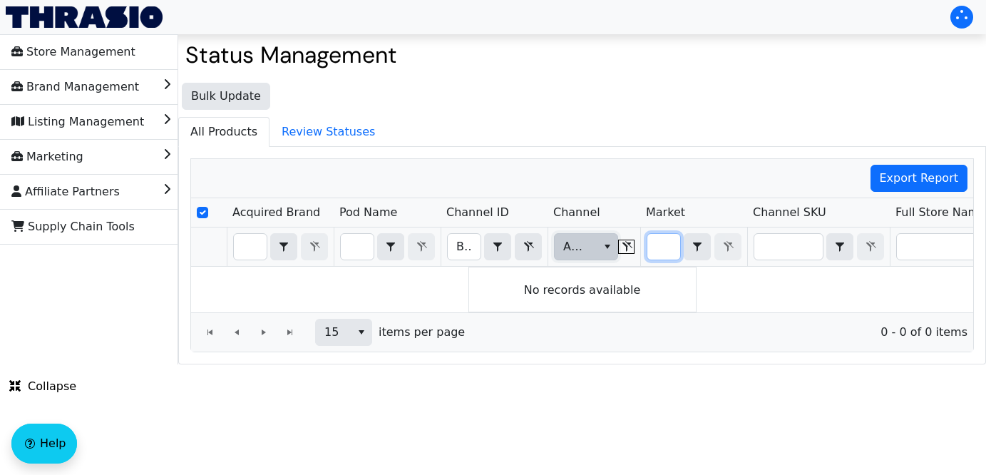
click at [613, 242] on icon "select" at bounding box center [607, 246] width 11 height 11
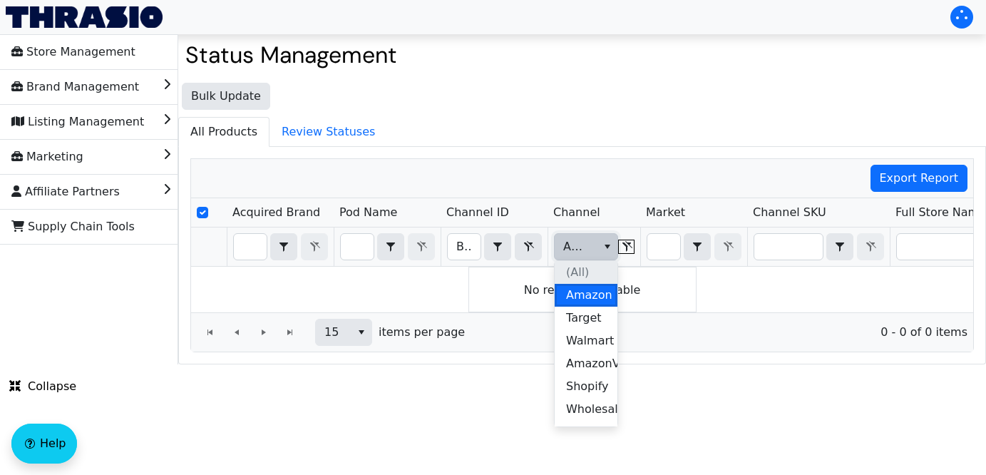
click at [587, 269] on div "(All)" at bounding box center [586, 272] width 63 height 23
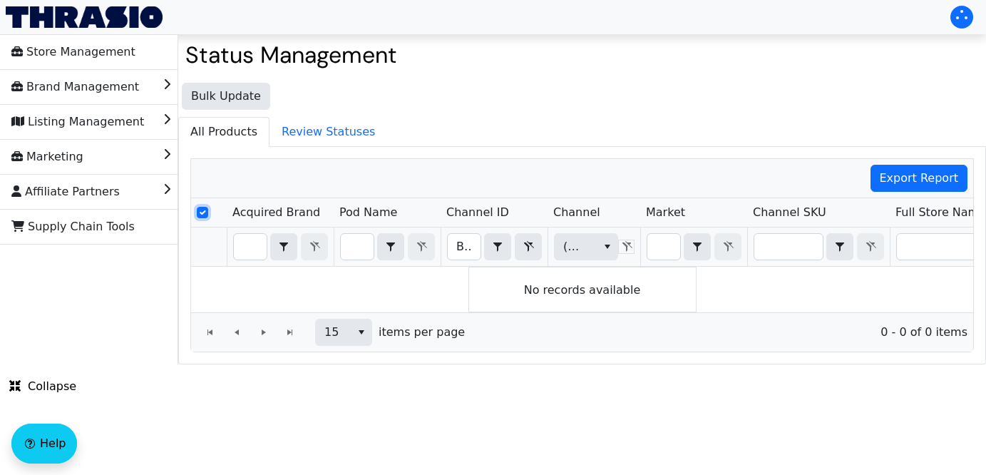
click at [202, 215] on input "Select Row" at bounding box center [202, 212] width 11 height 11
checkbox input "true"
click at [137, 88] on li "Brand Management" at bounding box center [89, 87] width 178 height 34
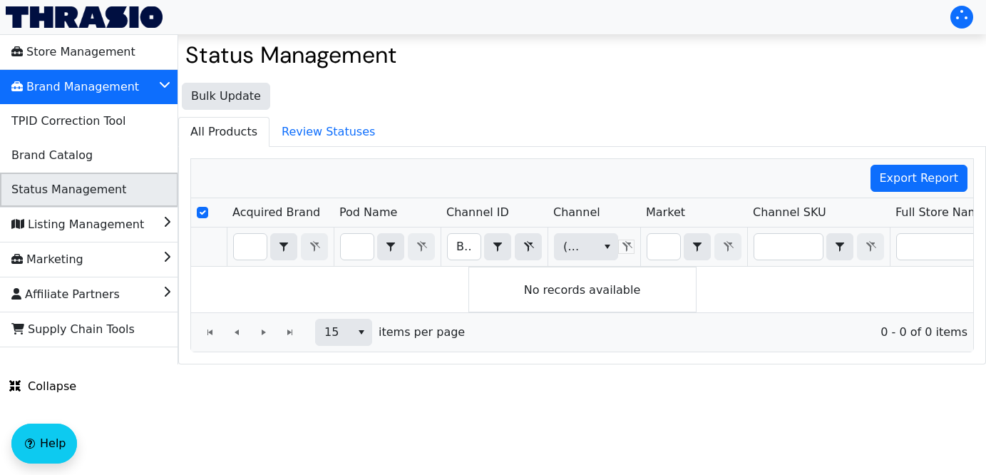
click at [100, 190] on span "Status Management" at bounding box center [68, 189] width 115 height 23
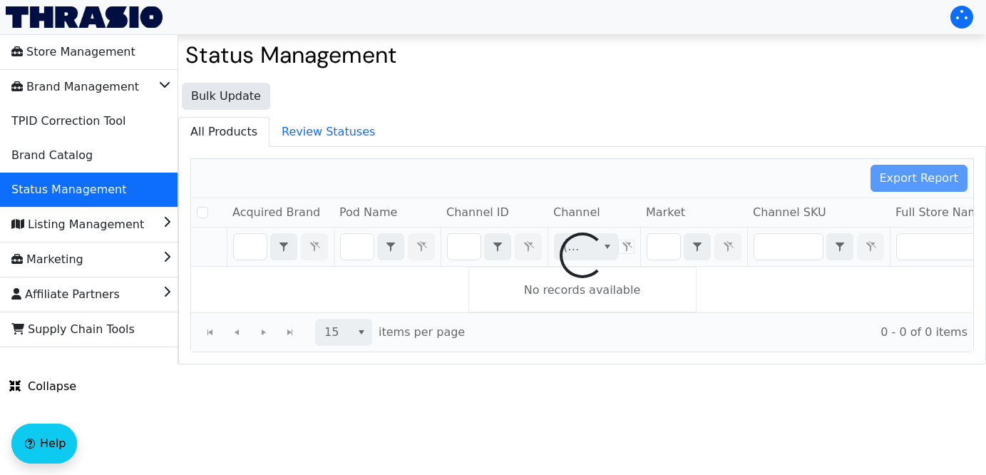
checkbox input "false"
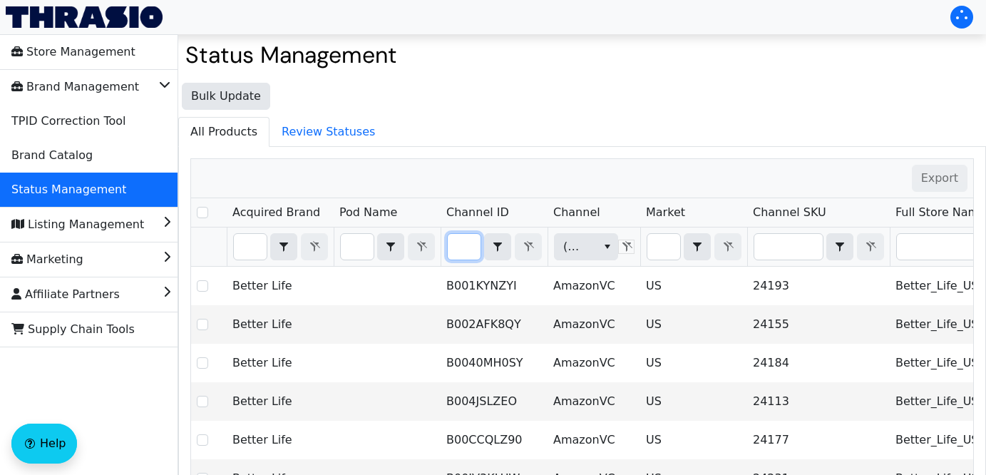
click at [460, 247] on input "Filter" at bounding box center [464, 247] width 33 height 26
type input "B08WHKK2N4"
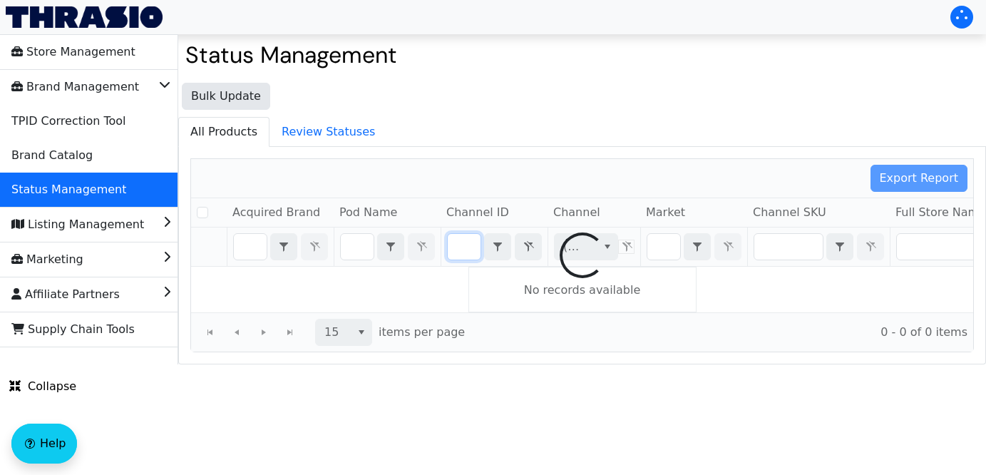
checkbox input "false"
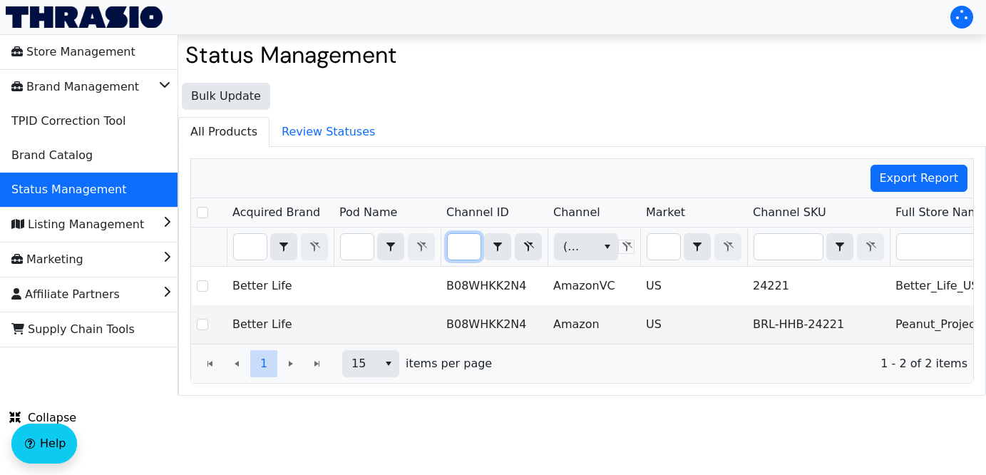
type input "B08WHKK2N4"
click at [256, 249] on input "Filter" at bounding box center [250, 247] width 33 height 26
type input "B"
checkbox input "true"
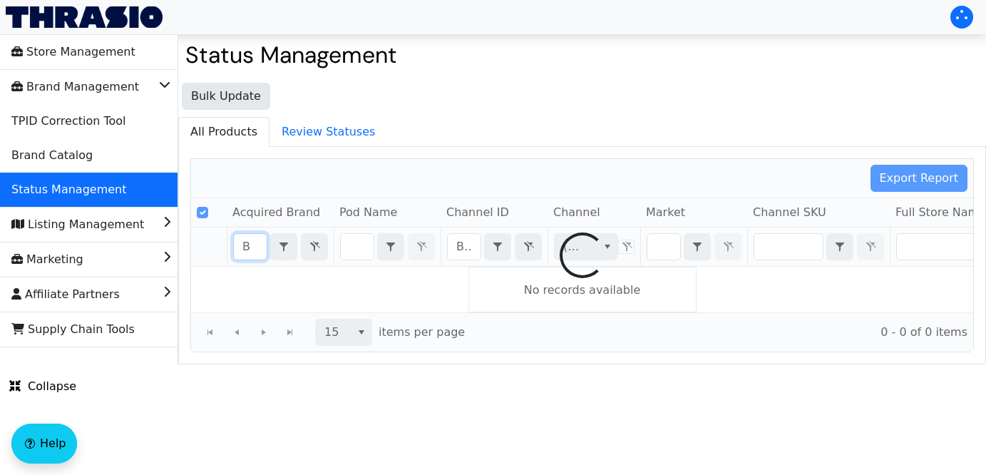
type input "Be"
checkbox input "false"
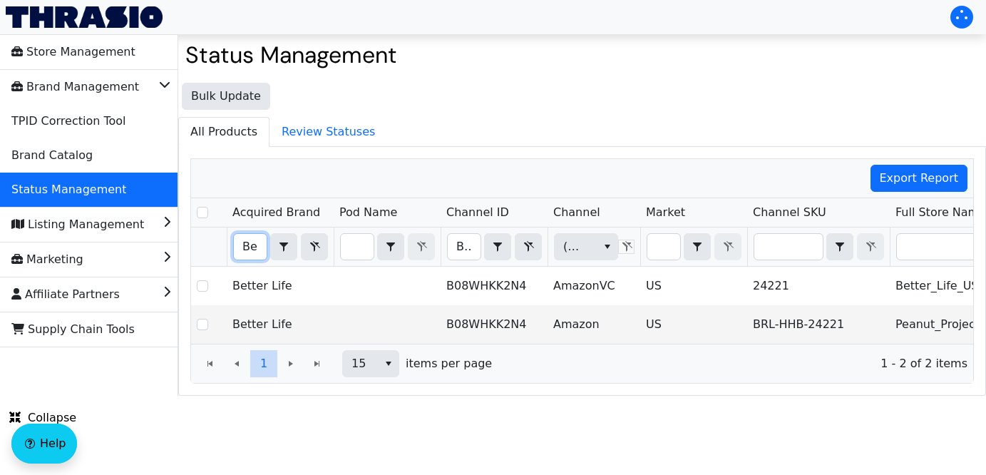
type input "Bet"
checkbox input "true"
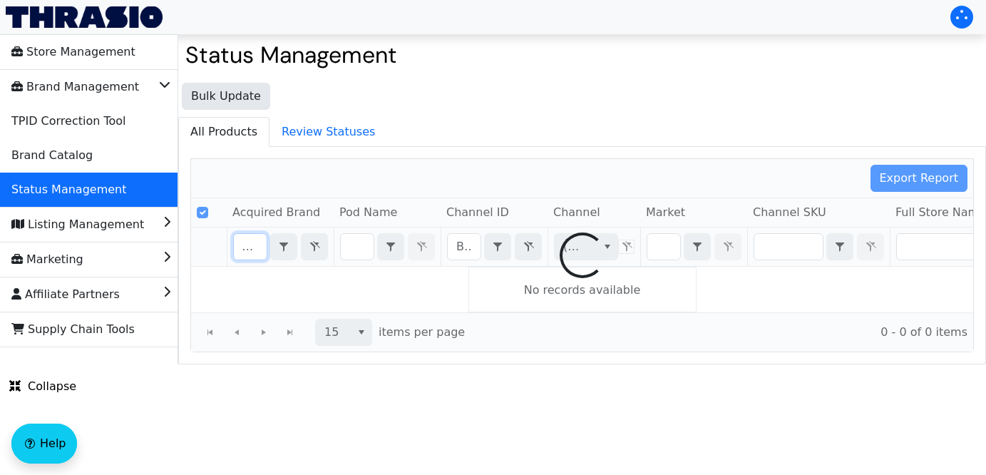
scroll to position [0, 15]
type input "Better"
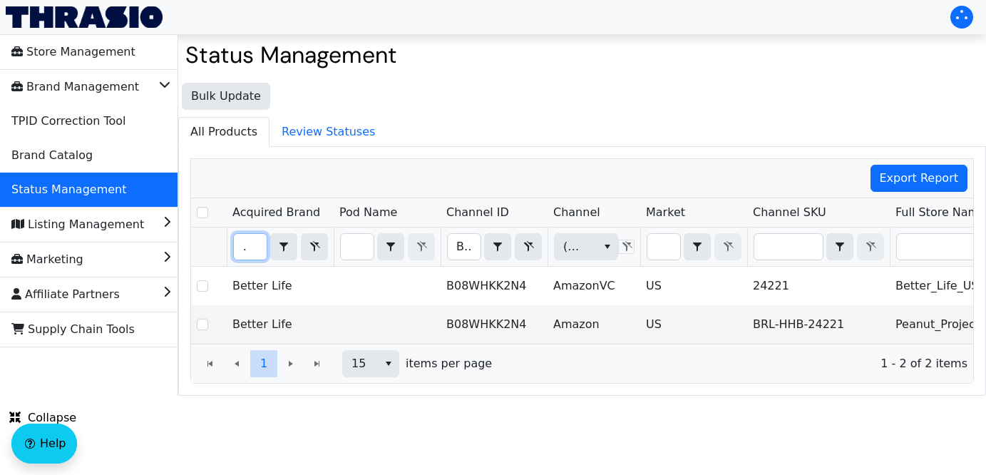
checkbox input "false"
type input "Better"
click at [590, 246] on span "(All)" at bounding box center [574, 247] width 39 height 26
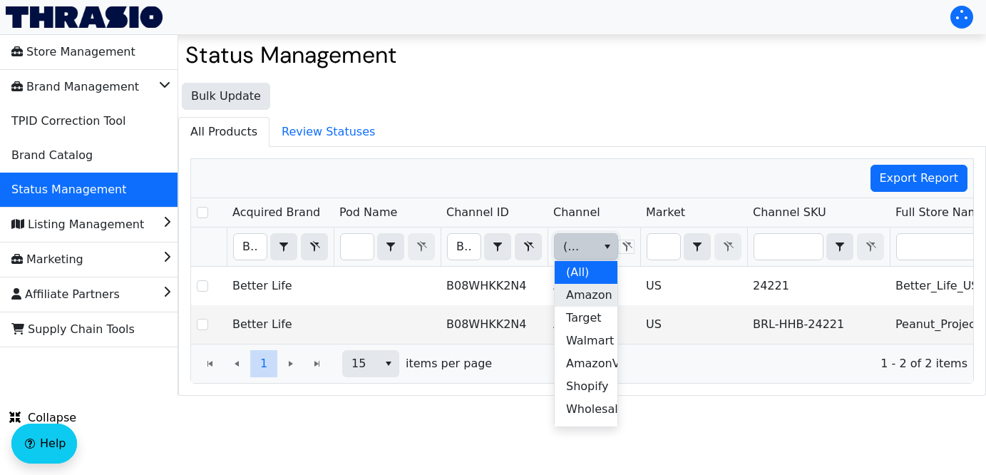
click at [590, 292] on span "Amazon" at bounding box center [589, 295] width 46 height 17
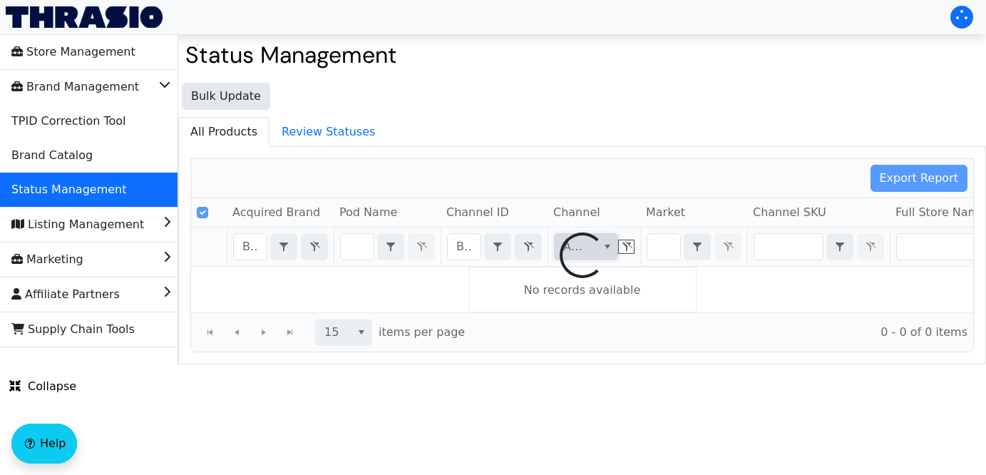
checkbox input "false"
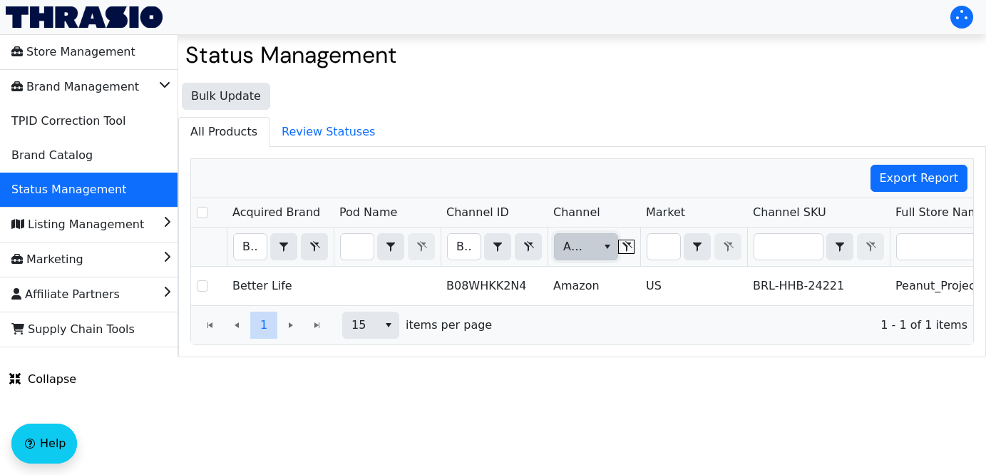
click at [705, 161] on div "Export Report" at bounding box center [582, 178] width 782 height 39
click at [667, 245] on input "Filter" at bounding box center [663, 247] width 33 height 26
type input "U"
checkbox input "true"
type input "US"
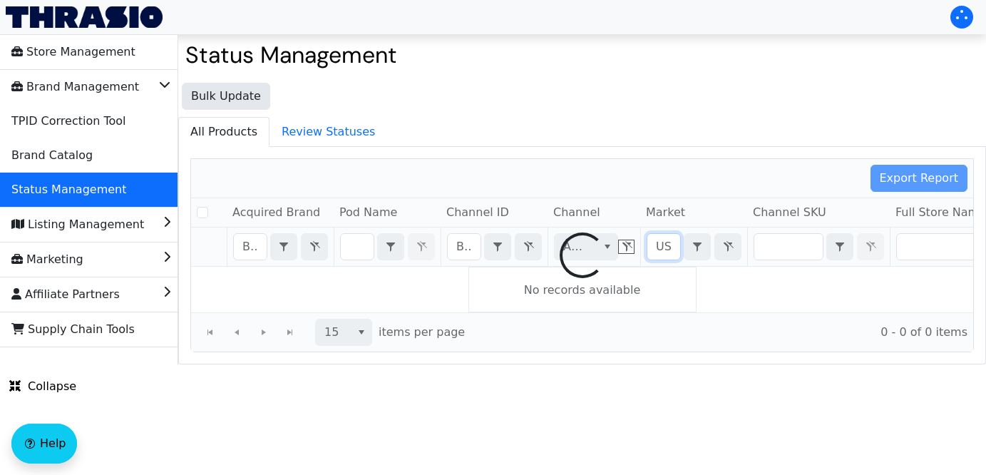
checkbox input "false"
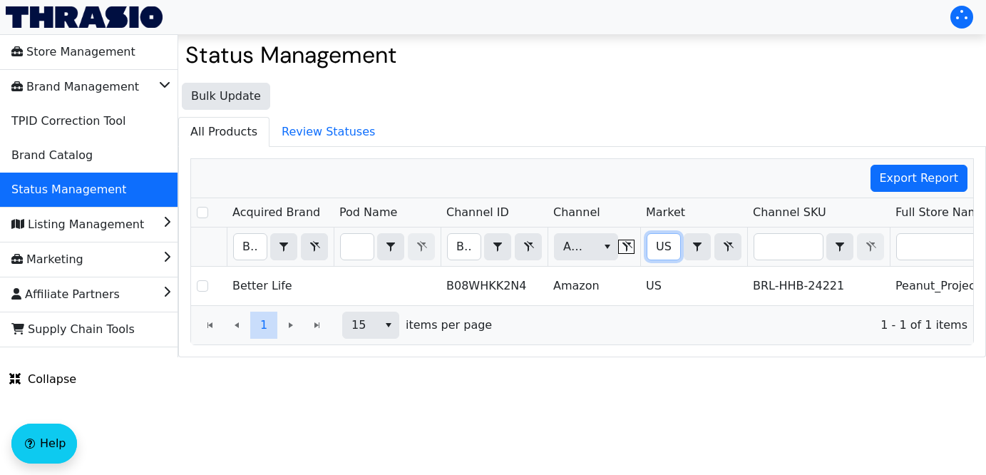
type input "US"
click at [671, 163] on div "Export Report" at bounding box center [582, 178] width 782 height 39
click at [533, 254] on span "Filter" at bounding box center [528, 246] width 17 height 17
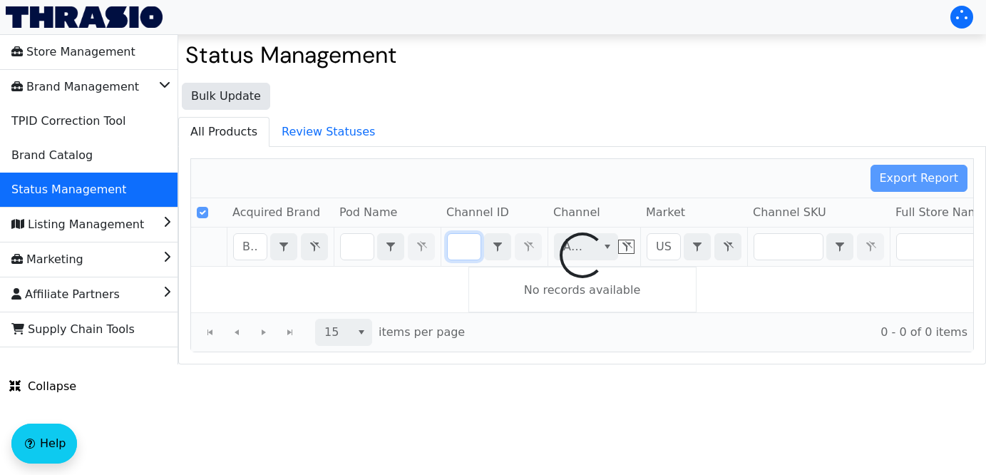
checkbox input "false"
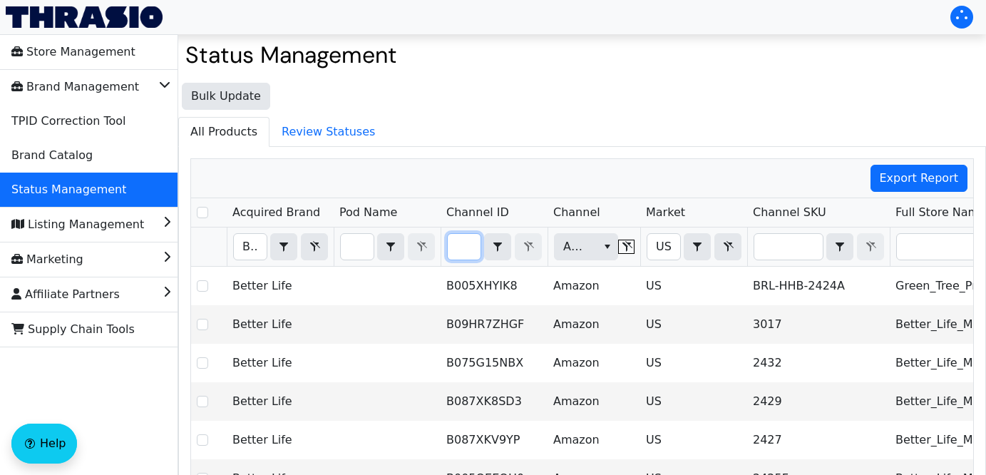
type input "B08WHKK2N4"
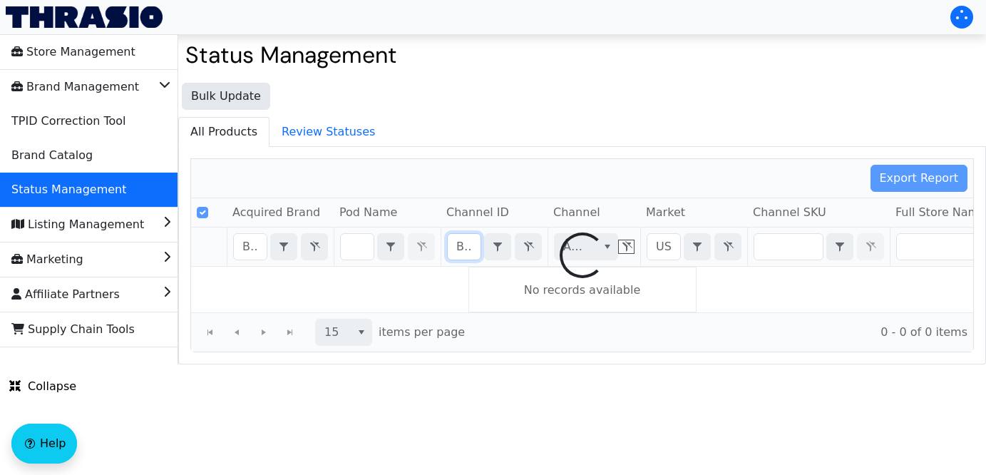
scroll to position [0, 60]
checkbox input "false"
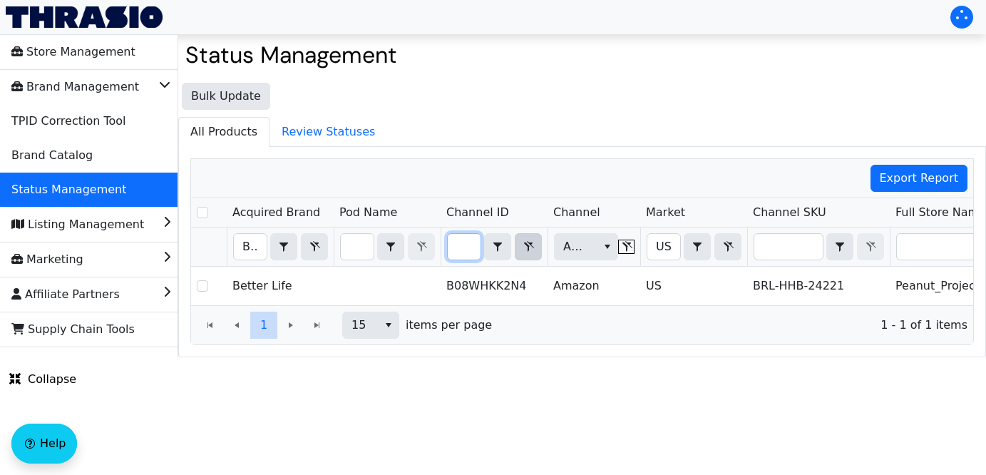
type input "B08WHKK2N4"
click at [525, 245] on icon "Filter" at bounding box center [528, 246] width 17 height 11
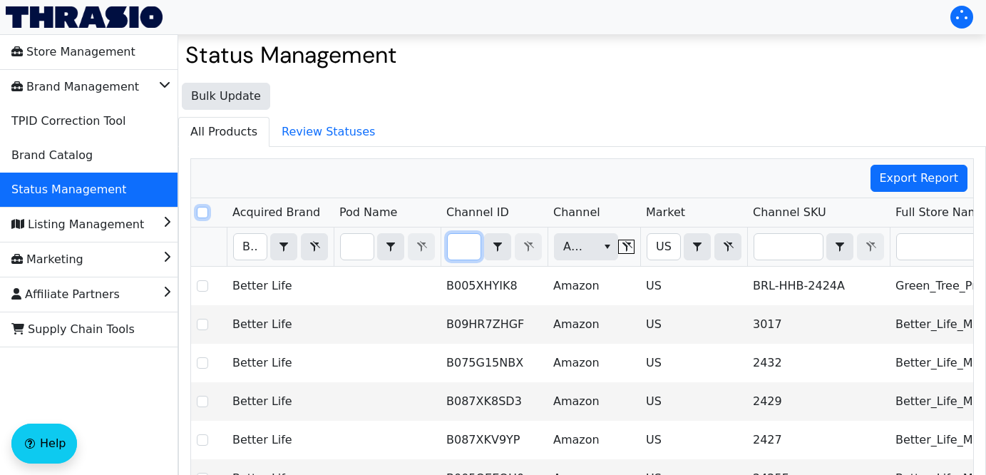
click at [205, 213] on input "Select Row" at bounding box center [202, 212] width 11 height 11
checkbox input "true"
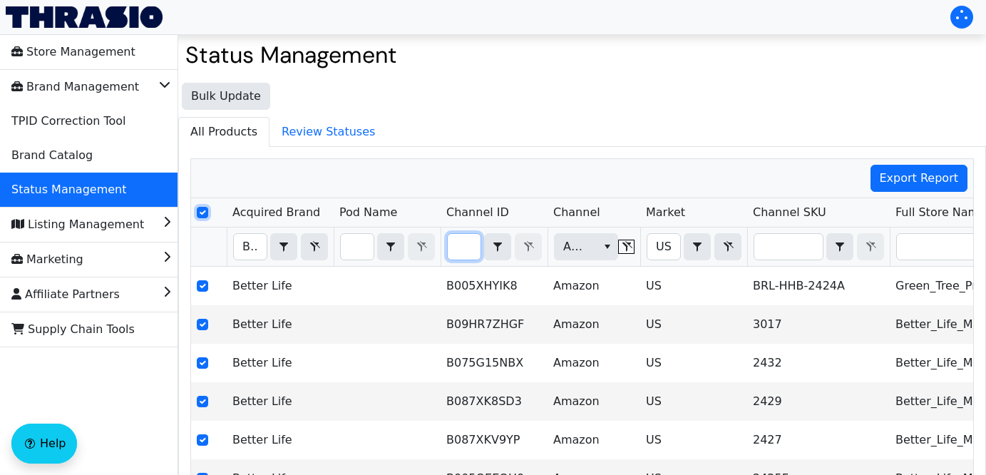
checkbox input "true"
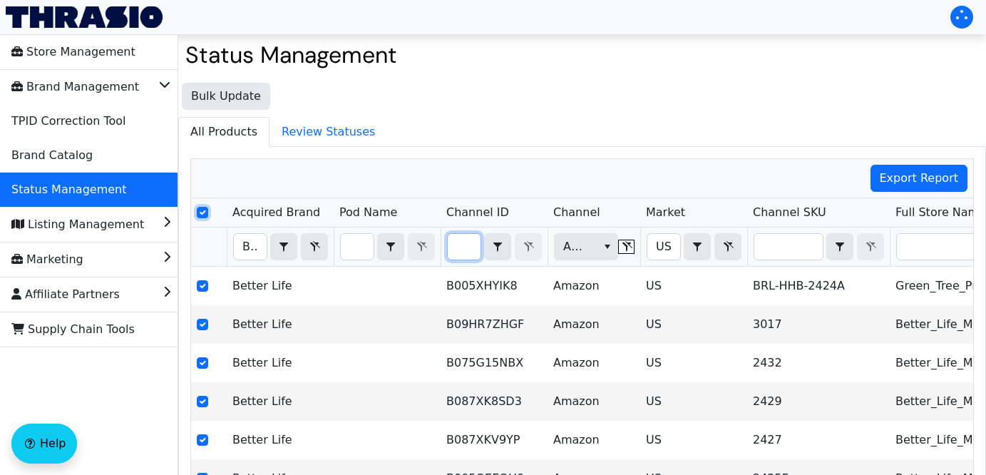
checkbox input "true"
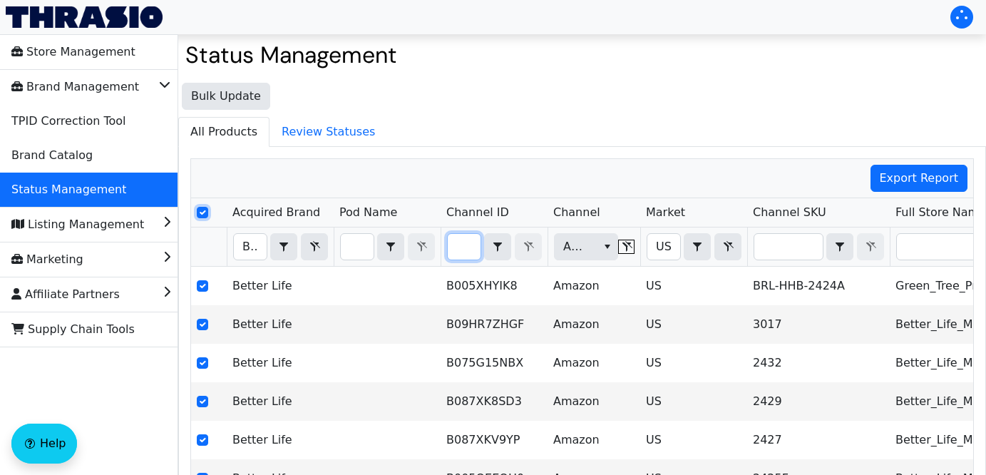
checkbox input "true"
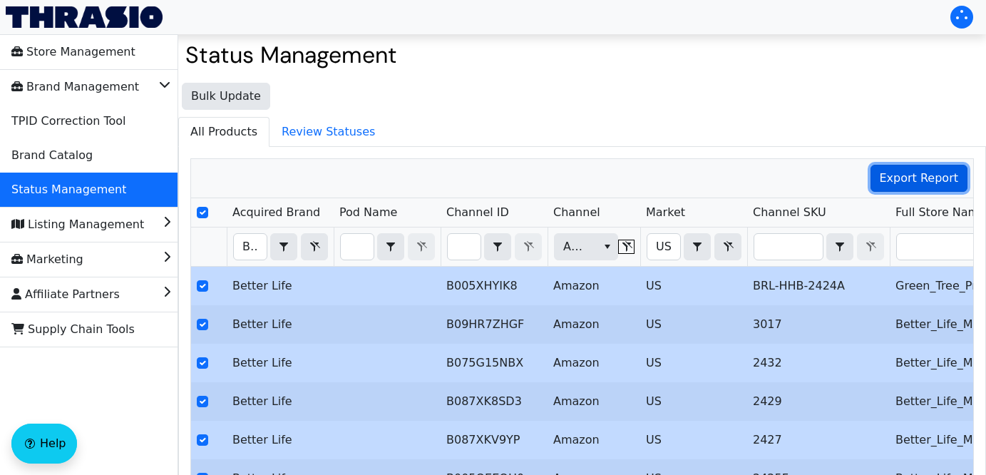
click at [920, 183] on span "Export Report" at bounding box center [919, 178] width 79 height 17
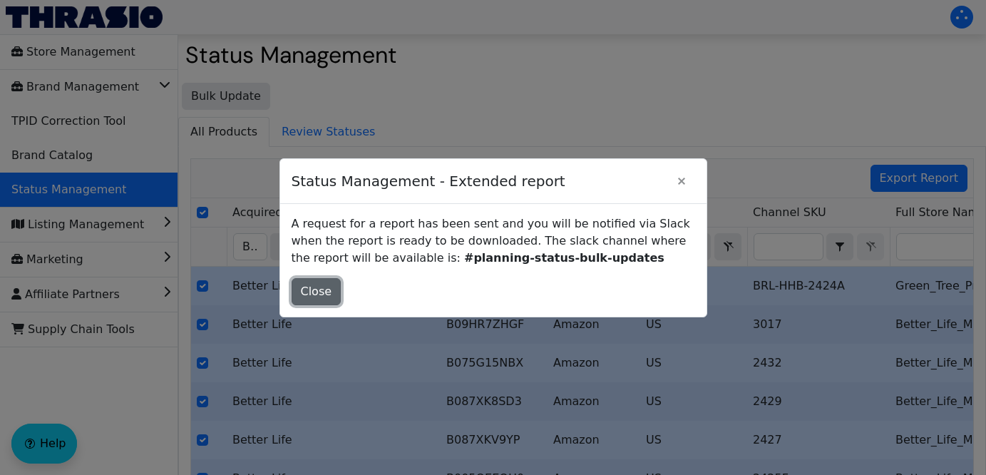
click at [320, 287] on span "Close" at bounding box center [316, 291] width 31 height 17
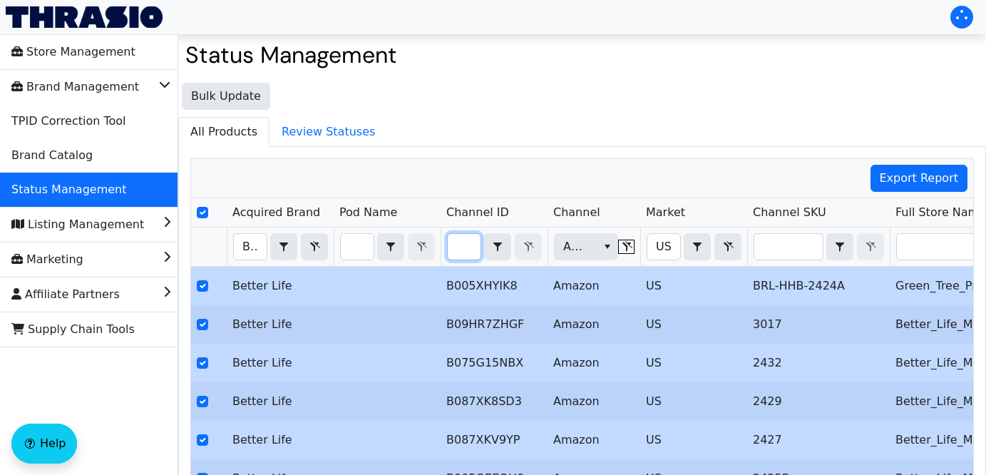
click at [463, 249] on input "Filter" at bounding box center [464, 247] width 33 height 26
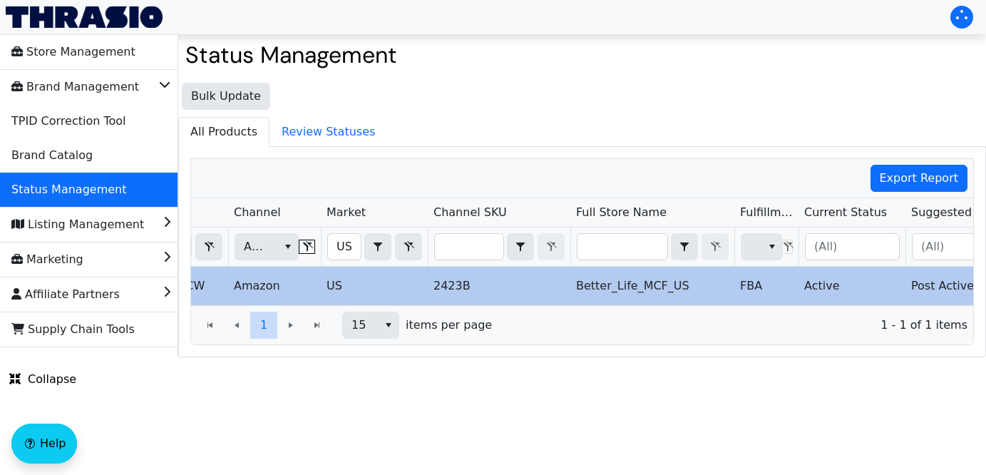
scroll to position [0, 508]
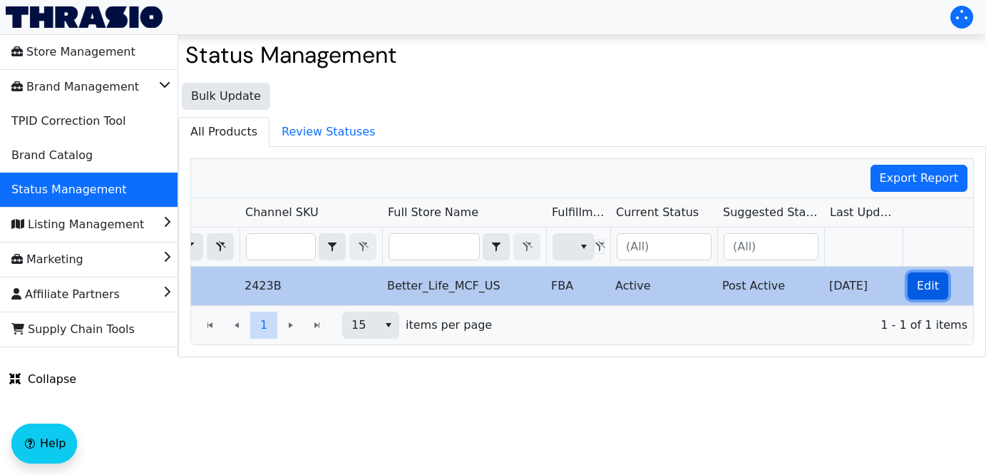
click at [923, 288] on span "Edit" at bounding box center [928, 285] width 22 height 17
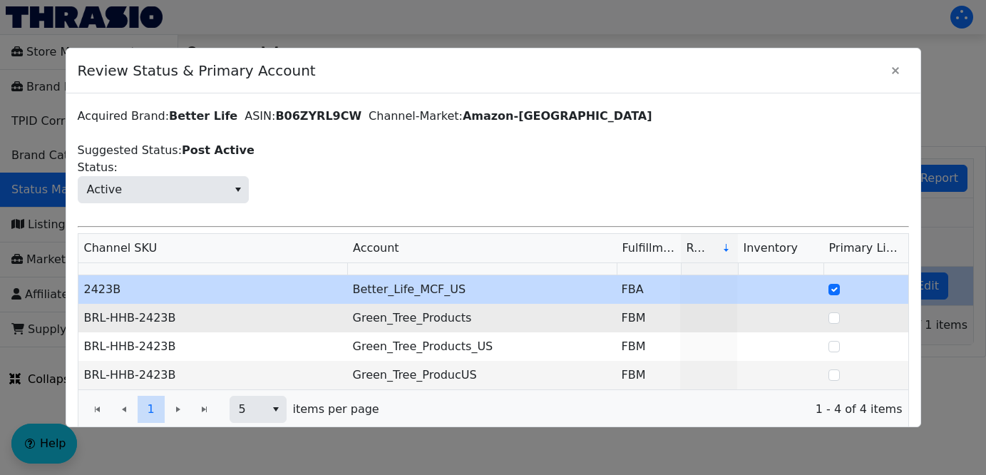
scroll to position [50, 0]
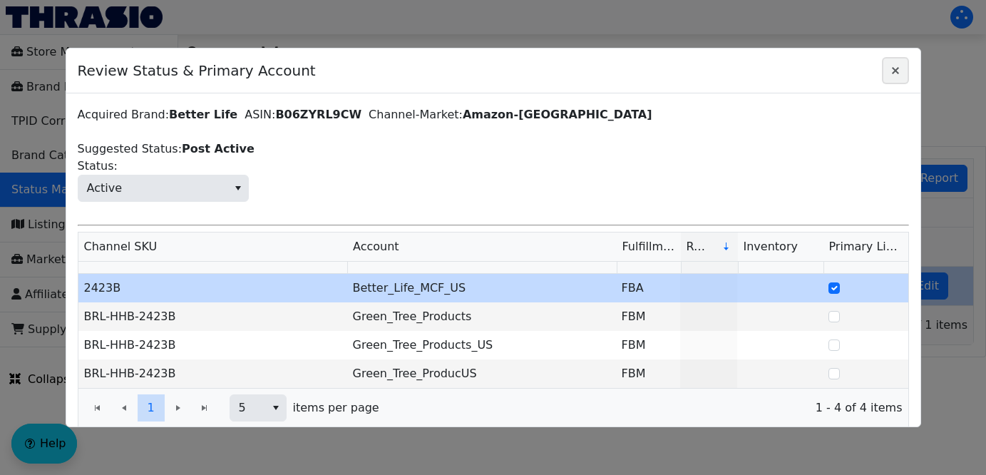
click at [892, 71] on icon "Close" at bounding box center [895, 70] width 7 height 7
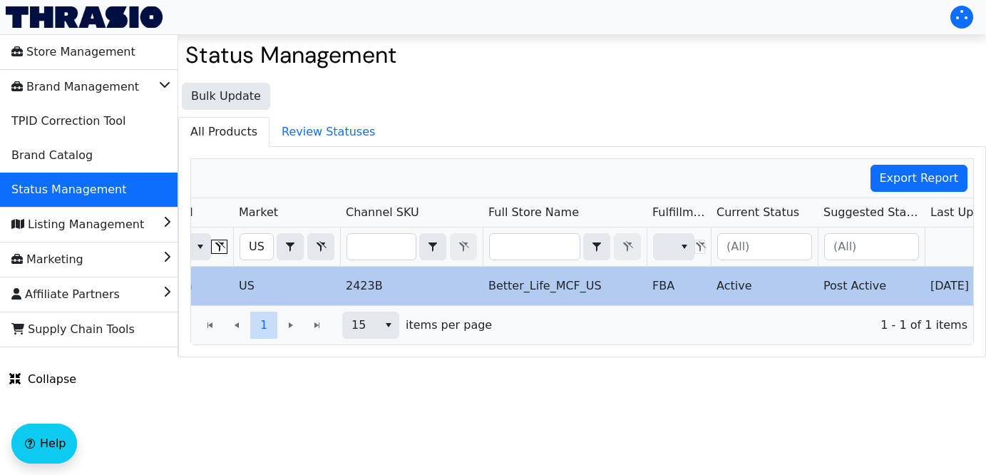
scroll to position [0, 0]
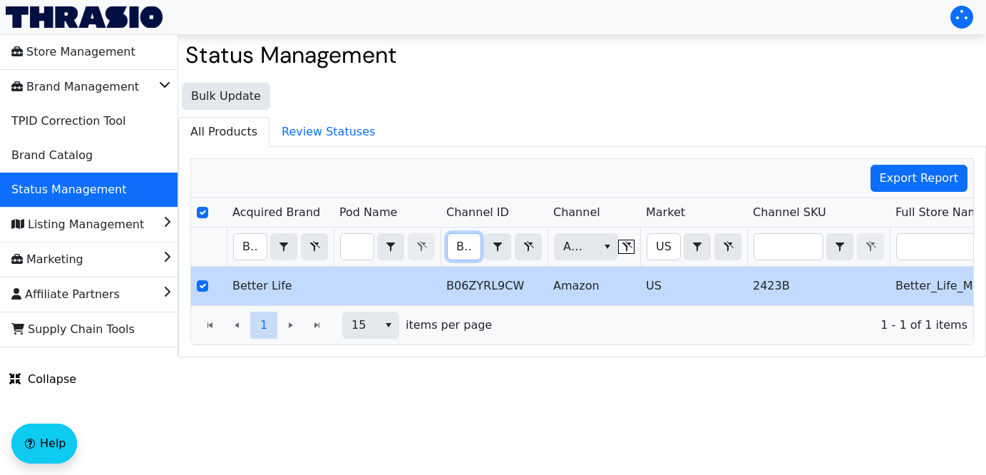
click at [460, 248] on input "B06ZYRL9CW" at bounding box center [464, 247] width 33 height 26
click at [454, 247] on input "B06ZYRL9CW" at bounding box center [464, 247] width 33 height 26
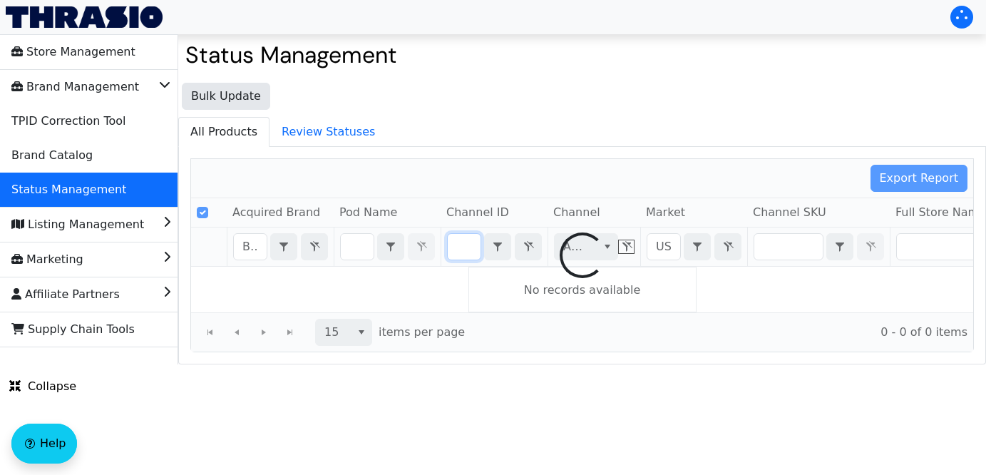
drag, startPoint x: 454, startPoint y: 247, endPoint x: 624, endPoint y: 243, distance: 170.4
click at [624, 243] on div "Export Report Acquired Brand Pod Name Channel ID Channel Market Channel SKU Ful…" at bounding box center [581, 255] width 783 height 194
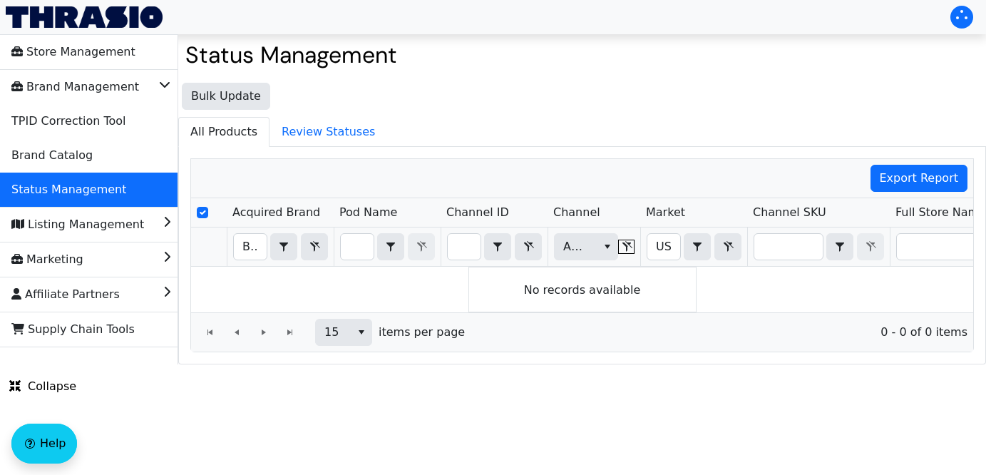
scroll to position [0, 0]
click at [458, 247] on input "BRL-HHB-2442" at bounding box center [464, 247] width 33 height 26
drag, startPoint x: 458, startPoint y: 247, endPoint x: 721, endPoint y: 270, distance: 264.1
click at [721, 270] on div "Acquired Brand Pod Name Channel ID Channel Market Channel SKU Full Store Name F…" at bounding box center [582, 255] width 782 height 114
type input "B087XKV9YP"
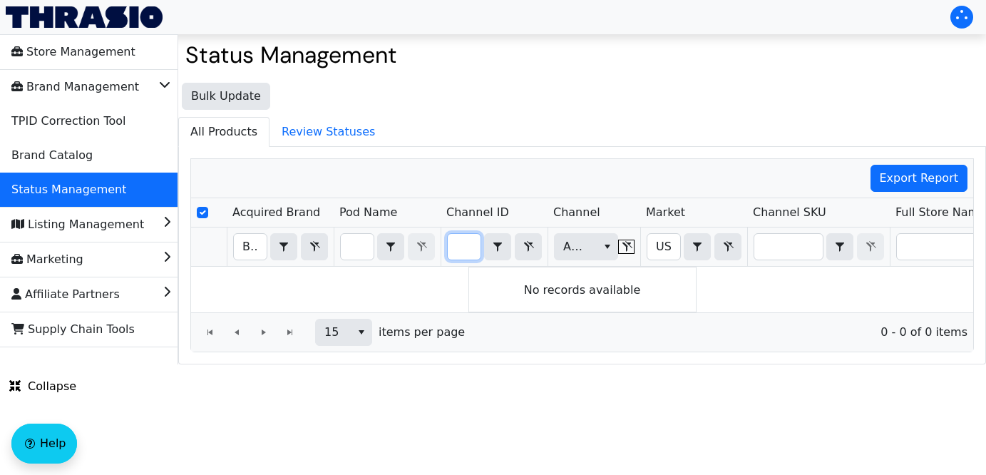
scroll to position [0, 54]
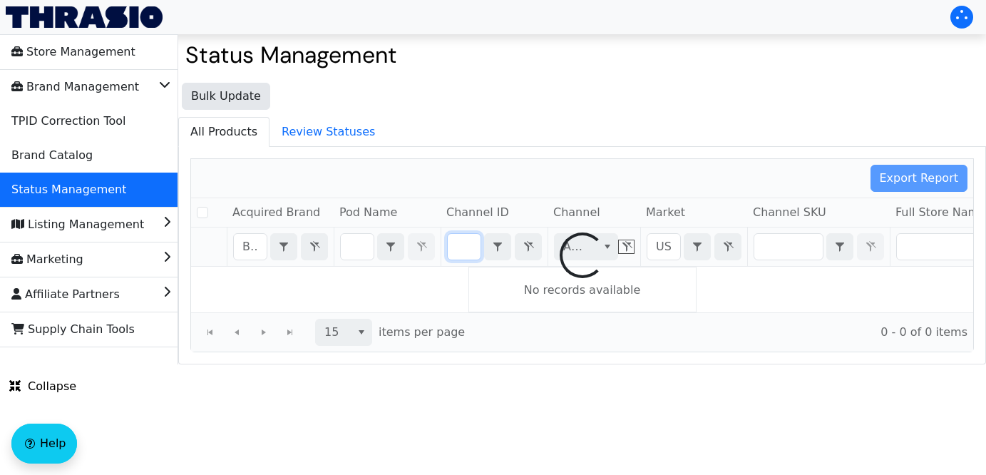
checkbox input "false"
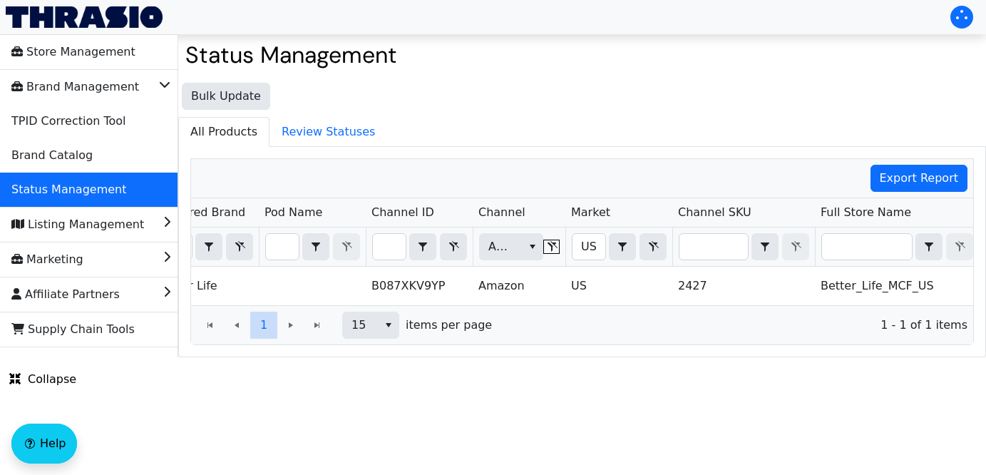
scroll to position [0, 0]
click at [378, 245] on input "B087XKV9YP" at bounding box center [389, 247] width 33 height 26
drag, startPoint x: 379, startPoint y: 245, endPoint x: 650, endPoint y: 254, distance: 271.7
click at [650, 254] on tr "Better Contains B087XKV9YP Contains Amazon US Contains (All)" at bounding box center [761, 246] width 1290 height 39
type input "B07H2JGSM6"
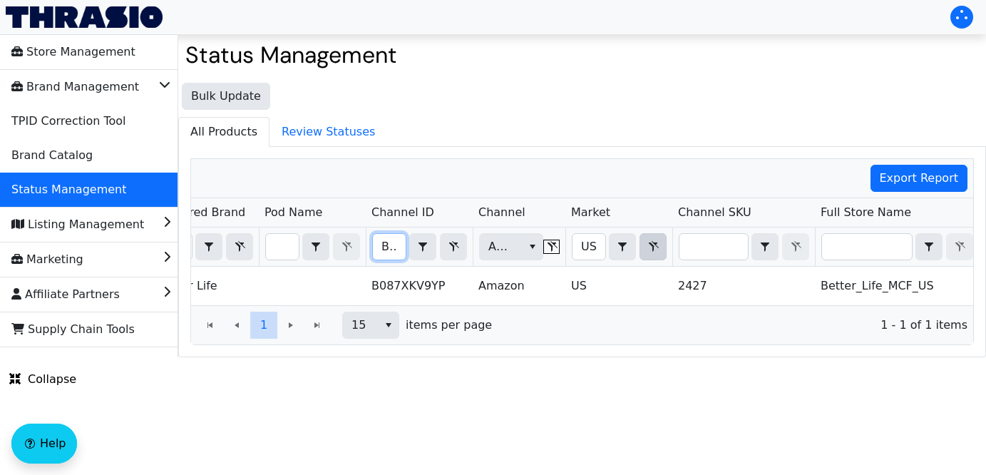
checkbox input "true"
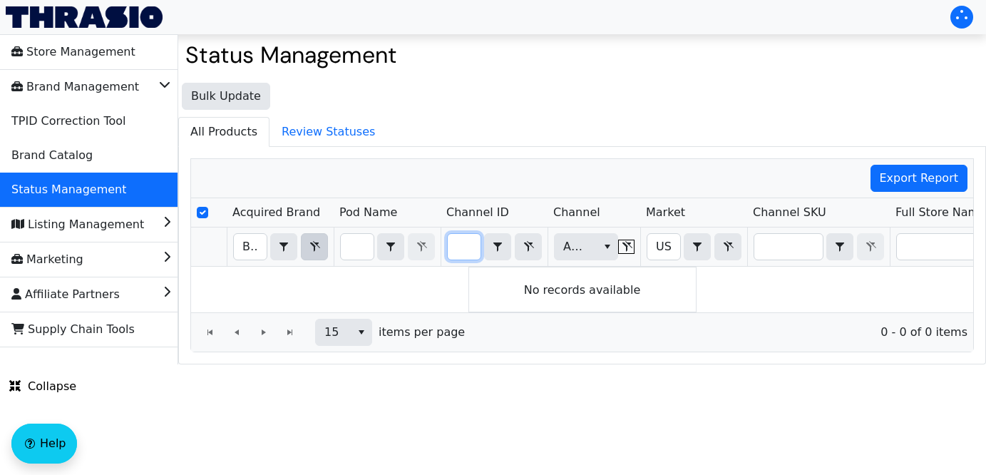
type input "B07H2JGSM6"
click at [307, 249] on icon "Filter" at bounding box center [314, 246] width 17 height 11
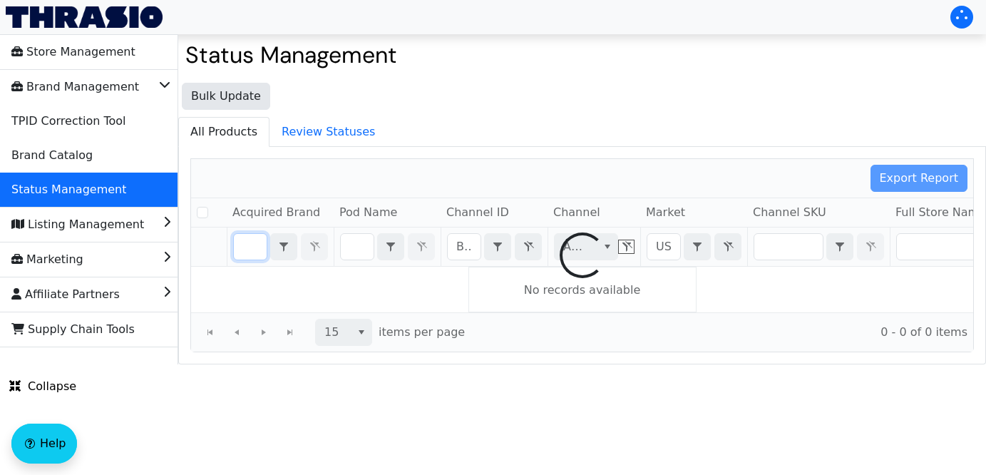
checkbox input "false"
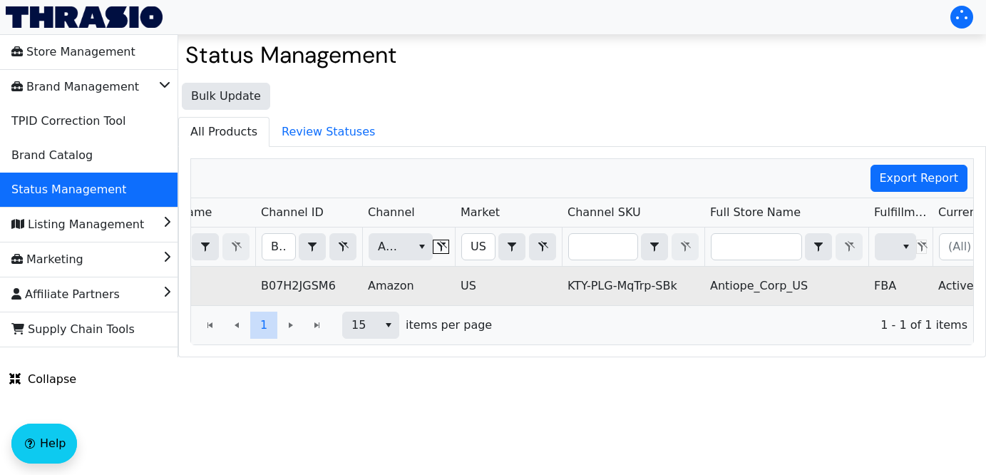
scroll to position [0, 139]
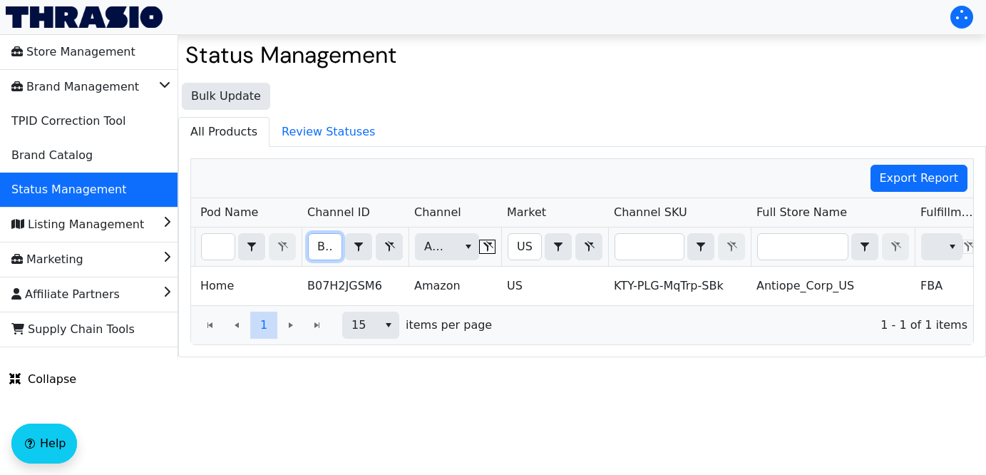
click at [321, 241] on input "B07H2JGSM6" at bounding box center [325, 247] width 33 height 26
click at [316, 244] on input "B07H2JGSM6" at bounding box center [325, 247] width 33 height 26
drag, startPoint x: 316, startPoint y: 246, endPoint x: 582, endPoint y: 264, distance: 265.8
click at [582, 264] on tr "B07H2JGSM6 Contains Amazon US Contains (All)" at bounding box center [697, 246] width 1290 height 39
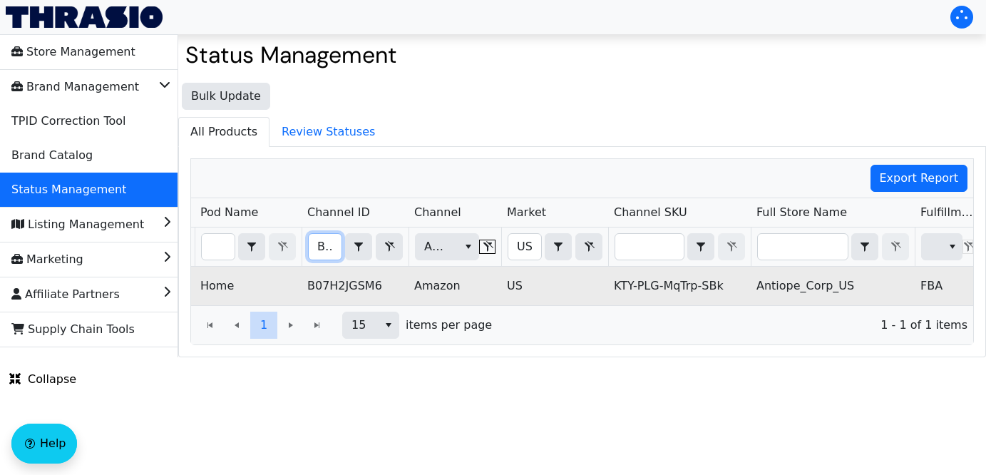
type input "B072LXNPZY"
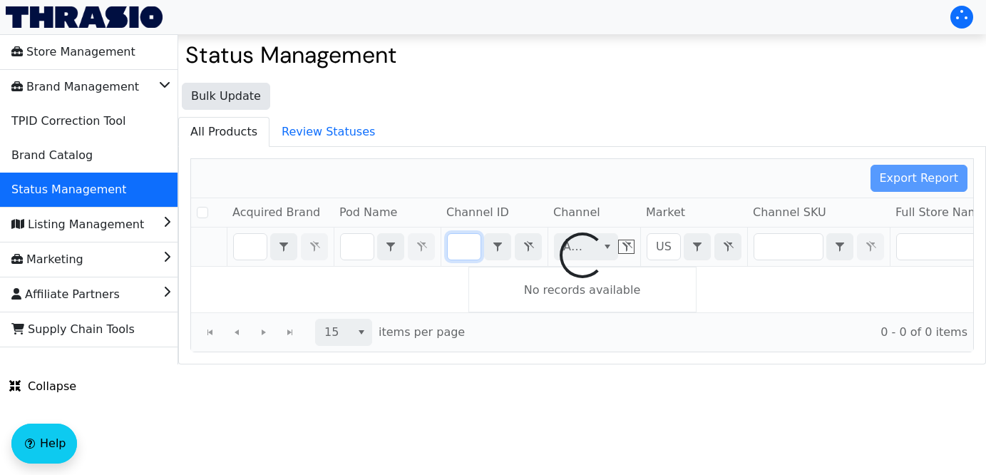
checkbox input "false"
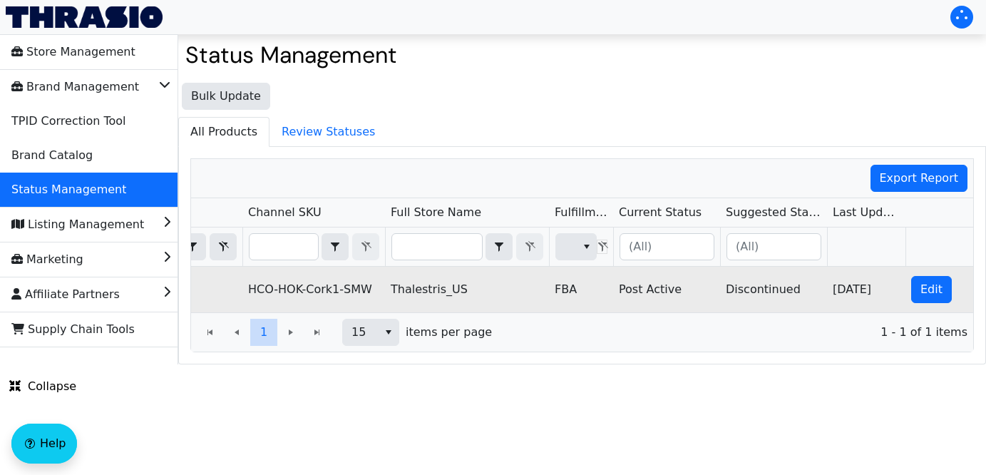
scroll to position [0, 508]
type input "B072LXNPZY"
click at [932, 290] on span "Edit" at bounding box center [928, 289] width 22 height 17
checkbox input "true"
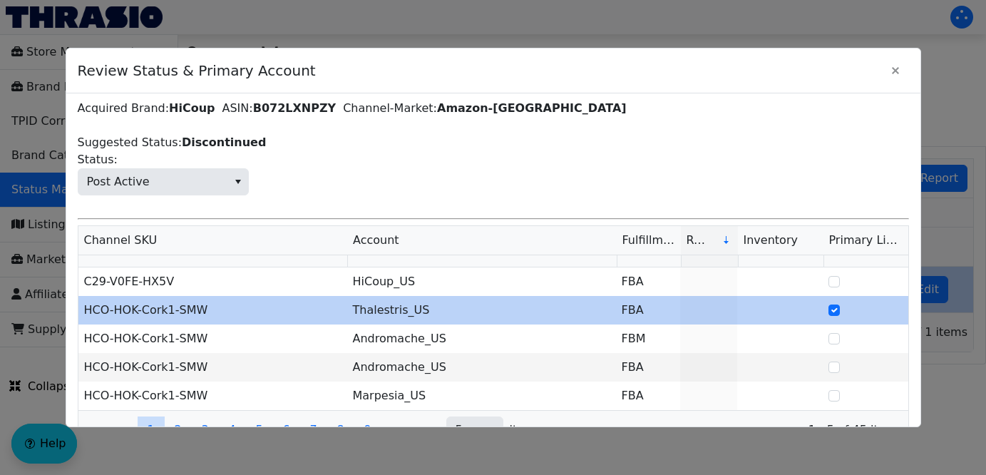
scroll to position [118, 0]
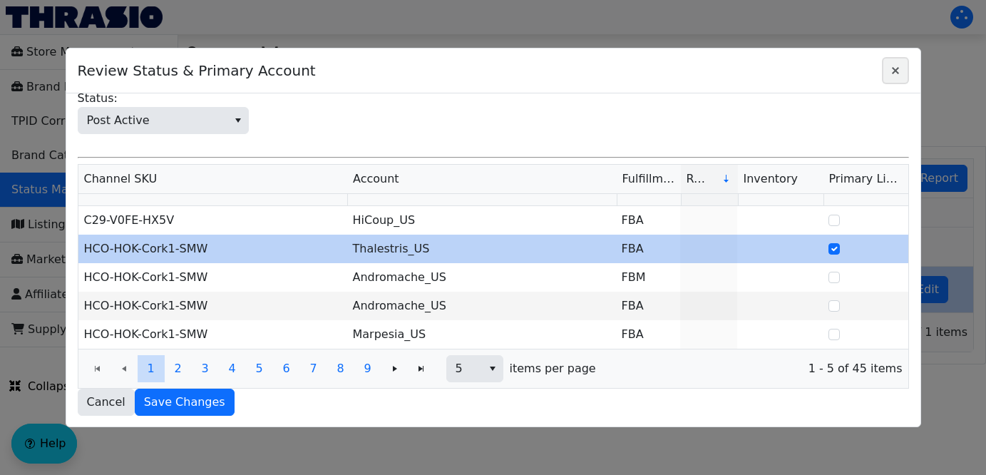
click at [892, 71] on icon "Close" at bounding box center [895, 70] width 17 height 11
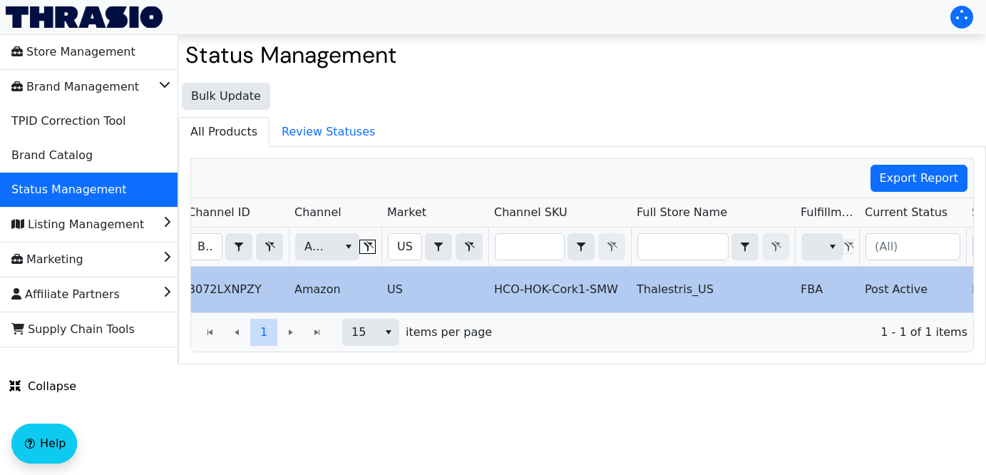
scroll to position [0, 220]
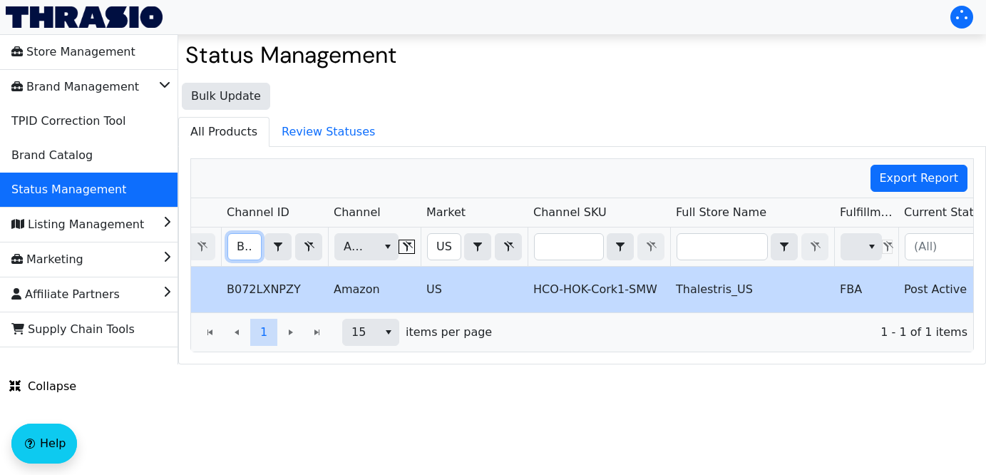
click at [240, 242] on input "B072LXNPZY" at bounding box center [244, 247] width 33 height 26
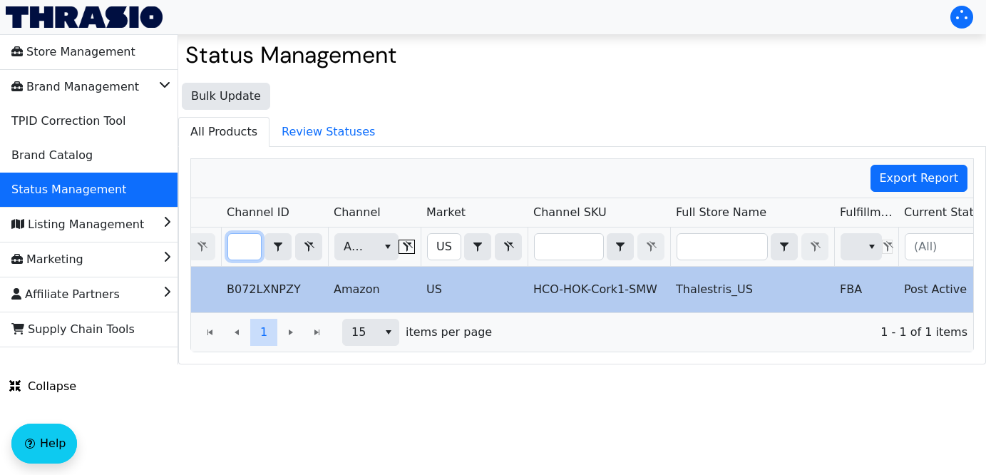
drag, startPoint x: 240, startPoint y: 242, endPoint x: 564, endPoint y: 289, distance: 327.6
click at [564, 289] on div "Acquired Brand Pod Name Channel ID Channel Market Channel SKU Full Store Name F…" at bounding box center [582, 255] width 782 height 114
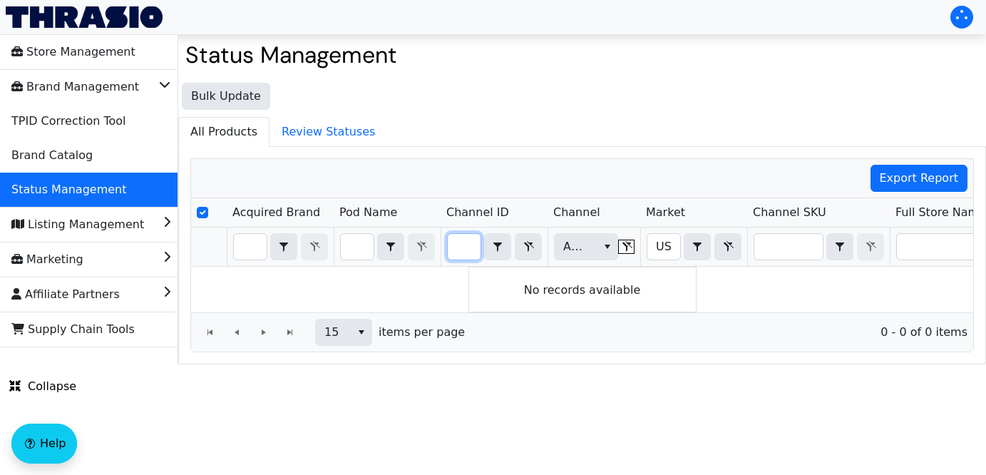
type input "B072LXNPZY"
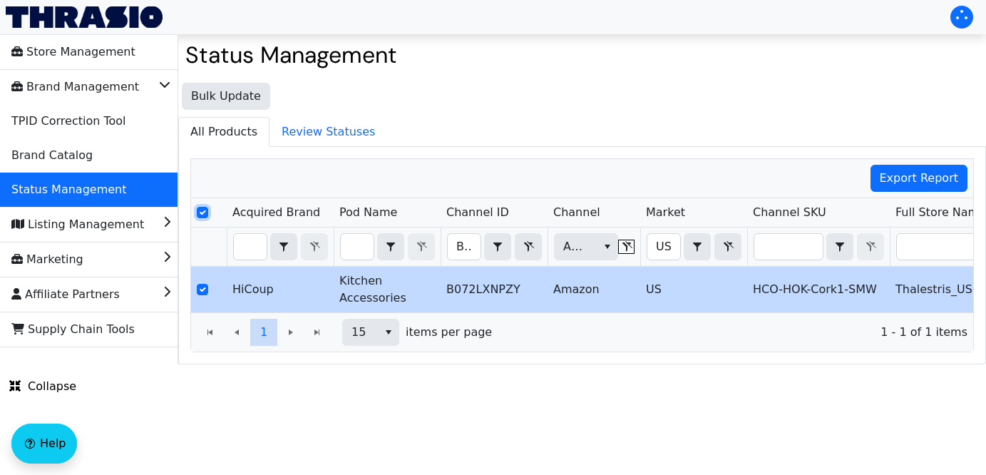
click at [202, 217] on input "Select Row" at bounding box center [202, 212] width 11 height 11
checkbox input "false"
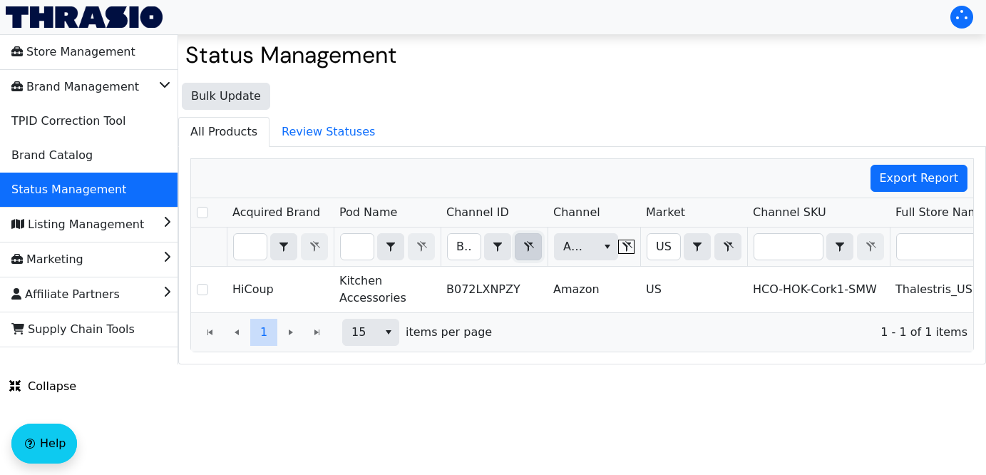
click at [525, 253] on span "Filter" at bounding box center [528, 246] width 17 height 17
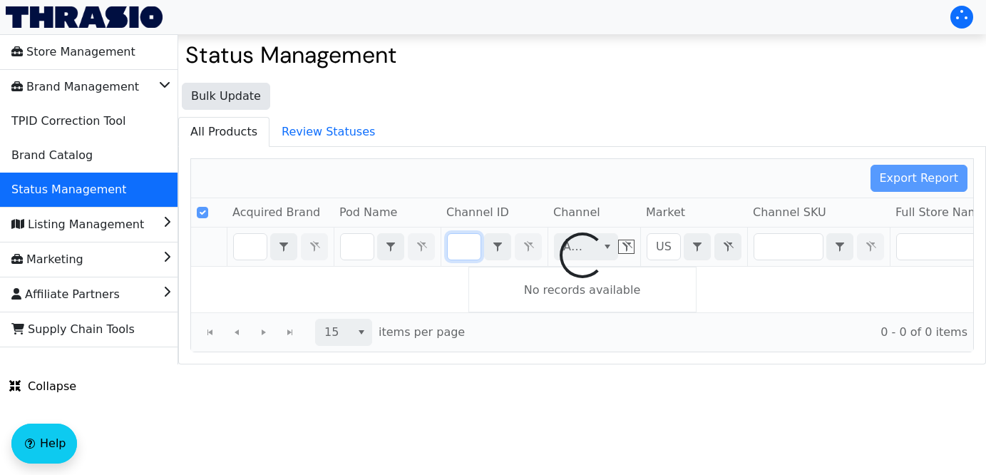
click at [462, 249] on div at bounding box center [582, 255] width 782 height 192
click at [460, 249] on div at bounding box center [582, 255] width 782 height 192
click at [460, 247] on div at bounding box center [582, 255] width 782 height 192
click at [459, 247] on div at bounding box center [582, 255] width 782 height 192
checkbox input "false"
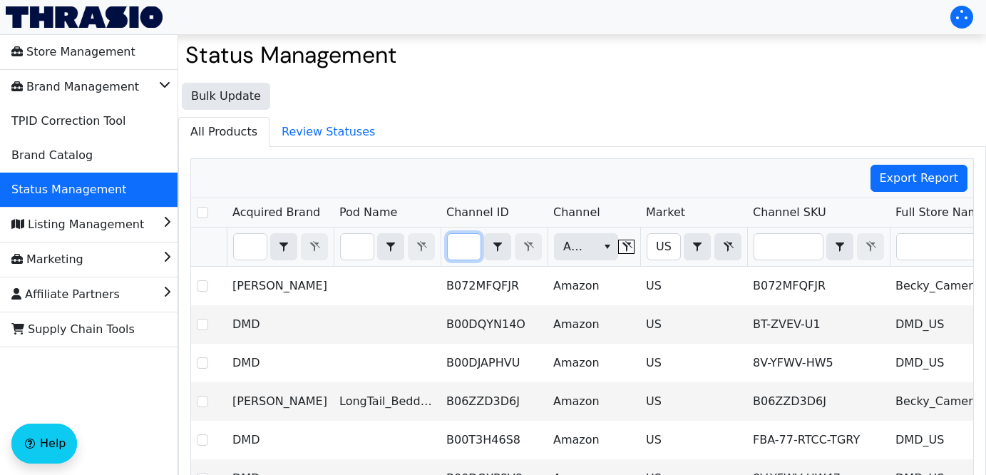
click at [459, 247] on input "Filter" at bounding box center [464, 247] width 33 height 26
type input "B07ZQNCS4J"
checkbox input "true"
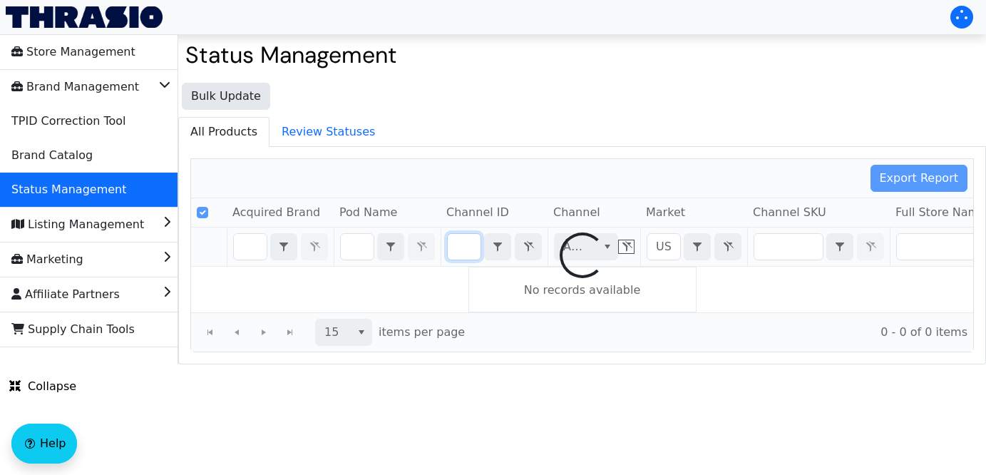
scroll to position [0, 48]
drag, startPoint x: 453, startPoint y: 244, endPoint x: 621, endPoint y: 267, distance: 169.0
click at [621, 267] on div "Export Report Acquired Brand Pod Name Channel ID Channel Market Channel SKU Ful…" at bounding box center [581, 255] width 783 height 194
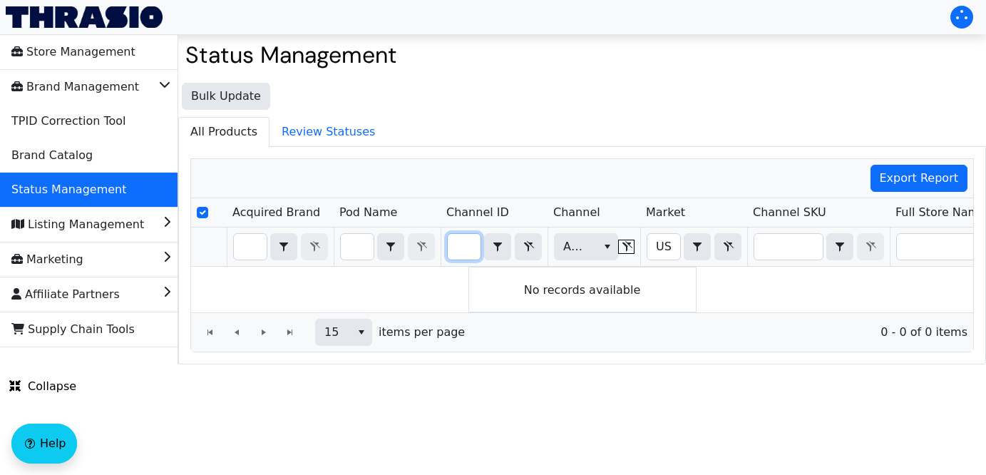
type input "B01LVYA831"
click at [727, 247] on icon "Filter" at bounding box center [729, 246] width 10 height 11
click at [621, 248] on span "Filter" at bounding box center [626, 246] width 11 height 11
click at [457, 246] on input "B01LVYA831" at bounding box center [464, 247] width 33 height 26
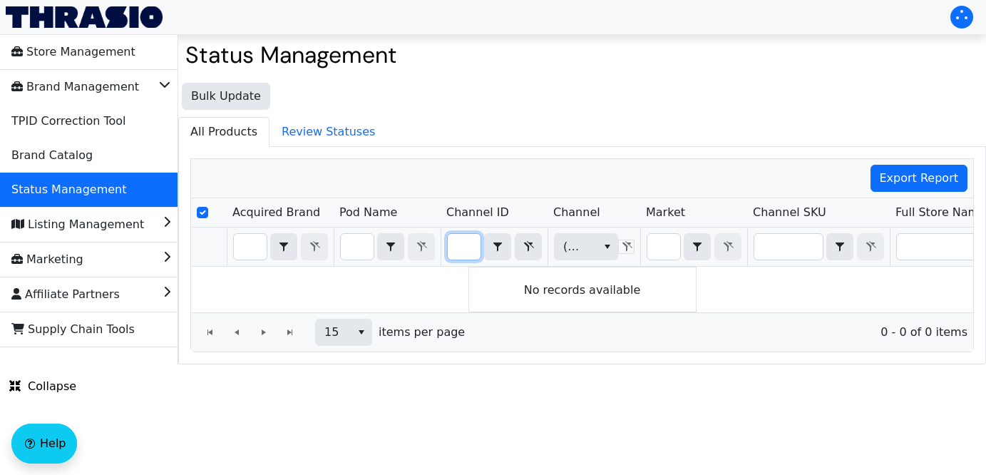
click at [624, 244] on div "Export Report Acquired Brand Pod Name Channel ID Channel Market Channel SKU Ful…" at bounding box center [581, 255] width 783 height 194
click at [456, 244] on input "B07ZQNCS4J" at bounding box center [464, 247] width 33 height 26
type input "B096M2M91S"
click at [604, 237] on div "Export Report Acquired Brand Pod Name Channel ID Channel Market Channel SKU Ful…" at bounding box center [581, 255] width 783 height 194
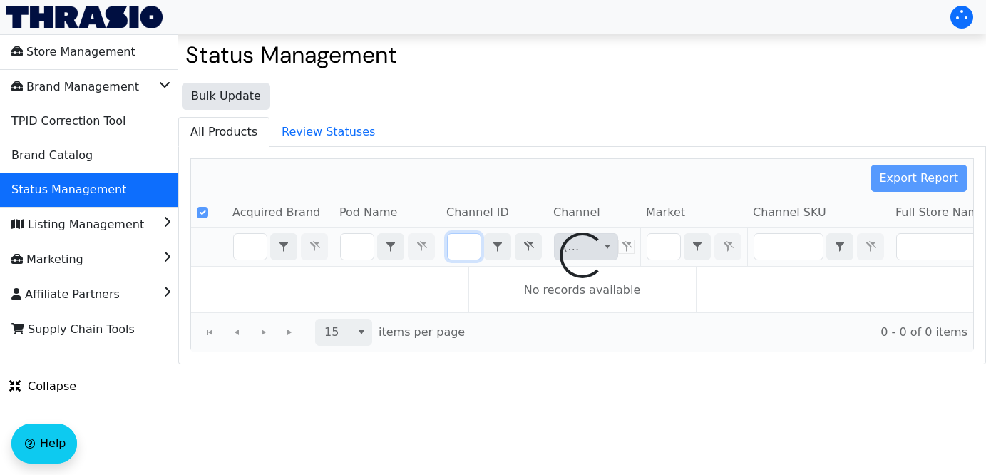
scroll to position [0, 57]
checkbox input "false"
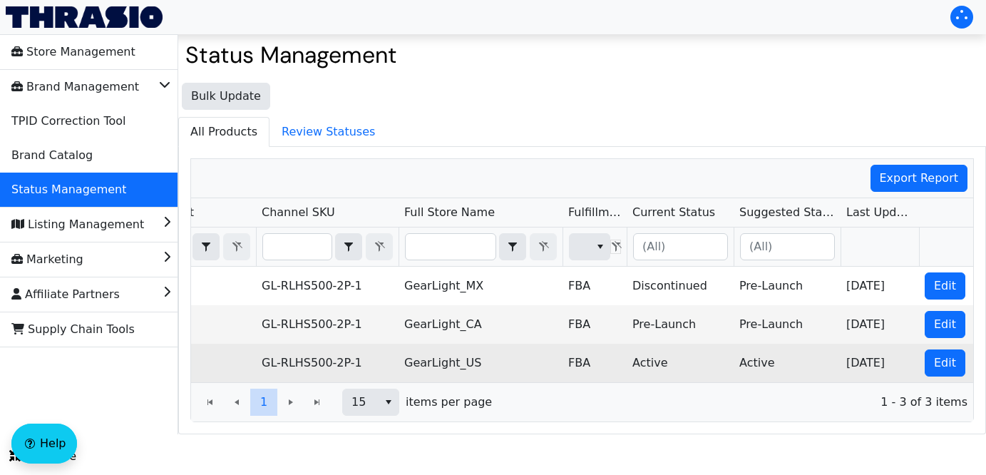
scroll to position [0, 508]
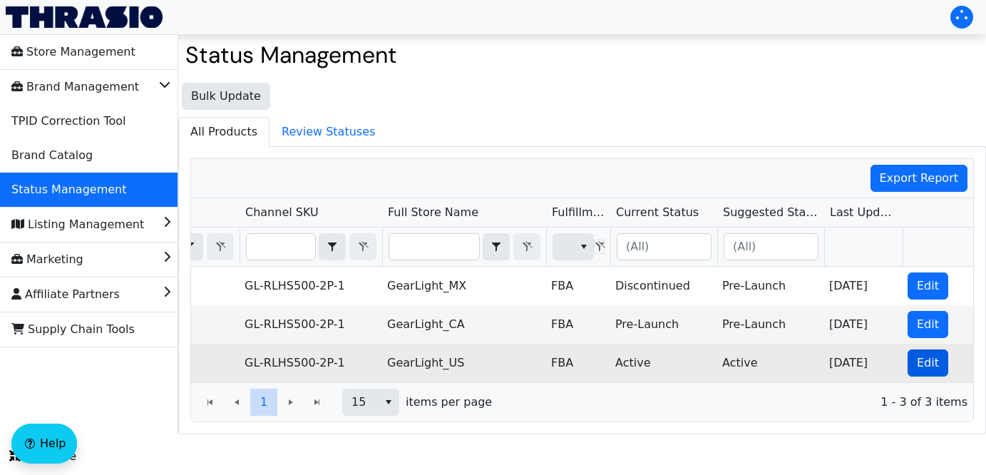
type input "B096M2M91S"
click at [917, 366] on span "Edit" at bounding box center [928, 362] width 22 height 17
checkbox input "true"
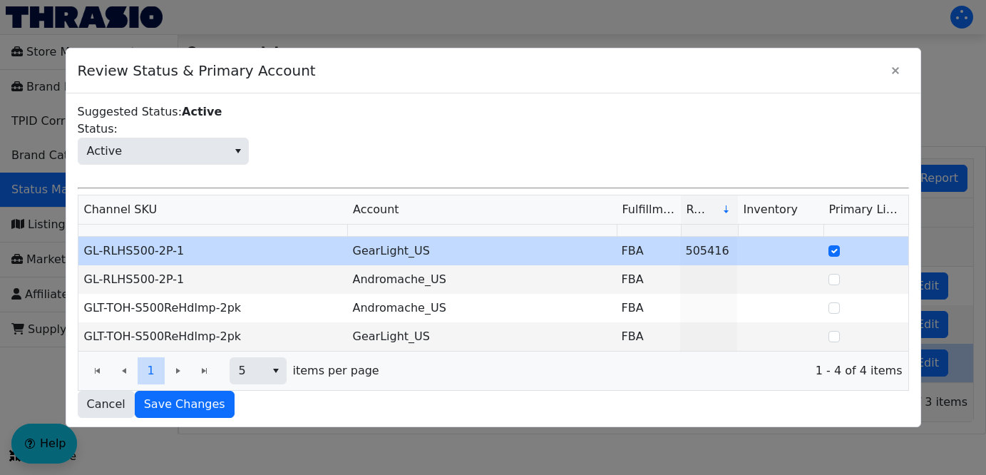
scroll to position [89, 0]
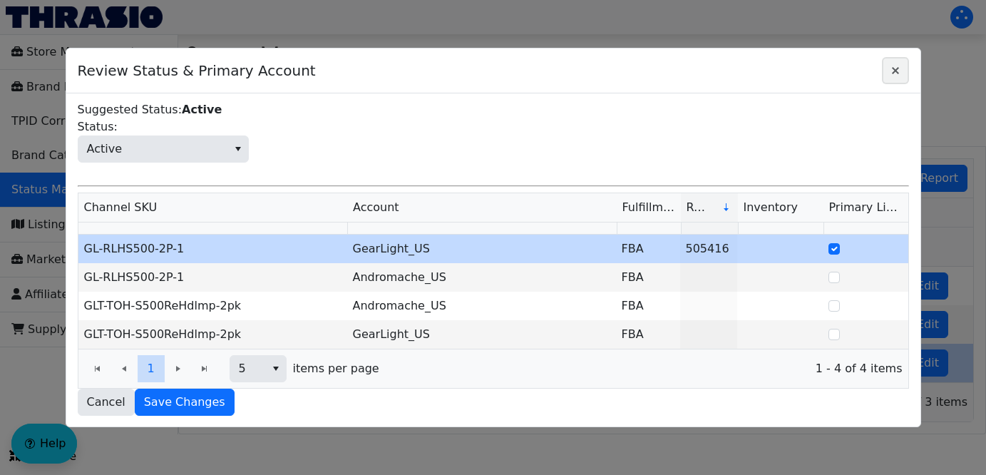
click at [894, 71] on icon "Close" at bounding box center [895, 70] width 7 height 7
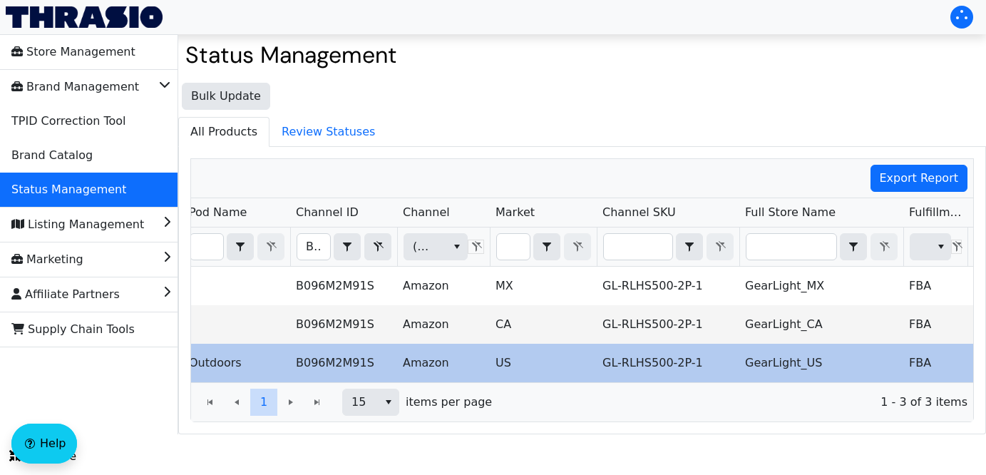
scroll to position [0, 108]
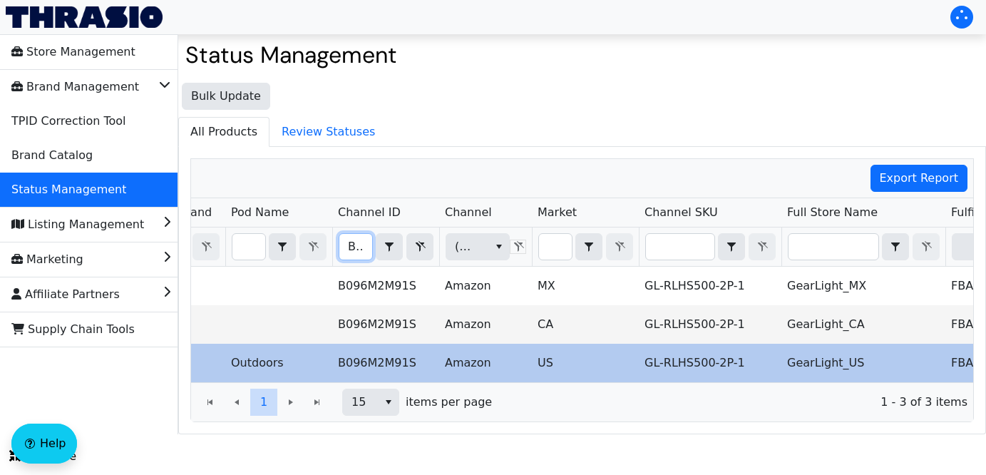
click at [346, 248] on input "B096M2M91S" at bounding box center [355, 247] width 33 height 26
type input "B07F1XK8WD"
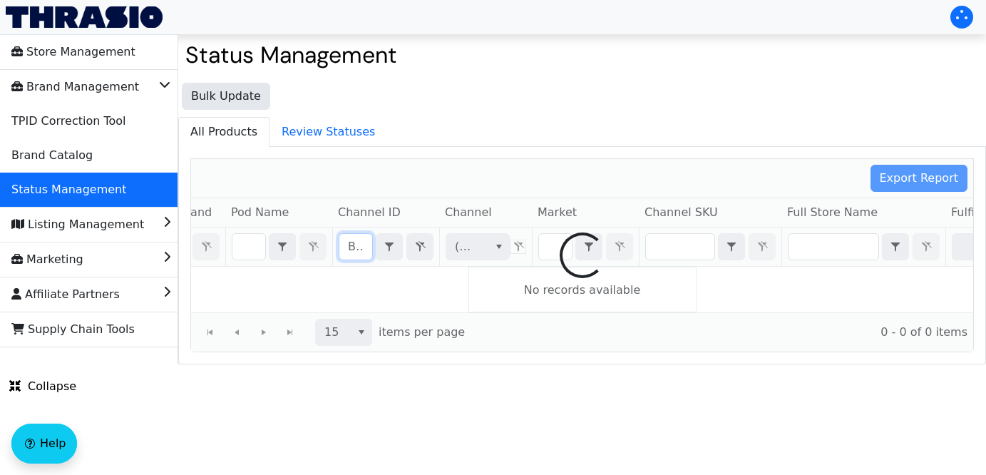
drag, startPoint x: 346, startPoint y: 249, endPoint x: 653, endPoint y: 254, distance: 306.6
click at [653, 254] on div "Export Report Acquired Brand Pod Name Channel ID Channel Market Channel SKU Ful…" at bounding box center [581, 255] width 783 height 194
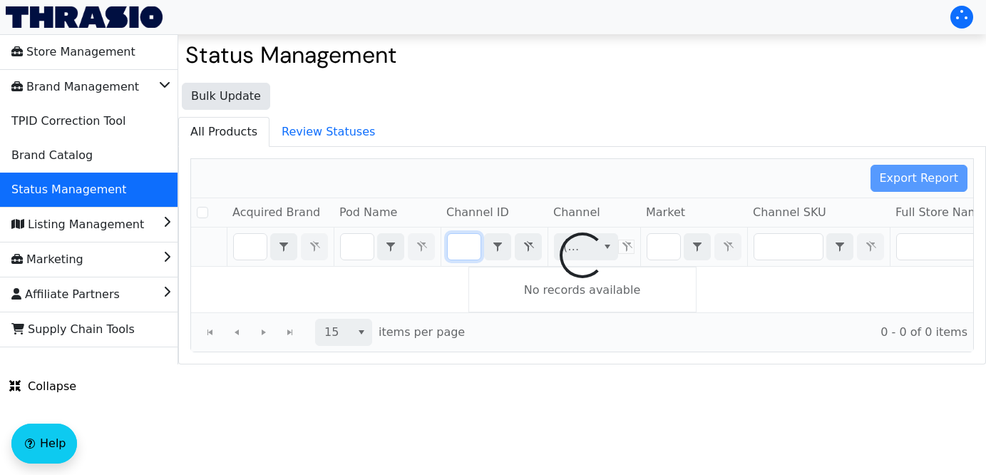
checkbox input "false"
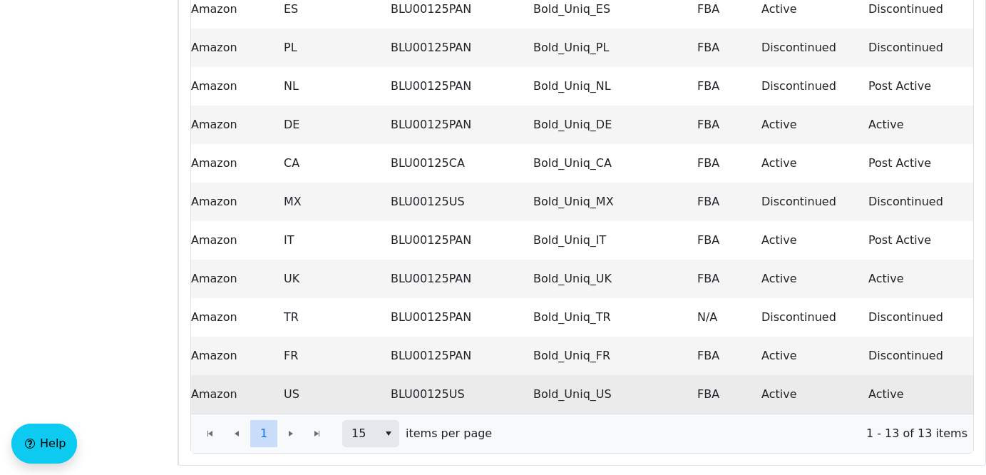
scroll to position [0, 508]
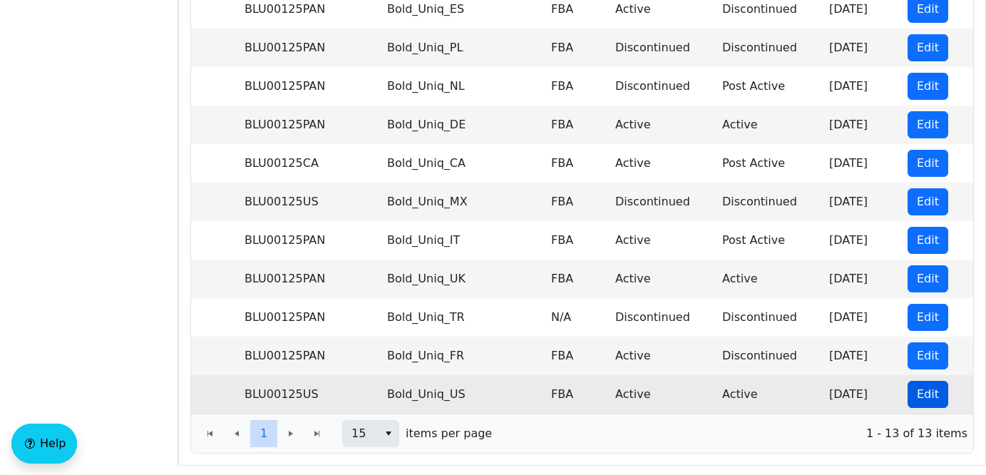
type input "B07F1XK8WD"
click at [917, 396] on span "Edit" at bounding box center [928, 394] width 22 height 17
checkbox input "true"
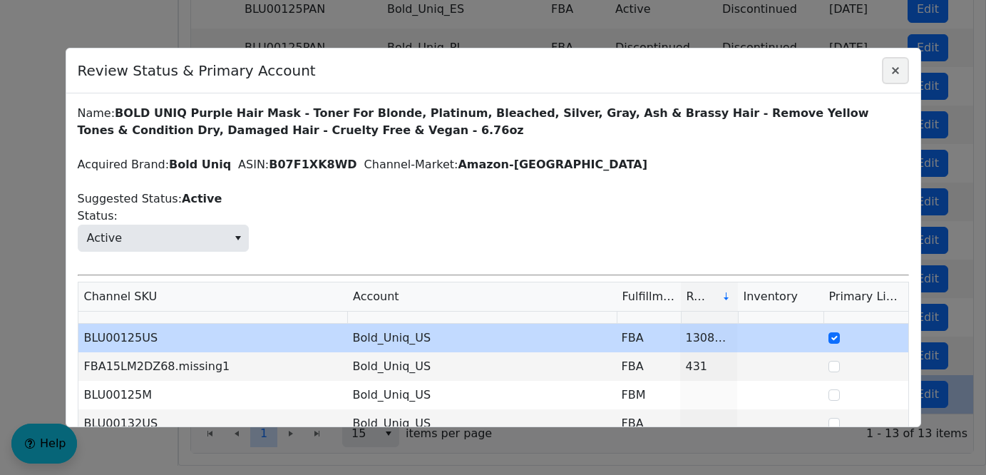
click at [895, 71] on icon "Close" at bounding box center [895, 70] width 7 height 7
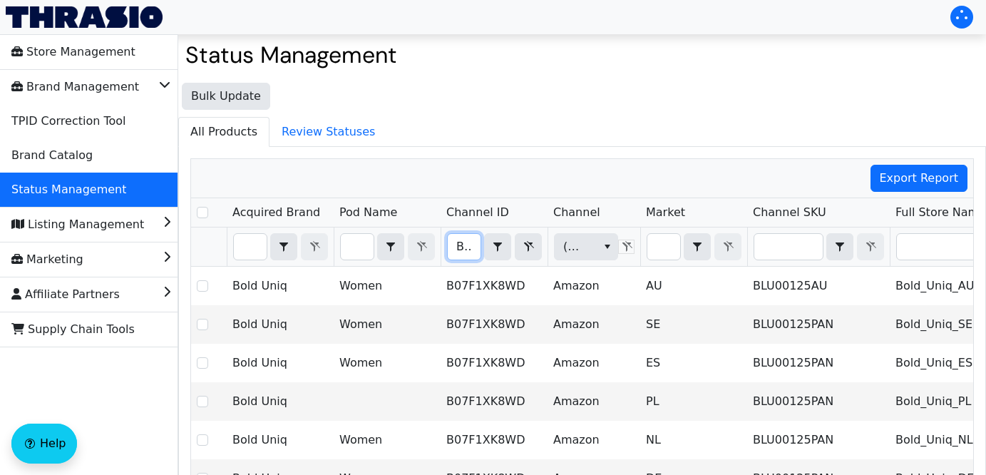
click at [455, 249] on input "B07F1XK8WD" at bounding box center [464, 247] width 33 height 26
drag, startPoint x: 455, startPoint y: 249, endPoint x: 650, endPoint y: 252, distance: 195.3
click at [650, 252] on tr "B07F1XK8WD Contains (All) (All)" at bounding box center [836, 246] width 1290 height 39
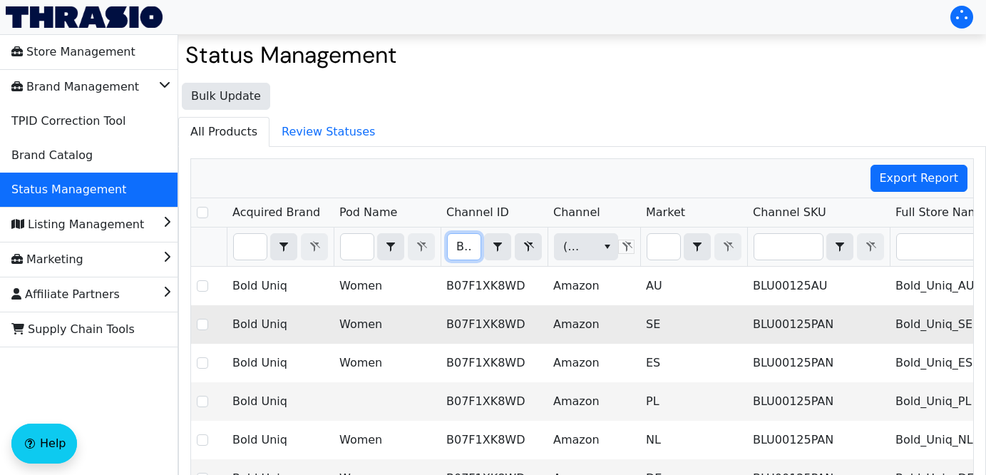
type input "B08V5KLDW7"
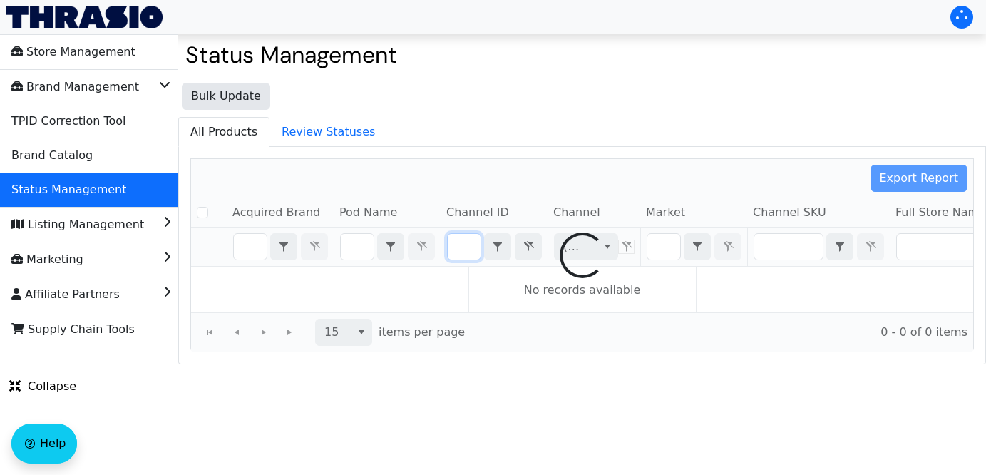
checkbox input "false"
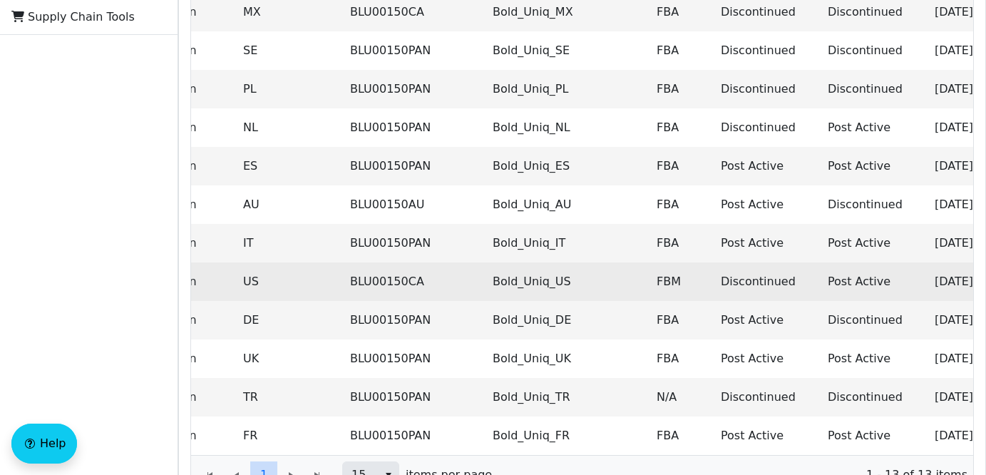
scroll to position [0, 0]
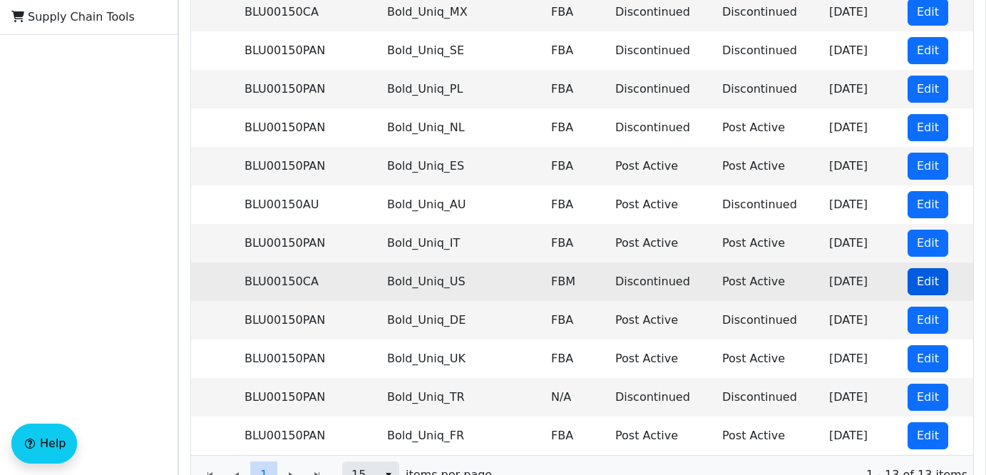
type input "B08V5KLDW7"
click at [932, 287] on span "Edit" at bounding box center [928, 281] width 22 height 17
checkbox input "true"
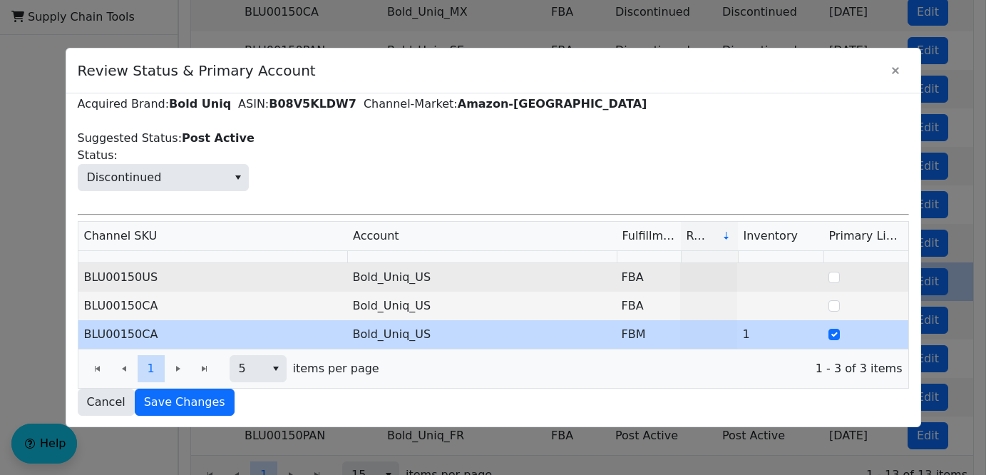
click at [161, 276] on td "BLU00150US" at bounding box center [212, 277] width 269 height 29
drag, startPoint x: 161, startPoint y: 276, endPoint x: 84, endPoint y: 275, distance: 77.0
click at [84, 275] on td "BLU00150US" at bounding box center [212, 277] width 269 height 29
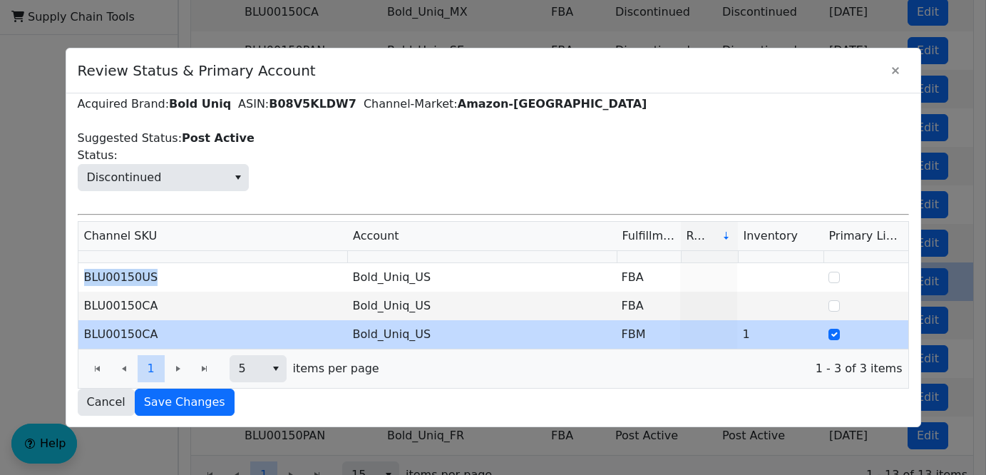
copy td "BLU00150US"
click at [895, 67] on icon "Close" at bounding box center [895, 70] width 17 height 11
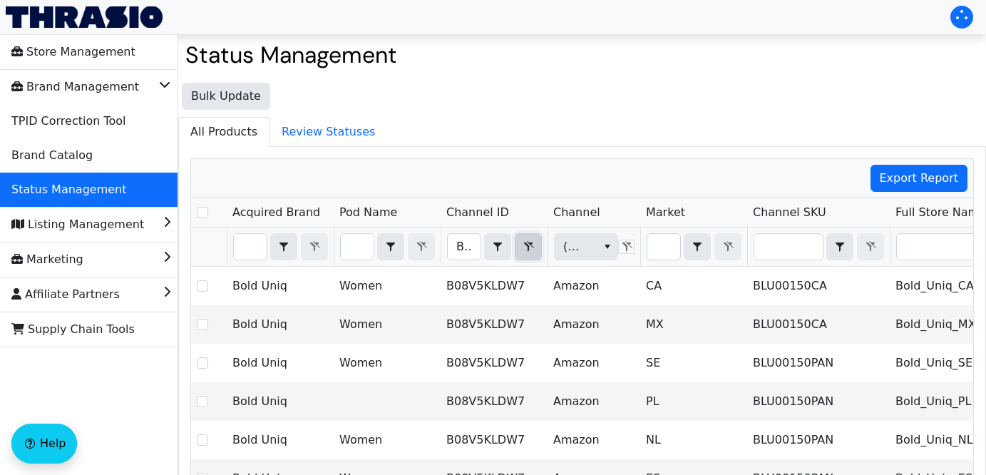
click at [527, 254] on span "Filter" at bounding box center [528, 246] width 17 height 17
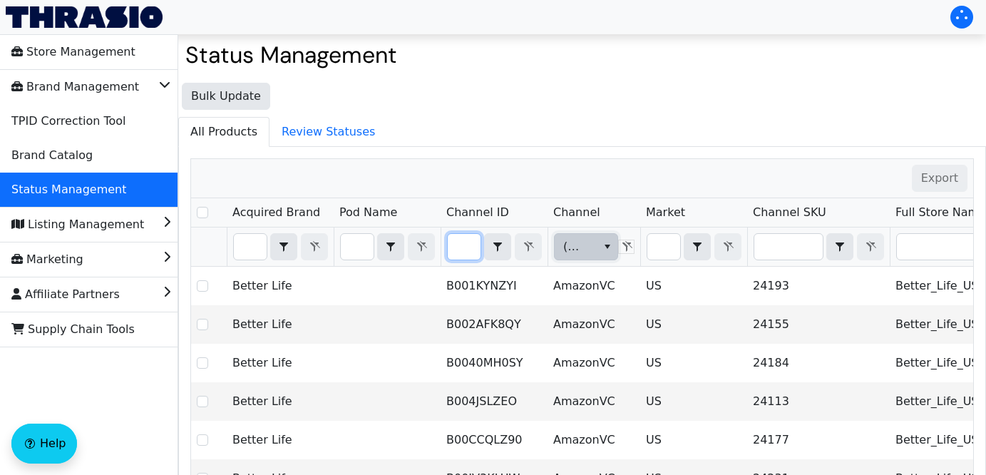
click at [599, 253] on button "select" at bounding box center [607, 247] width 21 height 26
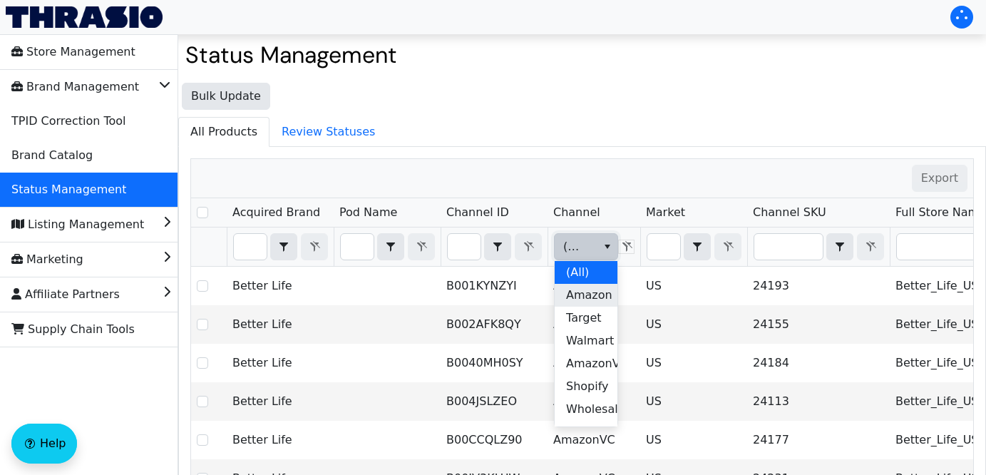
click at [595, 301] on span "Amazon" at bounding box center [589, 295] width 46 height 17
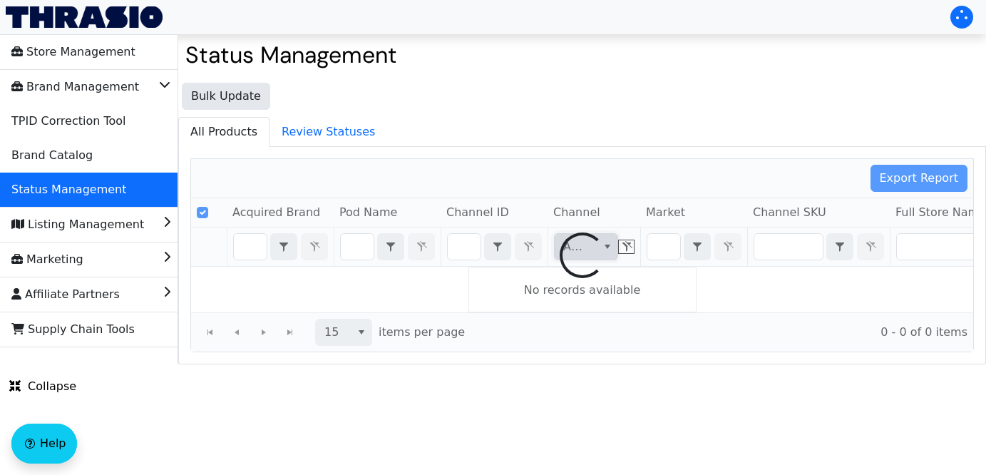
click at [657, 250] on div at bounding box center [582, 255] width 782 height 192
checkbox input "false"
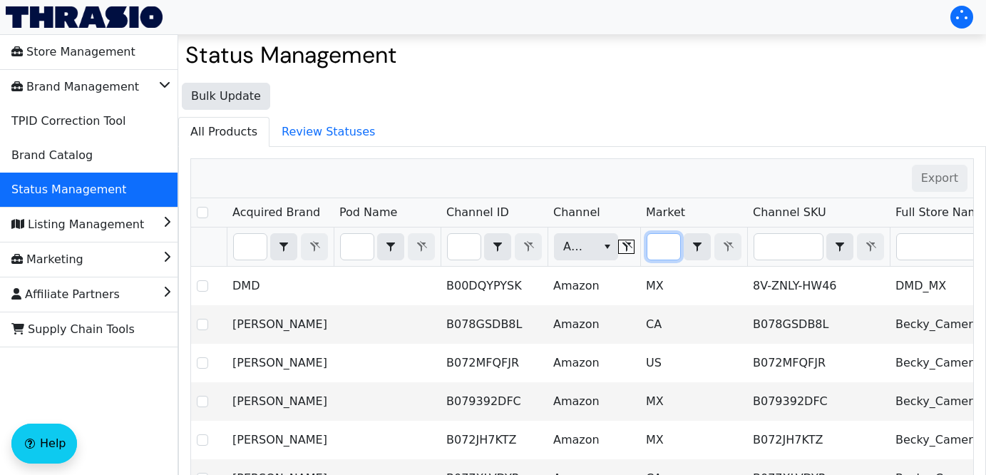
click at [665, 252] on input "Filter" at bounding box center [663, 247] width 33 height 26
type input "U"
checkbox input "true"
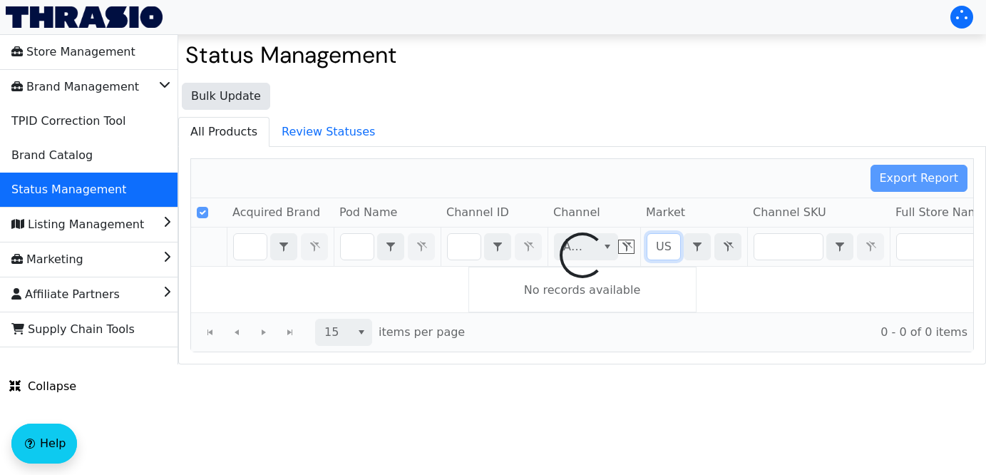
type input "US"
click at [679, 116] on div "Bulk Update All Products Review Statuses Export Report Acquired Brand Pod Name …" at bounding box center [582, 220] width 808 height 289
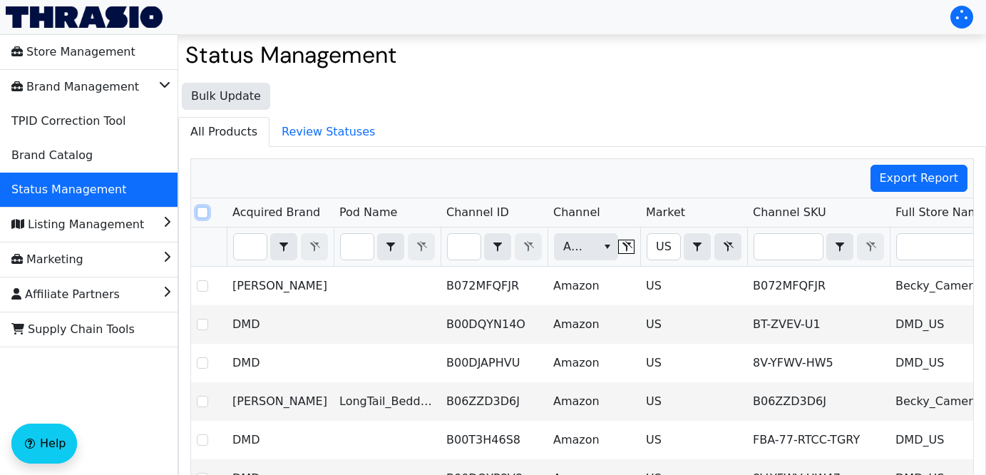
click at [198, 212] on input "Select Row" at bounding box center [202, 212] width 11 height 11
checkbox input "true"
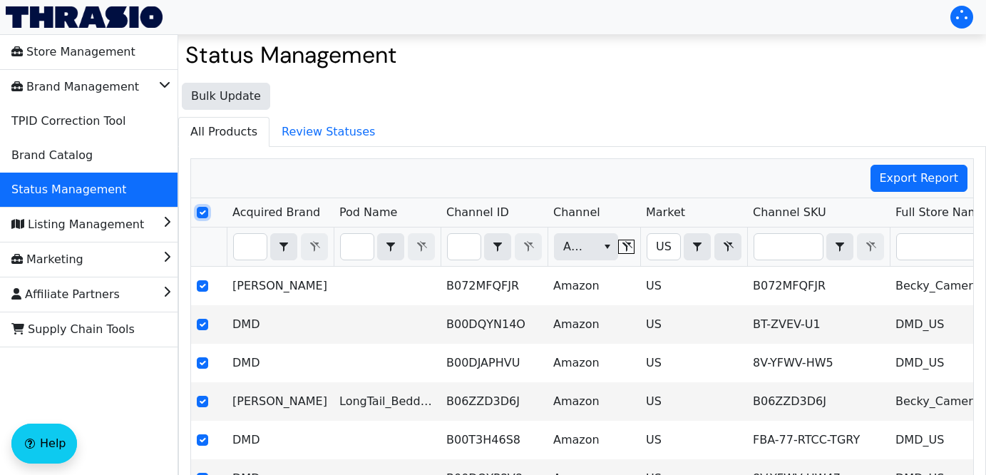
checkbox input "true"
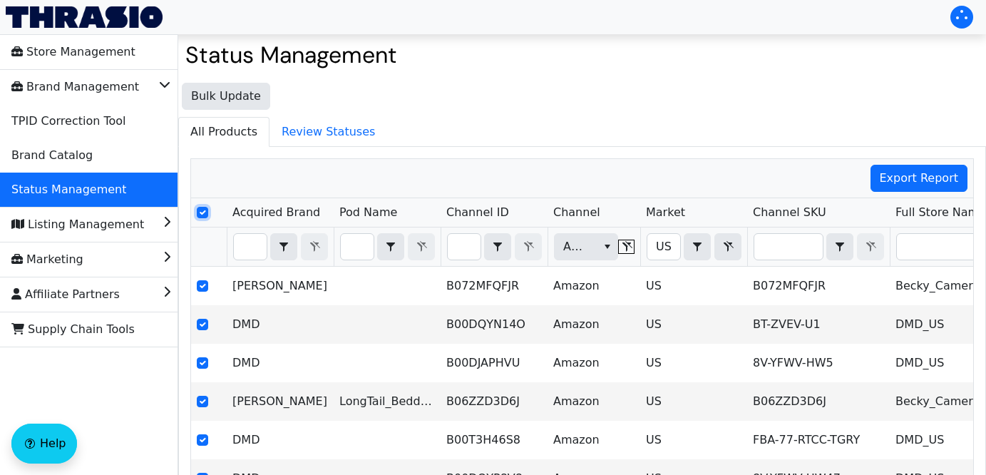
checkbox input "true"
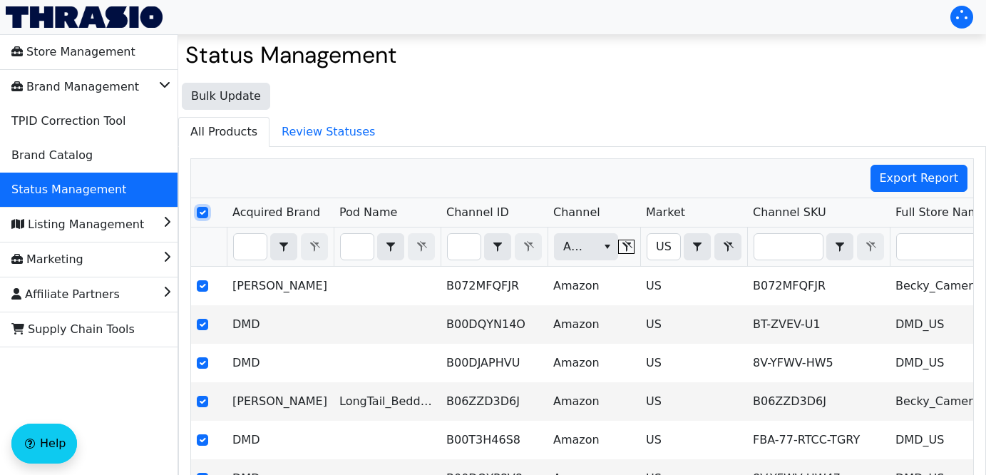
checkbox input "true"
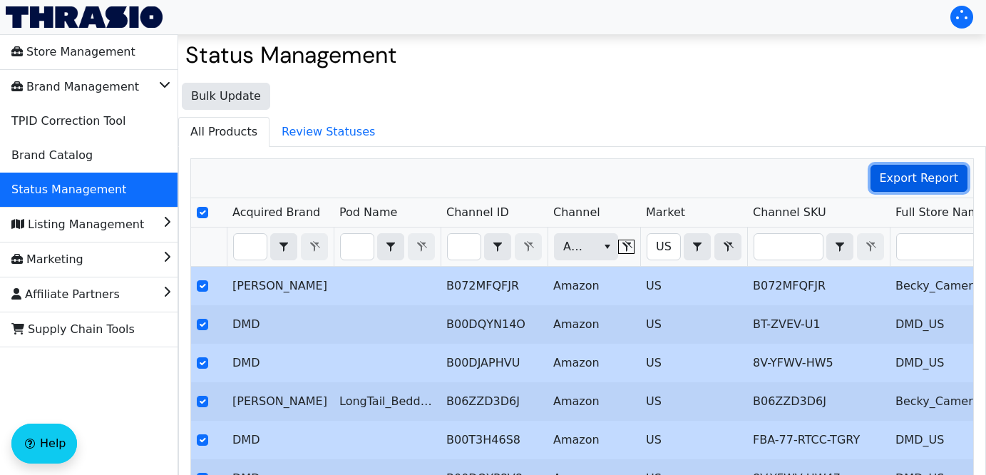
click at [907, 185] on span "Export Report" at bounding box center [919, 178] width 79 height 17
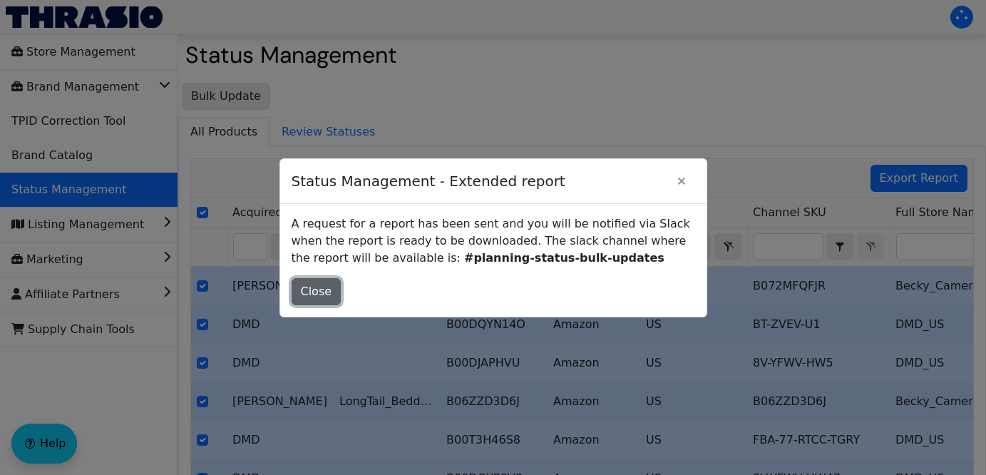
click at [321, 292] on span "Close" at bounding box center [316, 291] width 31 height 17
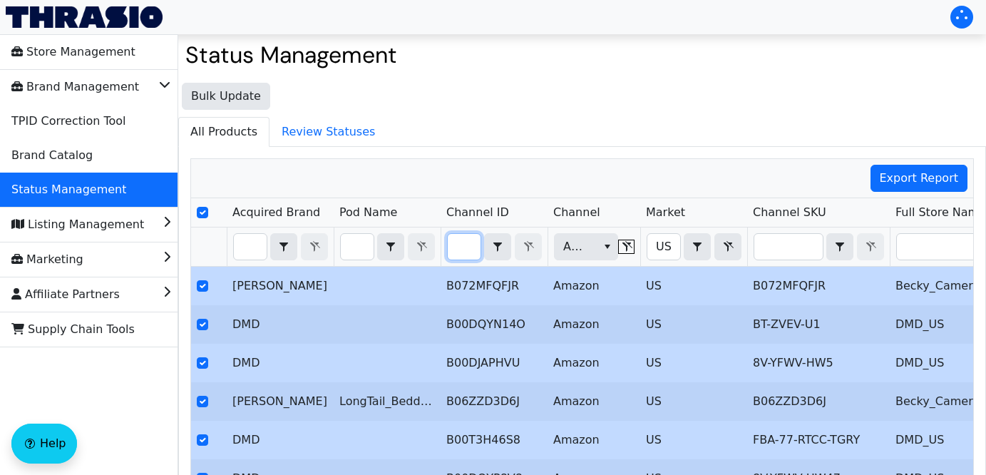
click at [459, 250] on input "Filter" at bounding box center [464, 247] width 33 height 26
click at [197, 212] on input "Select Row" at bounding box center [202, 212] width 11 height 11
checkbox input "false"
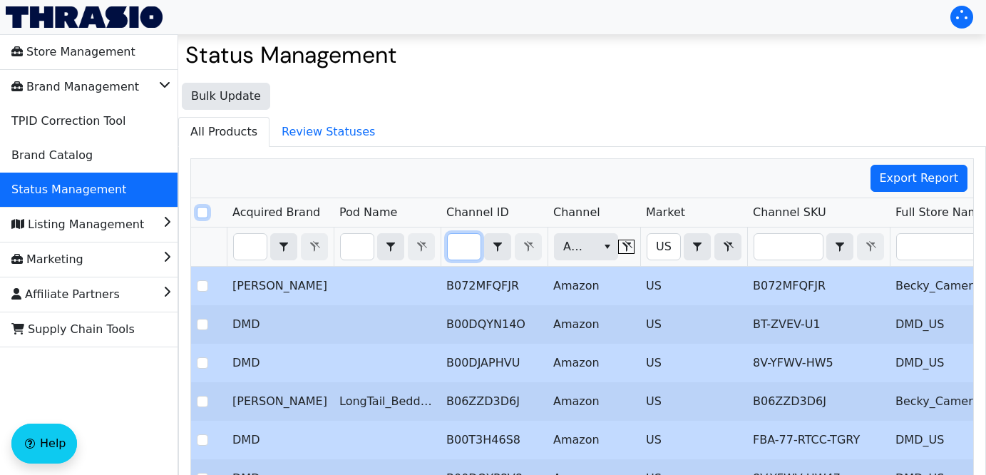
checkbox input "false"
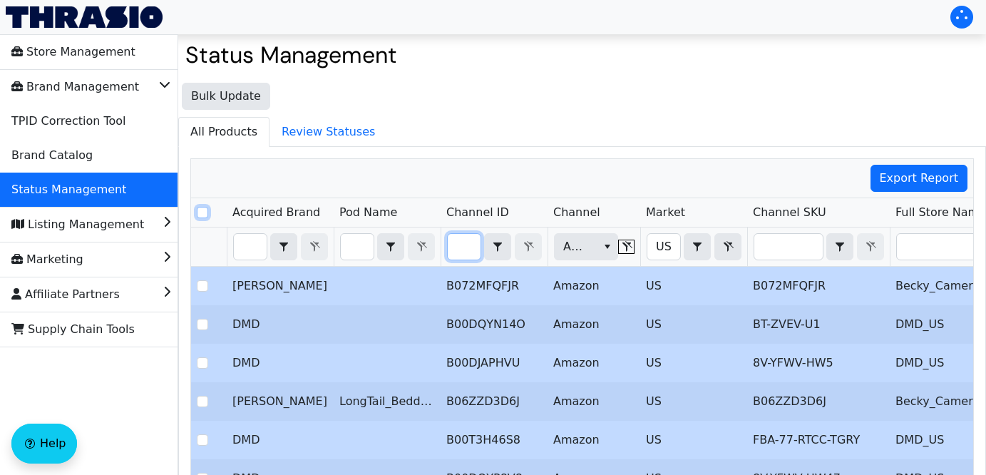
checkbox input "false"
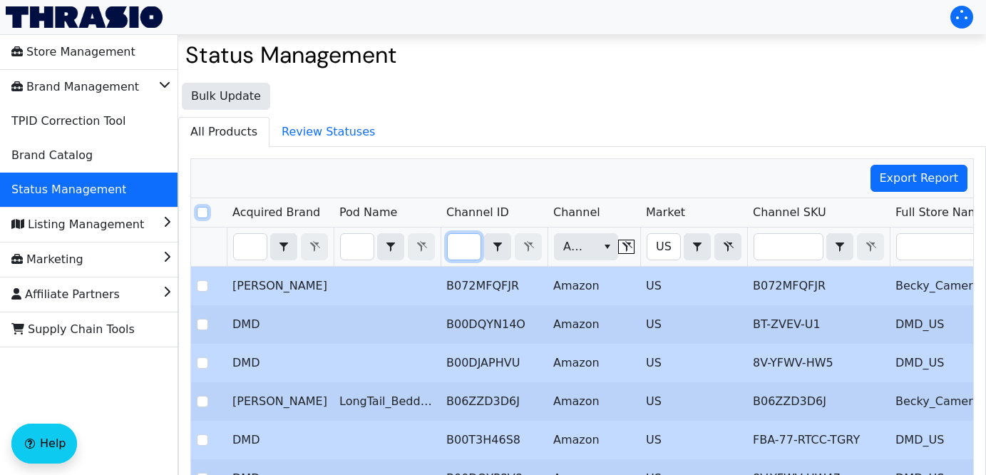
checkbox input "false"
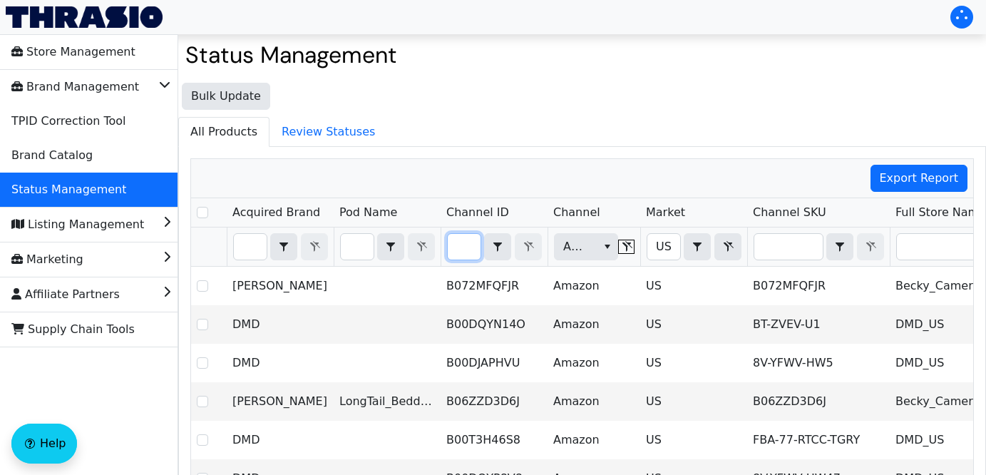
click at [468, 247] on input "Filter" at bounding box center [464, 247] width 33 height 26
type input "B0068A2RPC"
checkbox input "true"
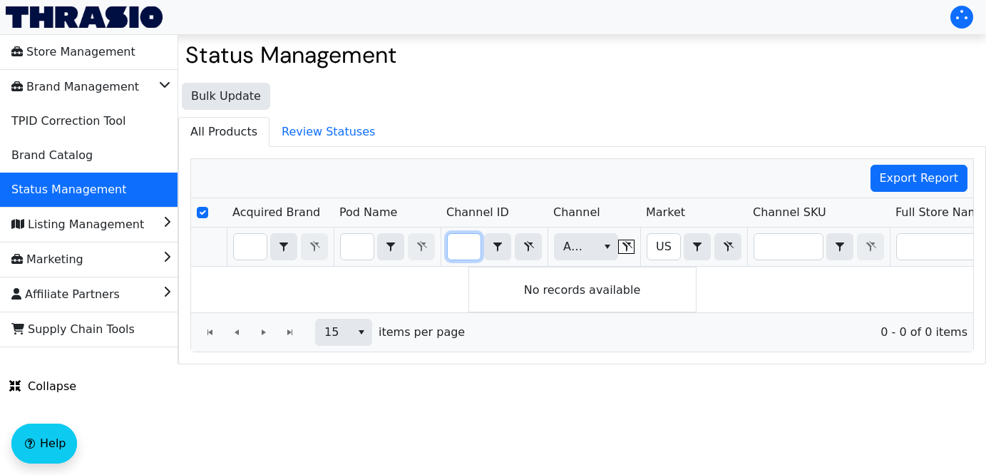
type input "B0068A2RPC"
click at [724, 249] on icon "Filter" at bounding box center [727, 246] width 17 height 11
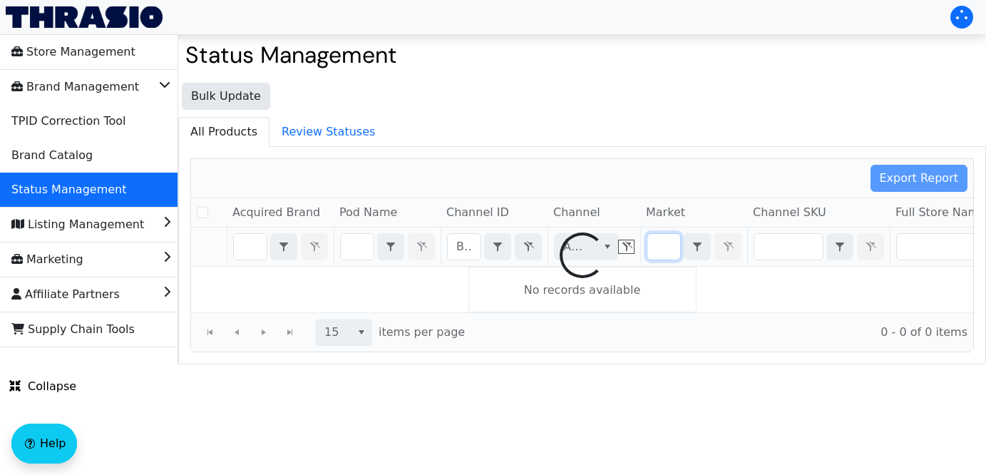
checkbox input "false"
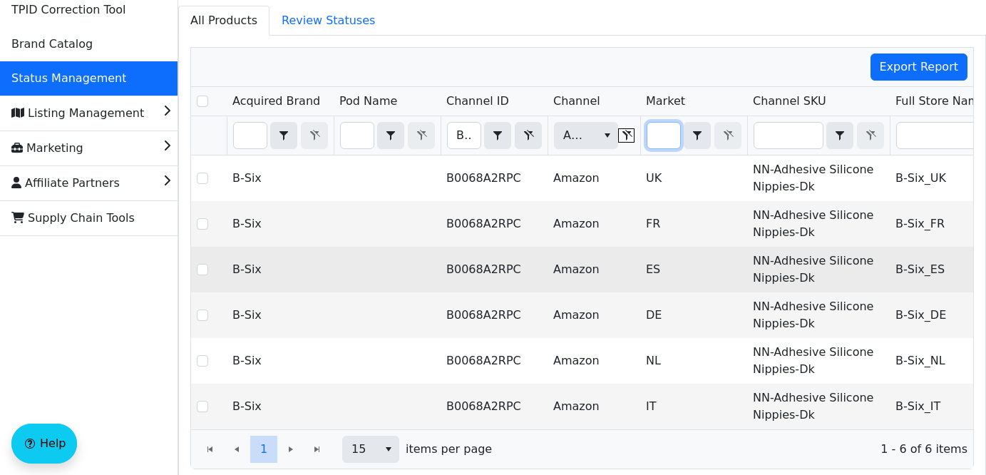
scroll to position [153, 0]
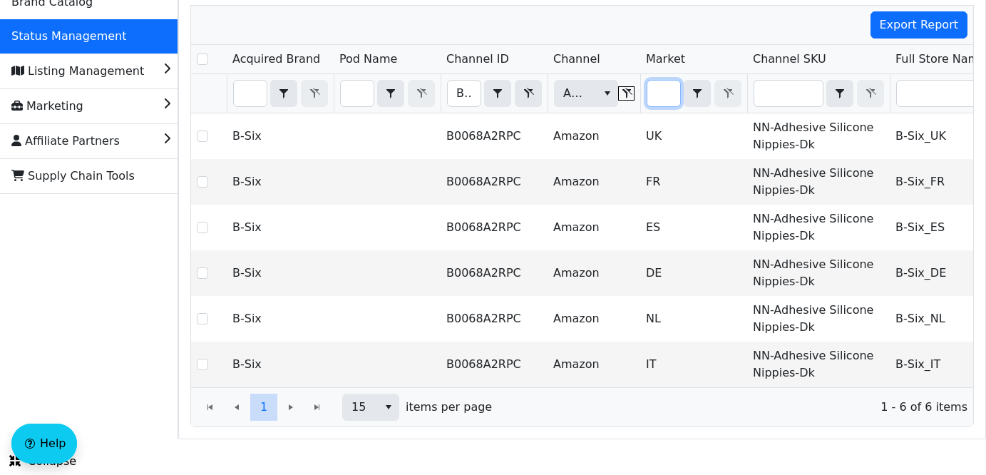
type input "U"
checkbox input "true"
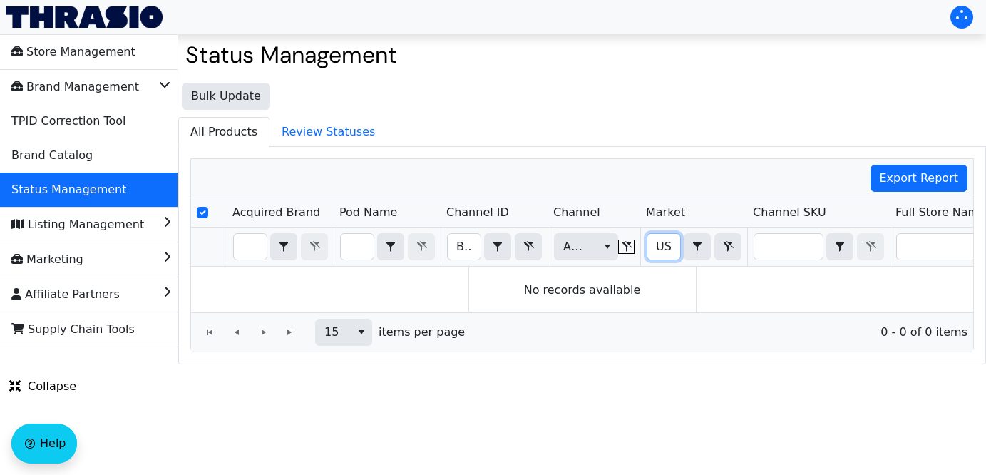
type input "US"
click at [457, 243] on input "B0068A2RPC" at bounding box center [464, 247] width 33 height 26
drag, startPoint x: 457, startPoint y: 246, endPoint x: 713, endPoint y: 246, distance: 255.9
click at [713, 246] on tr "B0068A2RPC Contains Amazon US Contains (All)" at bounding box center [836, 246] width 1290 height 39
click at [453, 249] on input "B01C5D4Z5A" at bounding box center [464, 247] width 33 height 26
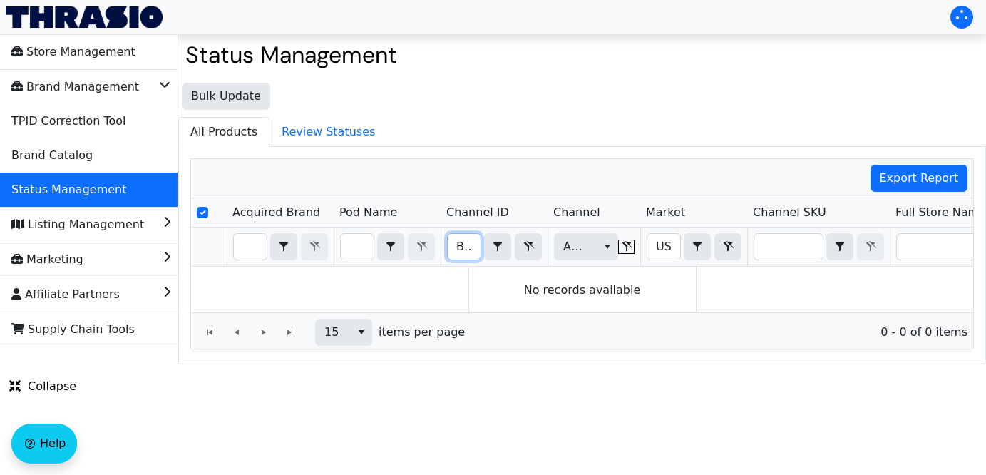
click at [453, 249] on input "B01C5D4Z5A" at bounding box center [464, 247] width 33 height 26
drag, startPoint x: 454, startPoint y: 249, endPoint x: 573, endPoint y: 242, distance: 119.3
click at [573, 242] on tr "B01C5D4Z5A Contains Amazon US Contains (All)" at bounding box center [836, 246] width 1290 height 39
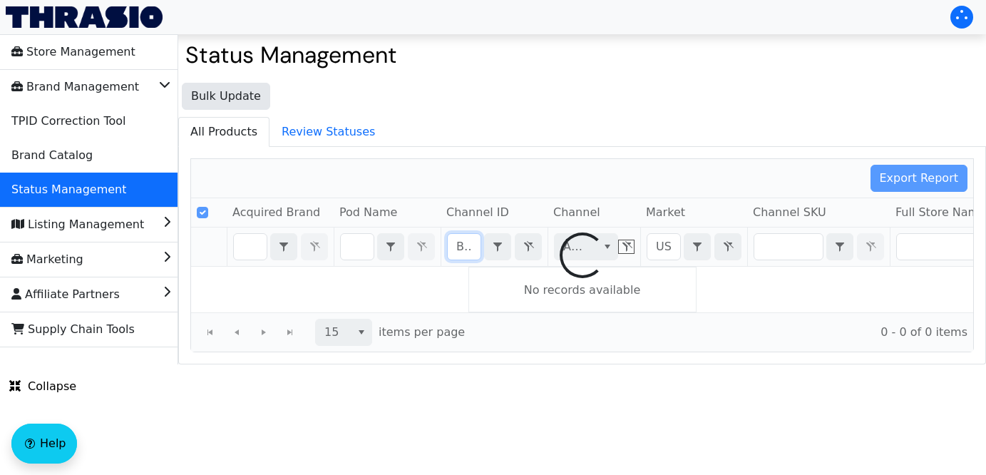
scroll to position [0, 119]
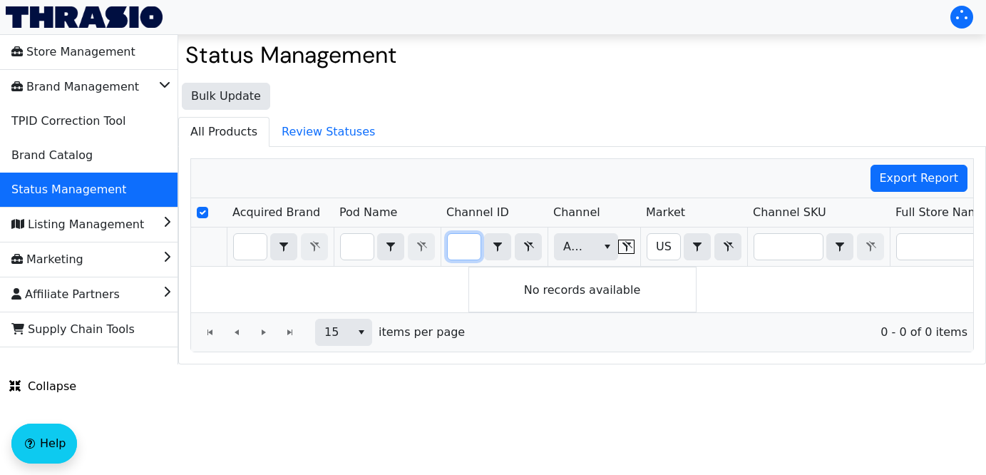
click at [454, 243] on input "B01C5D4Z5AB01BKU7B7I" at bounding box center [464, 247] width 33 height 26
drag, startPoint x: 455, startPoint y: 244, endPoint x: 614, endPoint y: 235, distance: 159.3
click at [614, 235] on tr "B01C5D4Z5AB01BKU7B7I Contains Amazon US Contains (All)" at bounding box center [836, 246] width 1290 height 39
click at [458, 242] on input "B01C5D4Z5AB01BKU7B7I" at bounding box center [464, 247] width 33 height 26
drag, startPoint x: 458, startPoint y: 244, endPoint x: 561, endPoint y: 255, distance: 104.0
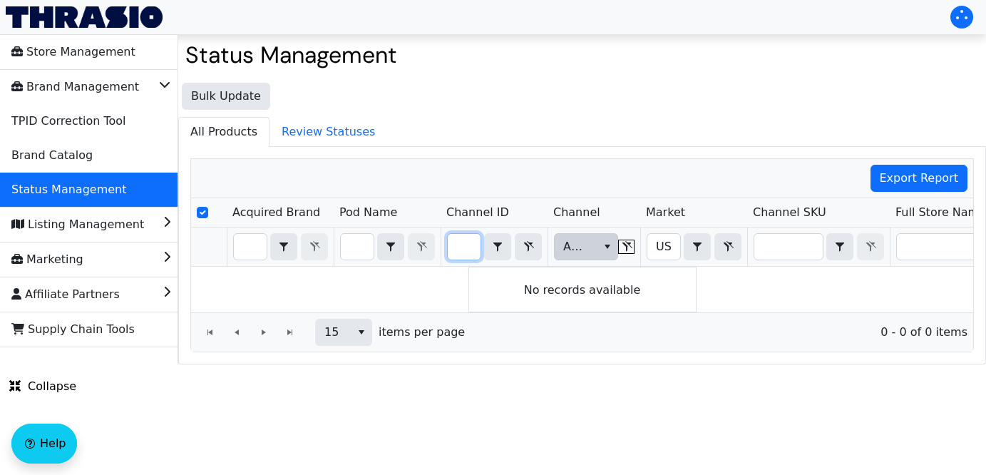
click at [561, 255] on tr "B01C5D4Z5AB01BKU7B7I Contains Amazon US Contains (All)" at bounding box center [836, 246] width 1290 height 39
click at [459, 249] on input "B01C5D4Z5AB01BKU7B01BKU7B7I" at bounding box center [464, 247] width 33 height 26
drag, startPoint x: 459, startPoint y: 249, endPoint x: 602, endPoint y: 244, distance: 142.6
click at [602, 244] on tr "B01C5D4Z5AB01BKU7B01BKU7B7I Contains Amazon US Contains (All)" at bounding box center [836, 246] width 1290 height 39
type input "B0F8PG9V7X"
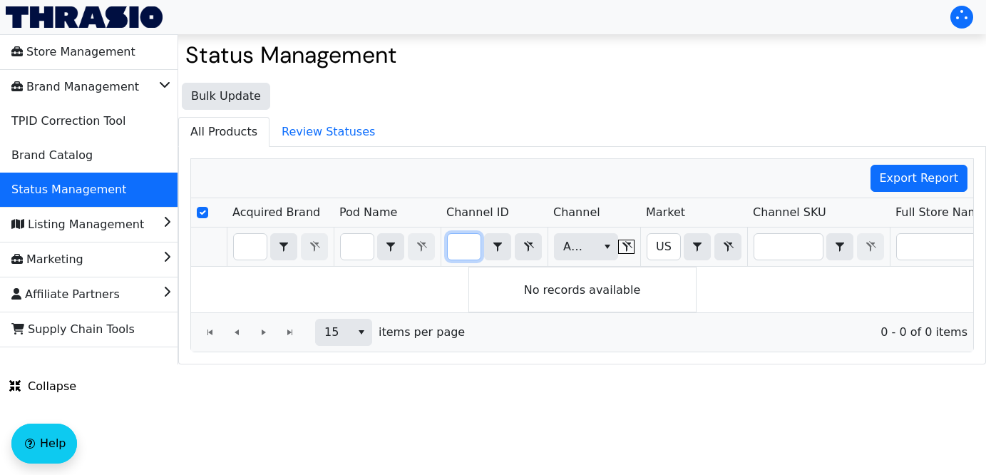
scroll to position [0, 54]
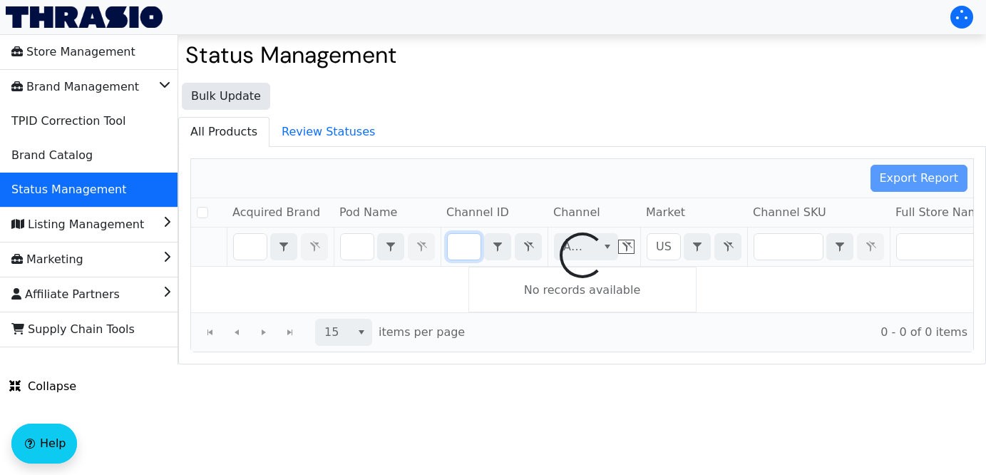
checkbox input "false"
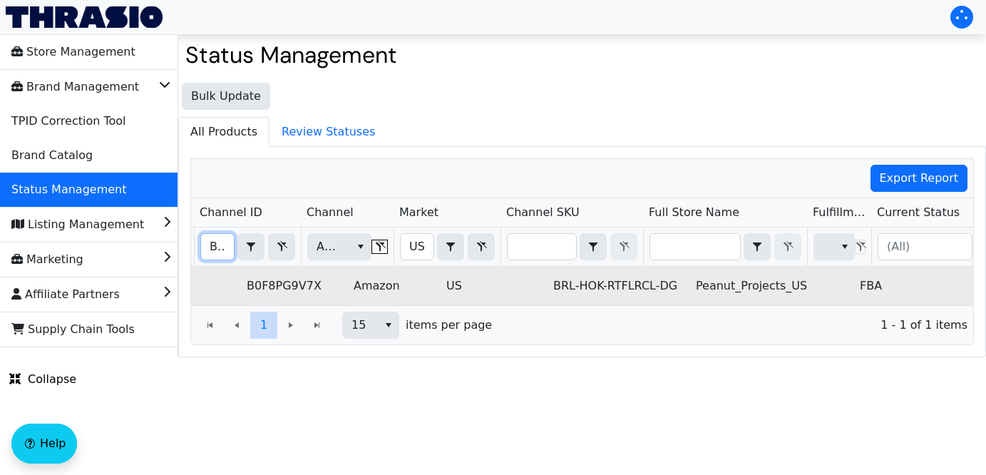
scroll to position [0, 200]
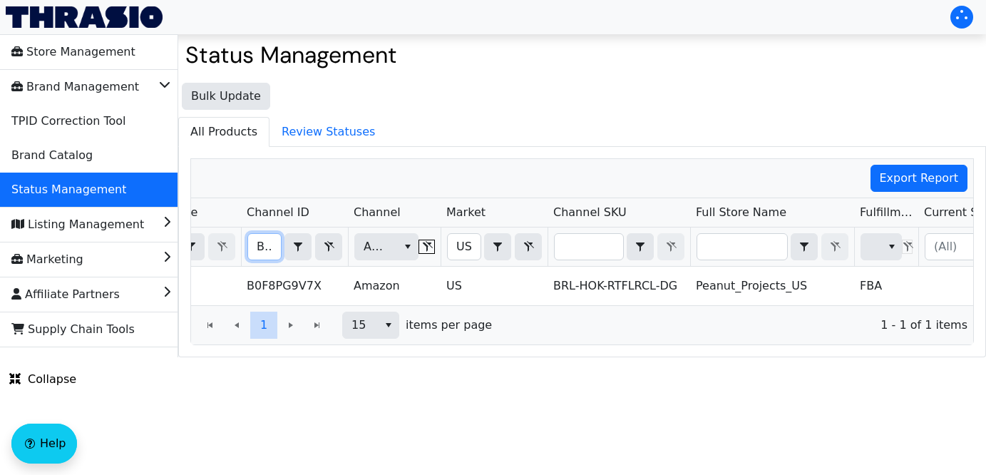
click at [257, 245] on input "B0F8PG9V7X" at bounding box center [264, 247] width 33 height 26
drag, startPoint x: 257, startPoint y: 245, endPoint x: 391, endPoint y: 251, distance: 134.1
click at [391, 251] on tr "B0F8PG9V7X Contains Amazon US Contains (All)" at bounding box center [636, 246] width 1290 height 39
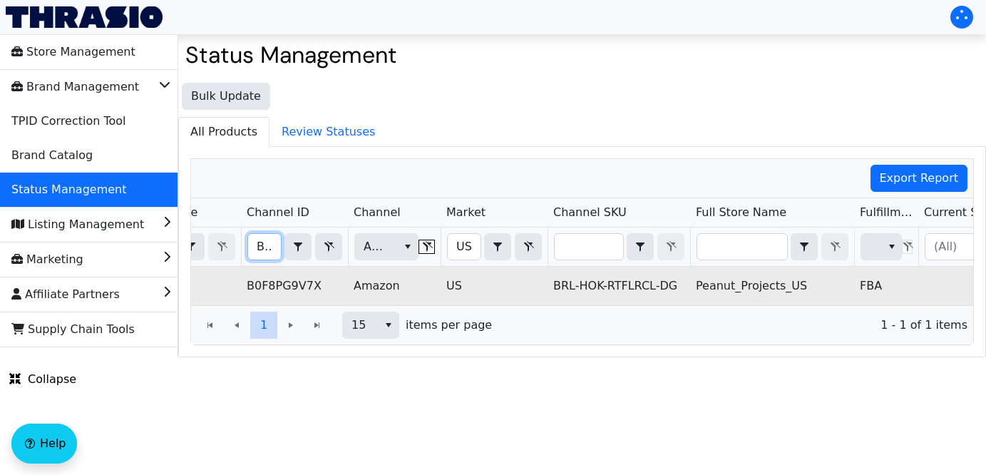
type input "B0DHX5MJ7L"
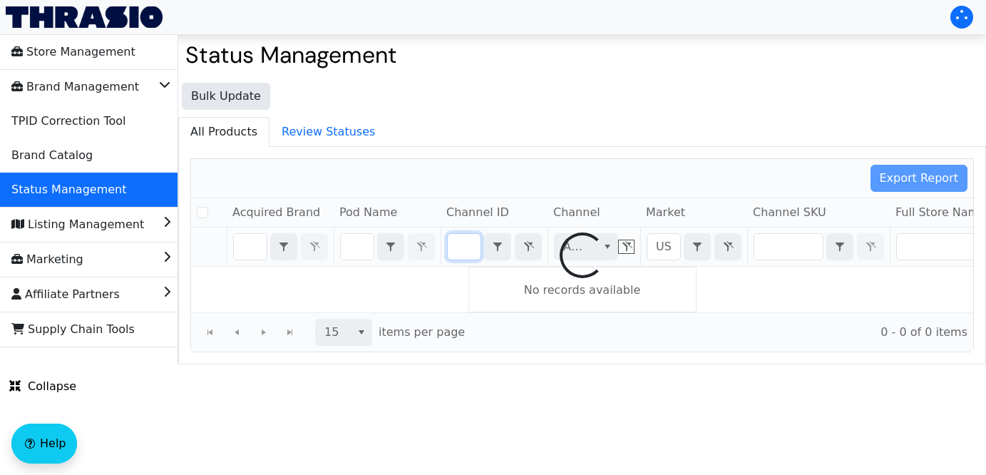
checkbox input "false"
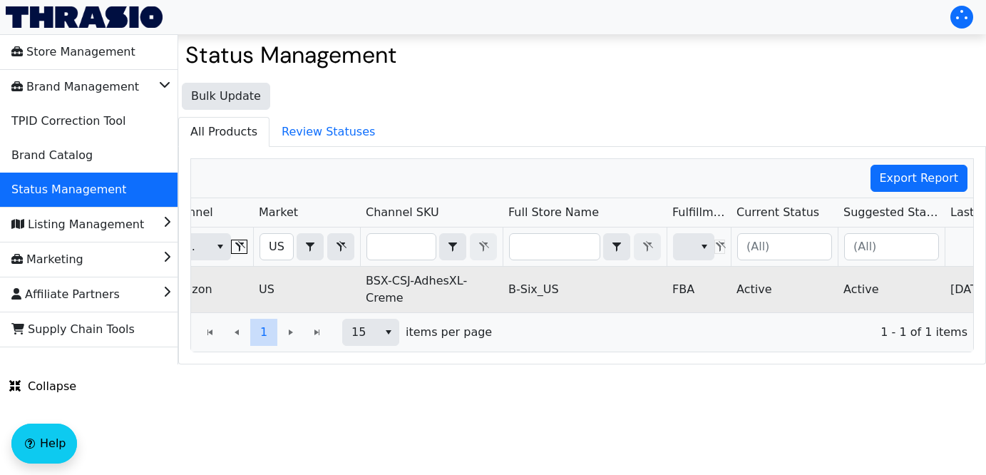
scroll to position [0, 508]
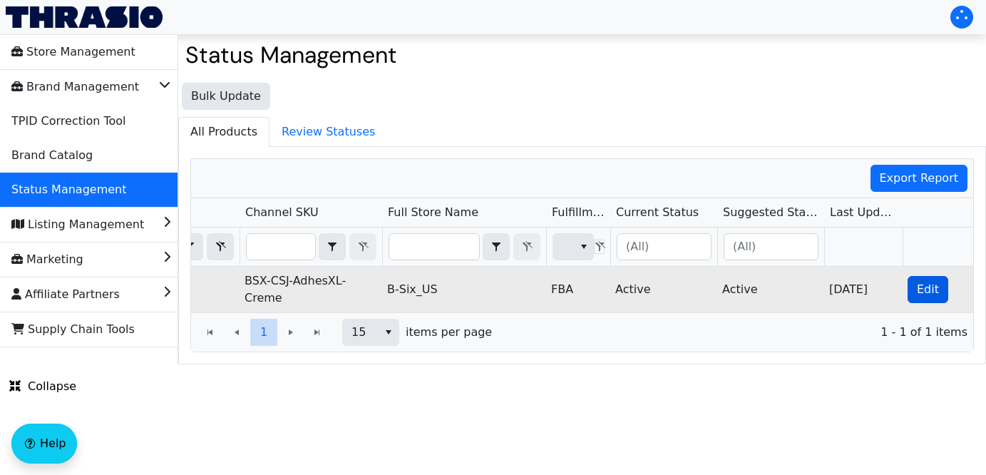
type input "B0DHX5MJ7L"
click at [929, 284] on span "Edit" at bounding box center [928, 289] width 22 height 17
checkbox input "true"
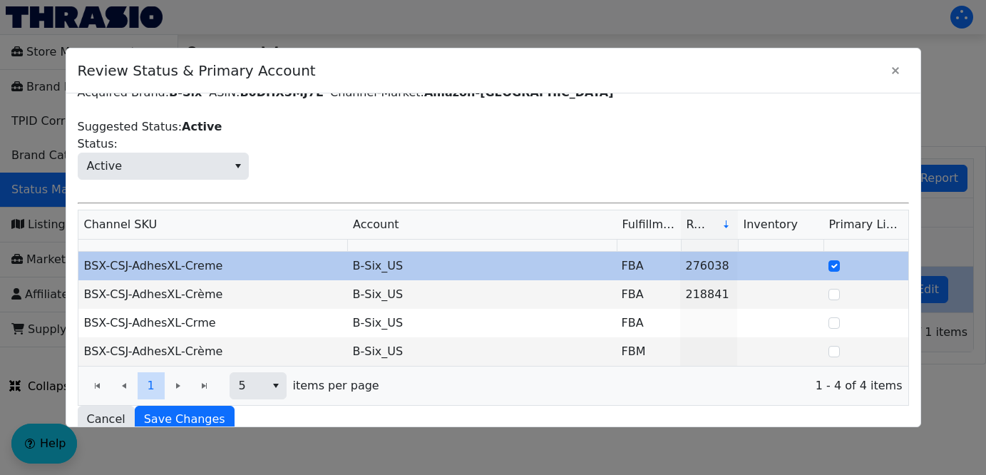
scroll to position [0, 0]
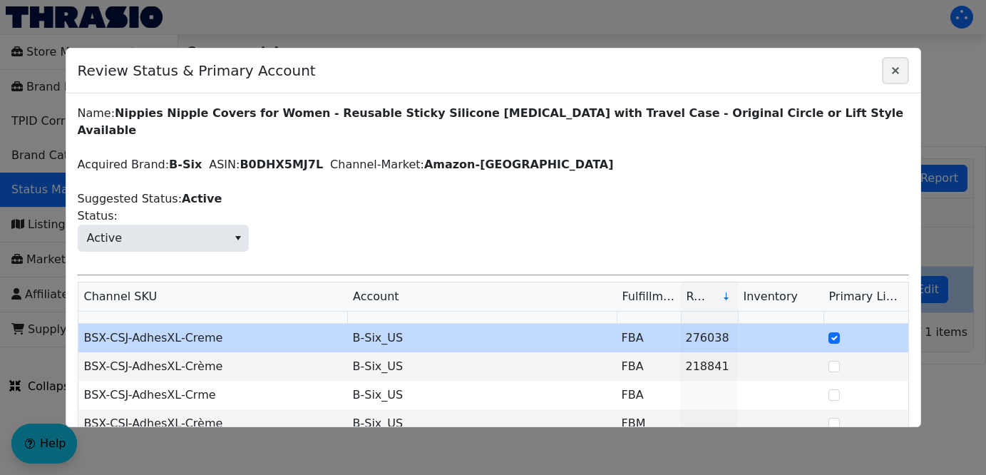
click at [890, 68] on icon "Close" at bounding box center [895, 70] width 17 height 11
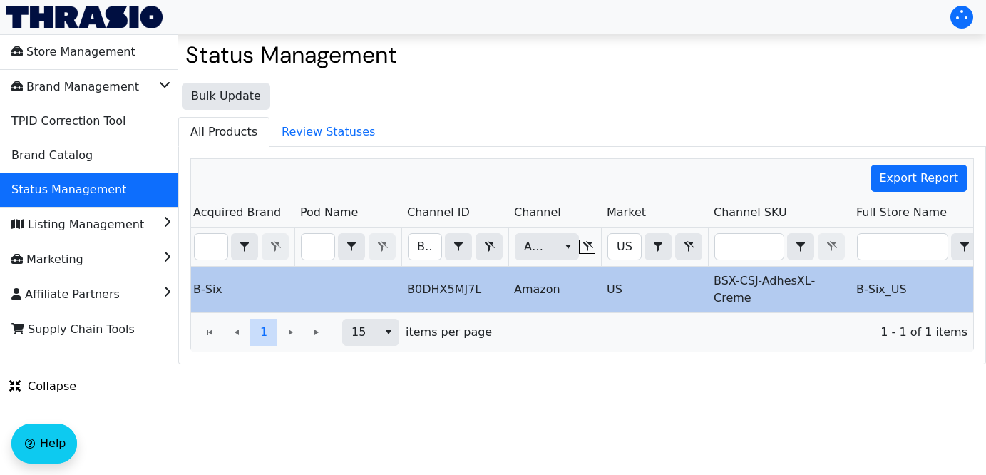
scroll to position [0, 14]
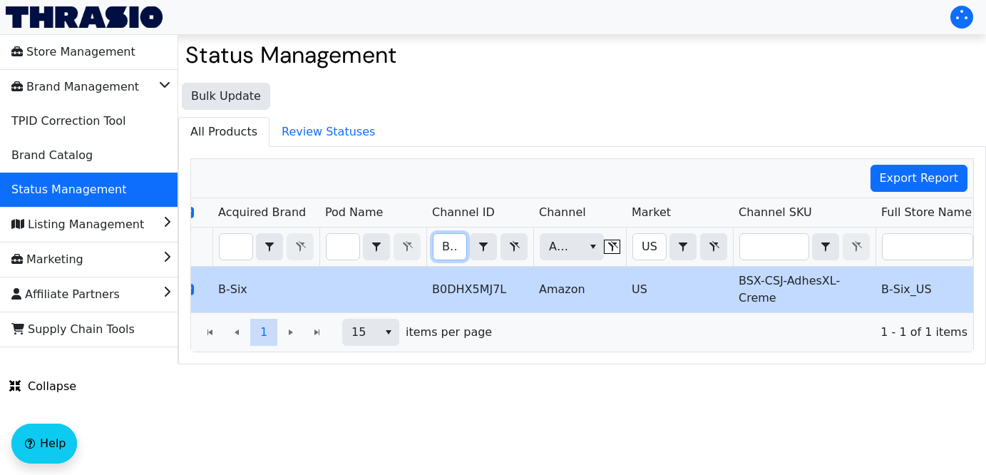
click at [440, 244] on input "B0DHX5MJ7L" at bounding box center [449, 247] width 33 height 26
drag, startPoint x: 440, startPoint y: 244, endPoint x: 716, endPoint y: 248, distance: 276.6
click at [716, 248] on tr "B0DHX5MJ7L Contains Amazon US Contains (All)" at bounding box center [822, 246] width 1290 height 39
type input "B0F2TVLCHD"
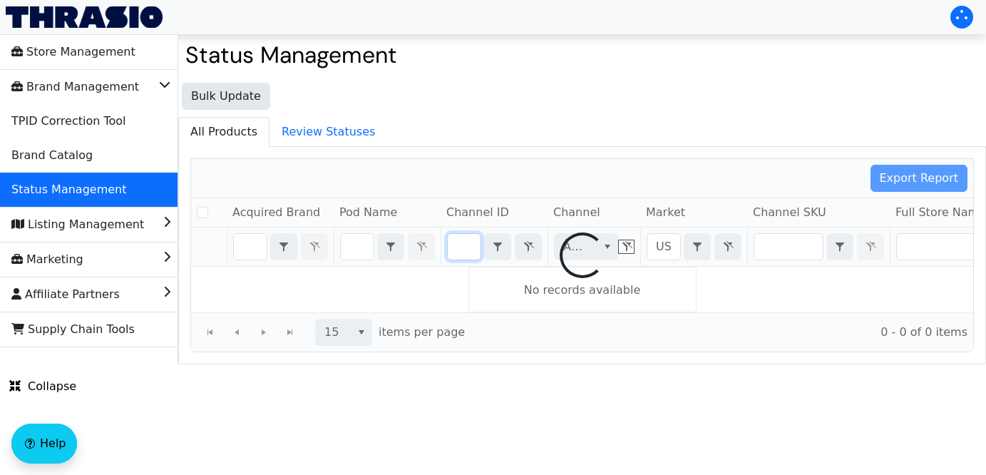
checkbox input "false"
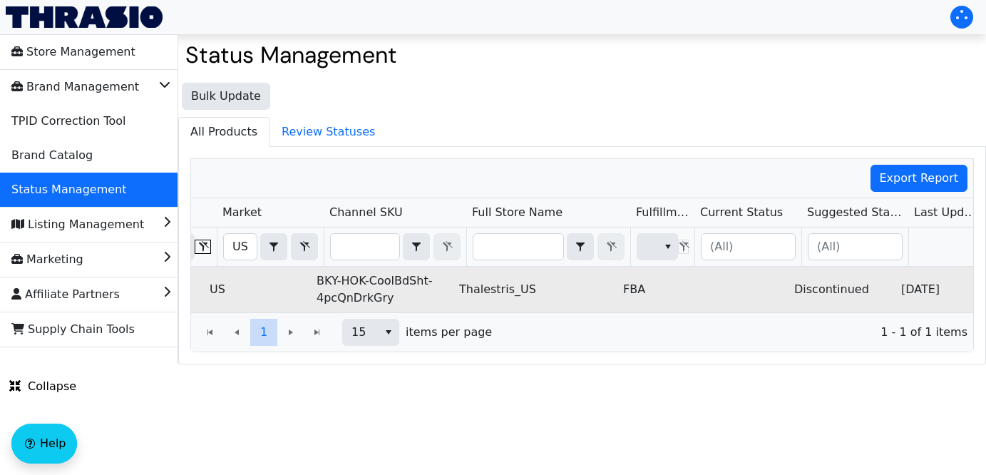
scroll to position [0, 436]
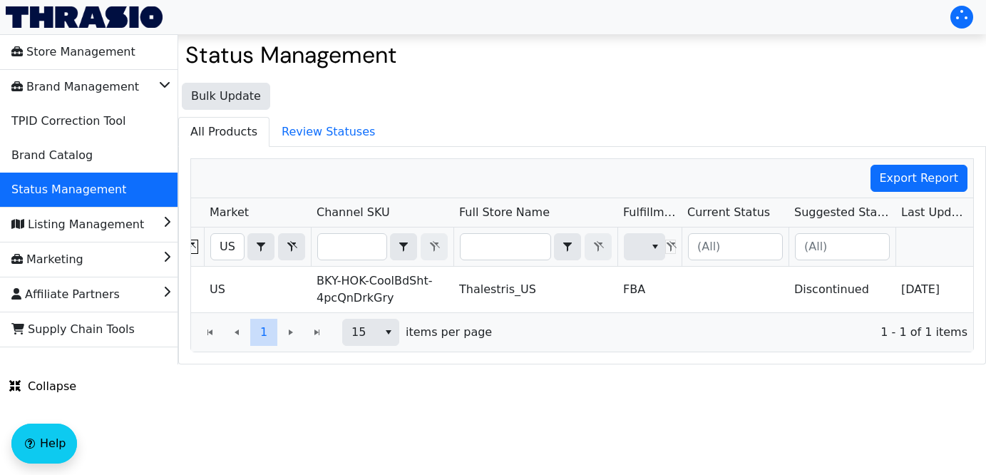
type input "B0F2TVLCHD"
